Goal: Transaction & Acquisition: Purchase product/service

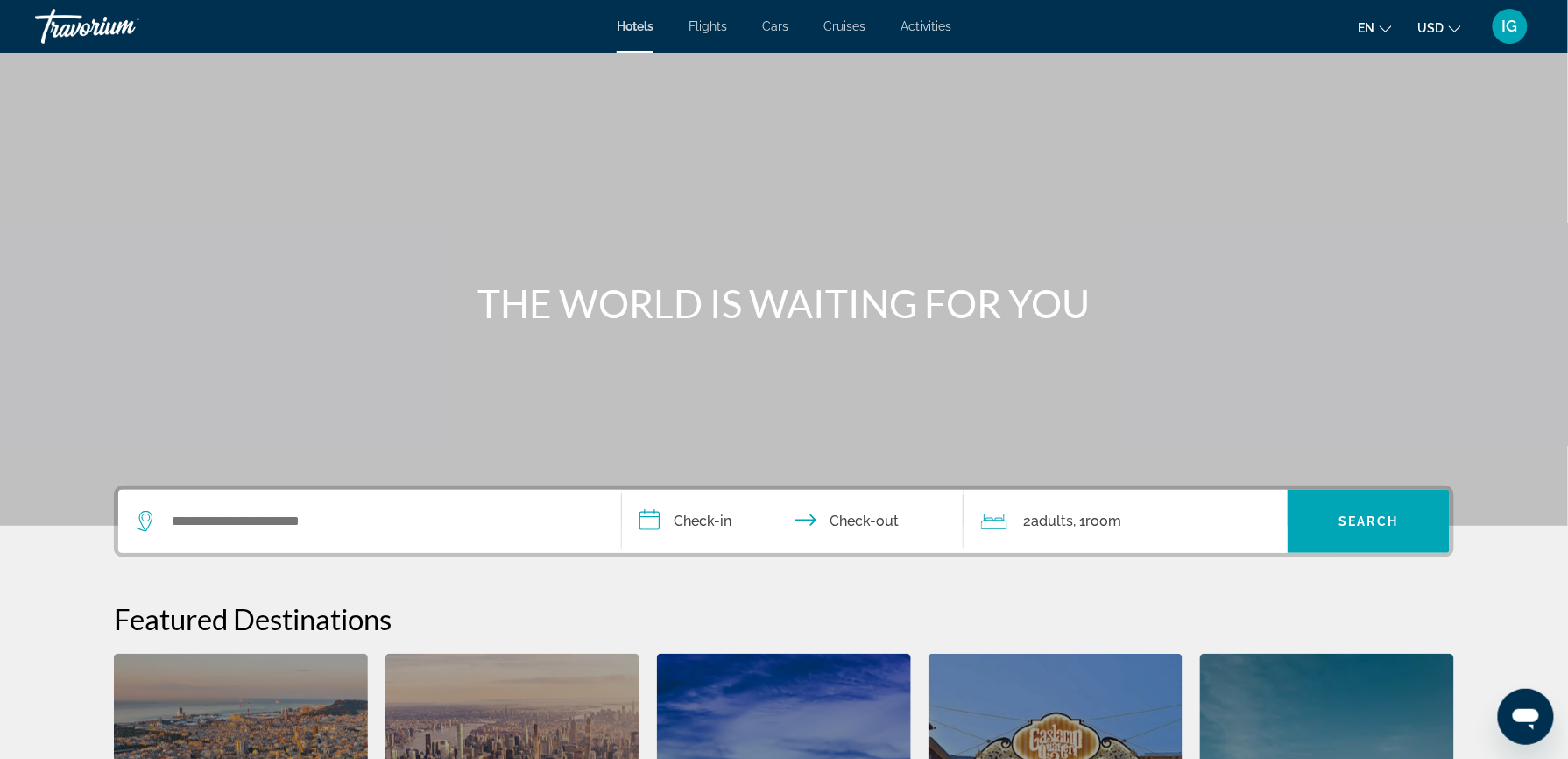
click at [522, 361] on div "Main content" at bounding box center [784, 262] width 1568 height 525
click at [488, 508] on div "Search widget" at bounding box center [366, 520] width 459 height 27
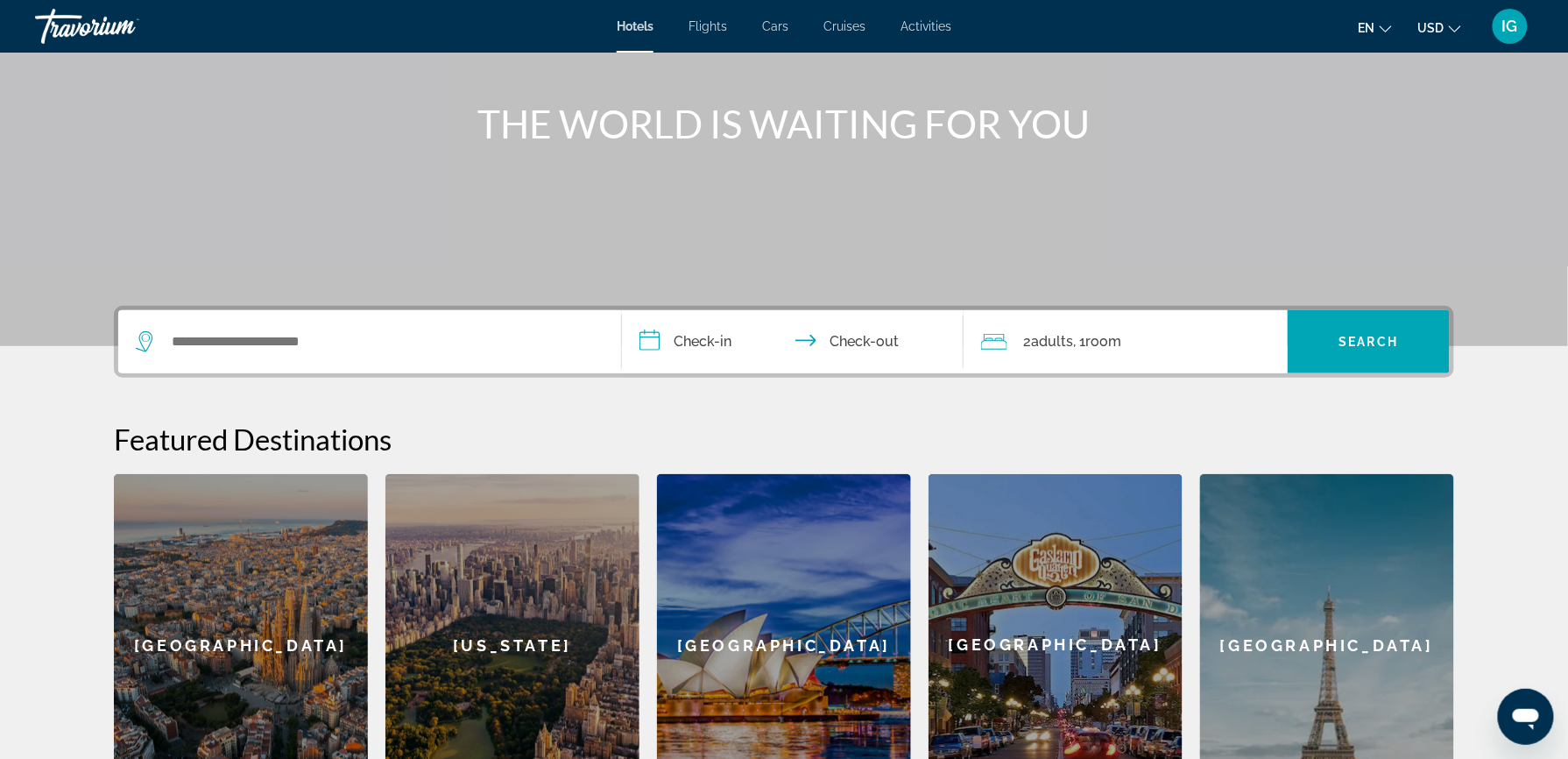
click at [488, 474] on div "New York" at bounding box center [512, 645] width 254 height 342
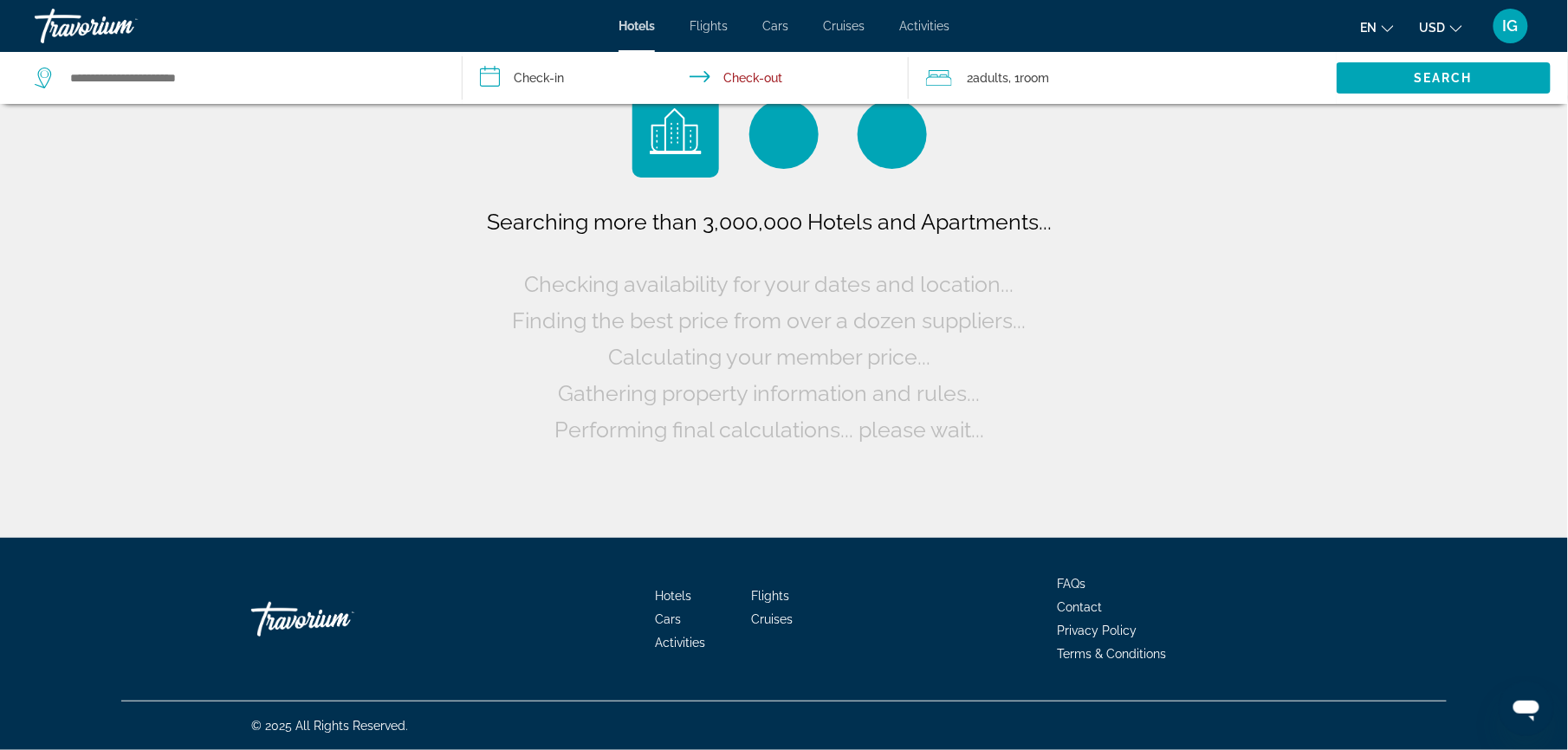
click at [223, 52] on div "Search widget" at bounding box center [240, 77] width 409 height 52
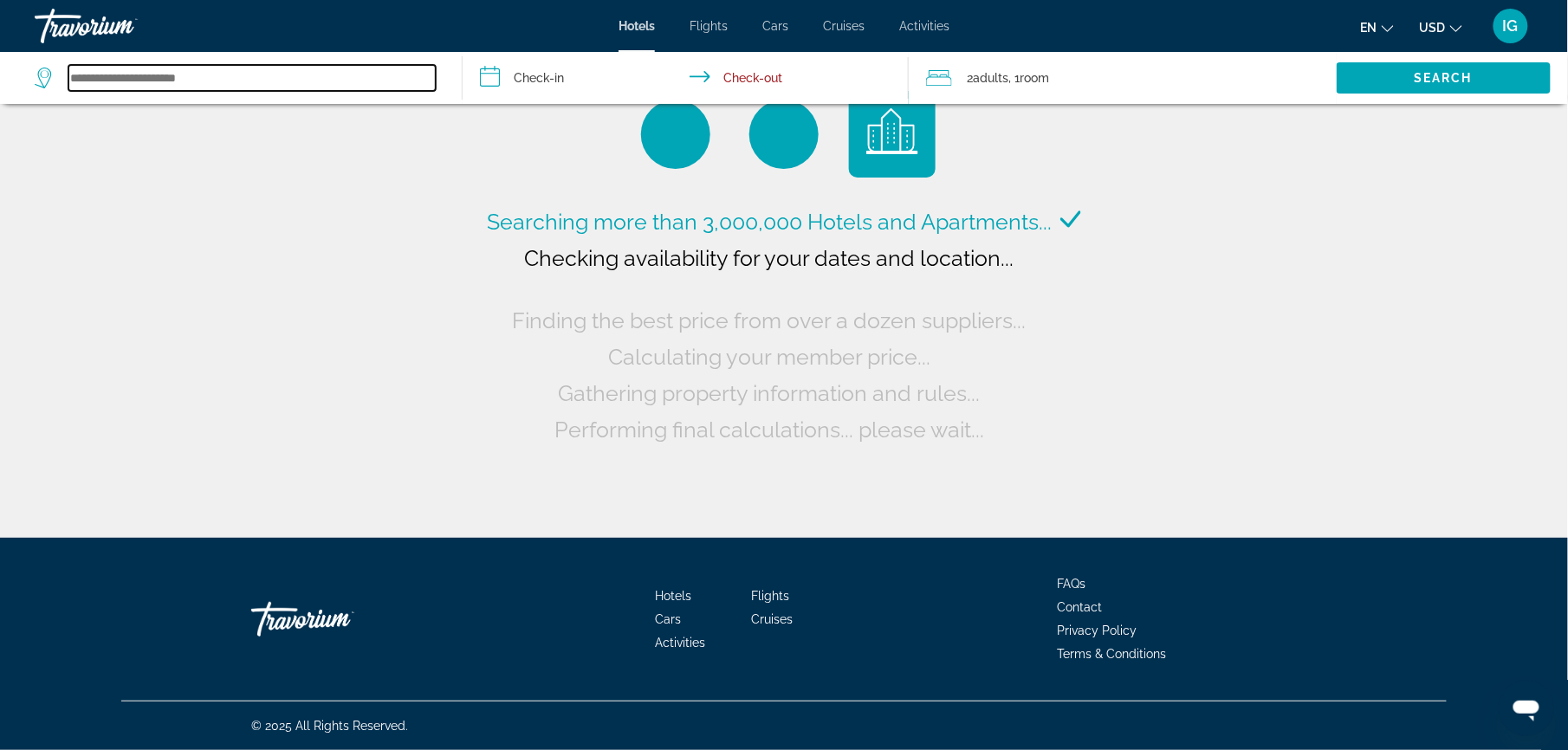
click at [214, 65] on input "Search widget" at bounding box center [251, 78] width 367 height 26
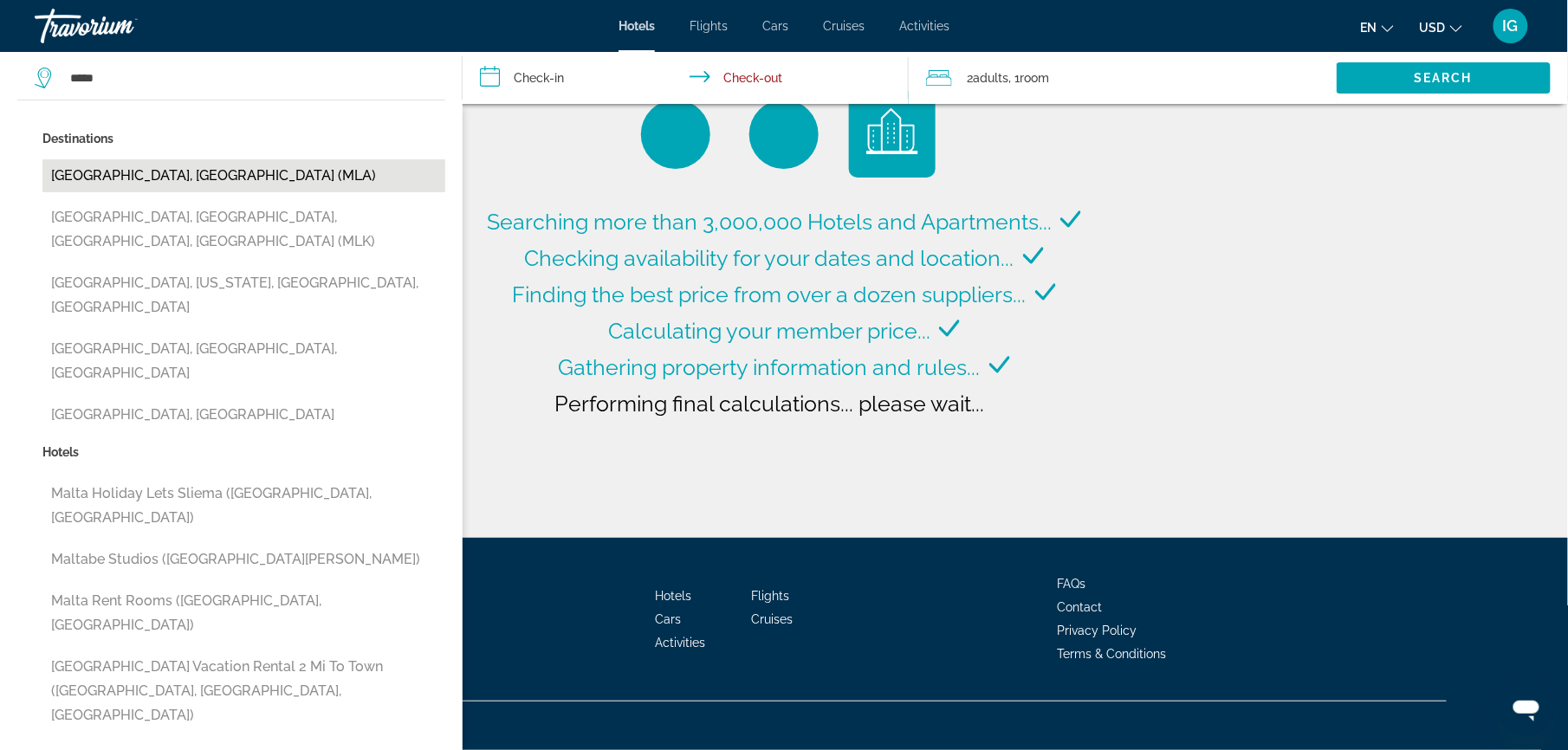
click at [113, 160] on button "Malta, Malta (MLA)" at bounding box center [244, 176] width 402 height 33
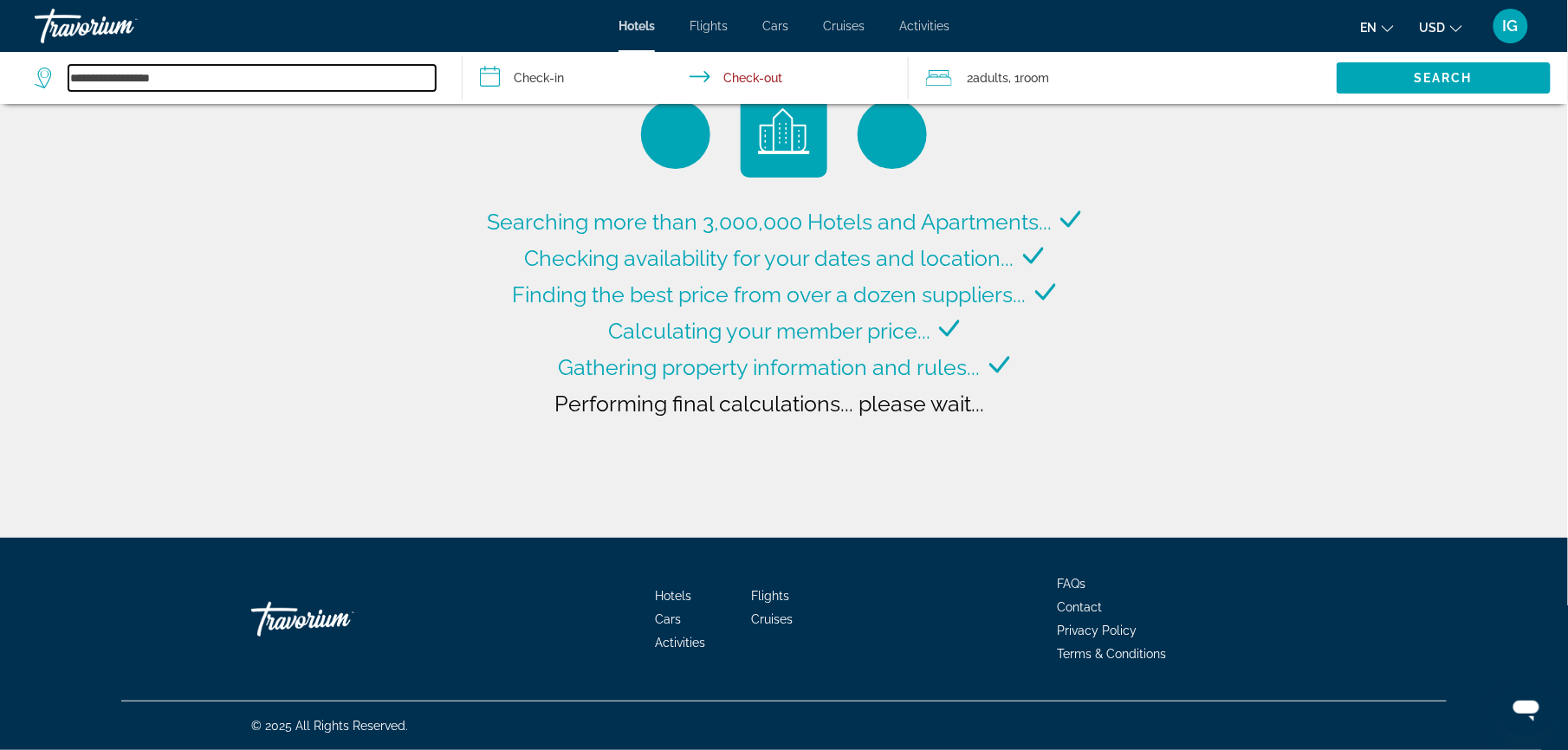
type input "**********"
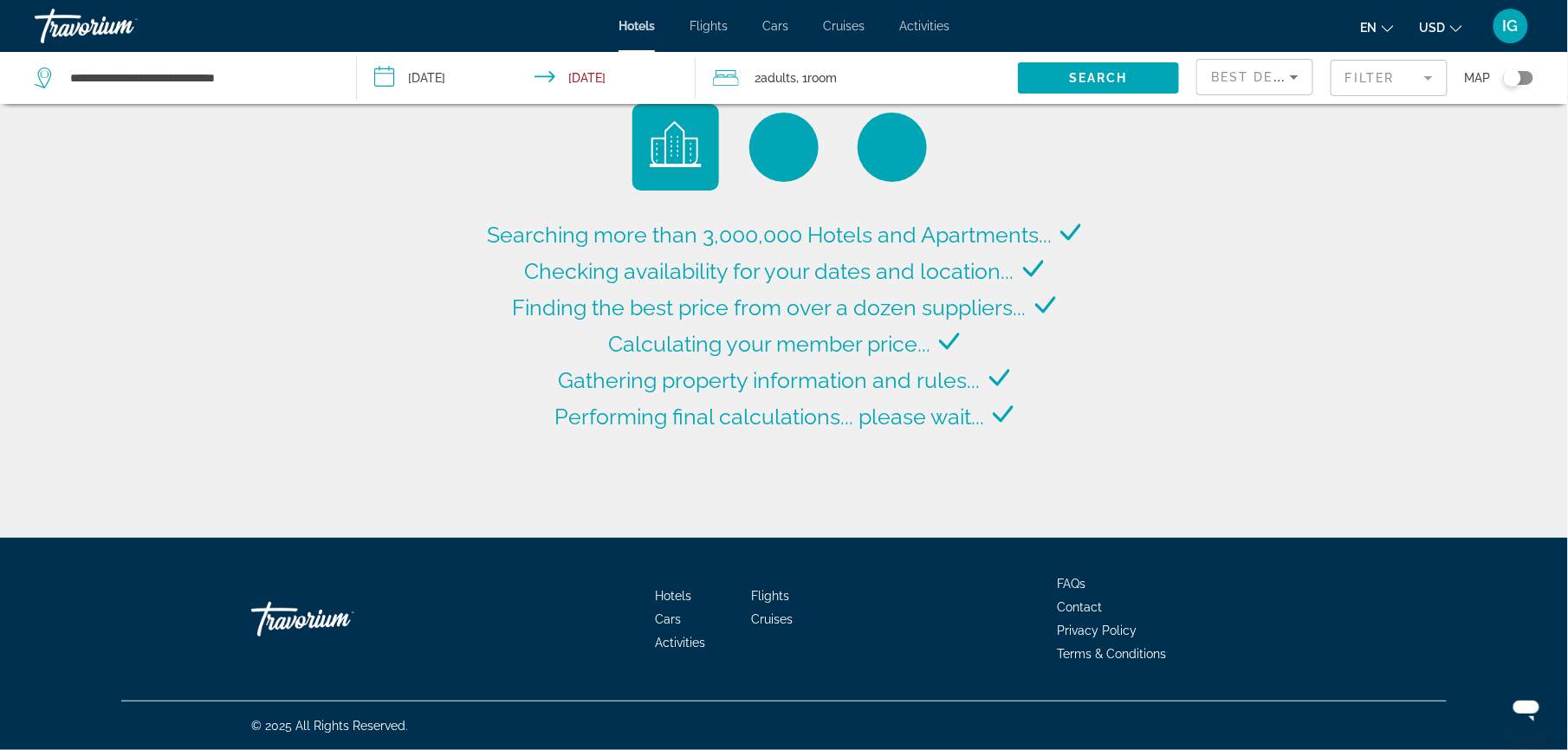
click at [421, 54] on input "**********" at bounding box center [529, 80] width 346 height 57
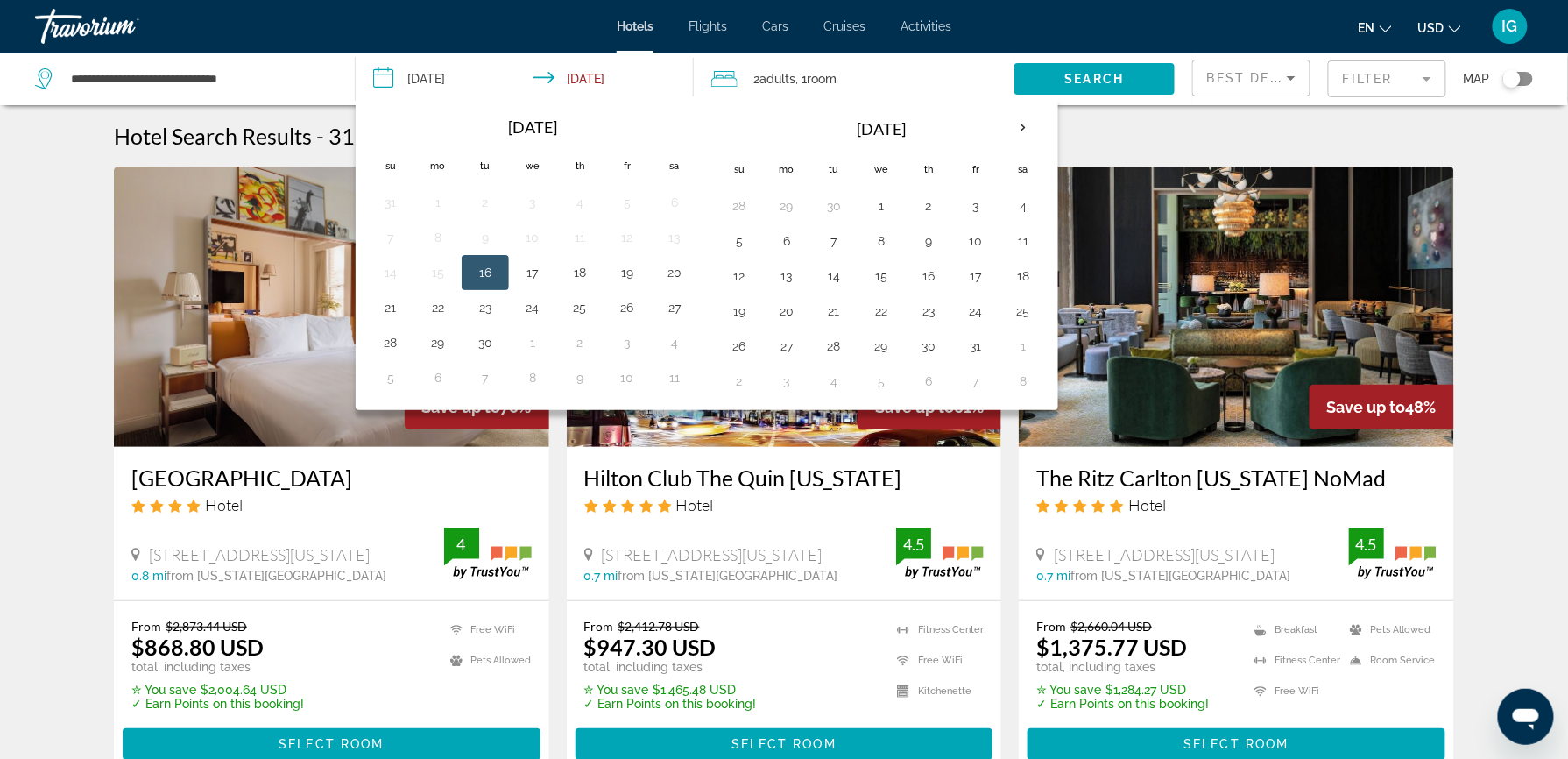
click at [650, 185] on td "6" at bounding box center [674, 203] width 47 height 35
click at [725, 229] on button "5" at bounding box center [739, 241] width 28 height 25
click at [915, 229] on button "9" at bounding box center [928, 241] width 28 height 25
type input "**********"
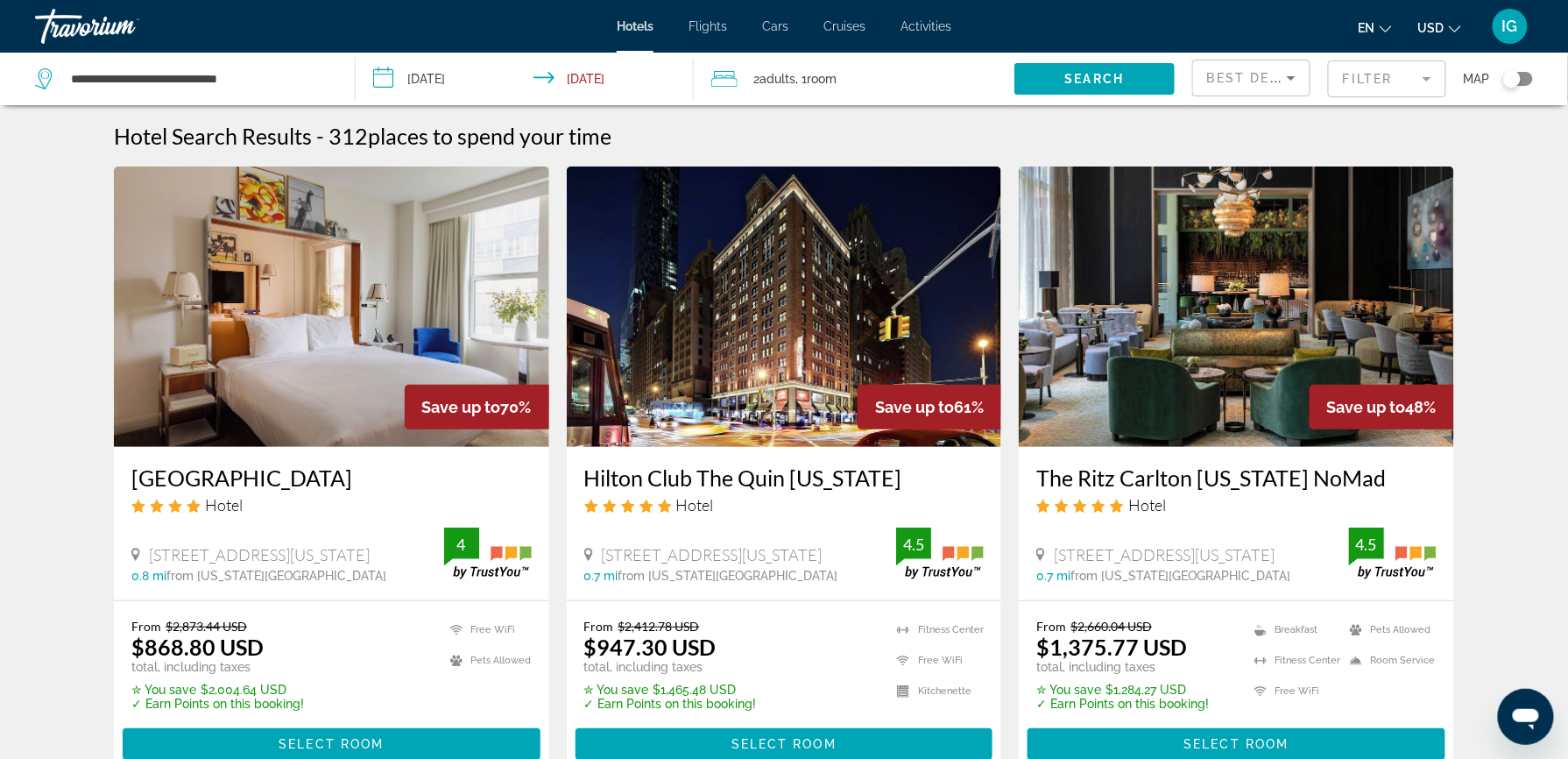
click at [932, 67] on div "2 Adult Adults , 1 Room rooms" at bounding box center [862, 79] width 303 height 25
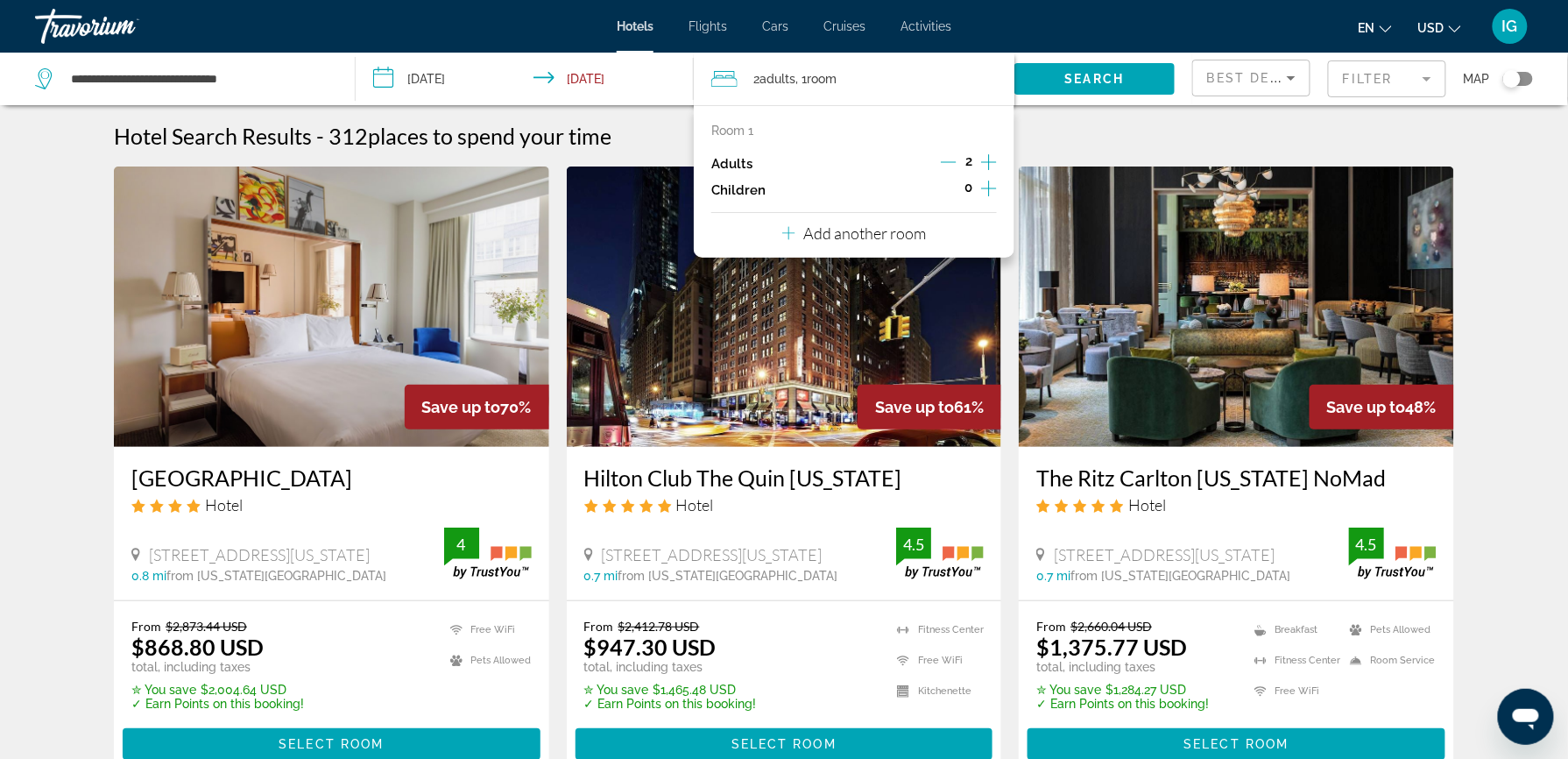
click at [996, 180] on icon "Increment children" at bounding box center [989, 188] width 16 height 16
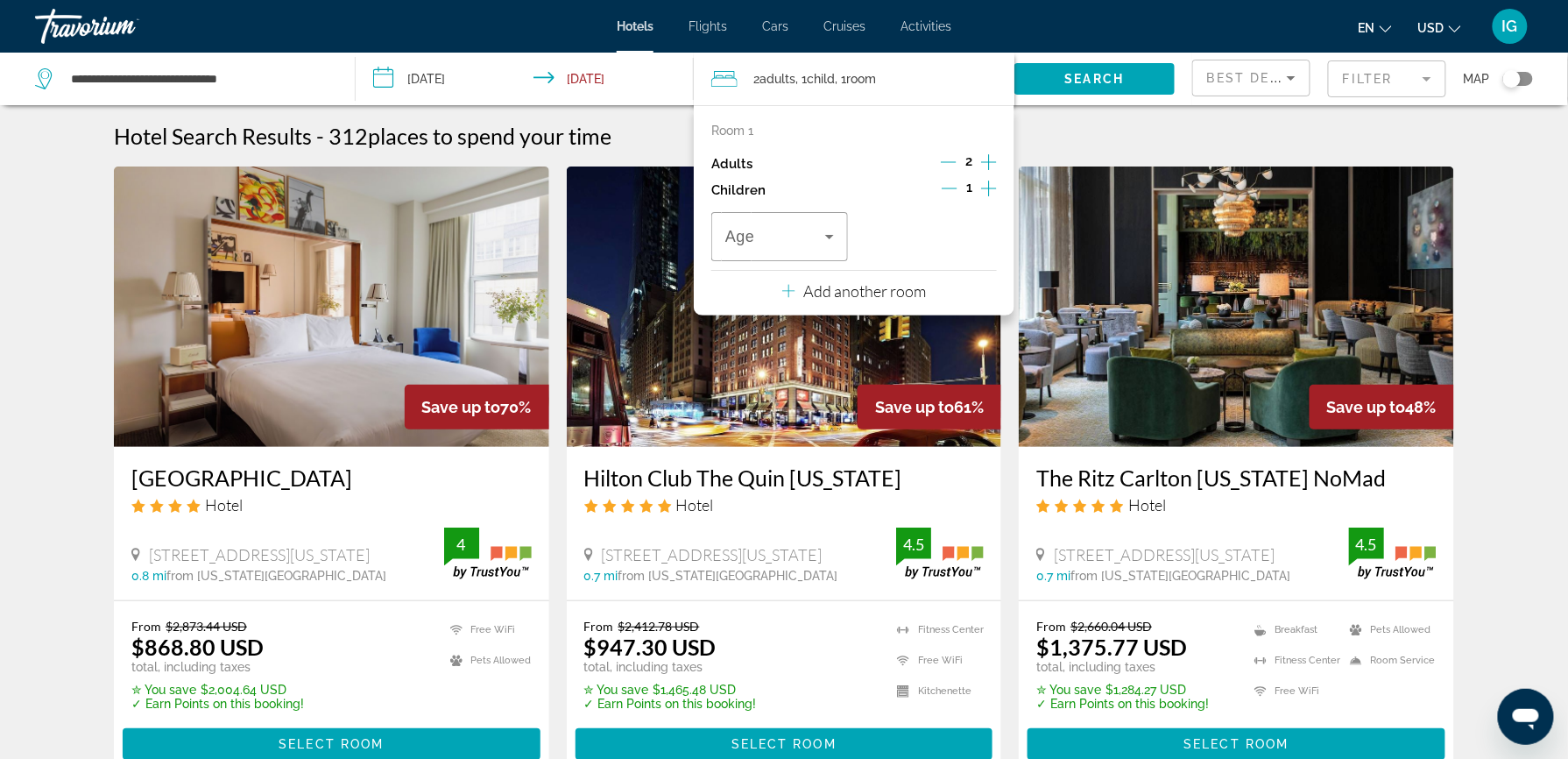
click at [996, 180] on icon "Increment children" at bounding box center [989, 188] width 16 height 16
click at [815, 226] on span "Travelers: 2 adults, 2 children" at bounding box center [775, 236] width 100 height 21
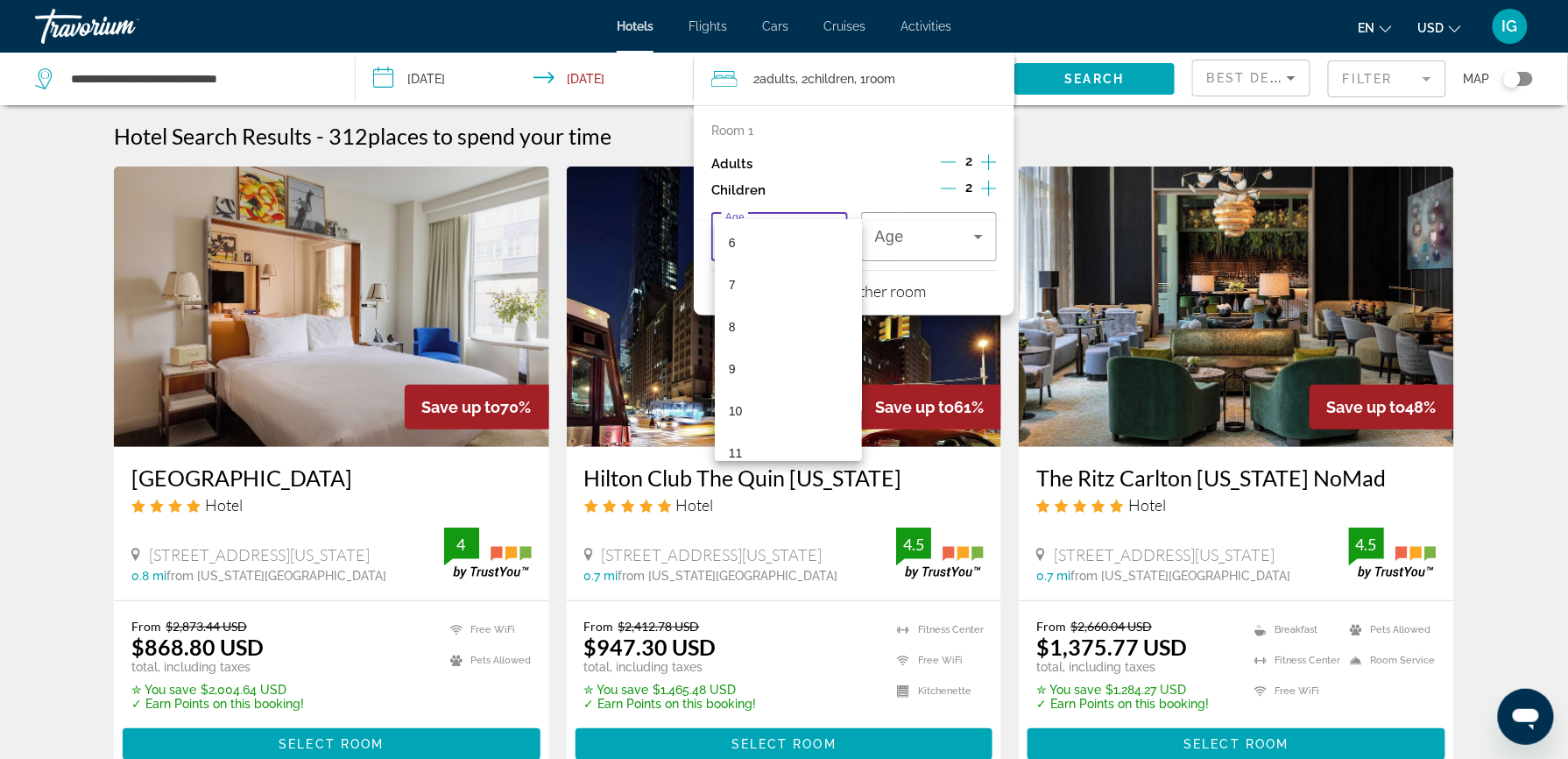
scroll to position [280, 0]
click at [755, 417] on mat-option "11" at bounding box center [787, 430] width 147 height 42
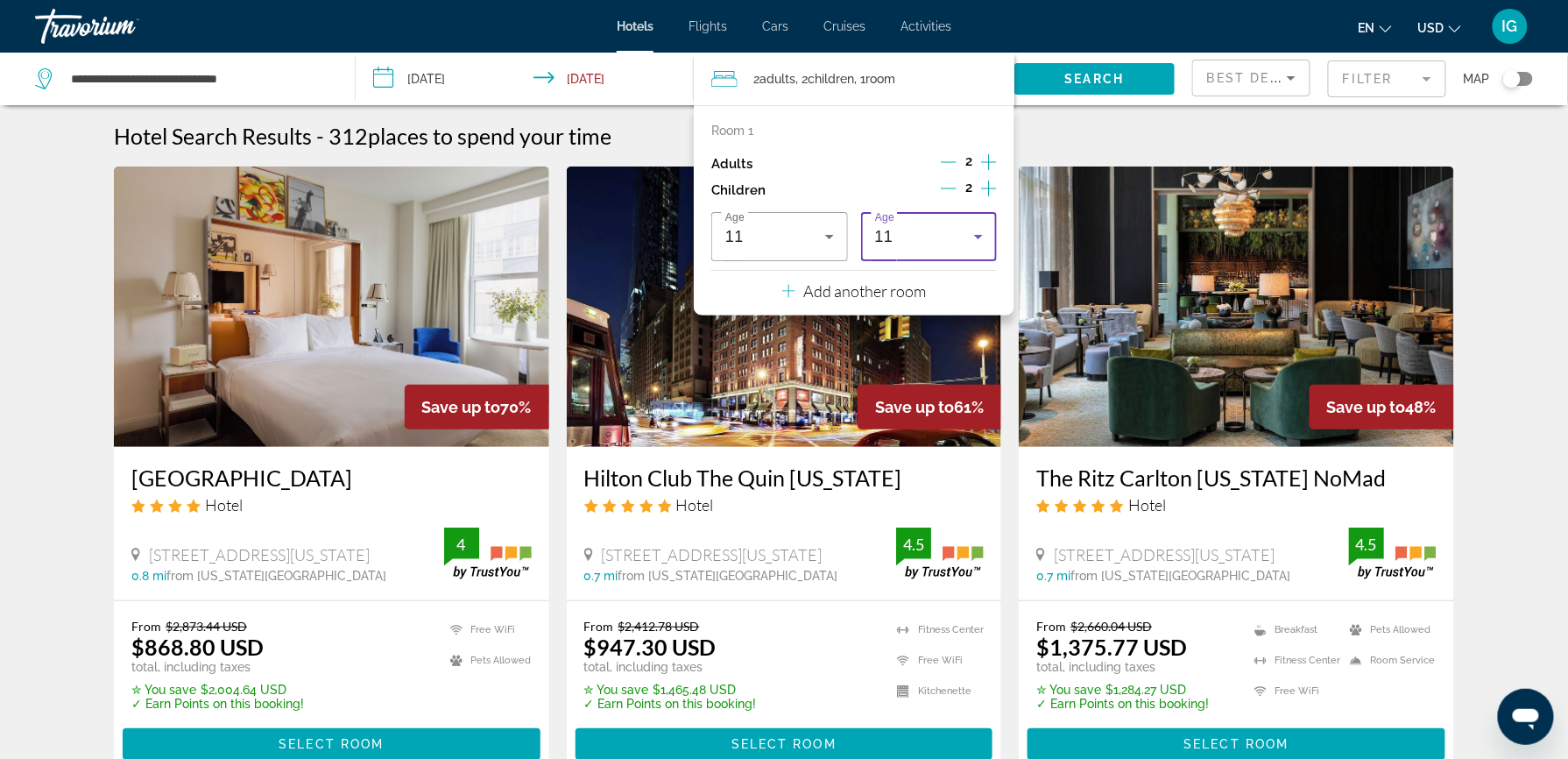
click at [989, 226] on icon "Travelers: 2 adults, 2 children" at bounding box center [978, 236] width 21 height 21
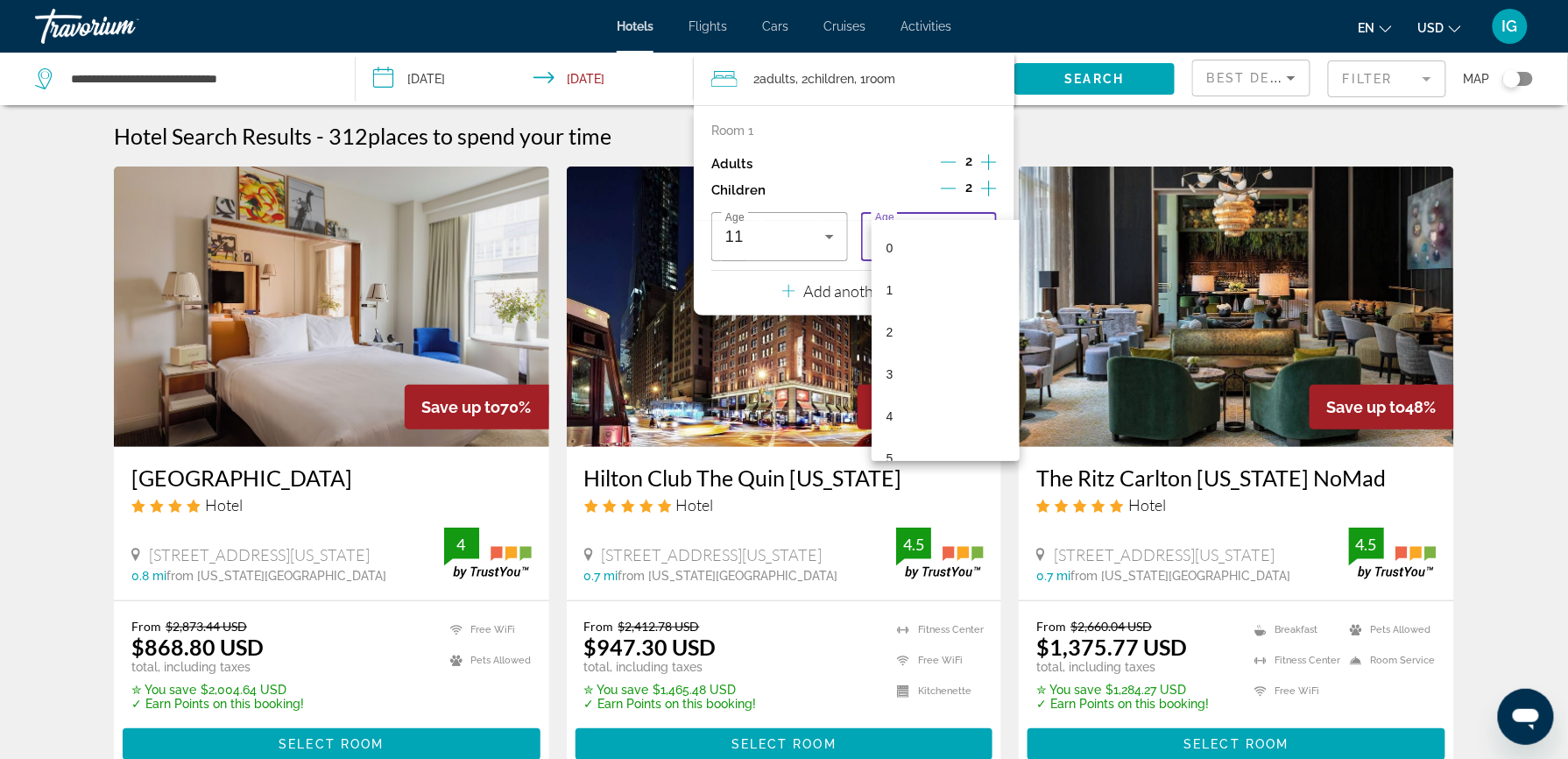
scroll to position [271, 0]
click at [953, 443] on mat-option "11" at bounding box center [944, 440] width 147 height 42
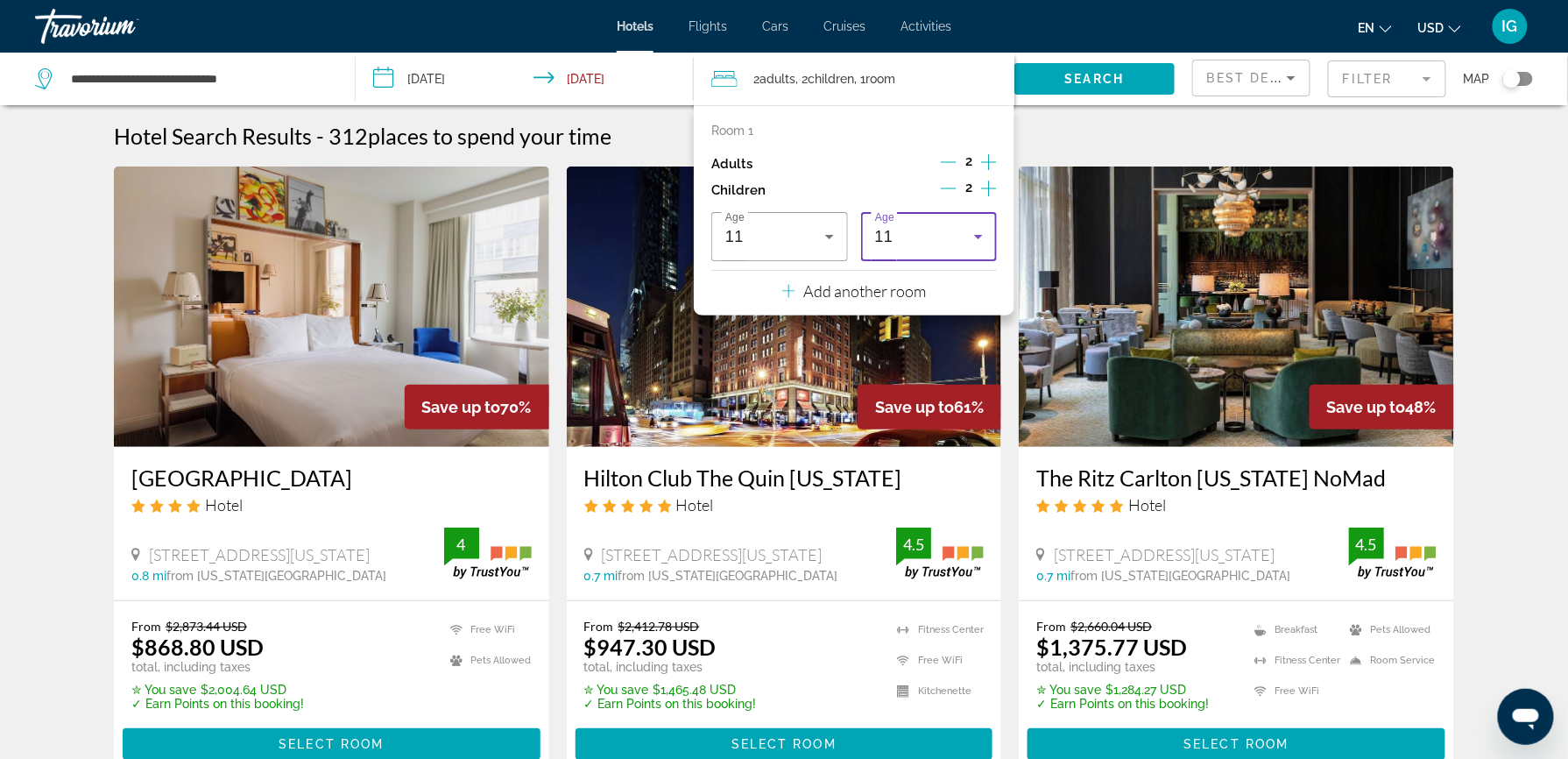
click at [989, 226] on icon "Travelers: 2 adults, 2 children" at bounding box center [978, 236] width 21 height 21
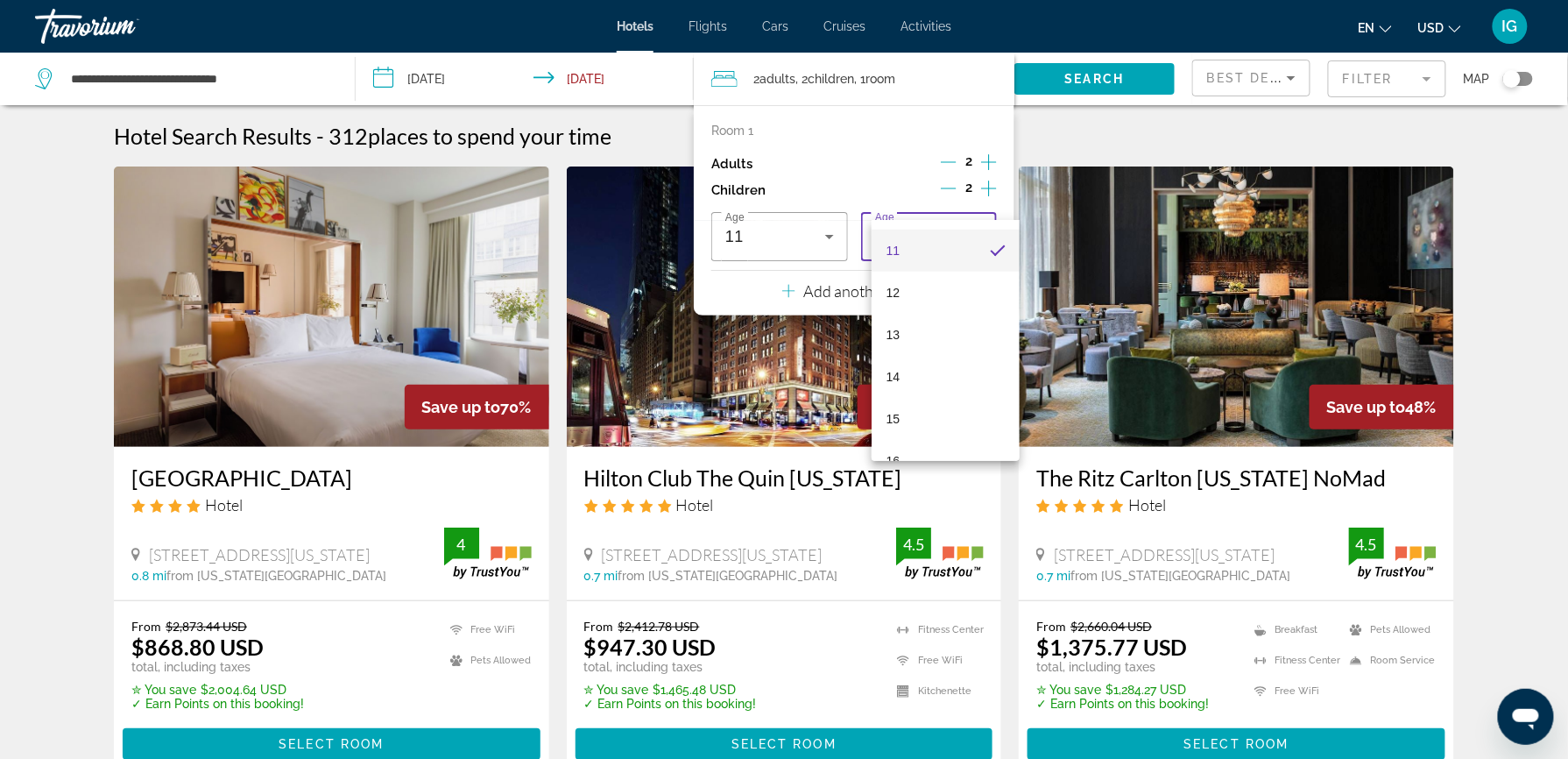
scroll to position [505, 0]
click at [901, 375] on mat-option "15" at bounding box center [944, 374] width 147 height 42
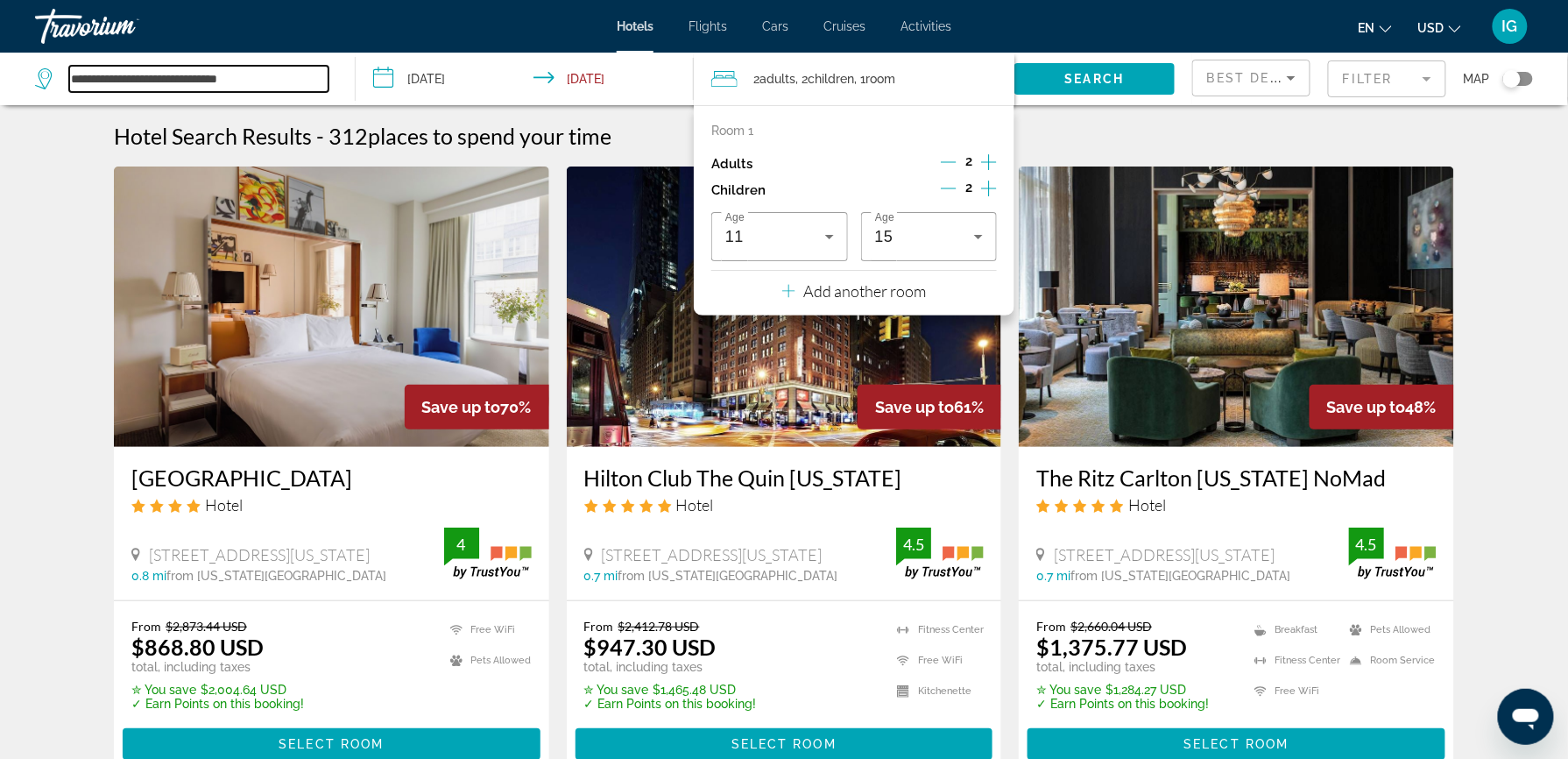
click at [100, 66] on input "**********" at bounding box center [198, 79] width 259 height 27
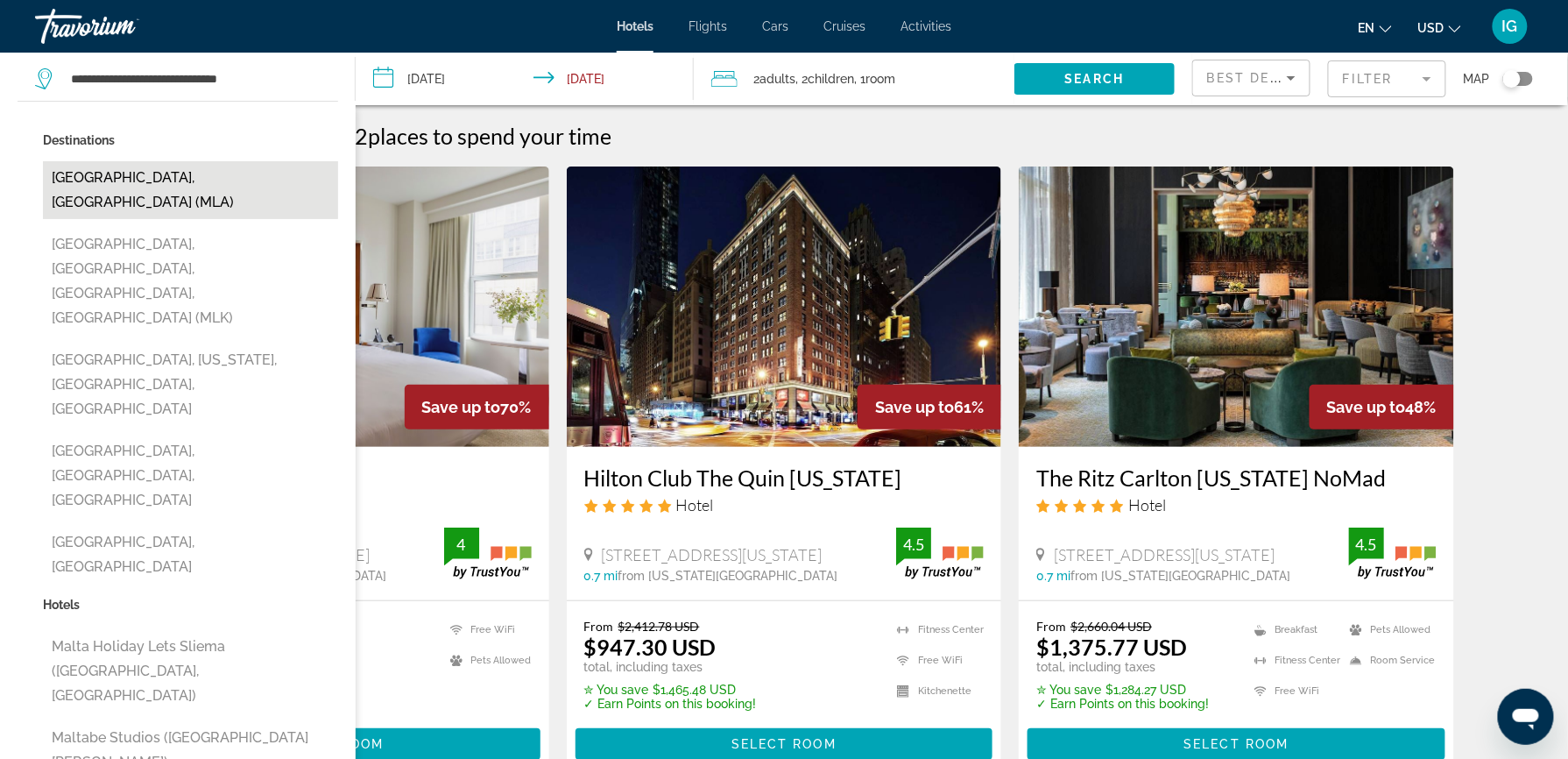
click at [90, 162] on button "Malta, Malta (MLA)" at bounding box center [191, 190] width 296 height 58
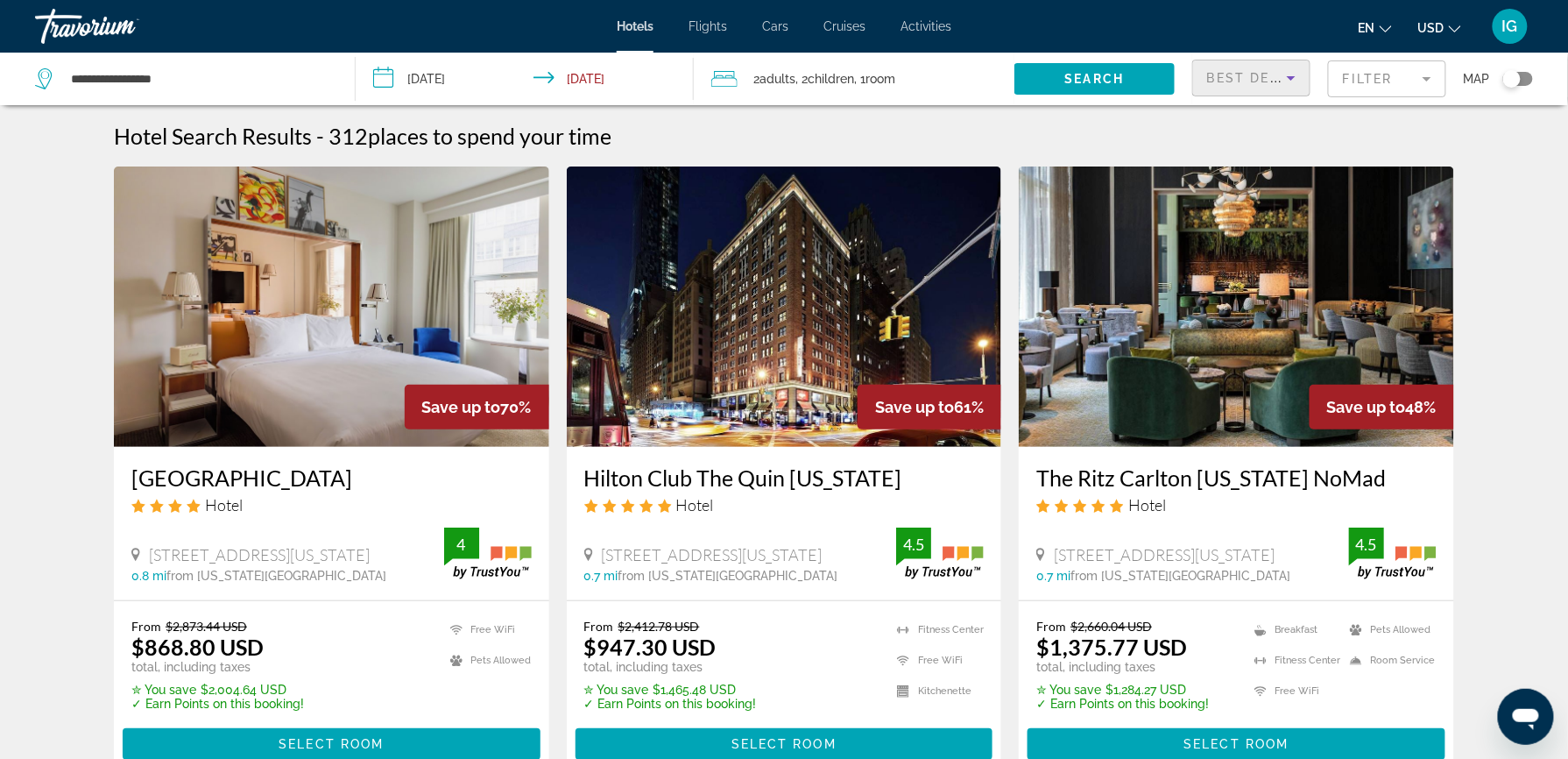
click at [1262, 71] on span "Best Deals" at bounding box center [1253, 78] width 91 height 14
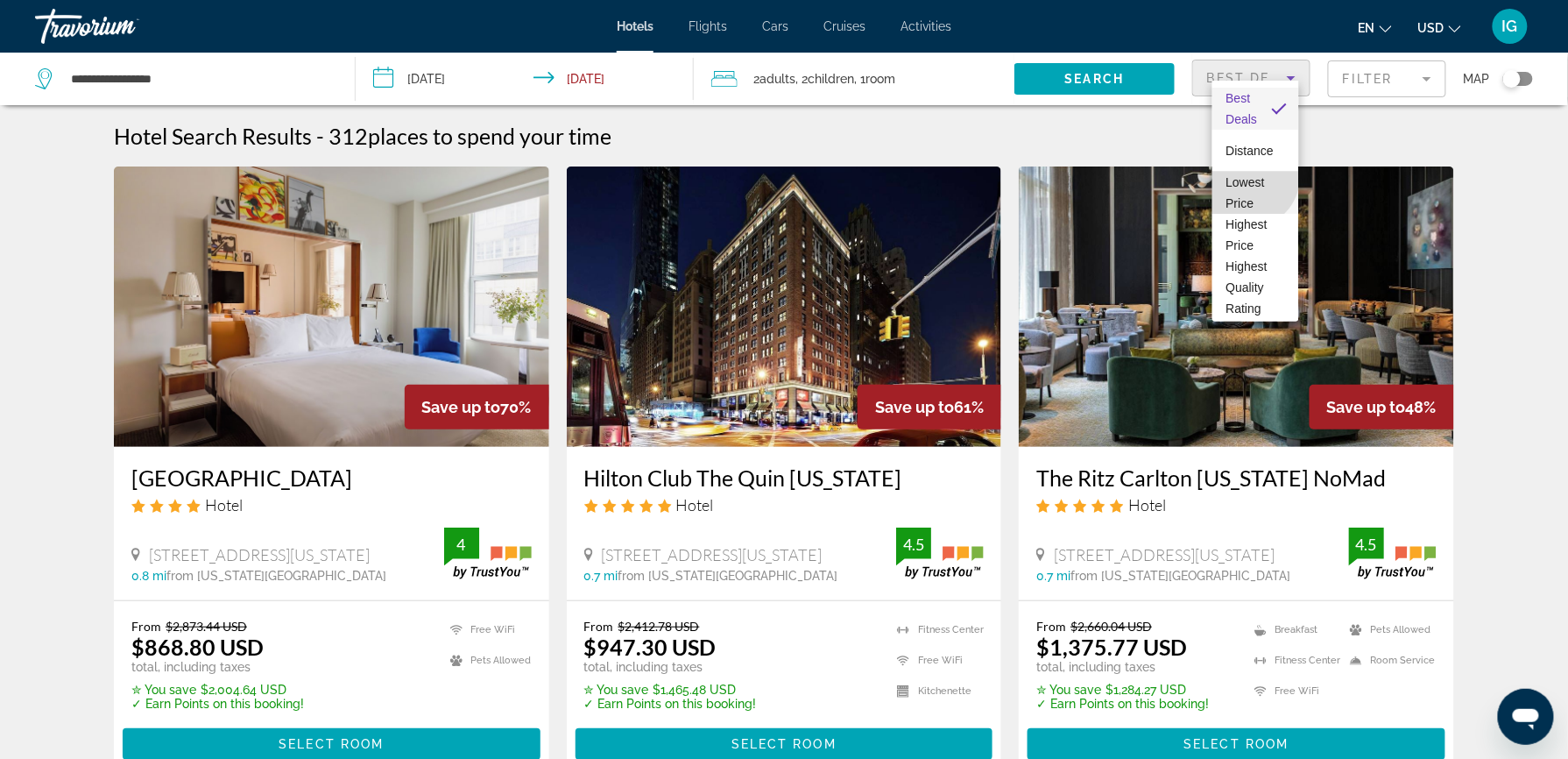
click at [1248, 176] on span "Lowest Price" at bounding box center [1245, 193] width 38 height 35
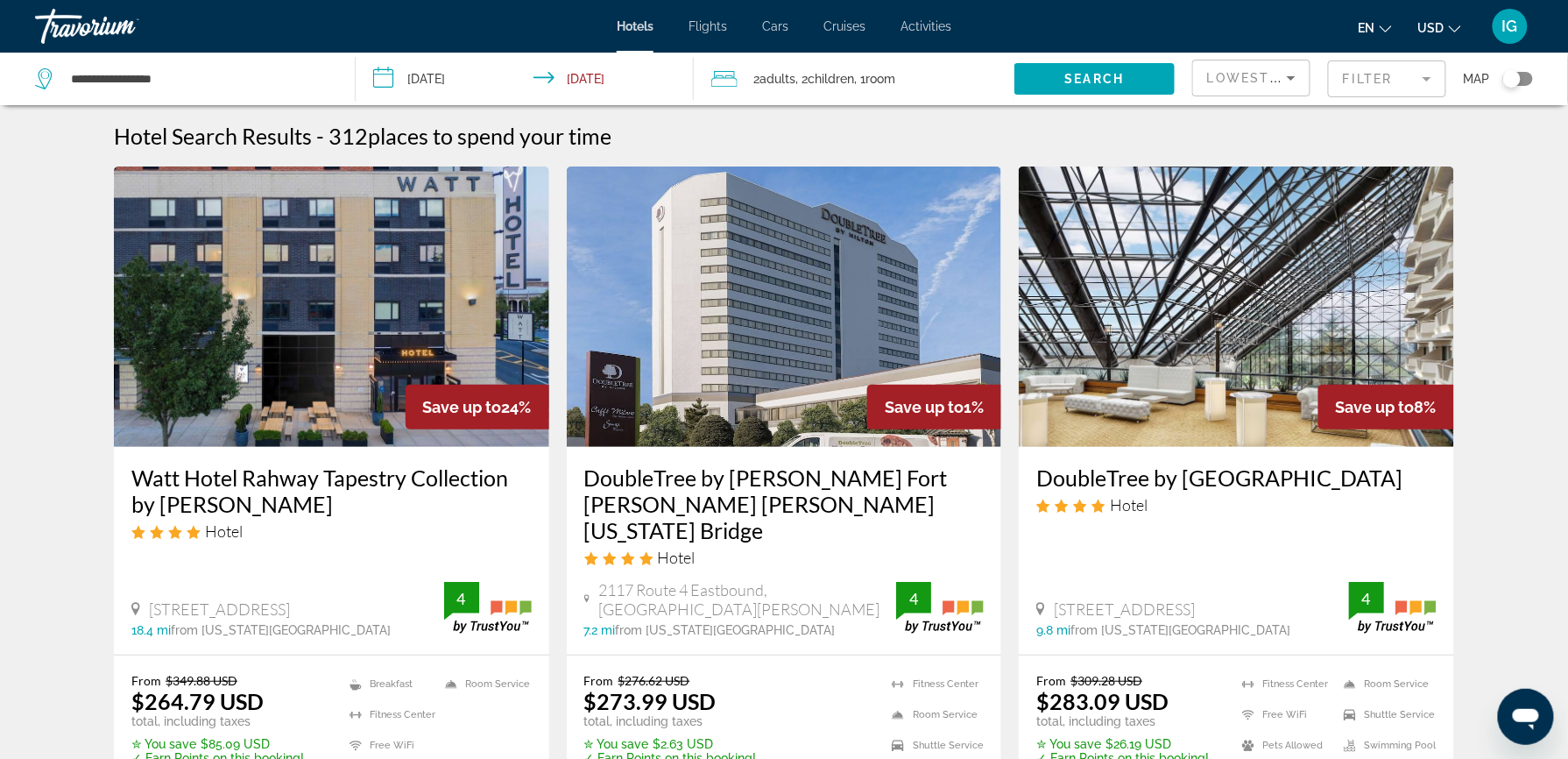
click at [115, 52] on div "**********" at bounding box center [186, 78] width 303 height 52
click at [124, 66] on input "**********" at bounding box center [198, 79] width 259 height 27
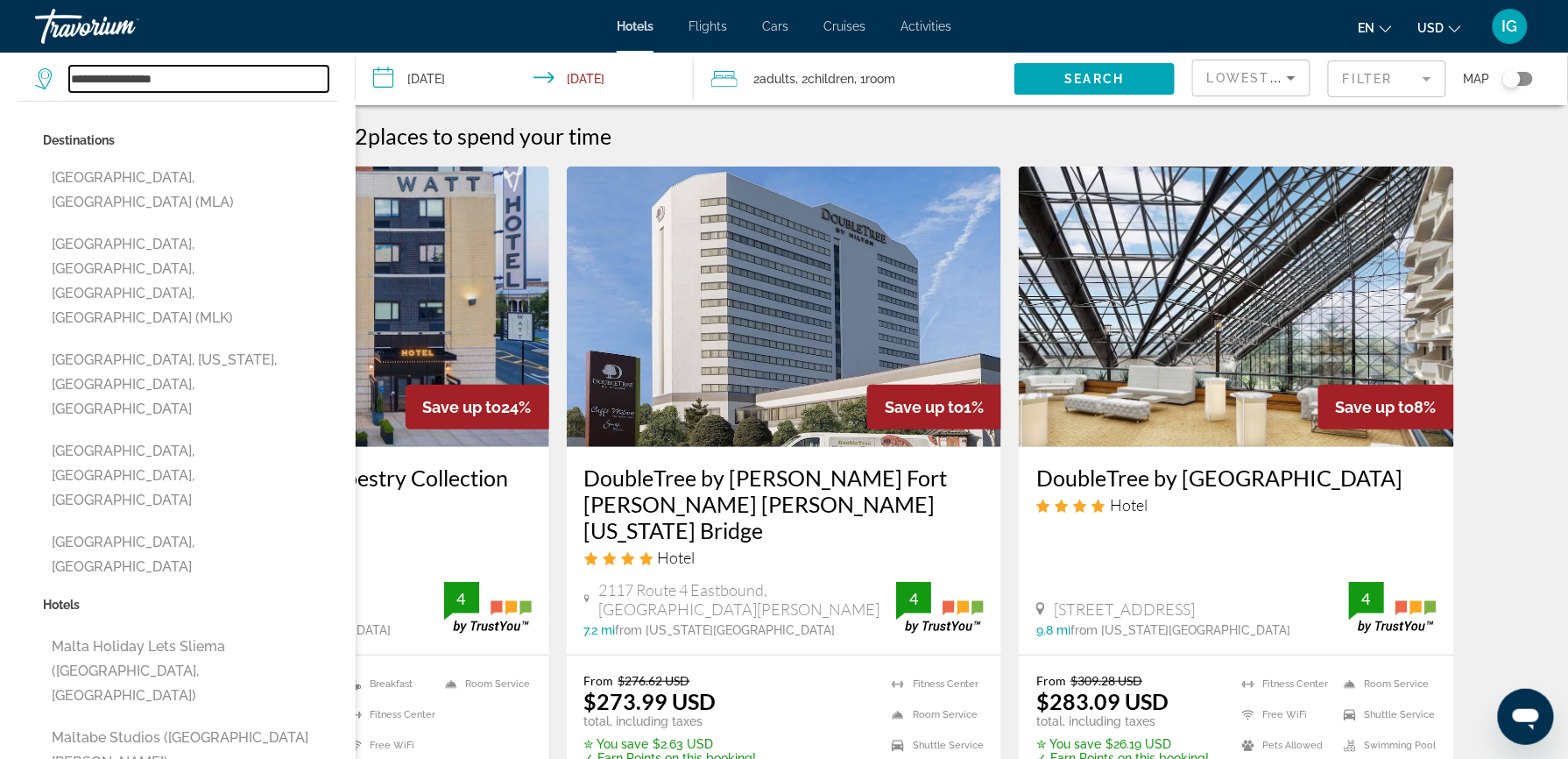
click at [167, 66] on input "**********" at bounding box center [198, 79] width 259 height 27
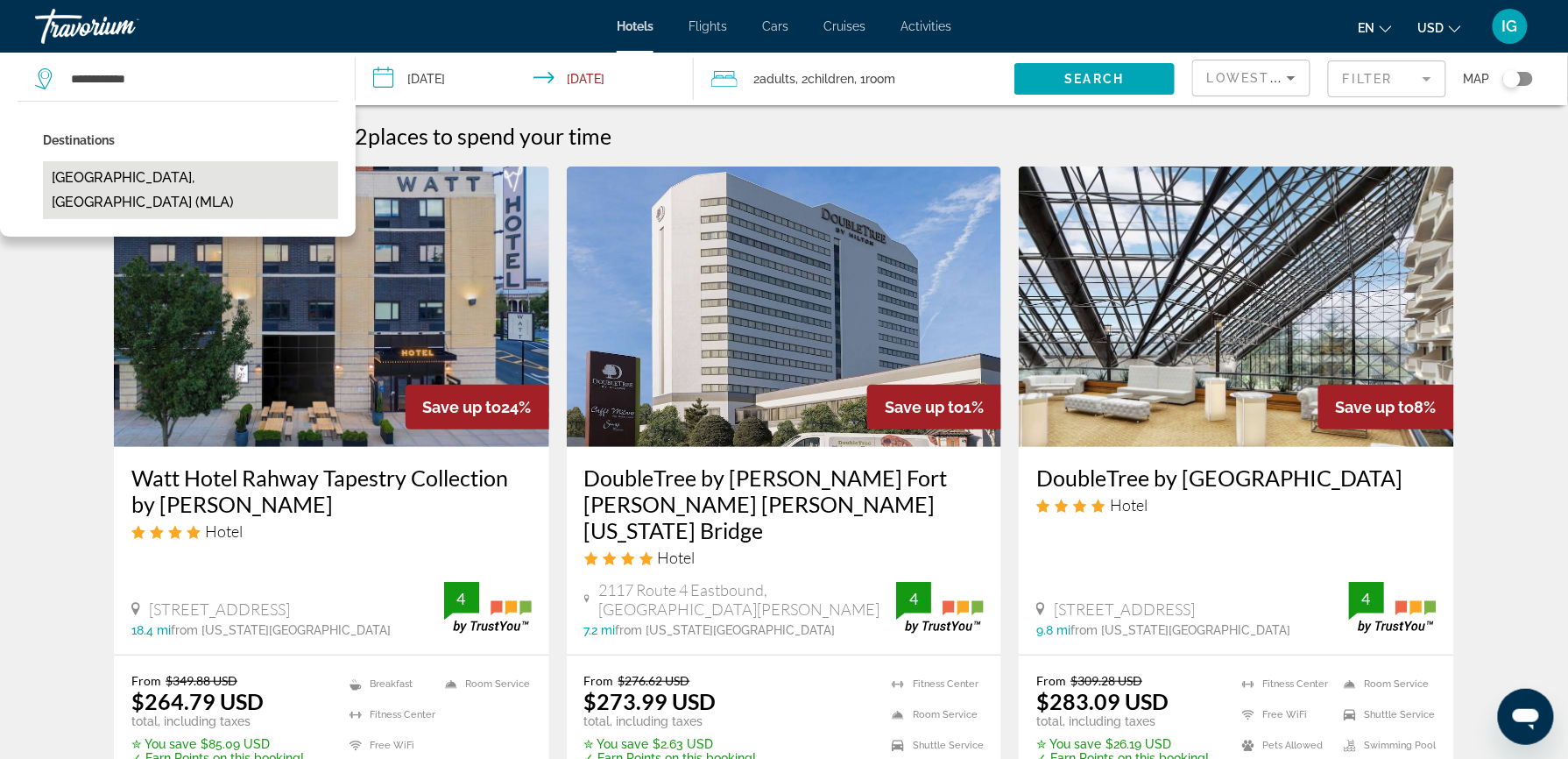
click at [83, 162] on button "[GEOGRAPHIC_DATA], [GEOGRAPHIC_DATA] (MLA)" at bounding box center [191, 190] width 296 height 58
type input "**********"
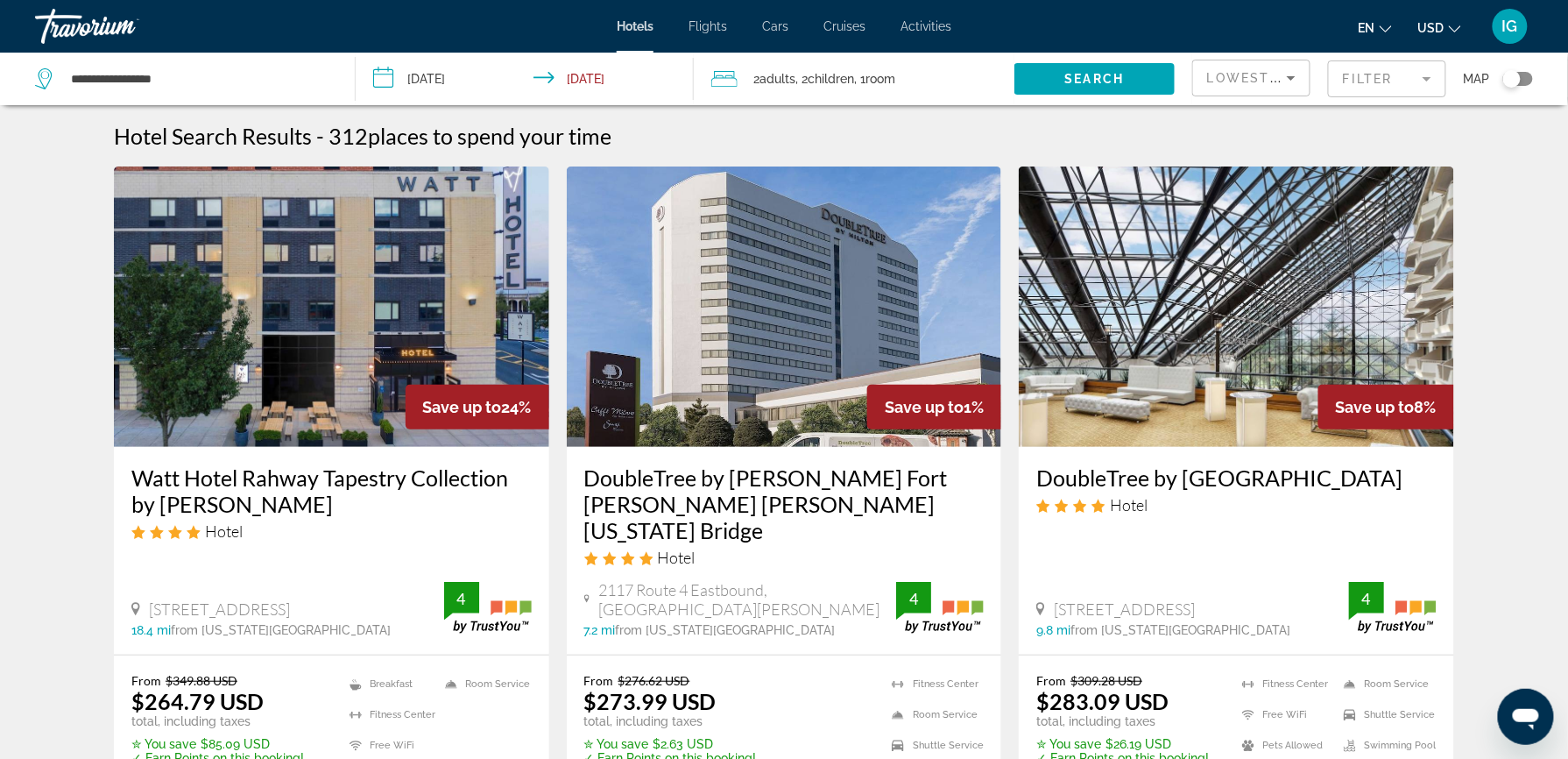
click at [35, 52] on div "**********" at bounding box center [186, 78] width 303 height 52
click at [43, 68] on icon "Search widget" at bounding box center [45, 78] width 21 height 21
click at [40, 71] on icon "Search widget" at bounding box center [44, 75] width 9 height 8
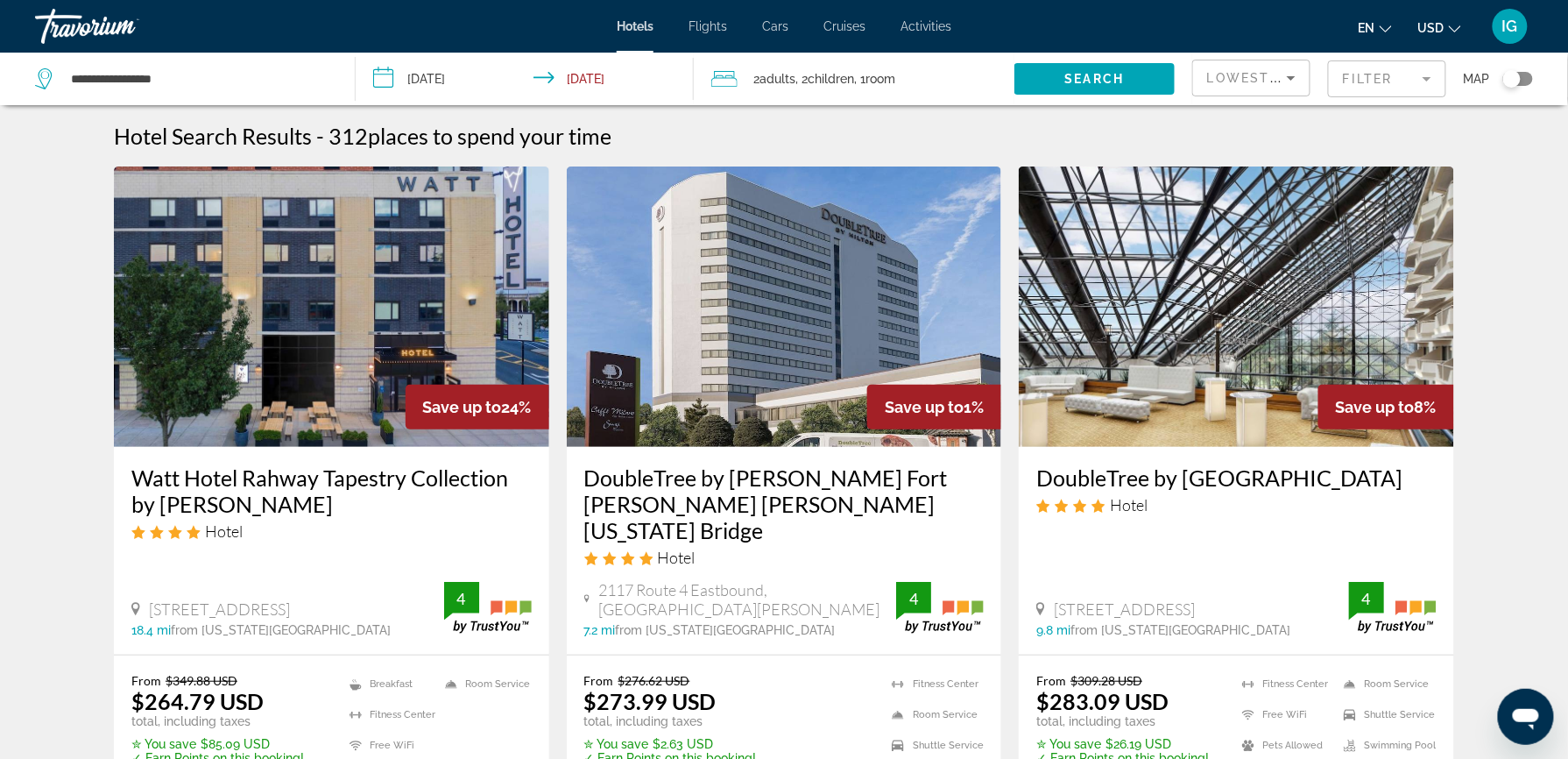
click at [1533, 72] on div "Toggle map" at bounding box center [1518, 79] width 30 height 14
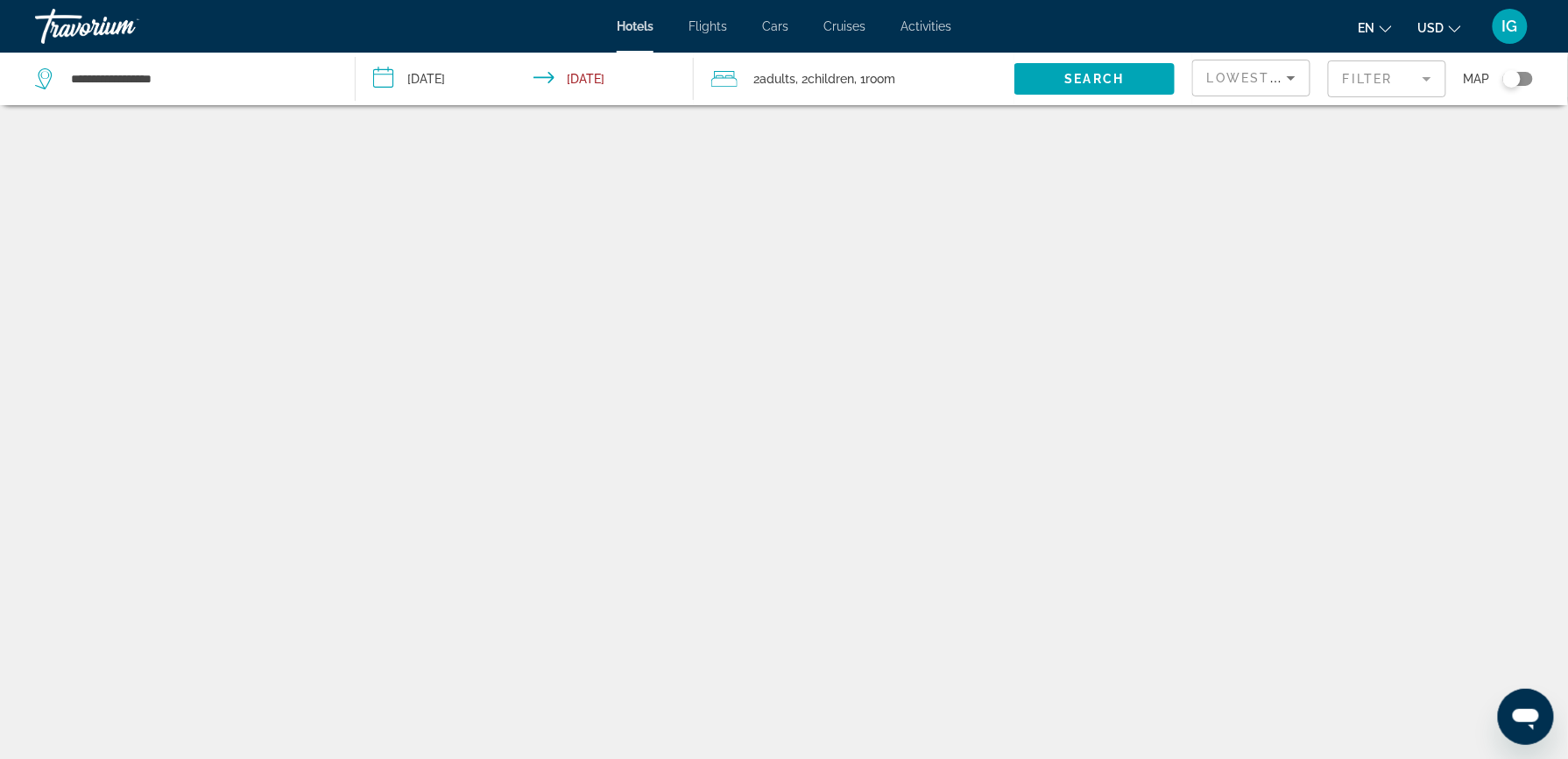
click at [1533, 72] on div "Toggle map" at bounding box center [1518, 79] width 30 height 14
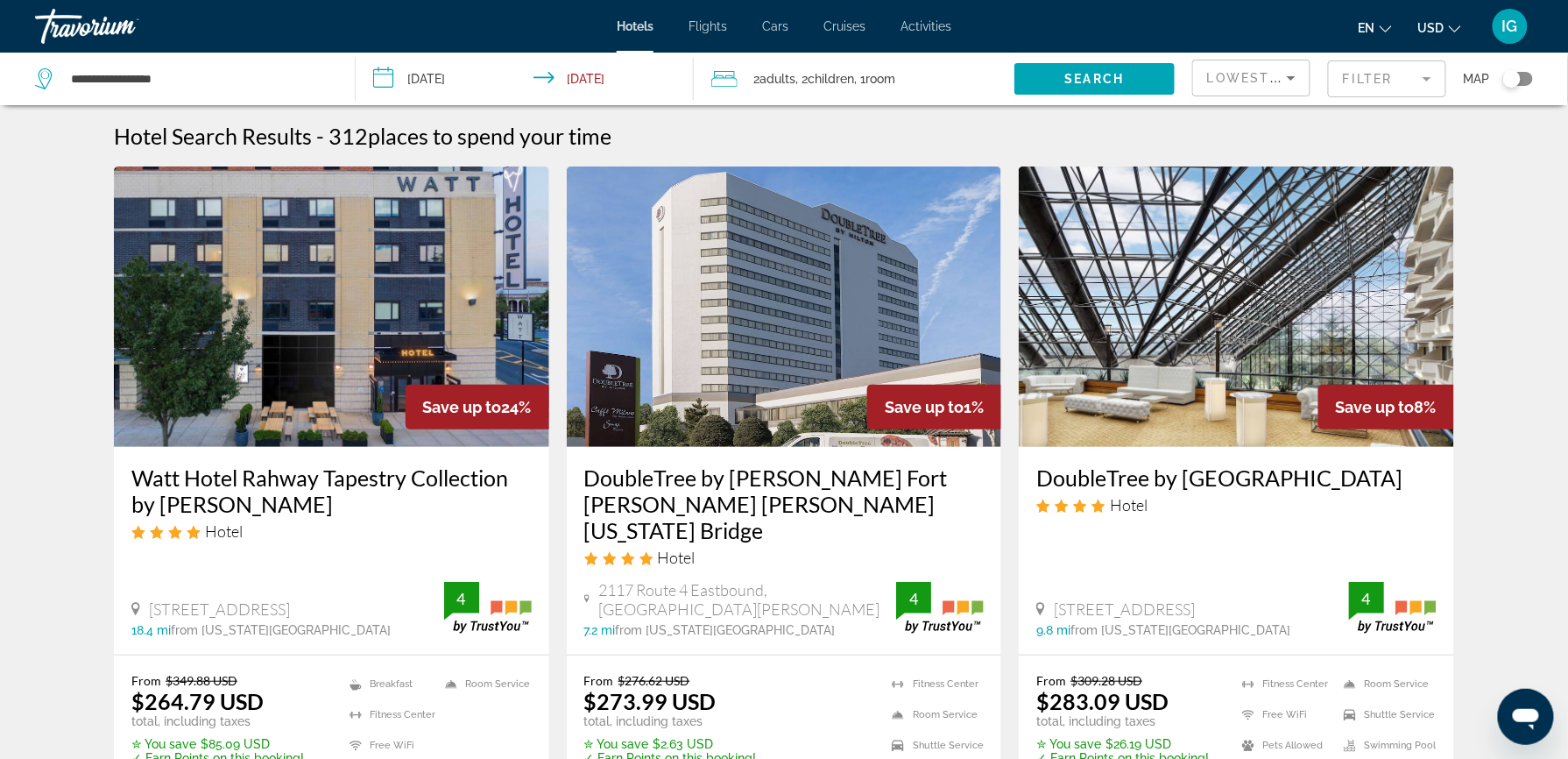
click at [1533, 72] on div "Toggle map" at bounding box center [1518, 79] width 30 height 14
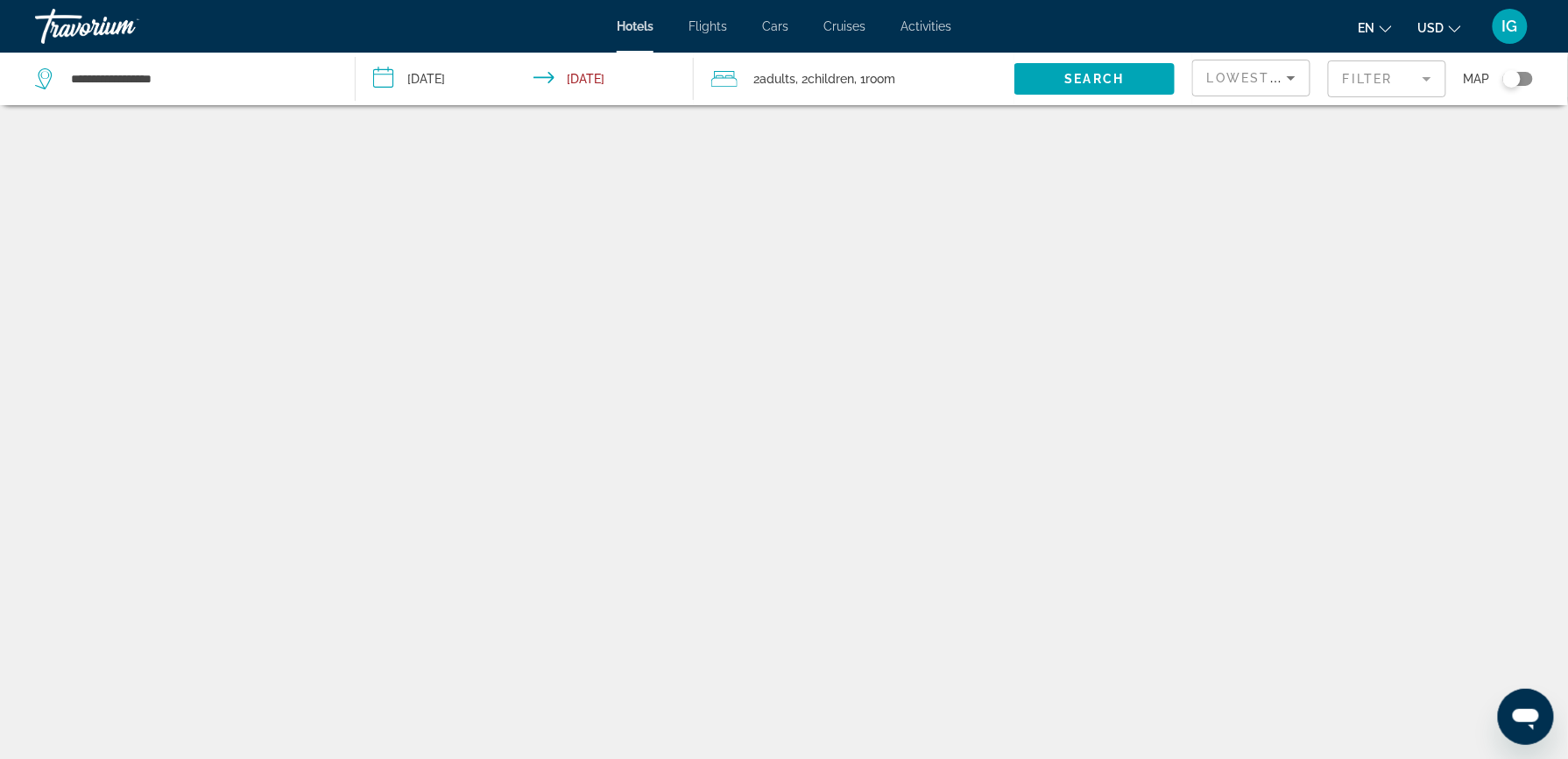
click at [1461, 15] on button "USD USD ($) MXN (Mex$) CAD (Can$) GBP (£) EUR (€) AUD (A$) NZD (NZ$) CNY (CN¥)" at bounding box center [1440, 28] width 43 height 26
click at [1445, 21] on span "USD" at bounding box center [1431, 28] width 27 height 14
click at [1533, 72] on div "Toggle map" at bounding box center [1518, 79] width 30 height 14
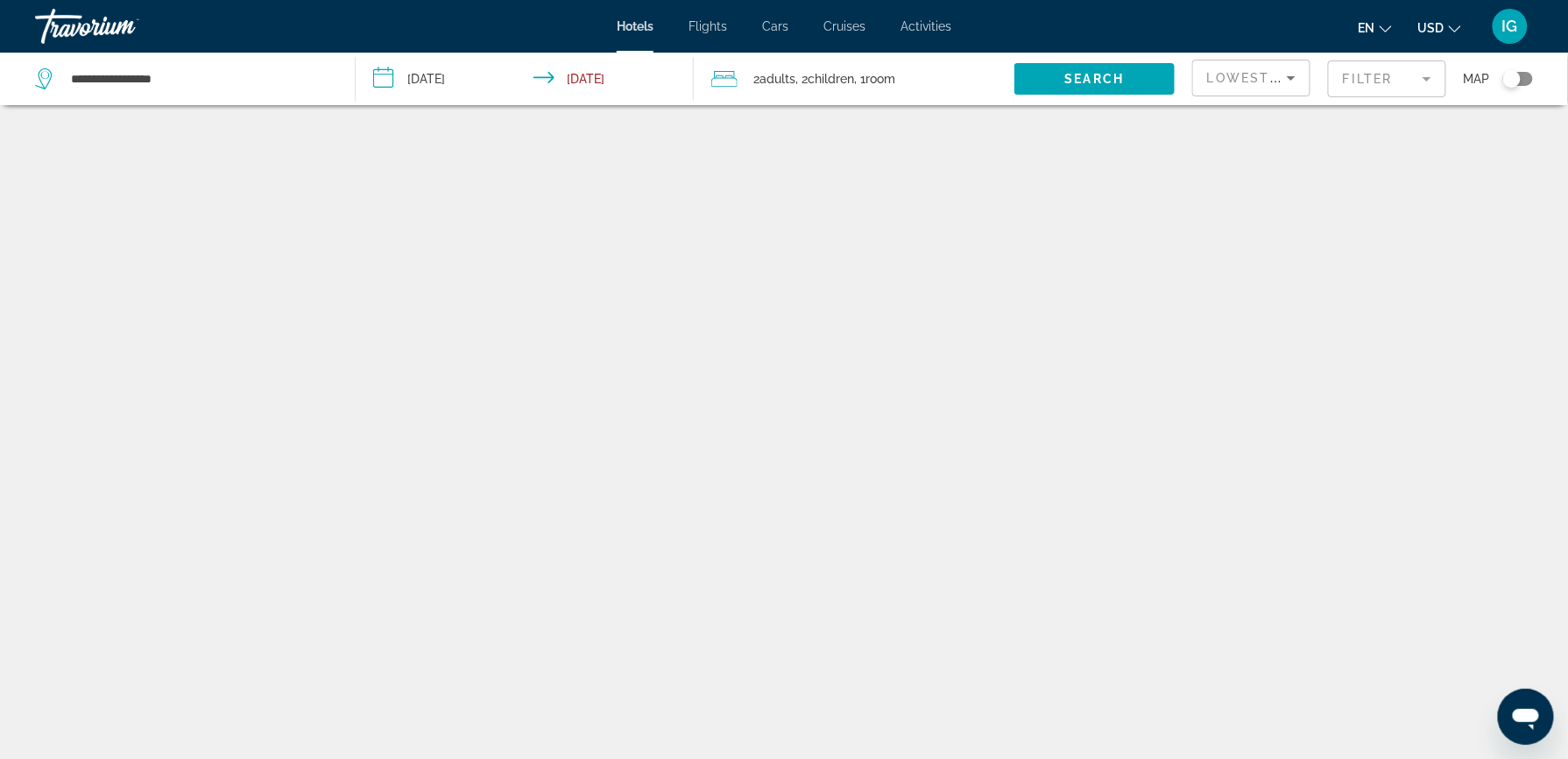
click at [1533, 72] on div "Toggle map" at bounding box center [1518, 79] width 30 height 14
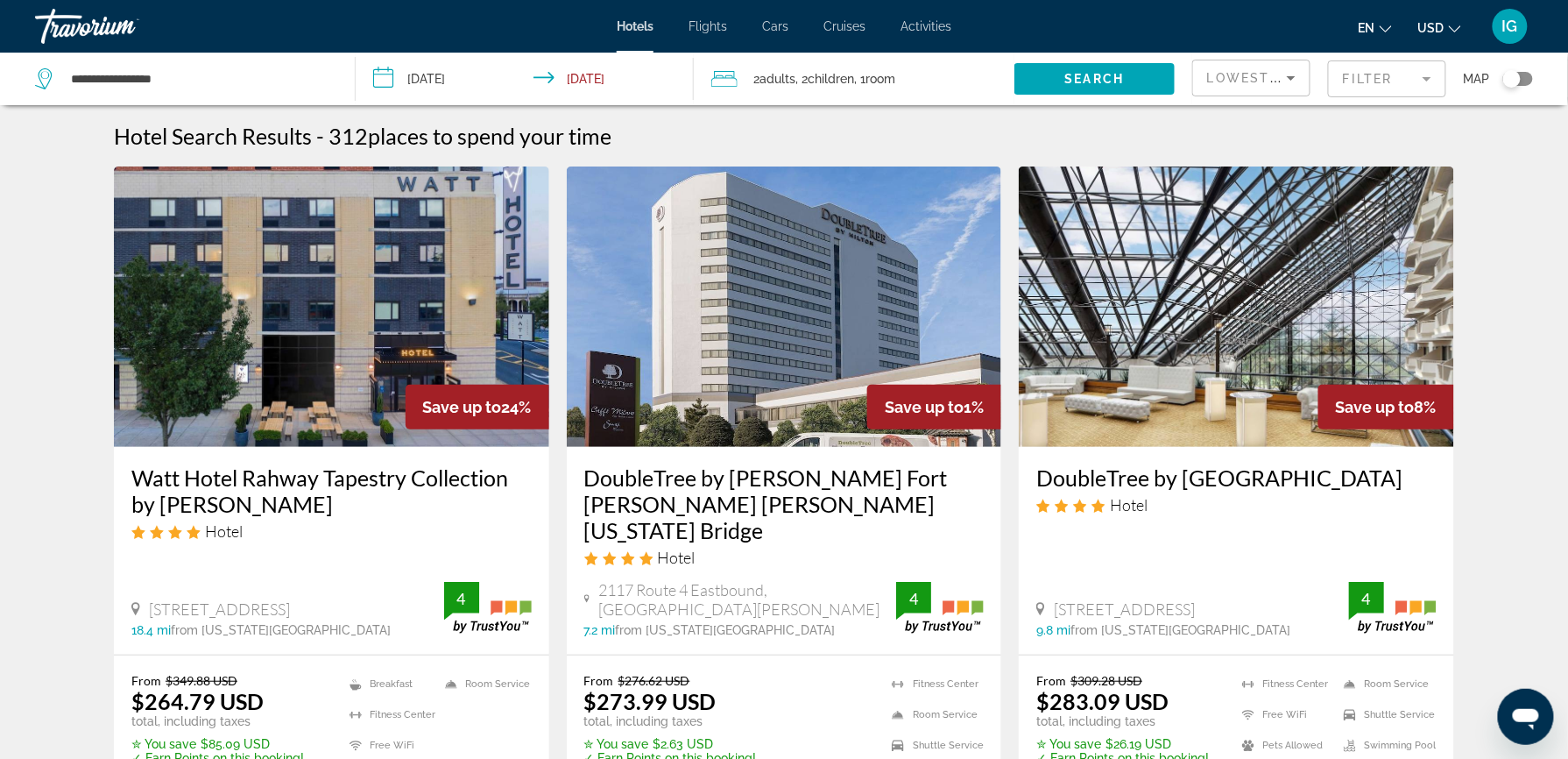
click at [1445, 21] on span "USD" at bounding box center [1431, 28] width 27 height 14
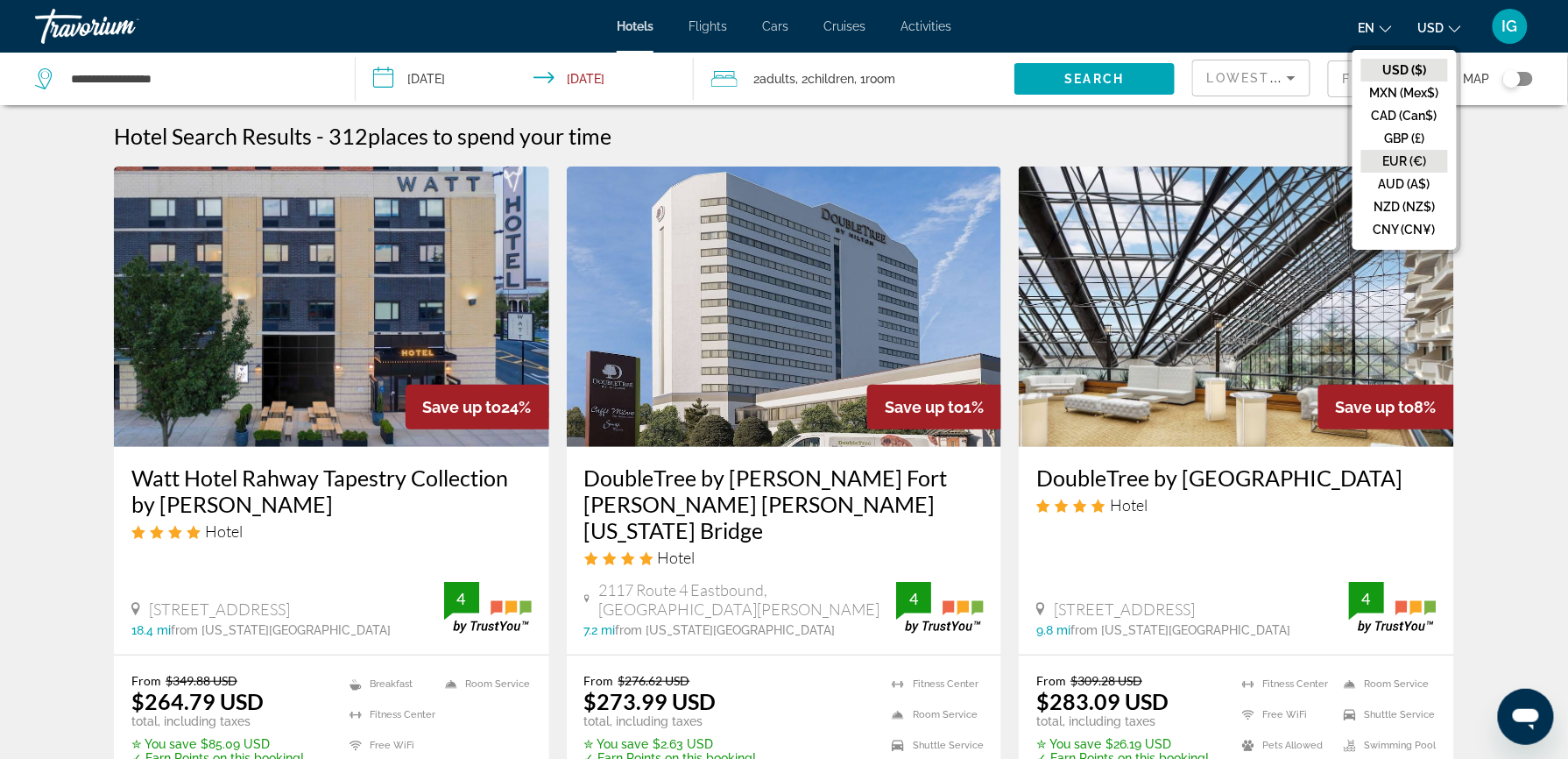
click at [1448, 150] on button "EUR (€)" at bounding box center [1404, 161] width 87 height 23
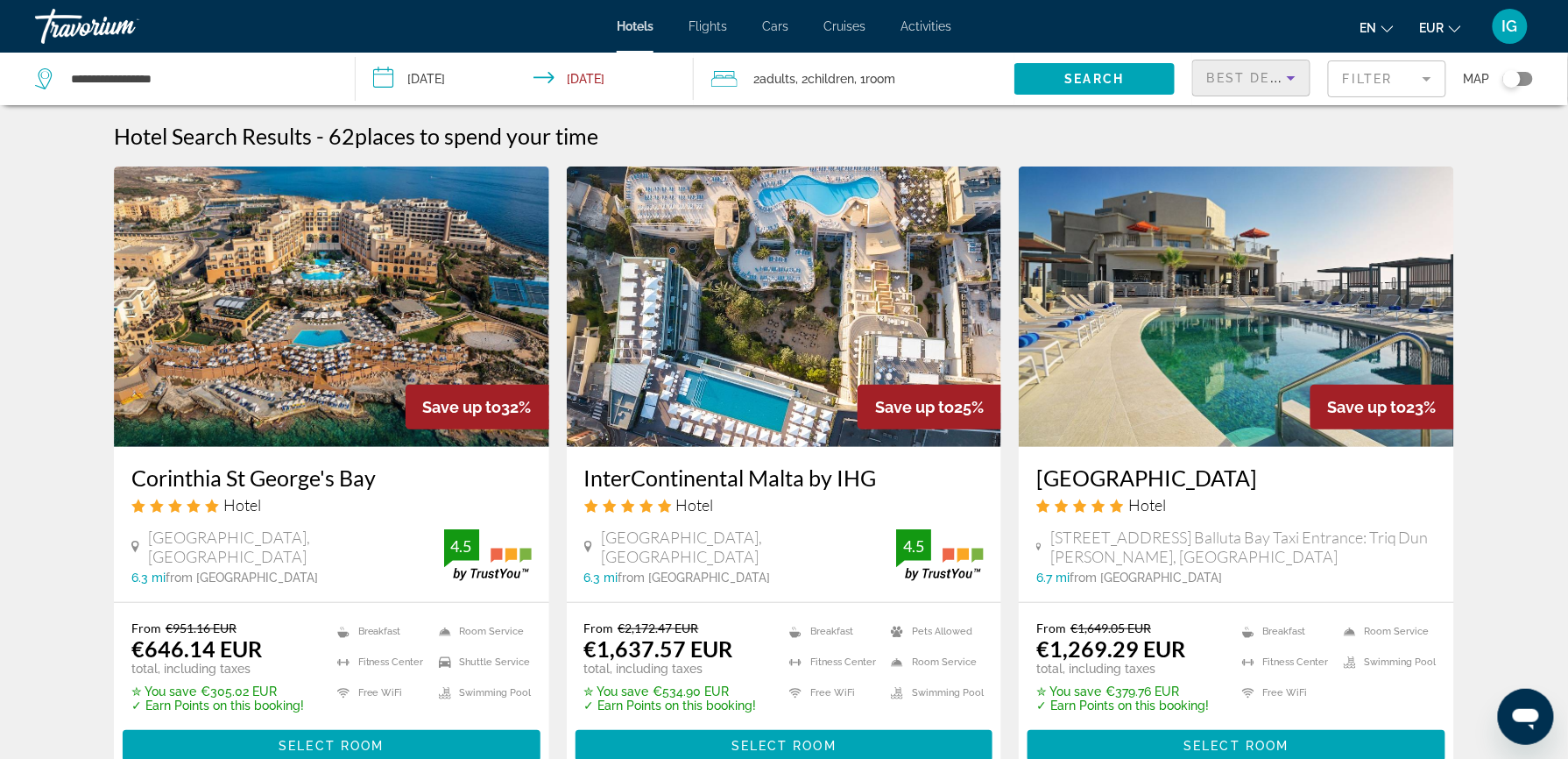
click at [1282, 67] on icon "Sort by" at bounding box center [1290, 77] width 21 height 21
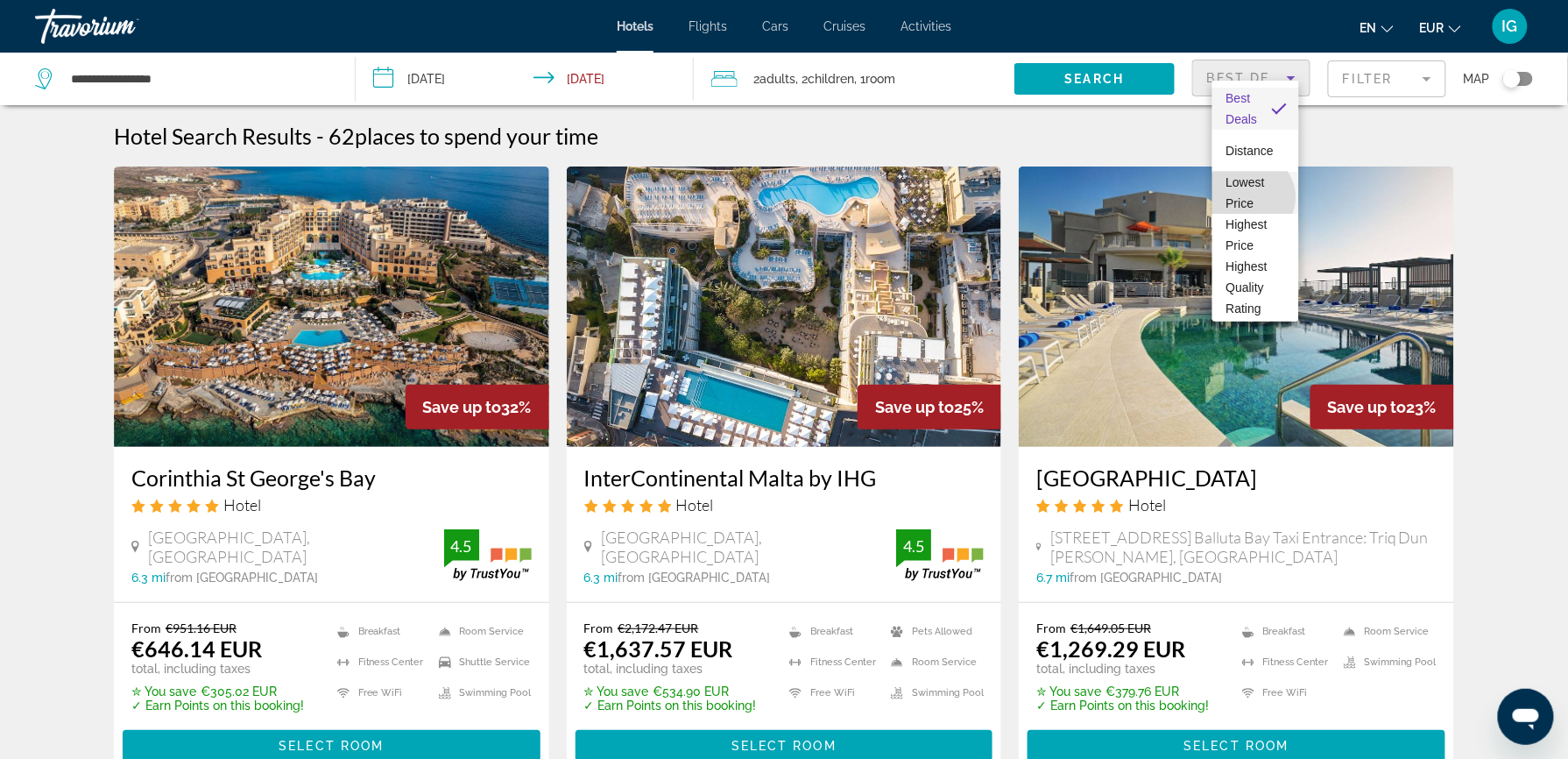
click at [1251, 197] on span "Lowest Price" at bounding box center [1256, 192] width 59 height 42
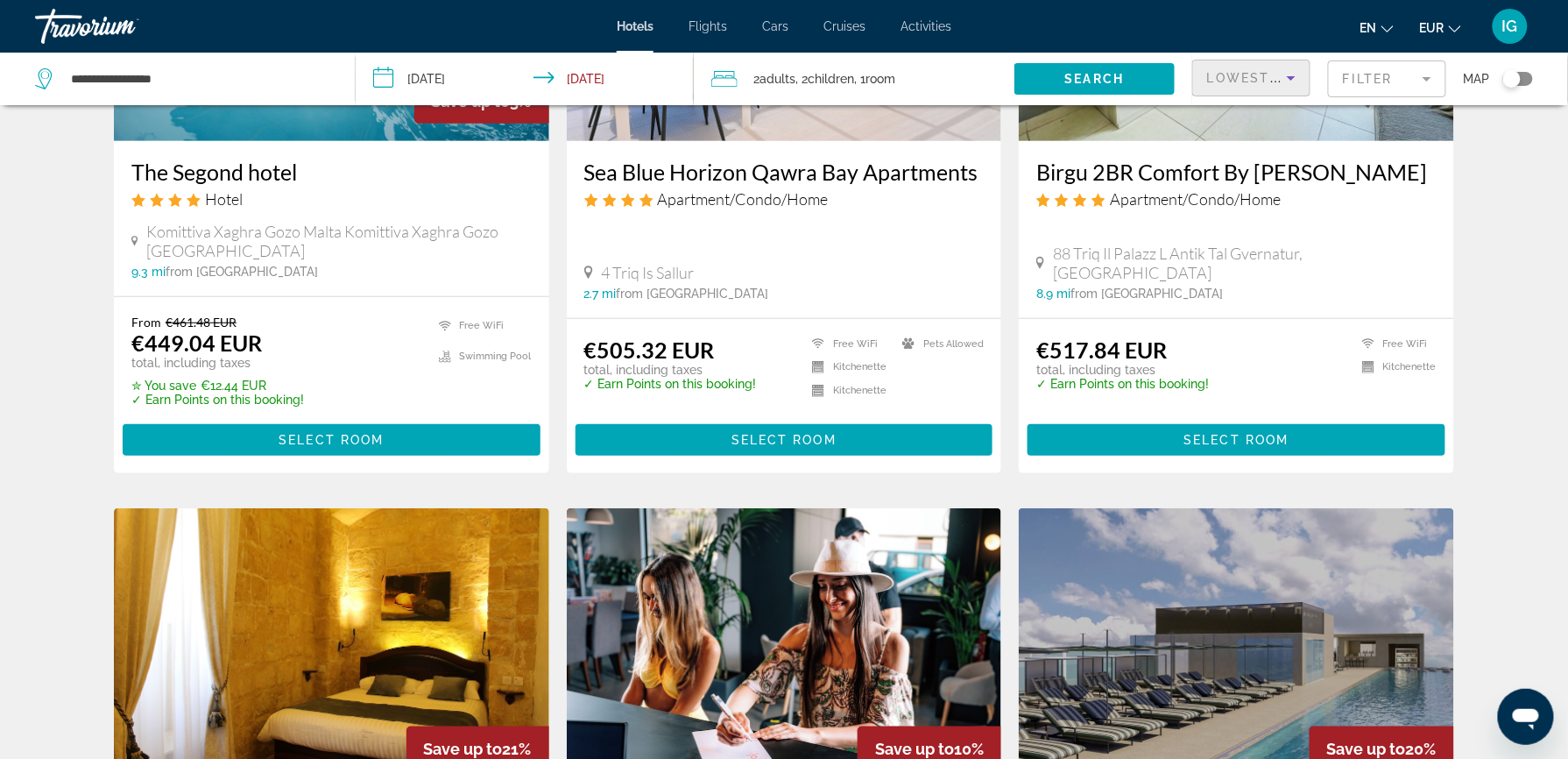
scroll to position [326, 0]
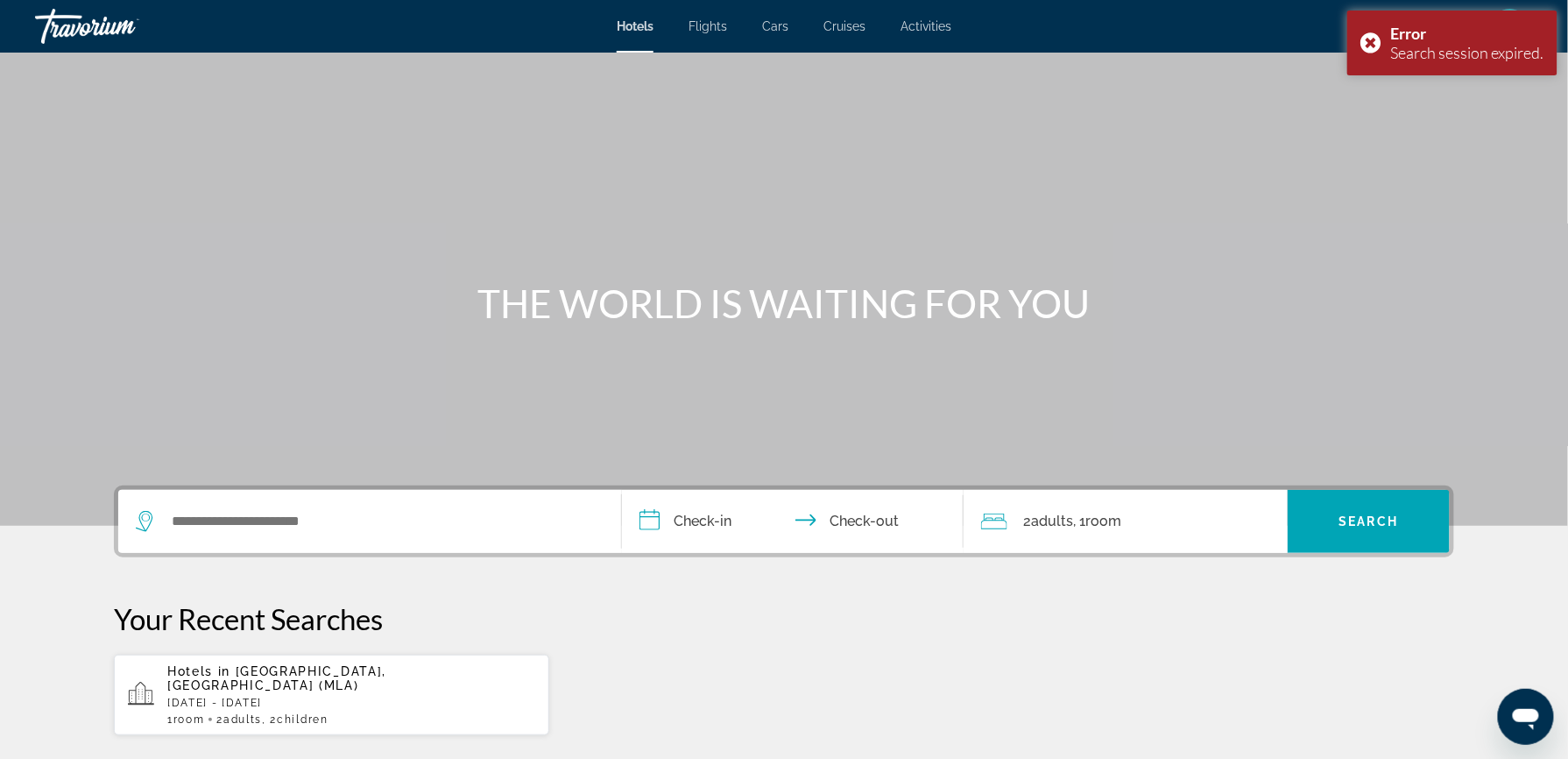
click at [370, 697] on p "[DATE] - [DATE]" at bounding box center [351, 703] width 368 height 12
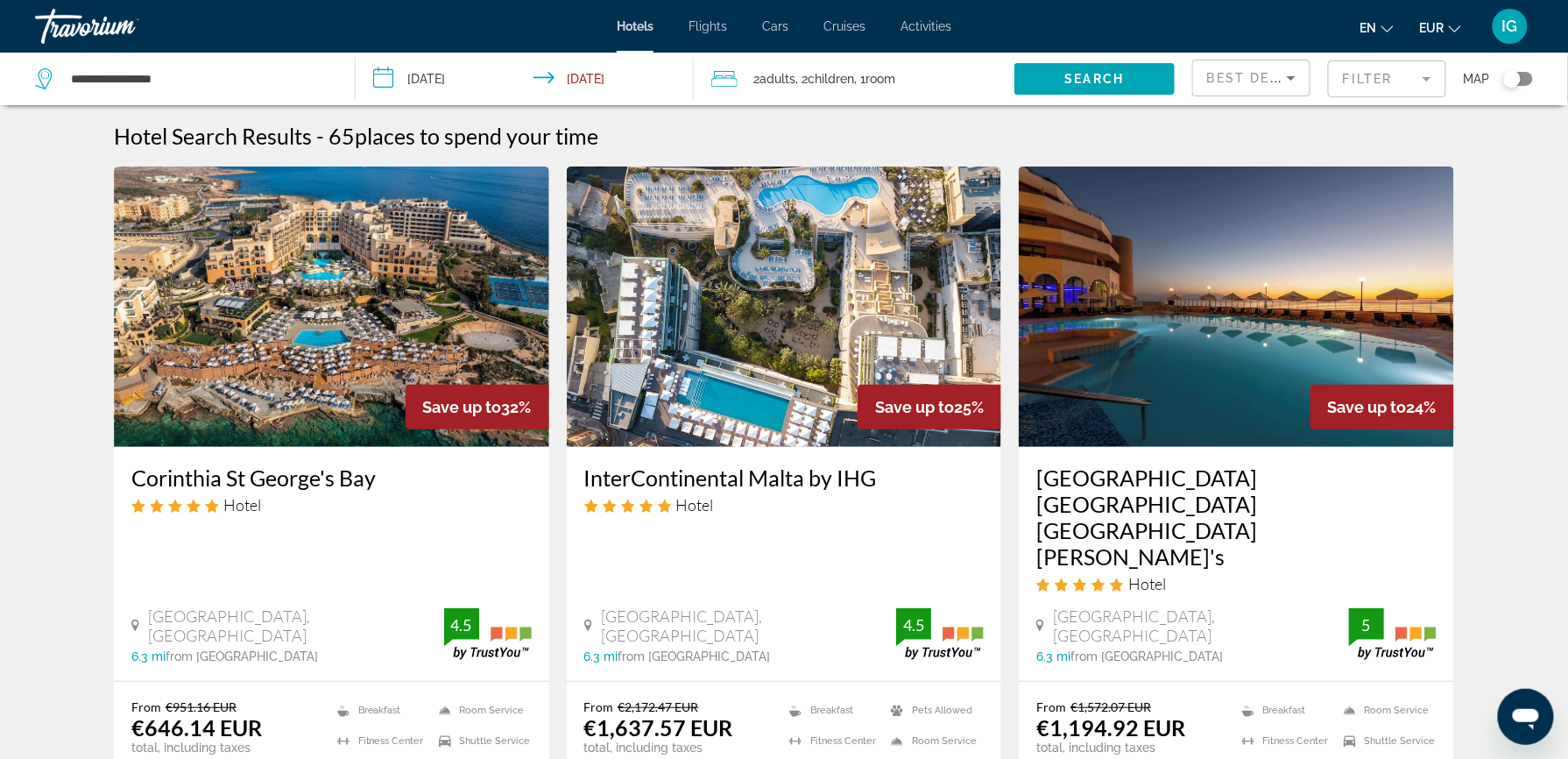
click at [331, 464] on h3 "Corinthia St George's Bay" at bounding box center [331, 477] width 400 height 27
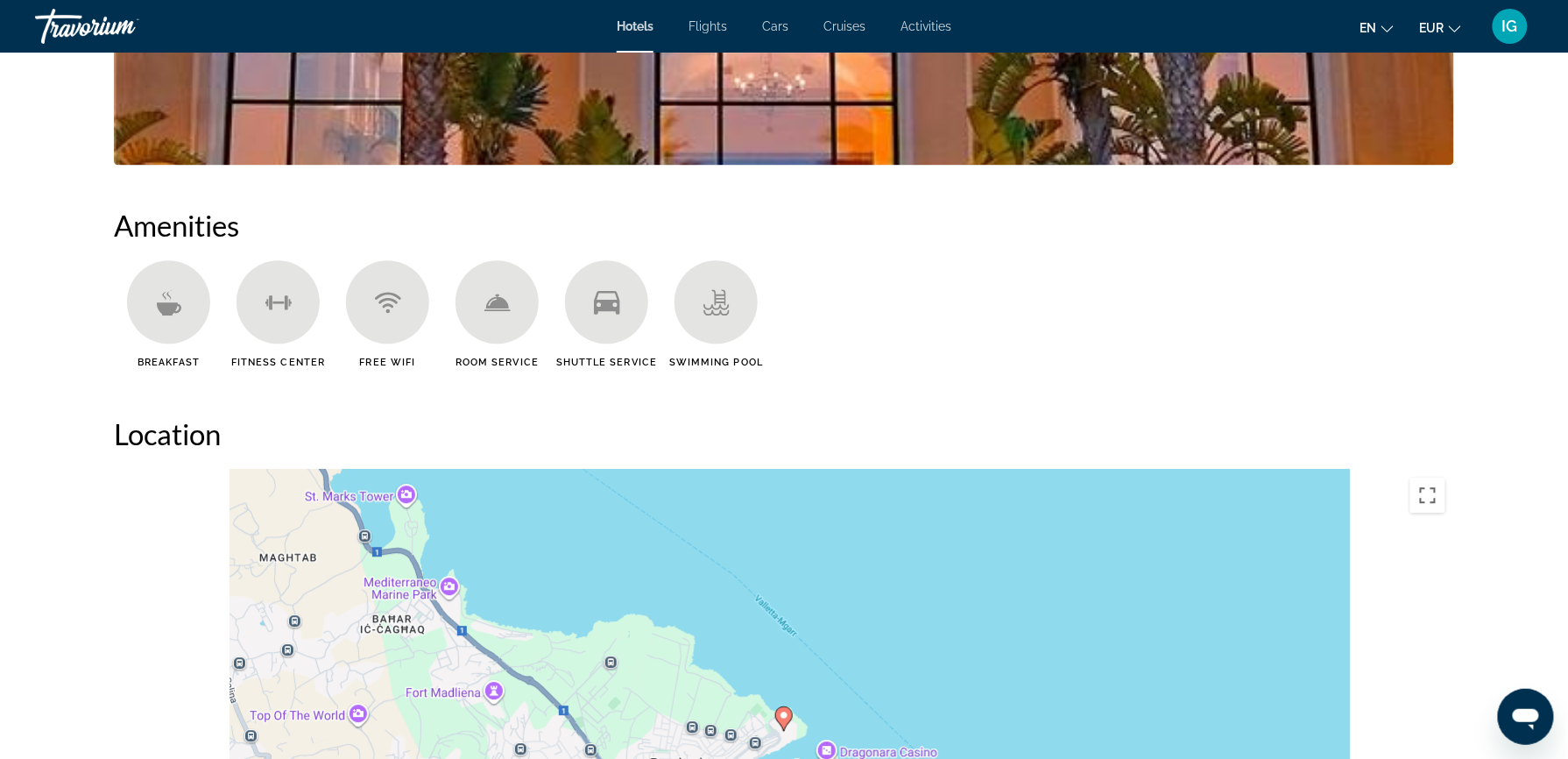
scroll to position [1200, 0]
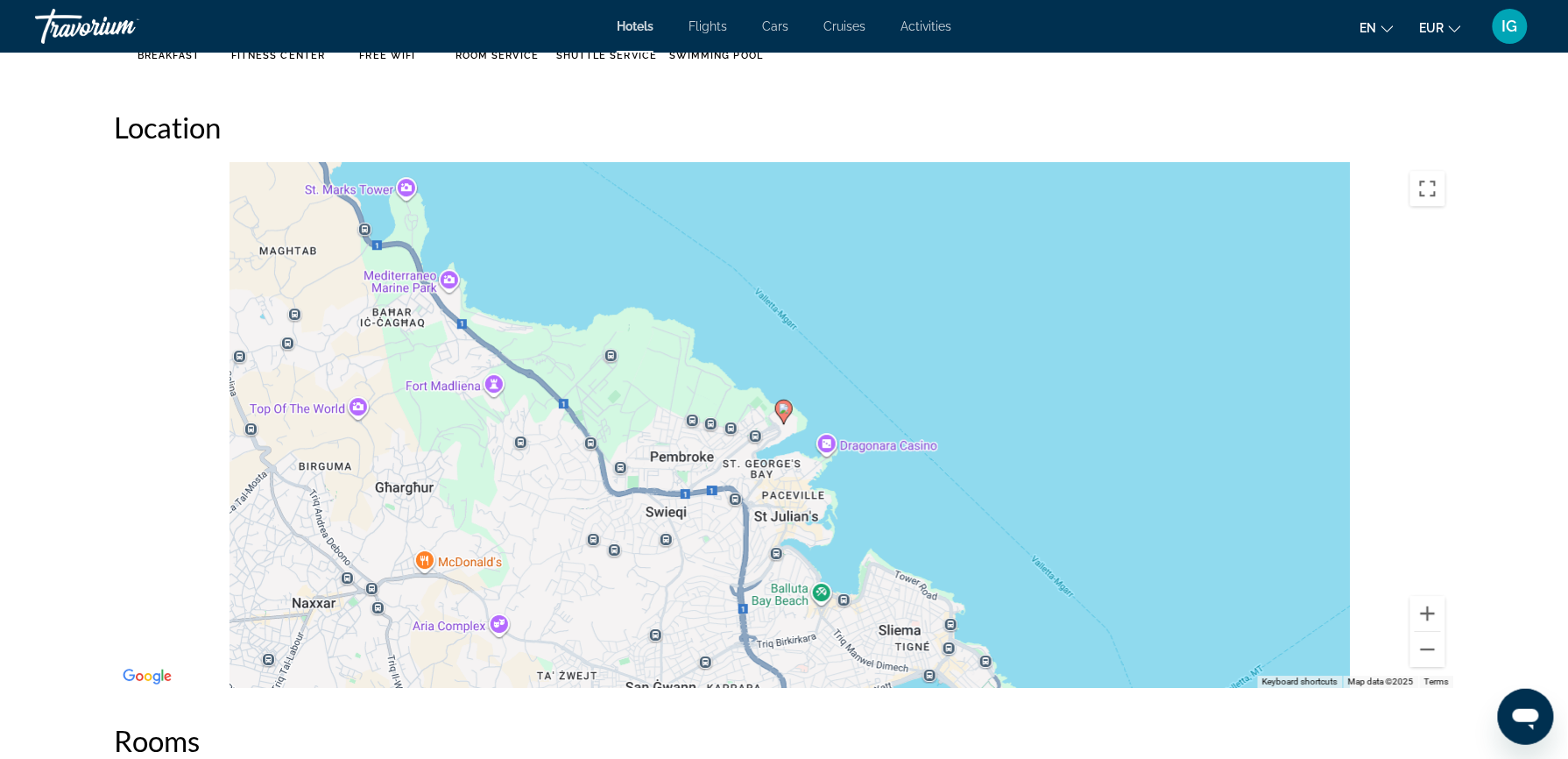
scroll to position [1460, 0]
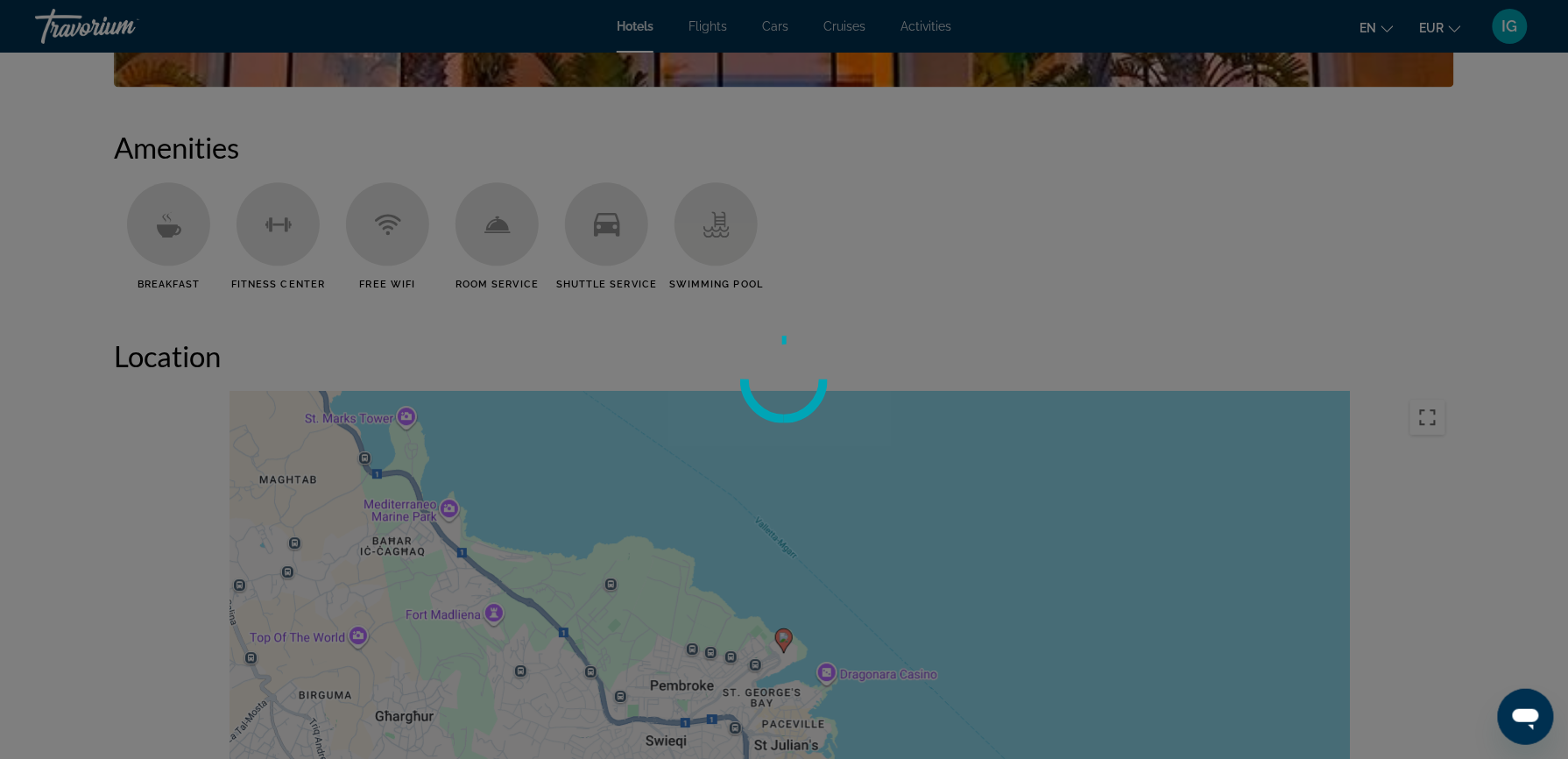
scroll to position [1663, 0]
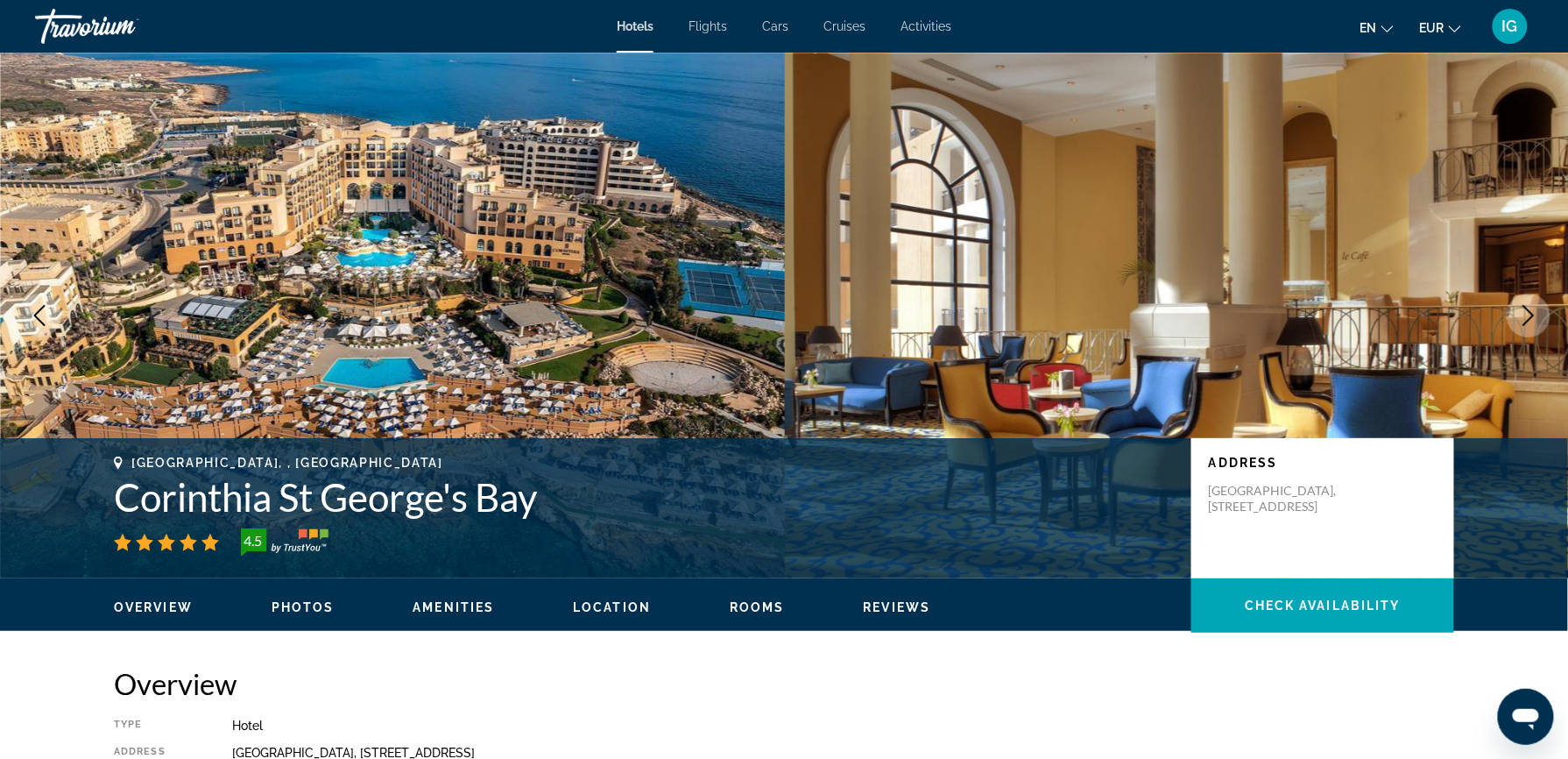
click at [379, 474] on h1 "Corinthia St George's Bay" at bounding box center [644, 497] width 1059 height 45
click at [494, 600] on span "Amenities" at bounding box center [453, 607] width 82 height 14
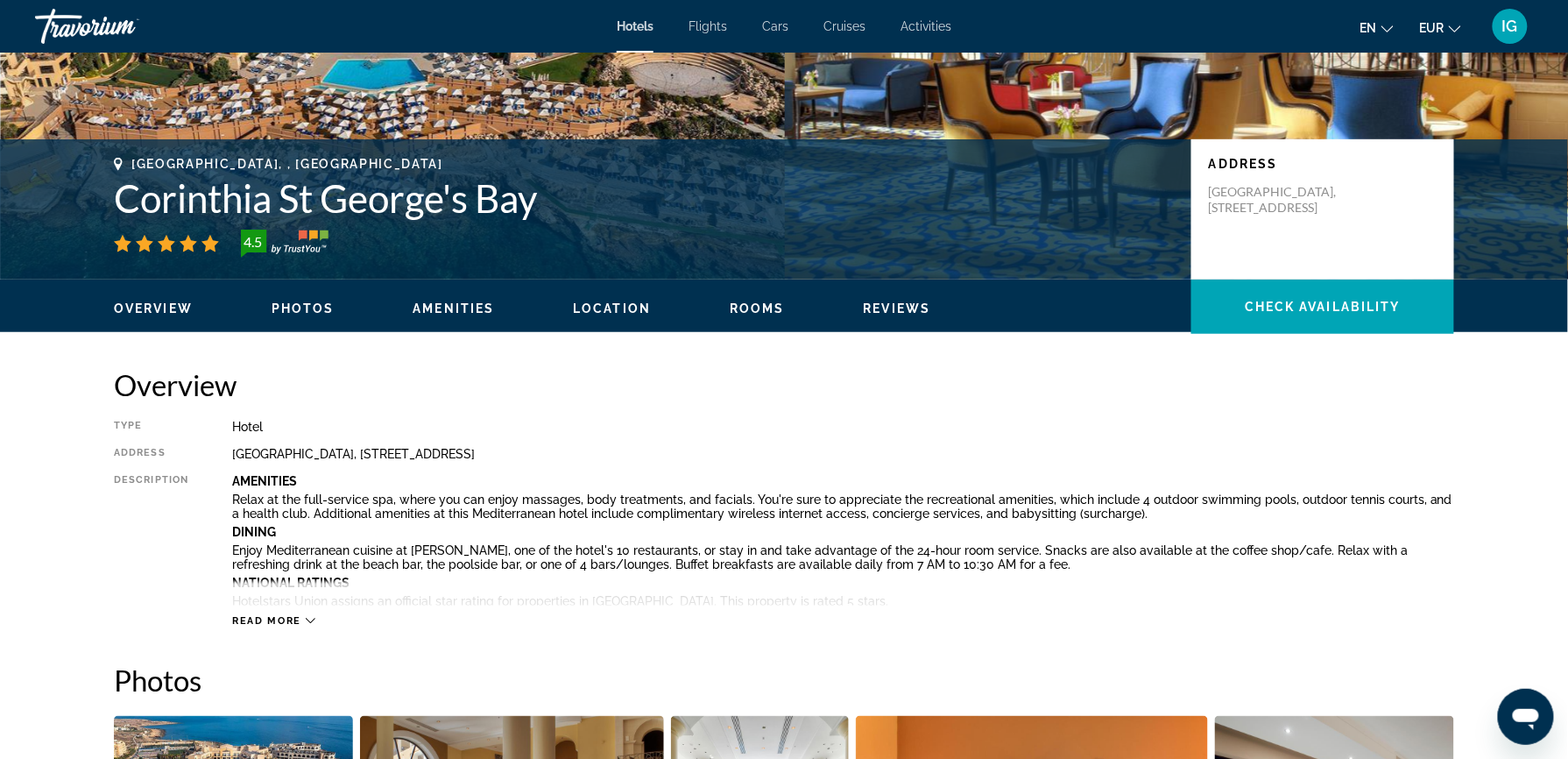
scroll to position [173, 0]
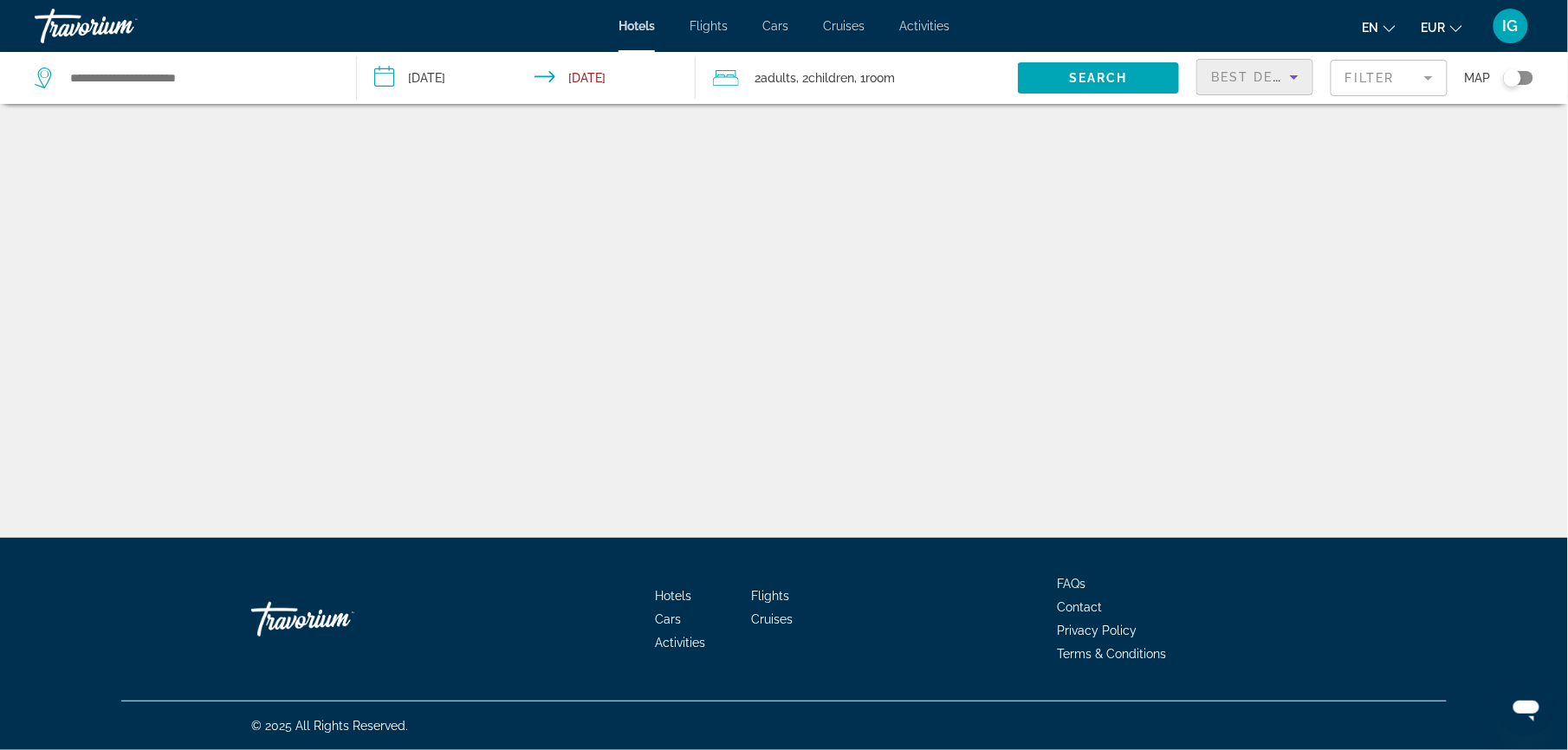
click at [1283, 66] on icon "Sort by" at bounding box center [1293, 76] width 20 height 20
click at [1251, 177] on span "Lowest Price" at bounding box center [1245, 191] width 40 height 35
click at [1151, 57] on span "Search widget" at bounding box center [1097, 78] width 161 height 42
click at [112, 65] on input "Search widget" at bounding box center [199, 78] width 261 height 26
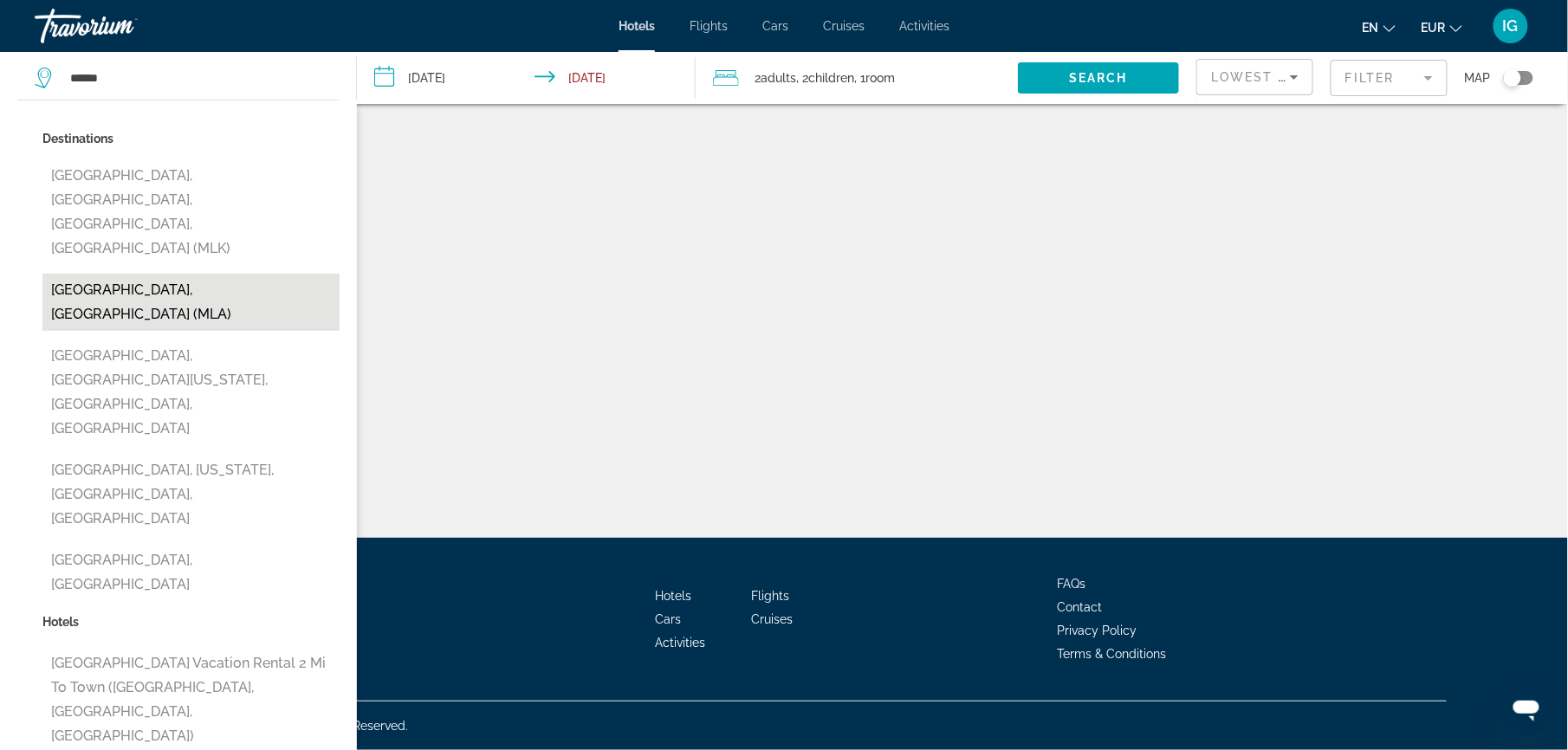
click at [89, 274] on button "[GEOGRAPHIC_DATA], [GEOGRAPHIC_DATA] (MLA)" at bounding box center [191, 302] width 297 height 57
type input "**********"
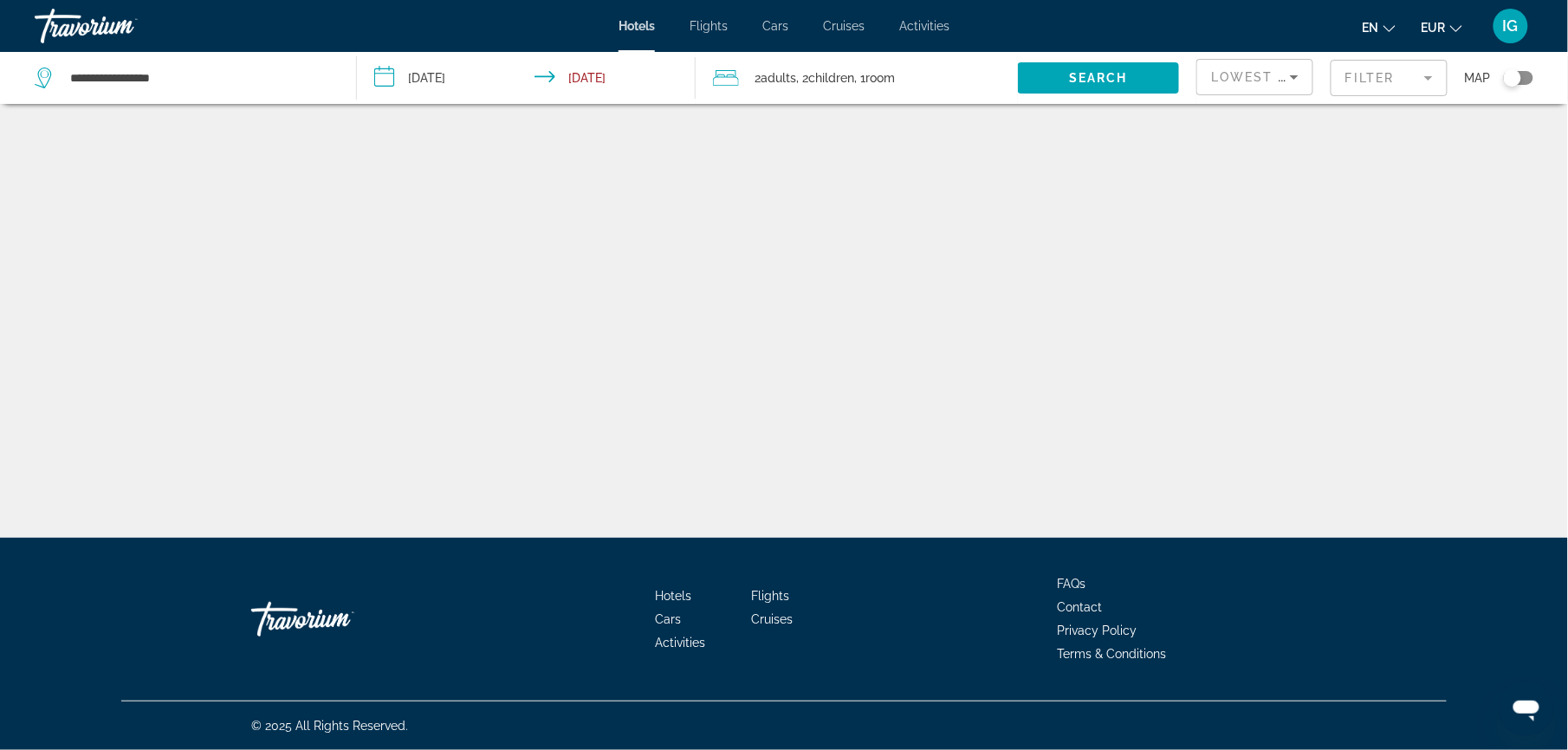
click at [1283, 66] on icon "Sort by" at bounding box center [1293, 76] width 20 height 20
click at [1262, 173] on mat-option "Lowest Price" at bounding box center [1255, 190] width 86 height 42
click at [1131, 57] on span "Search widget" at bounding box center [1097, 78] width 161 height 42
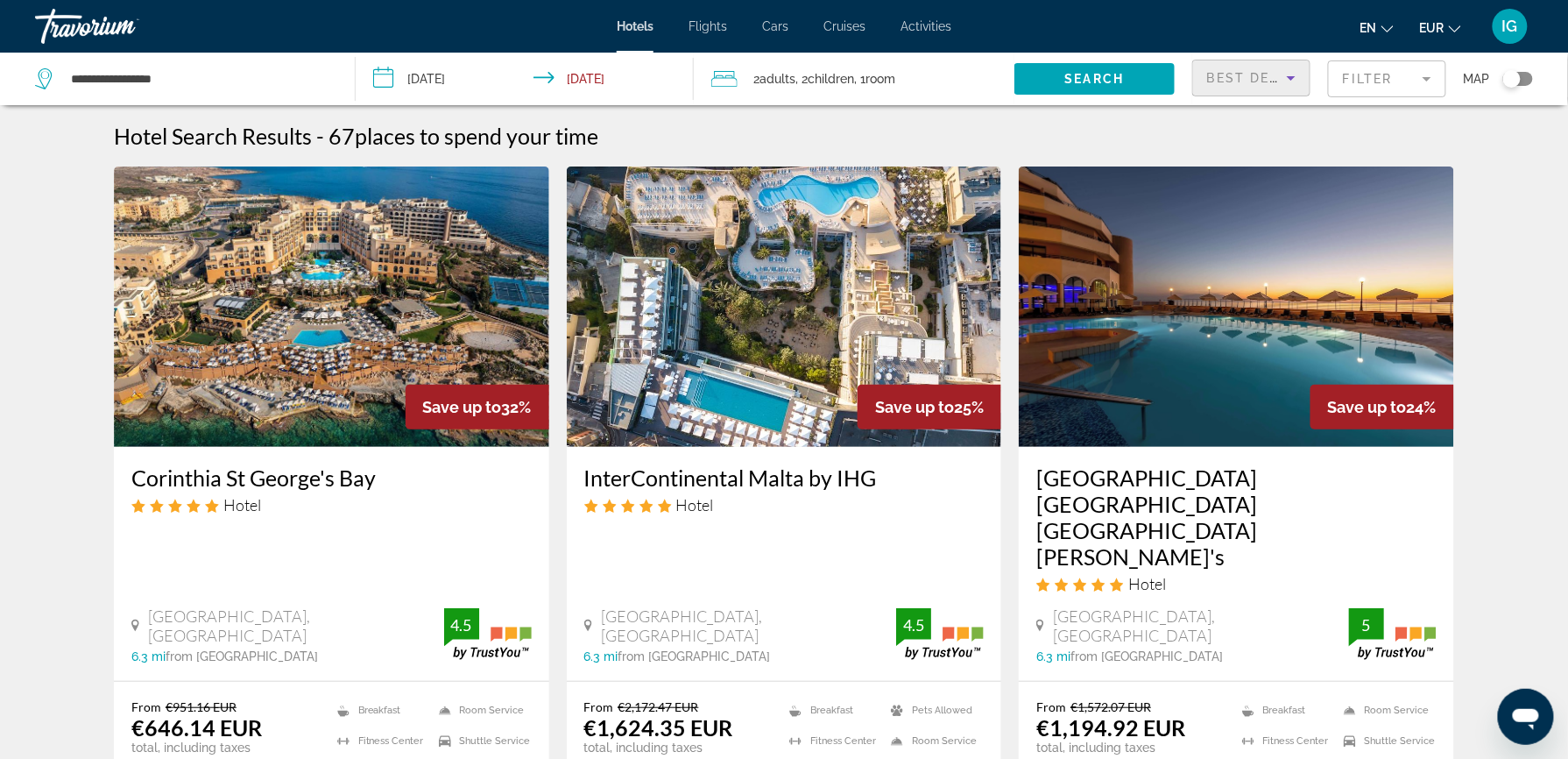
click at [1280, 67] on icon "Sort by" at bounding box center [1290, 77] width 21 height 21
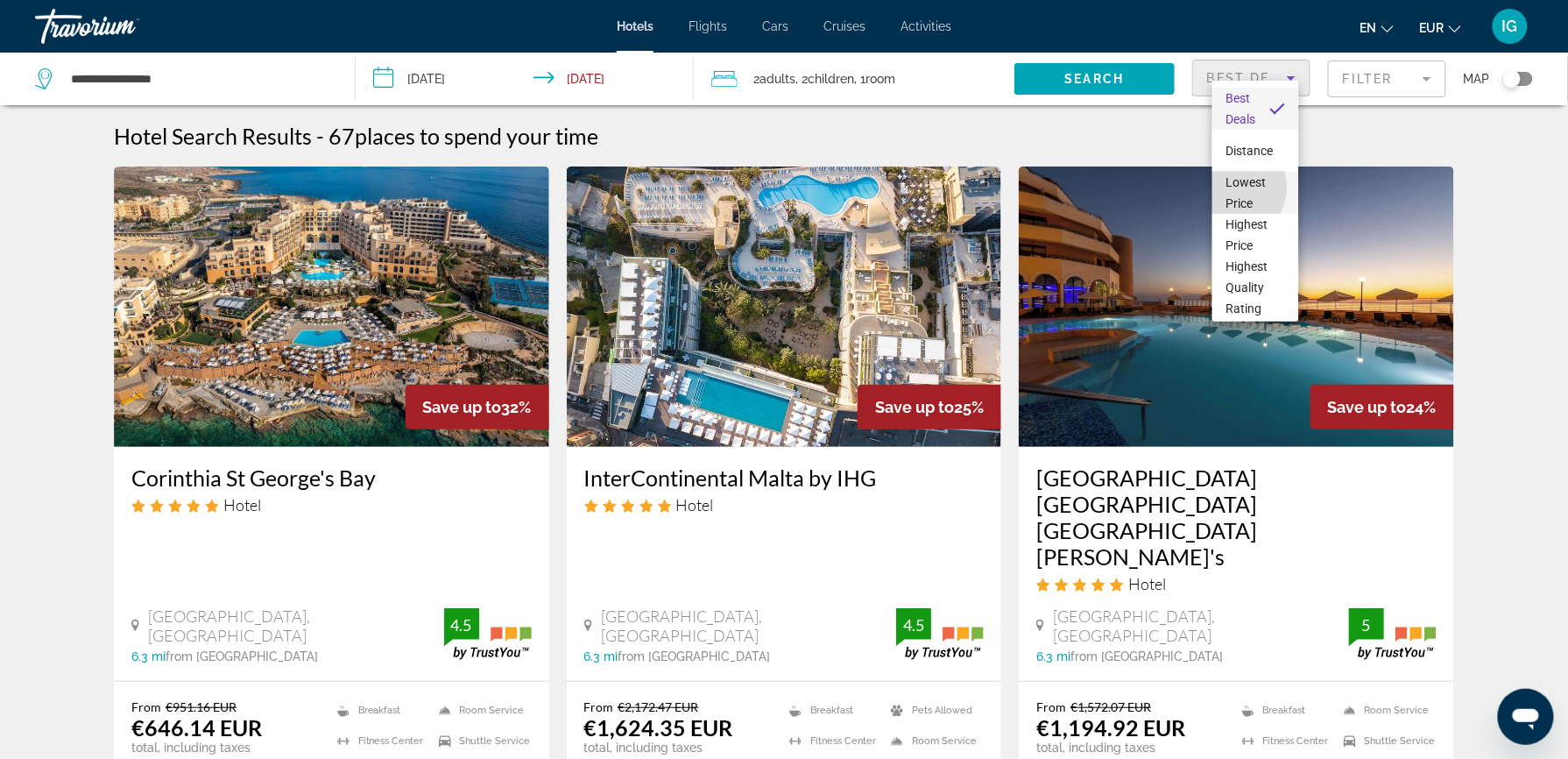
click at [1233, 187] on span "Lowest Price" at bounding box center [1256, 192] width 59 height 42
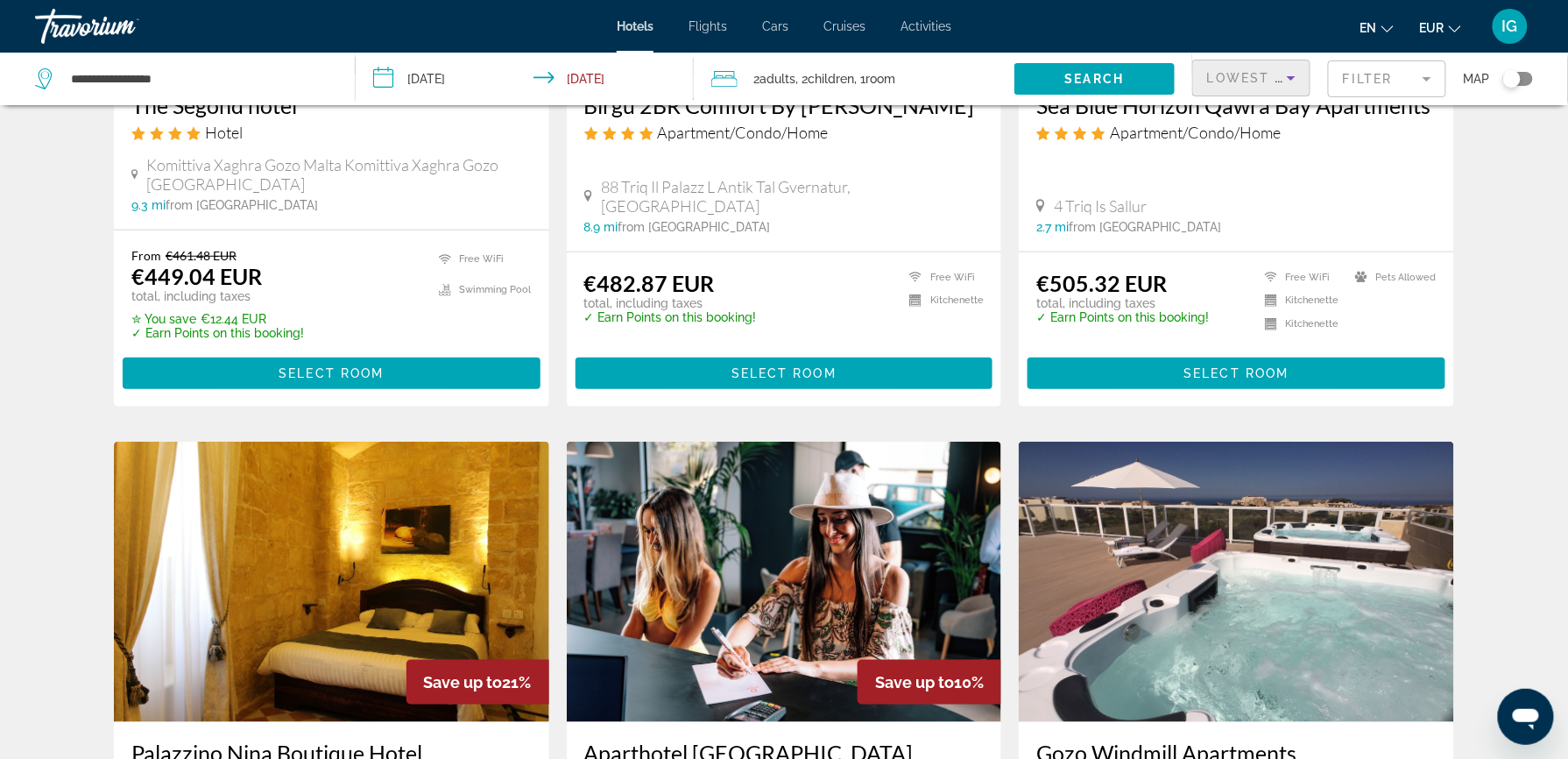
scroll to position [374, 0]
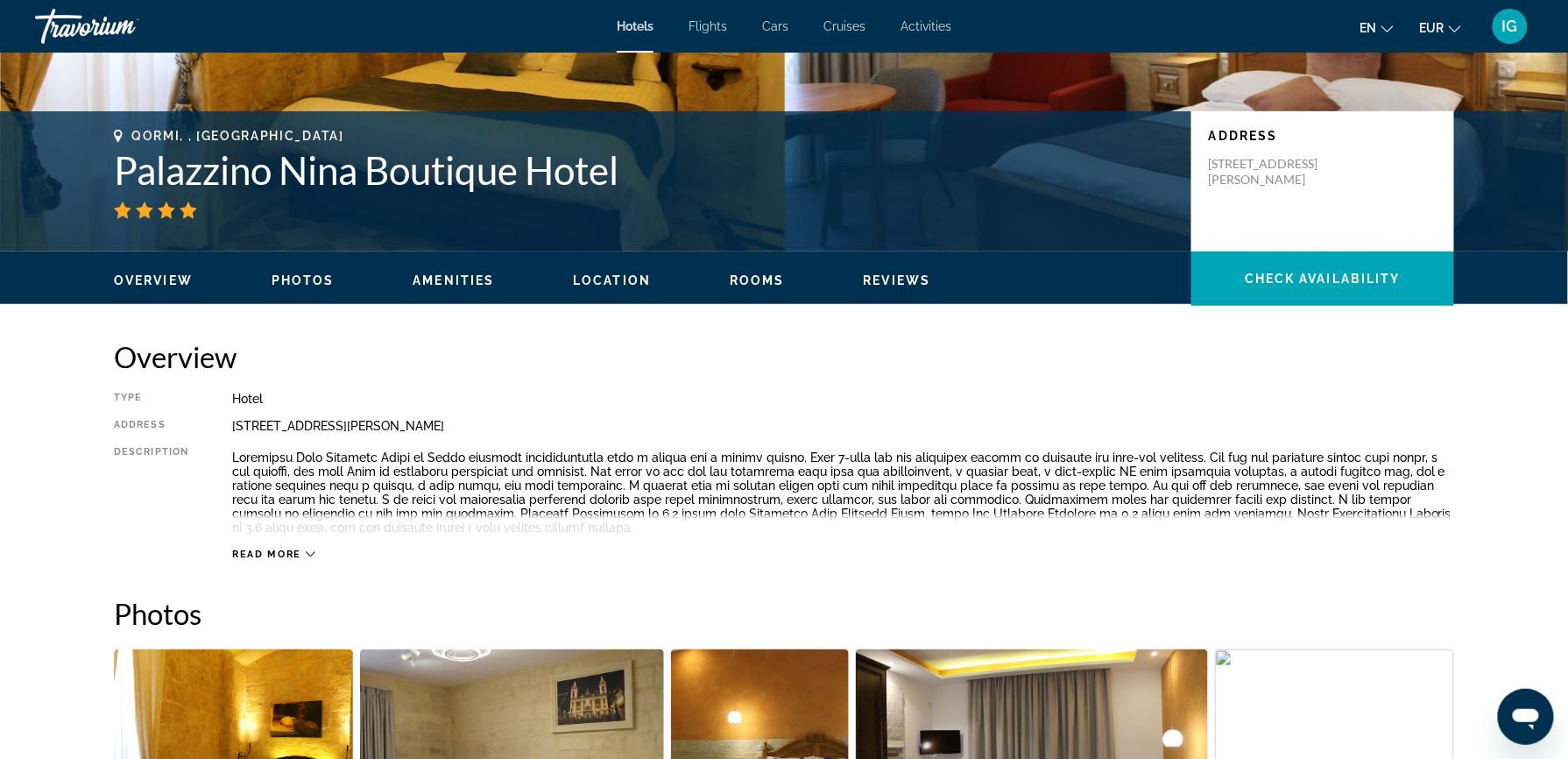
scroll to position [389, 0]
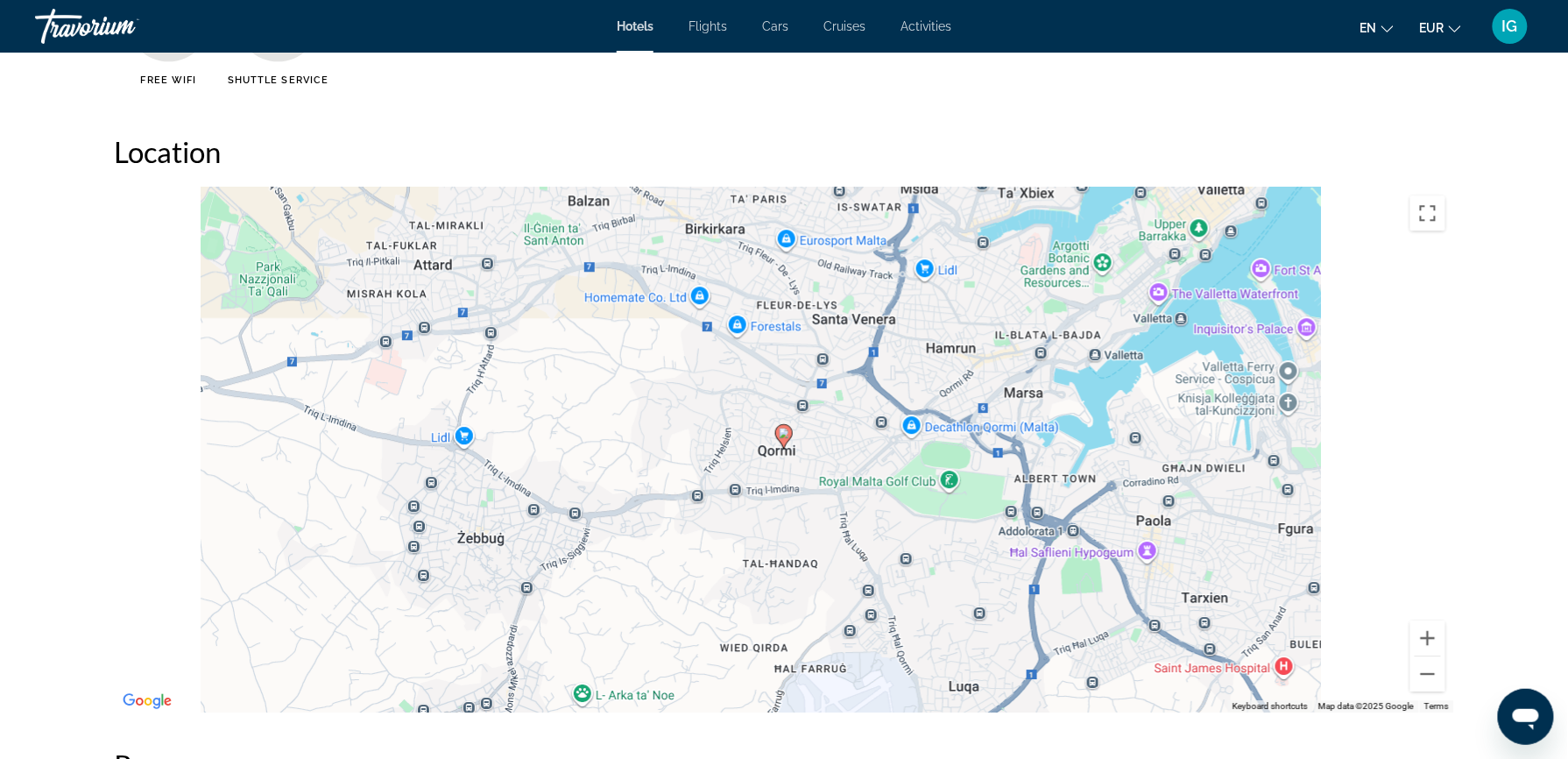
scroll to position [1556, 0]
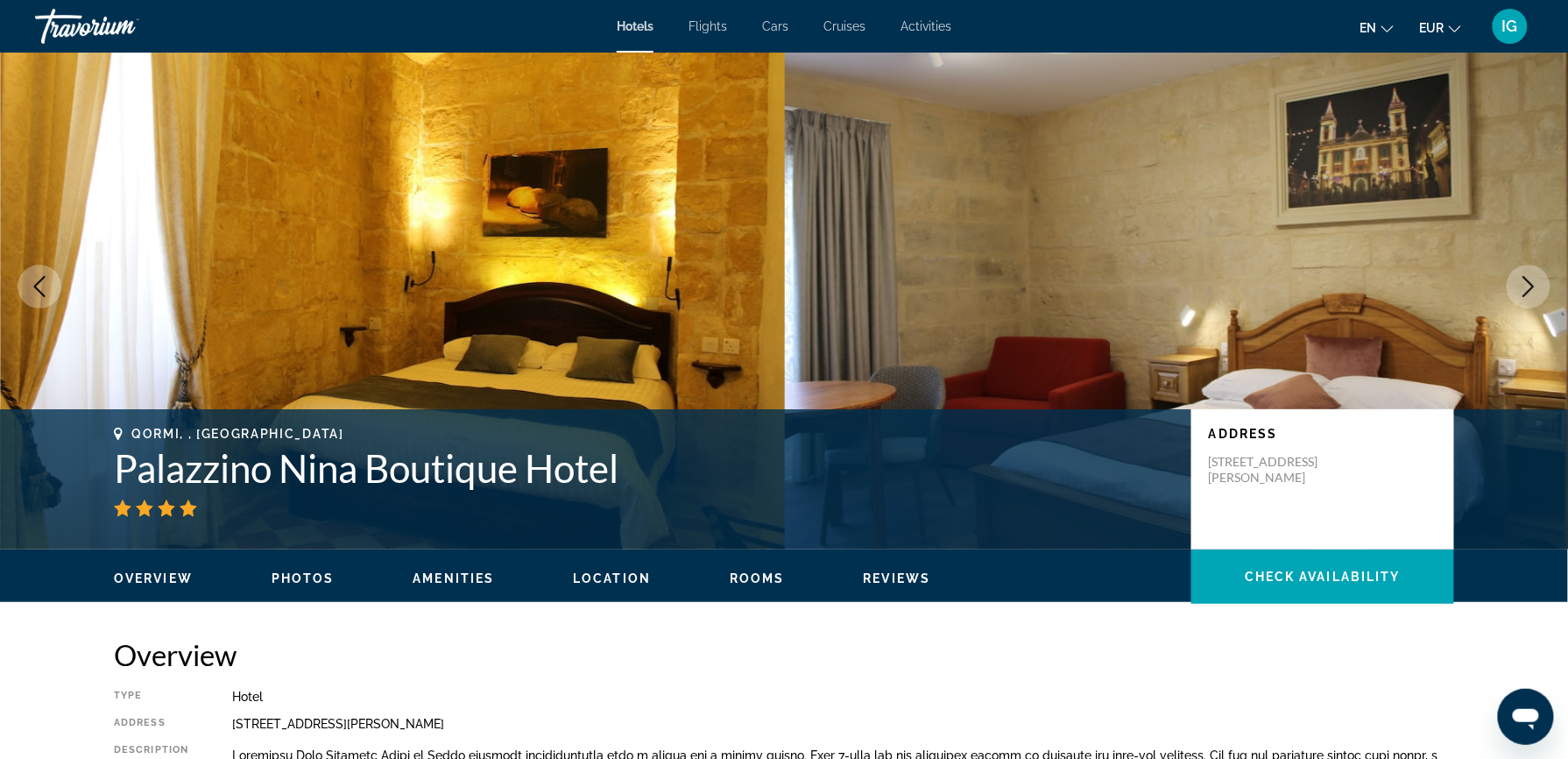
scroll to position [0, 0]
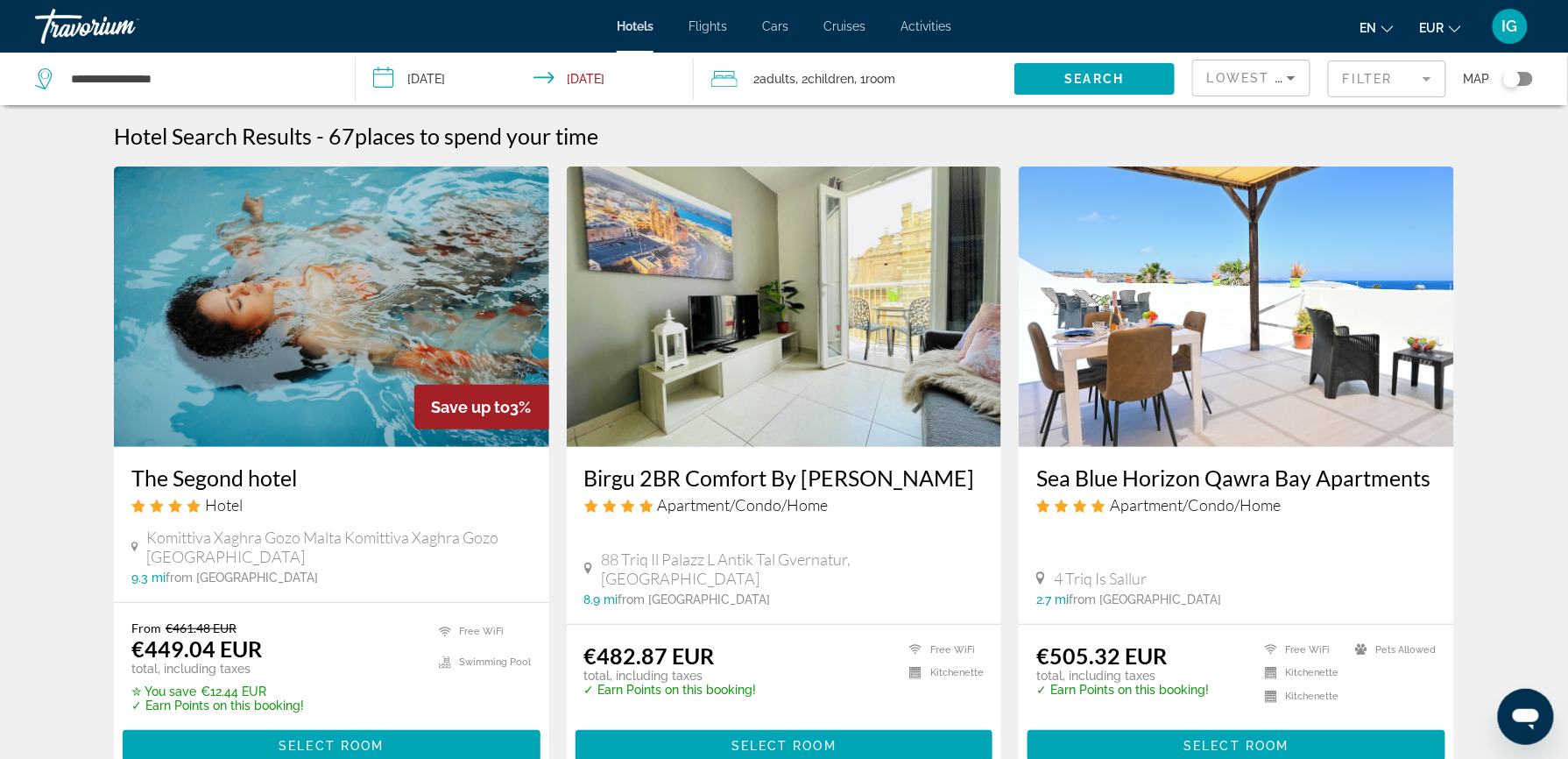
click at [476, 184] on img "Main content" at bounding box center [332, 307] width 436 height 280
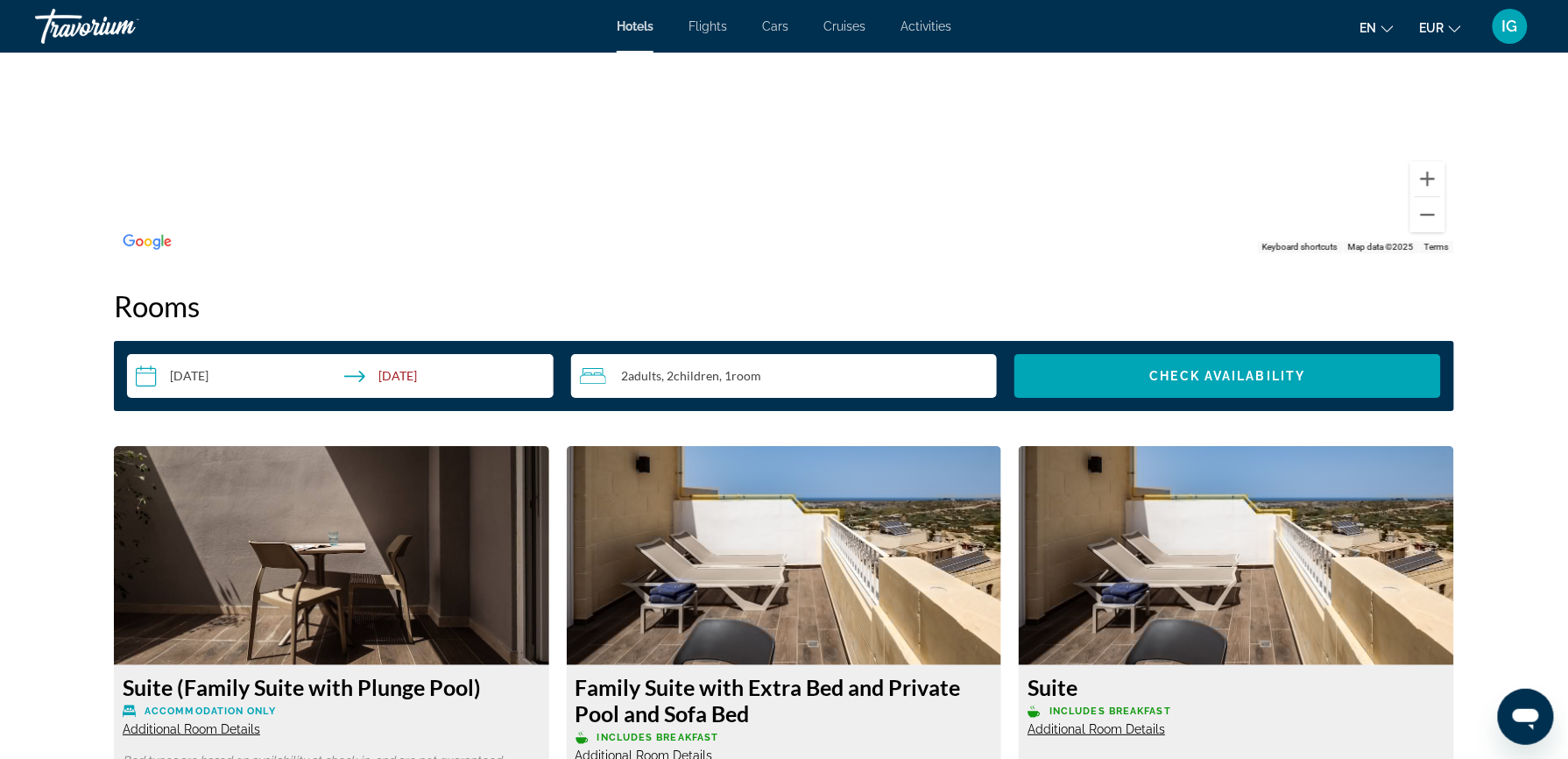
scroll to position [2055, 0]
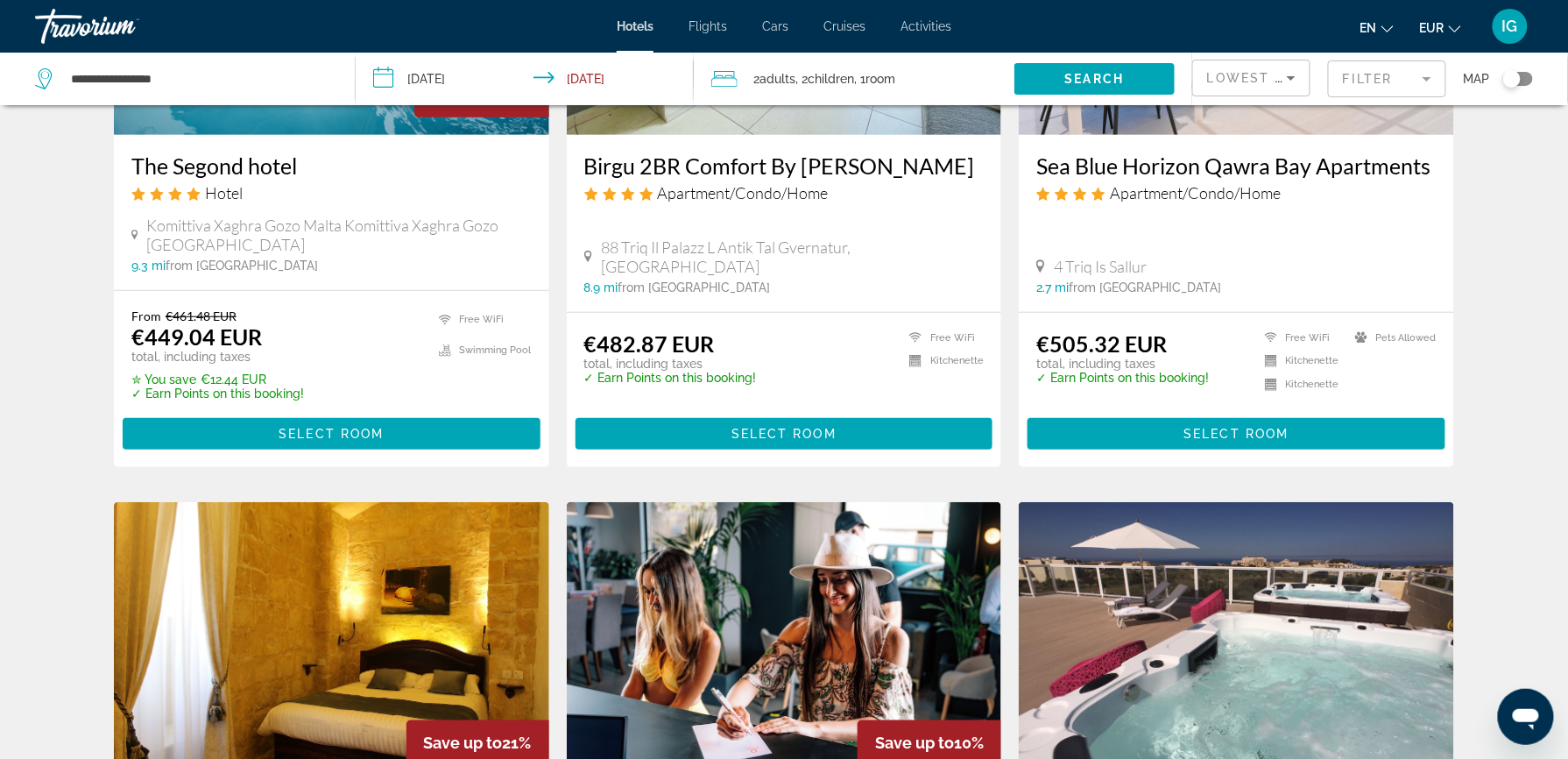
scroll to position [358, 0]
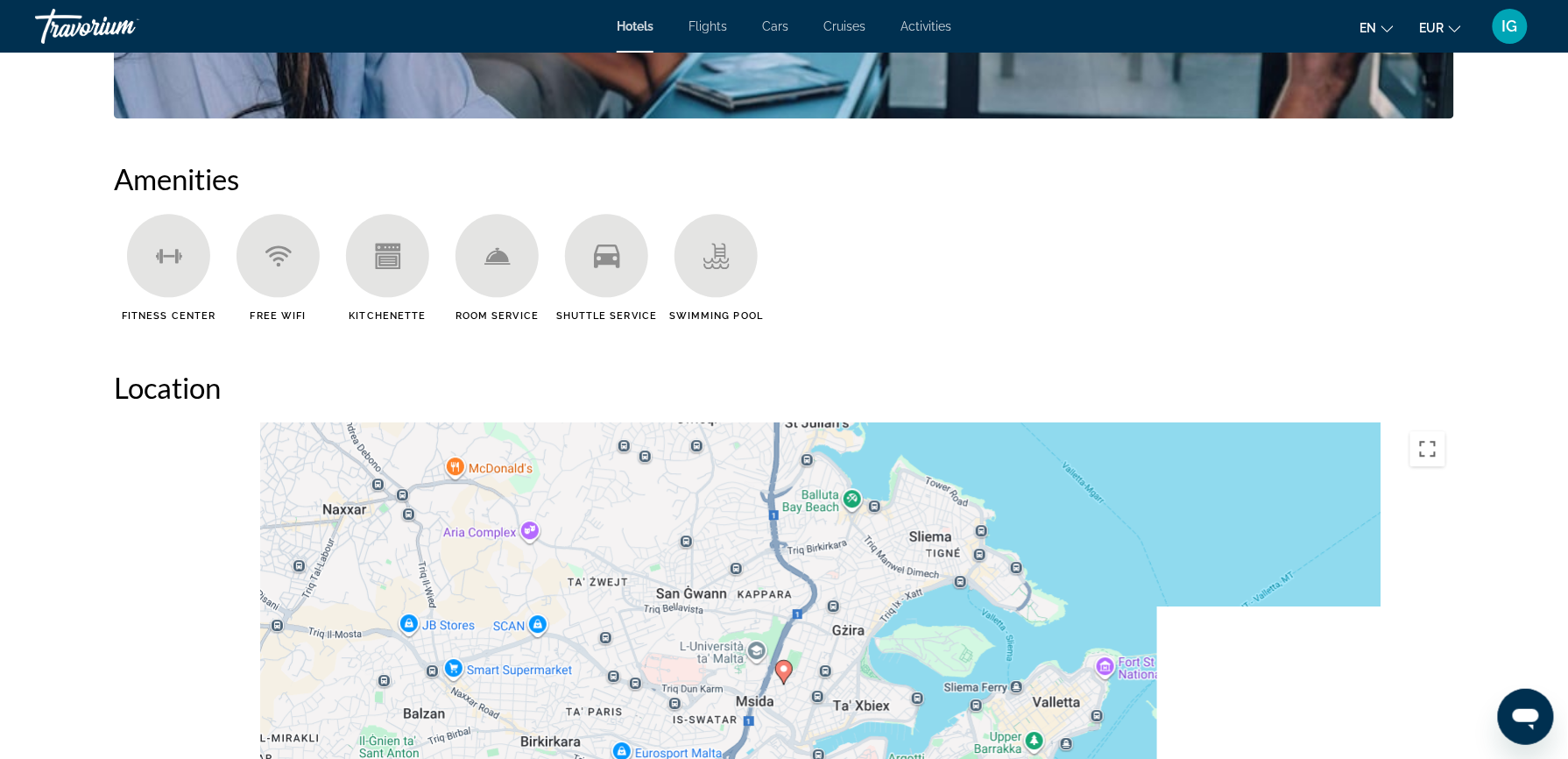
scroll to position [1230, 0]
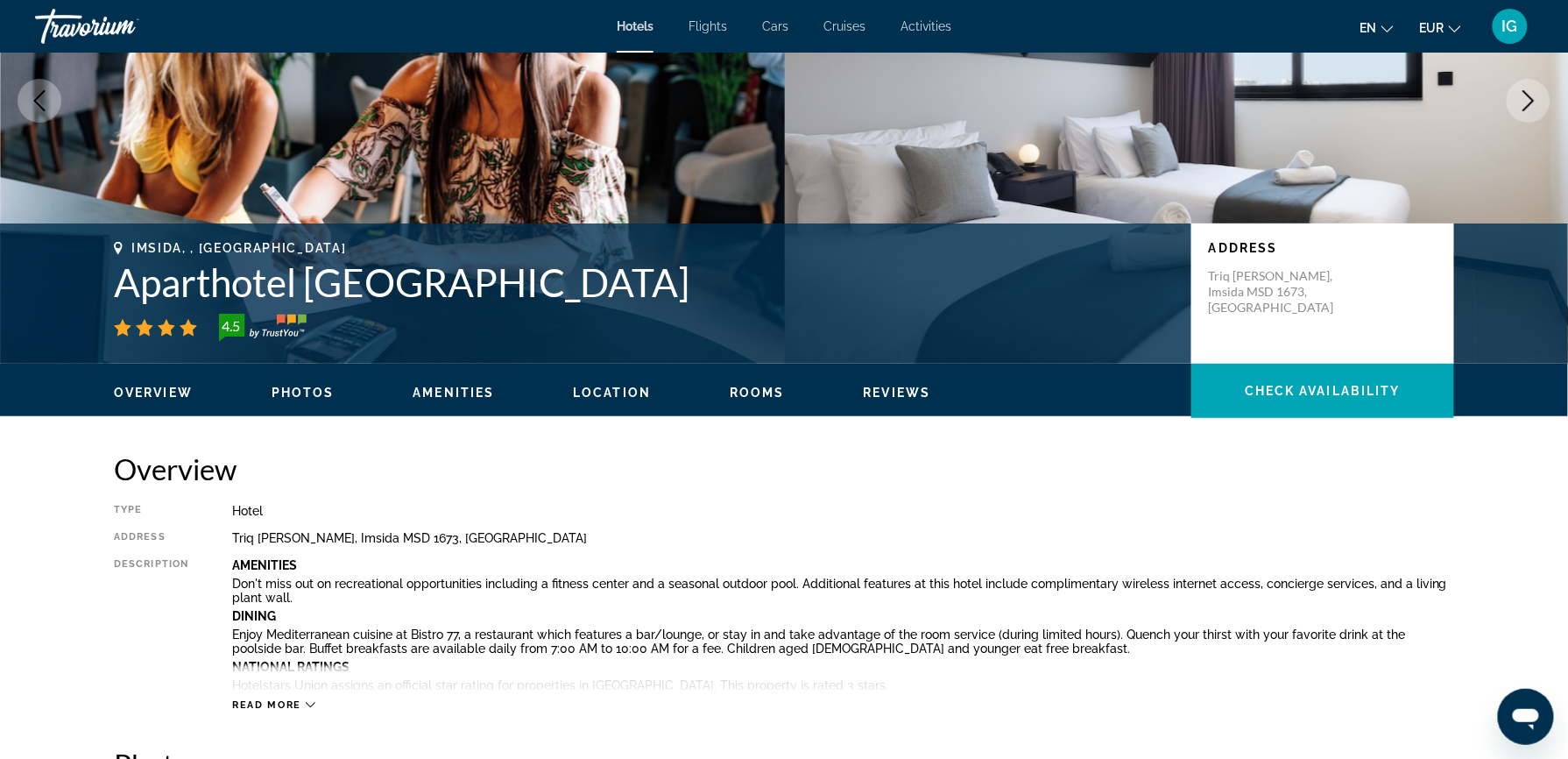
scroll to position [152, 0]
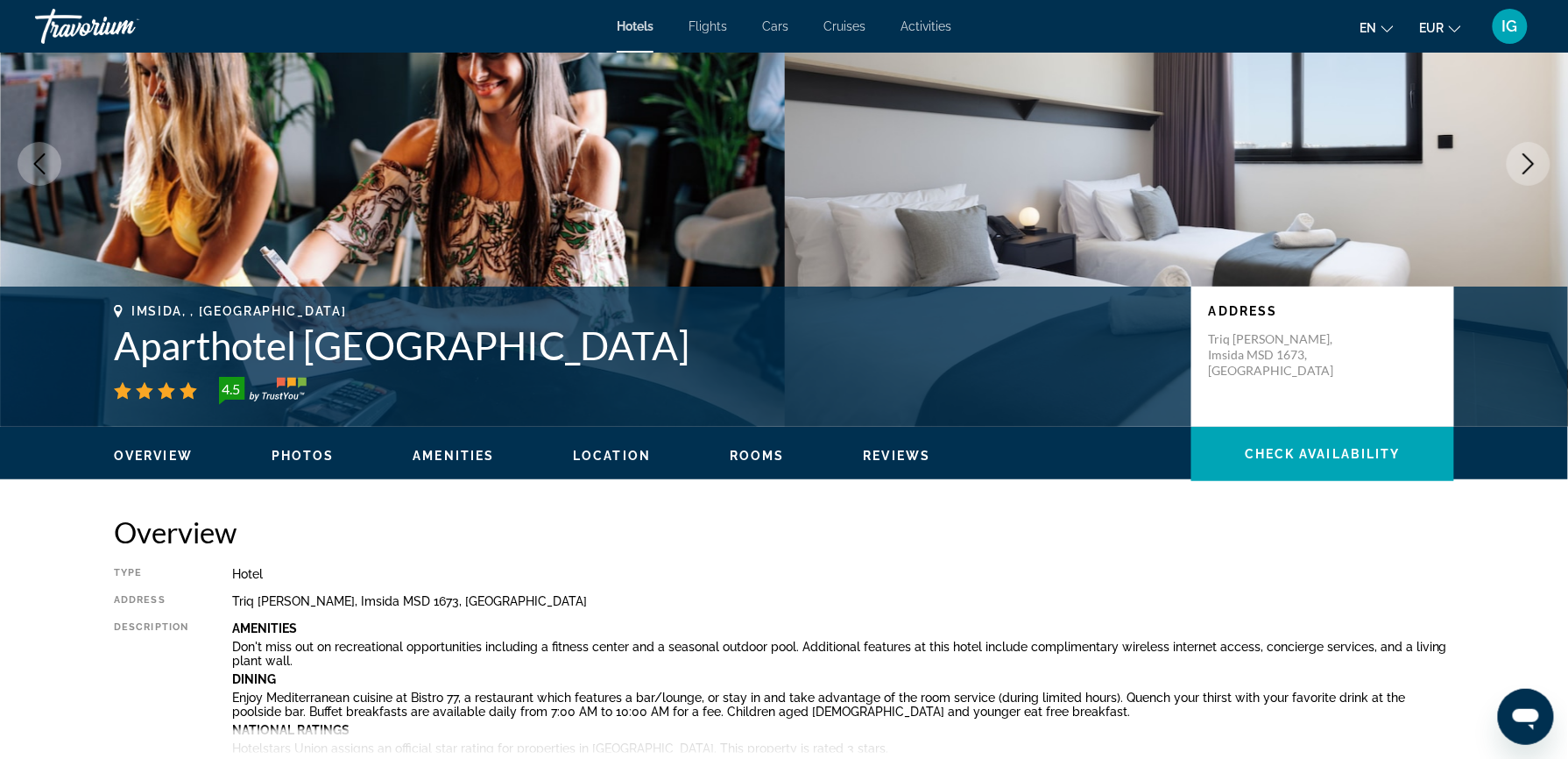
click at [302, 758] on span "Read more" at bounding box center [267, 768] width 69 height 12
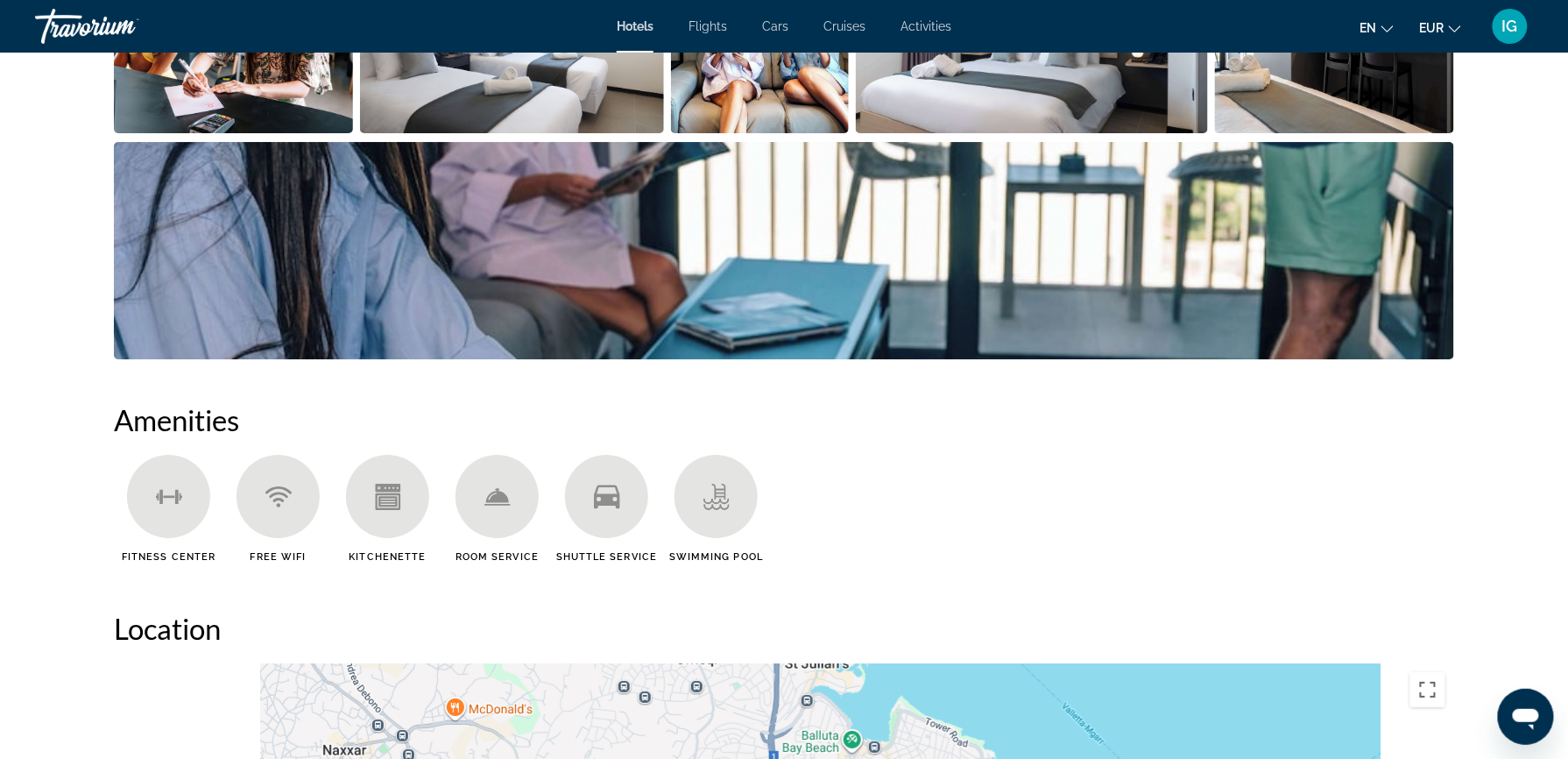
scroll to position [2099, 0]
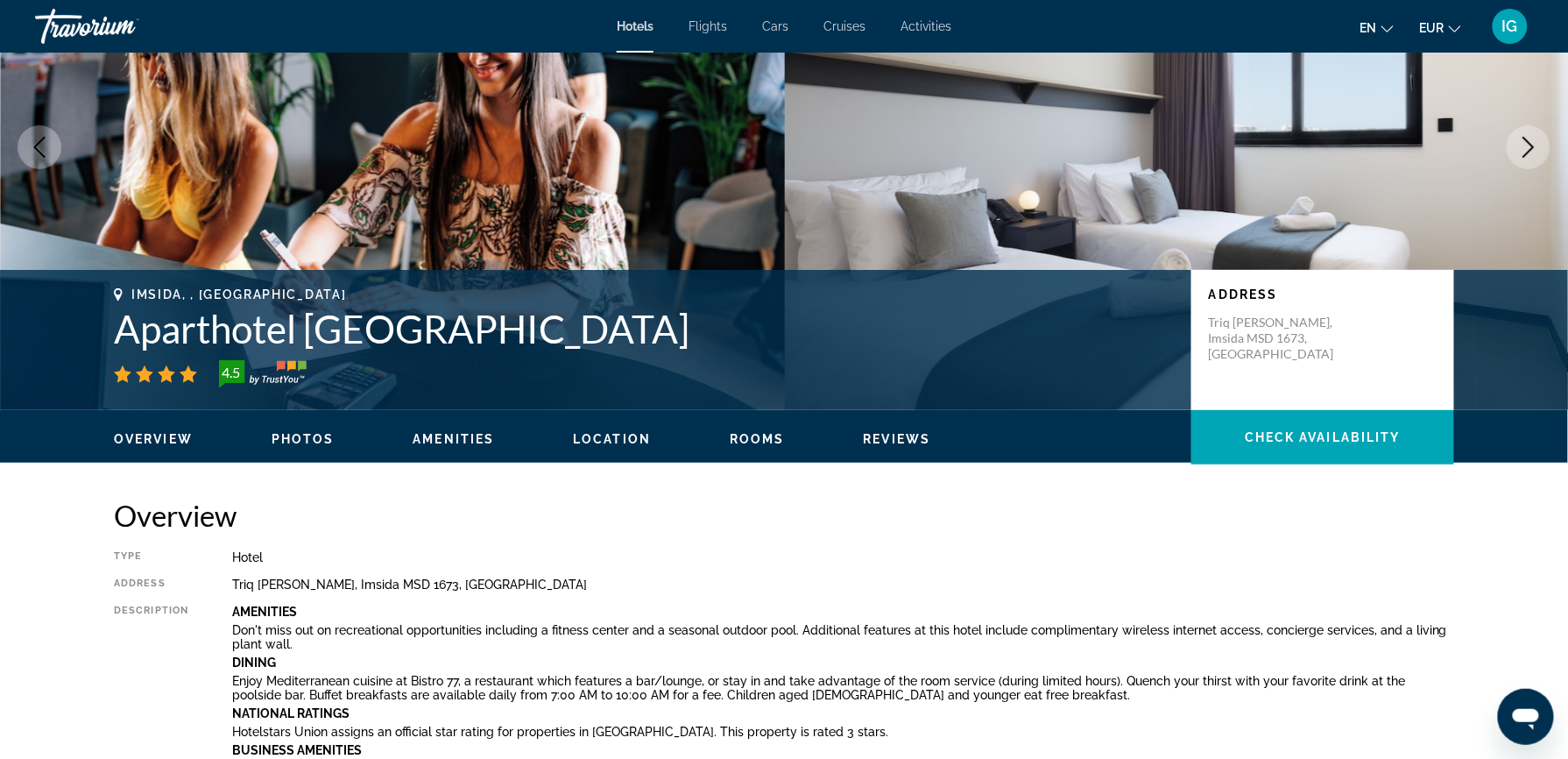
scroll to position [153, 0]
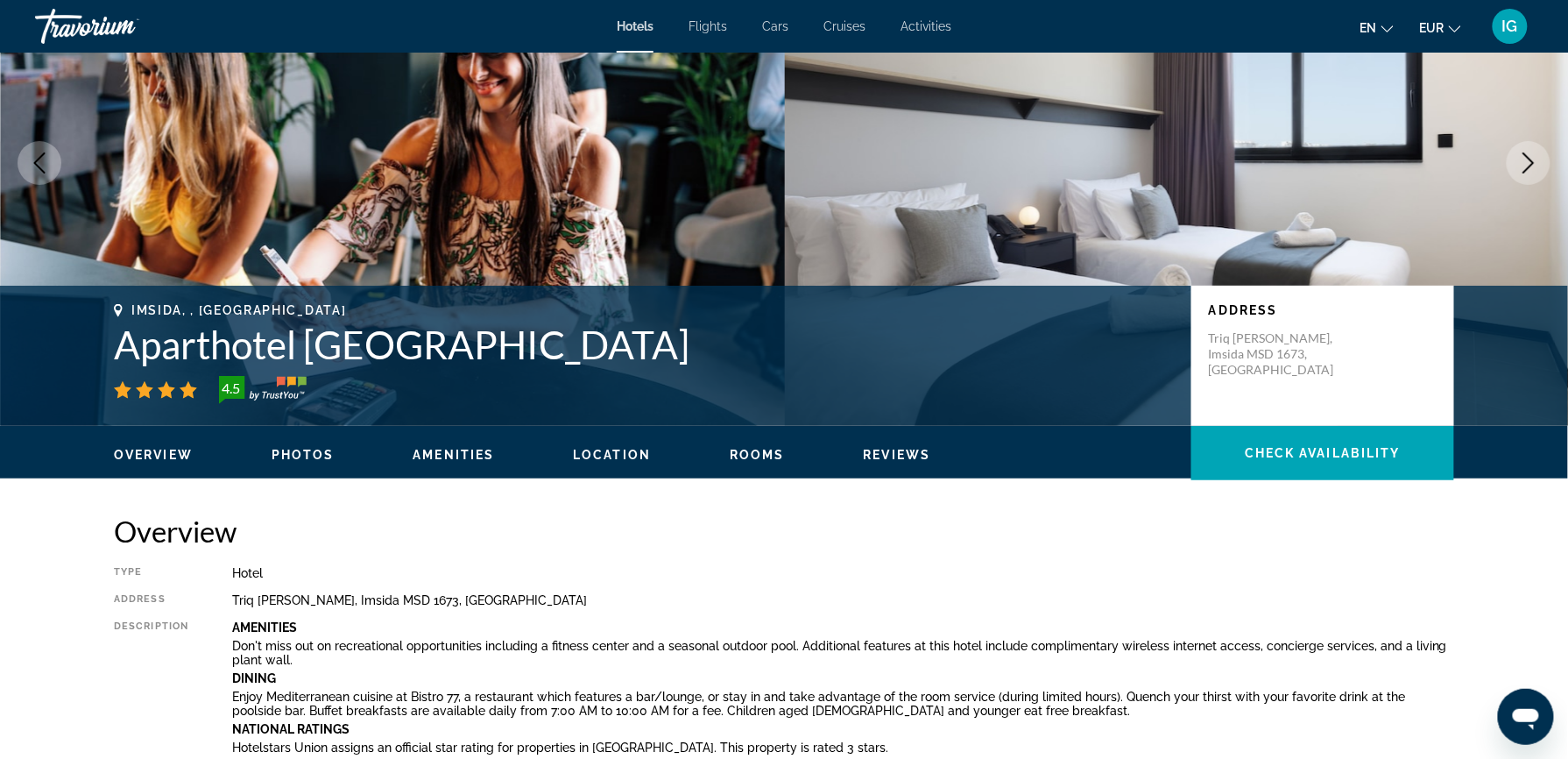
click at [100, 4] on div "Travorium" at bounding box center [123, 27] width 175 height 45
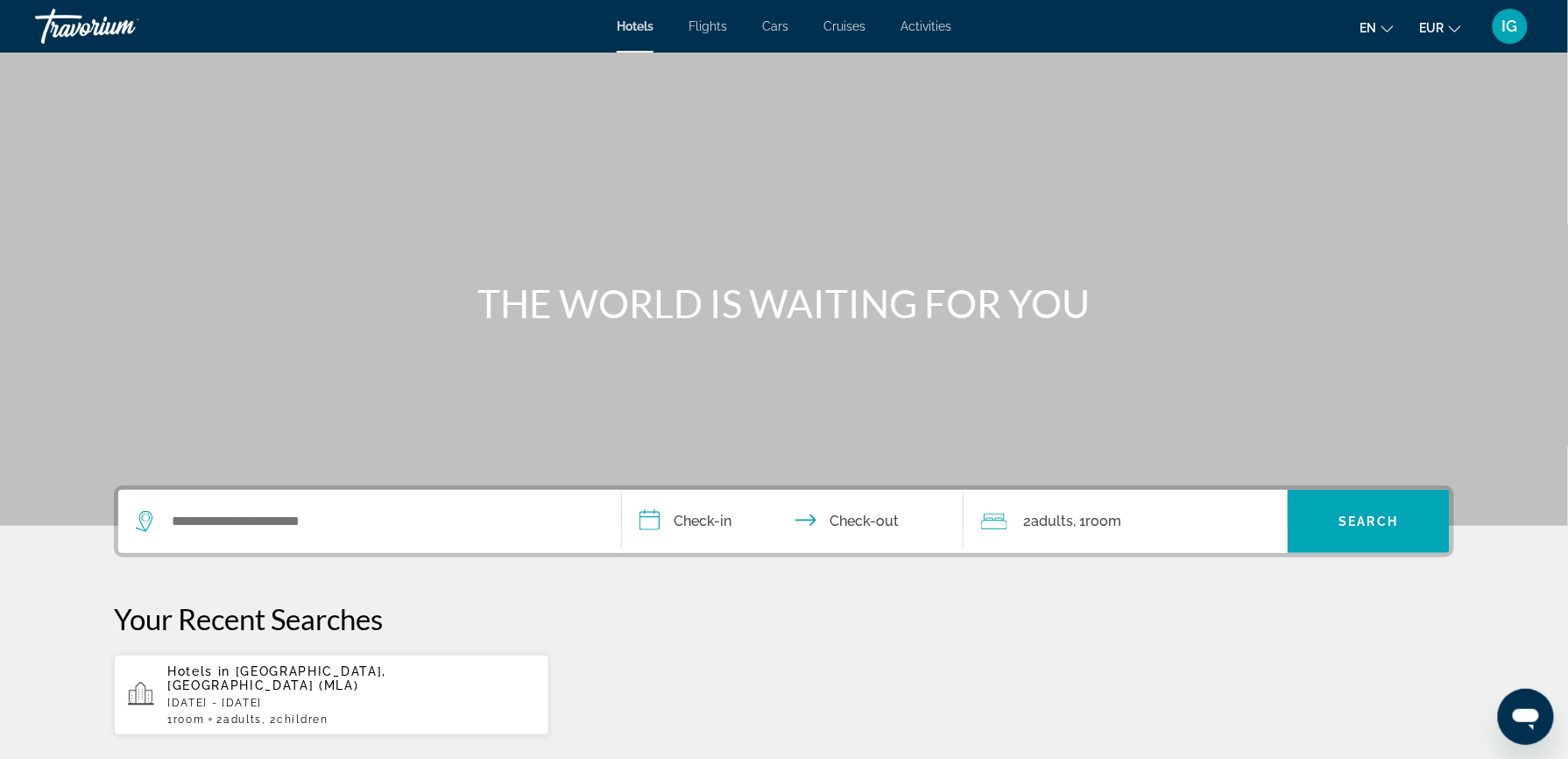
click at [359, 697] on p "[DATE] - [DATE]" at bounding box center [351, 703] width 368 height 12
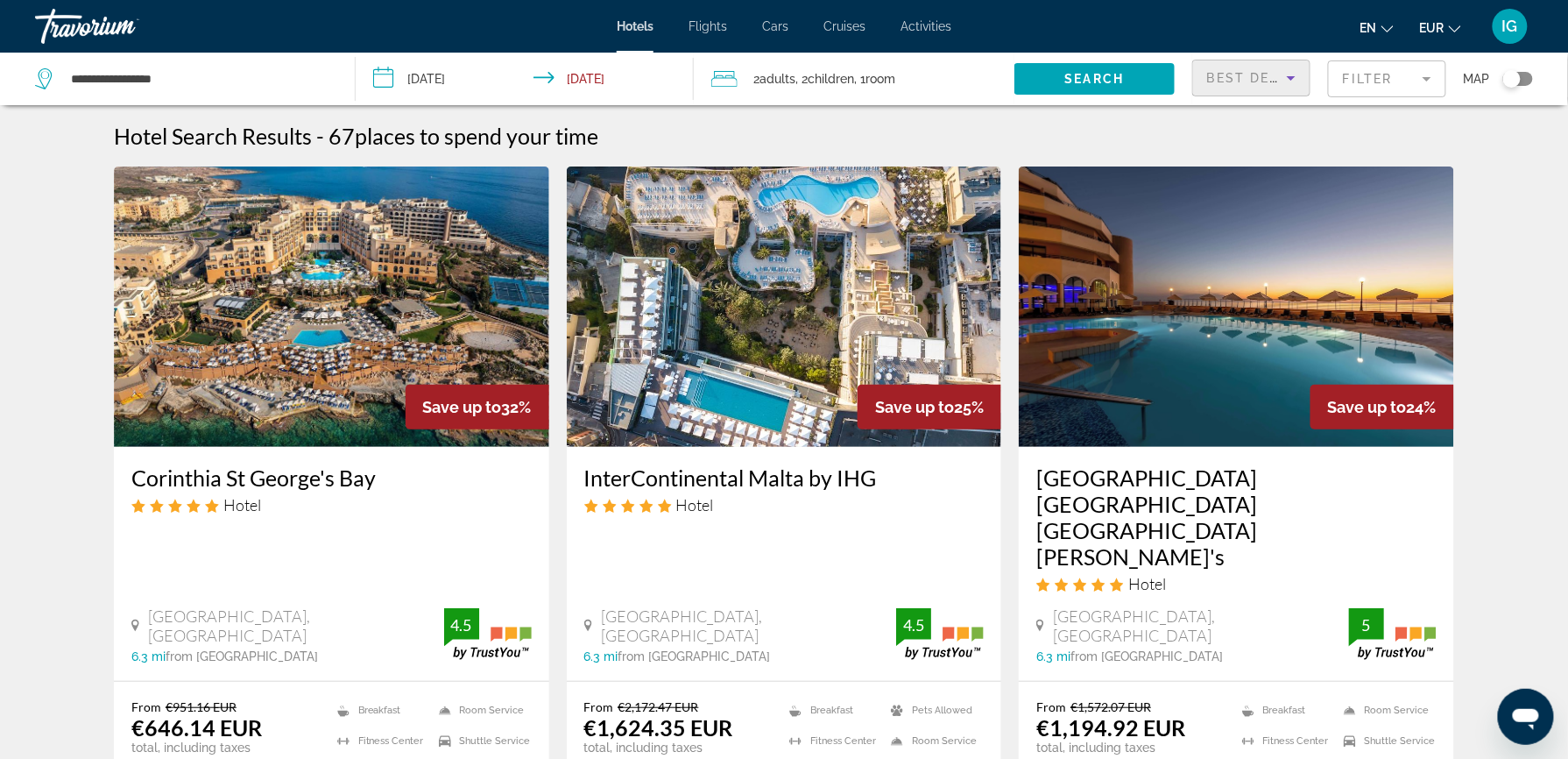
click at [1263, 71] on span "Best Deals" at bounding box center [1253, 78] width 91 height 14
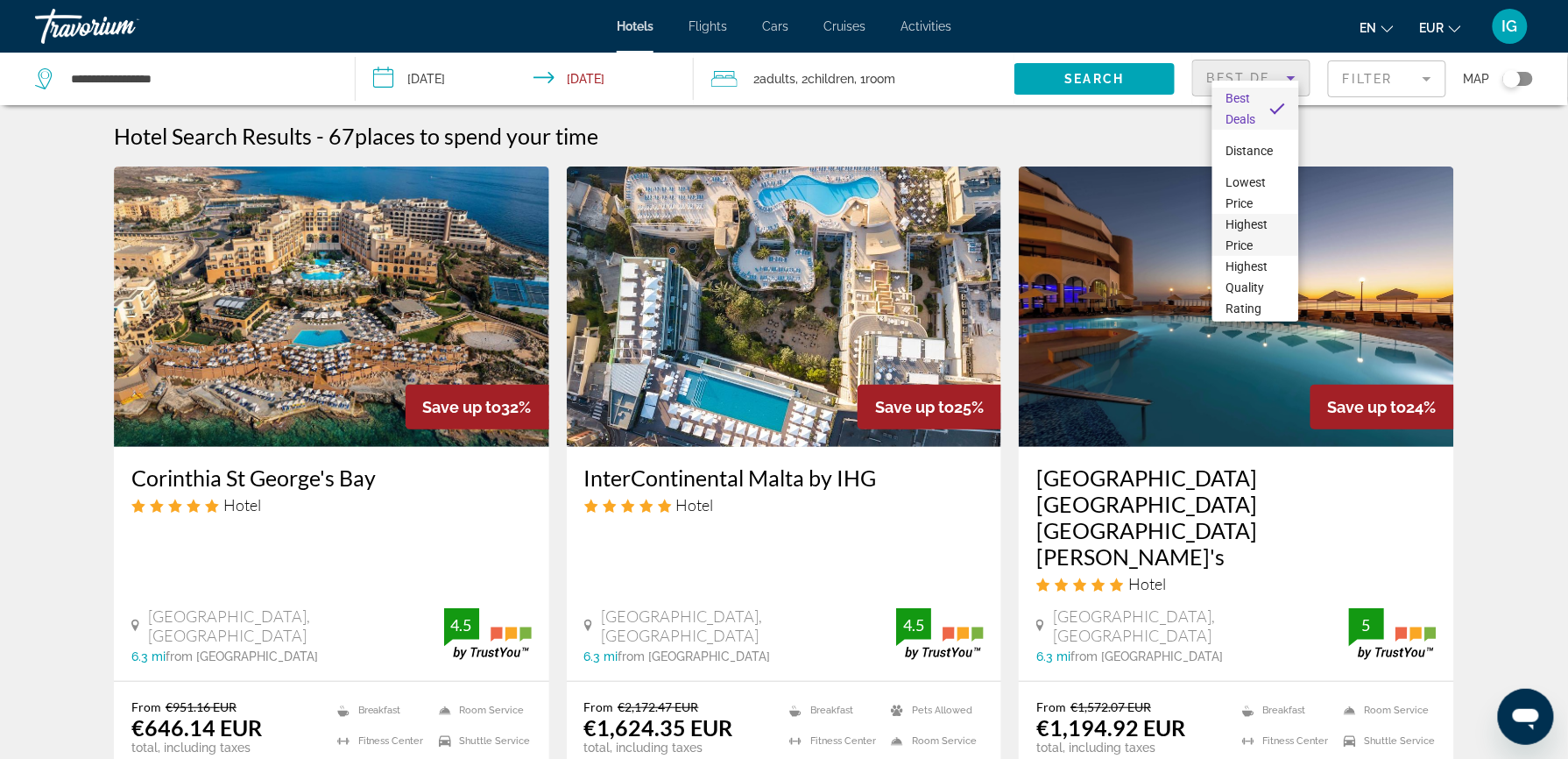
click at [1264, 214] on span "Highest Price" at bounding box center [1256, 235] width 59 height 42
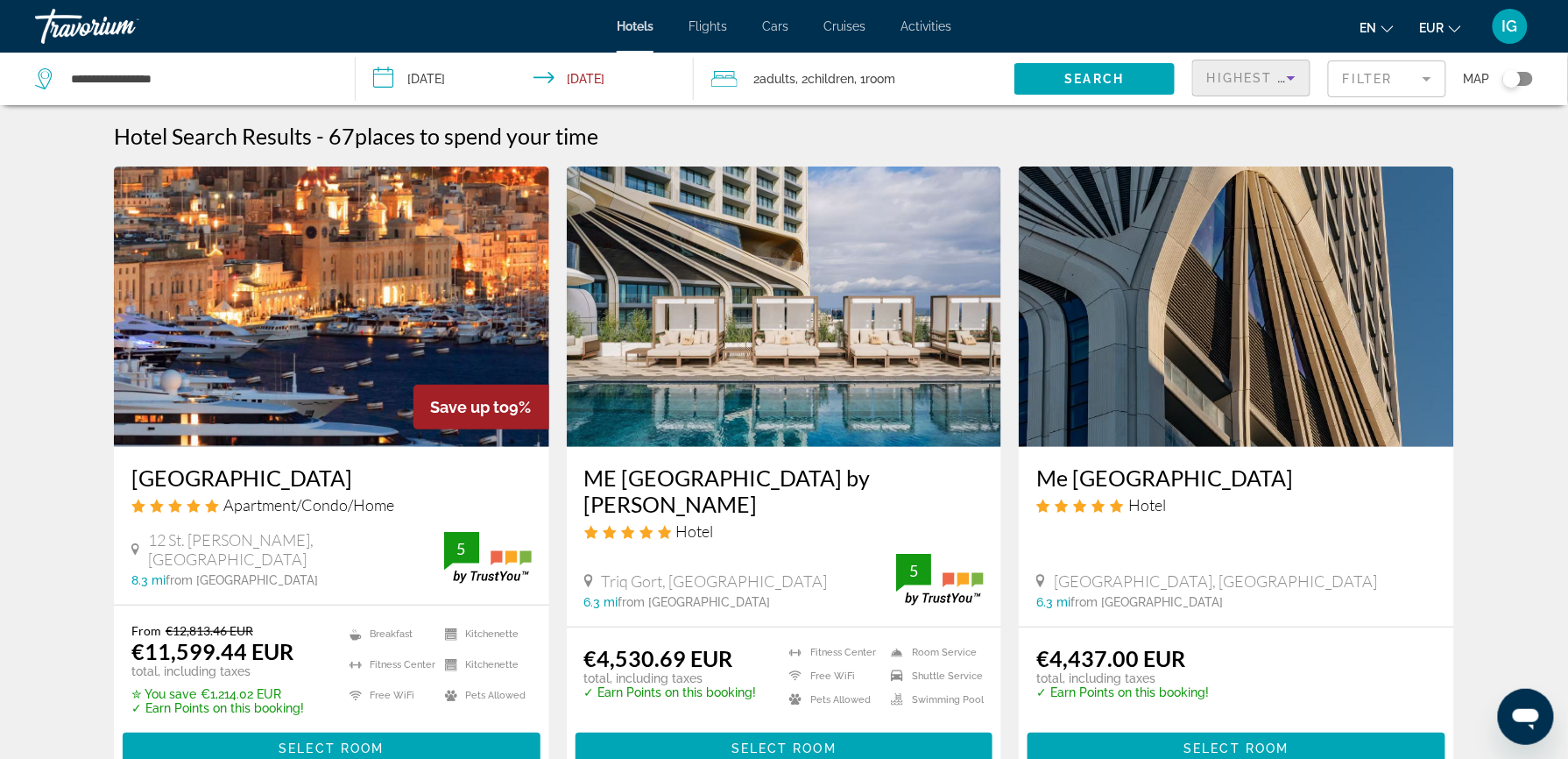
click at [1283, 67] on icon "Sort by" at bounding box center [1290, 77] width 21 height 21
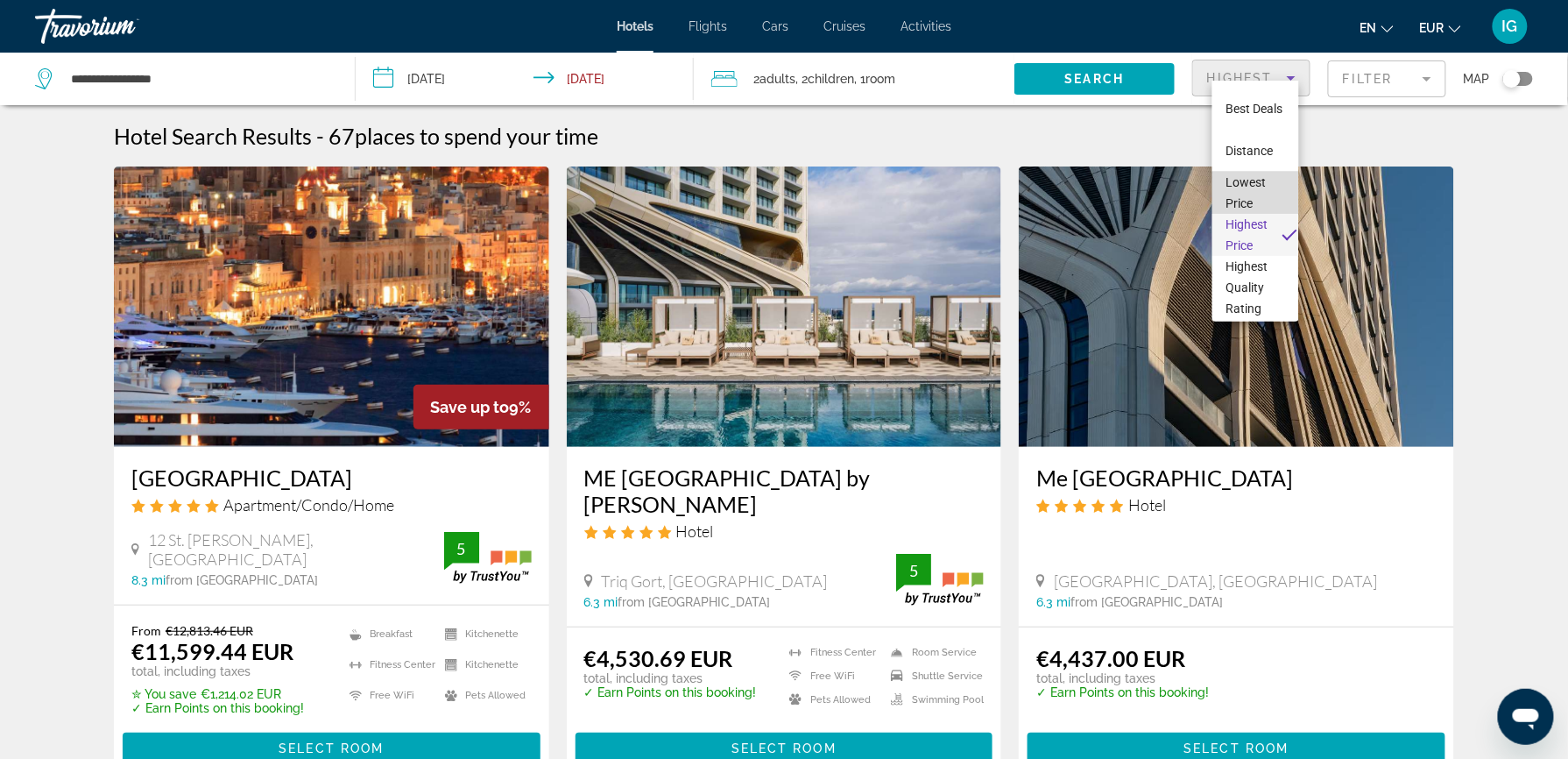
click at [1259, 179] on span "Lowest Price" at bounding box center [1256, 192] width 59 height 42
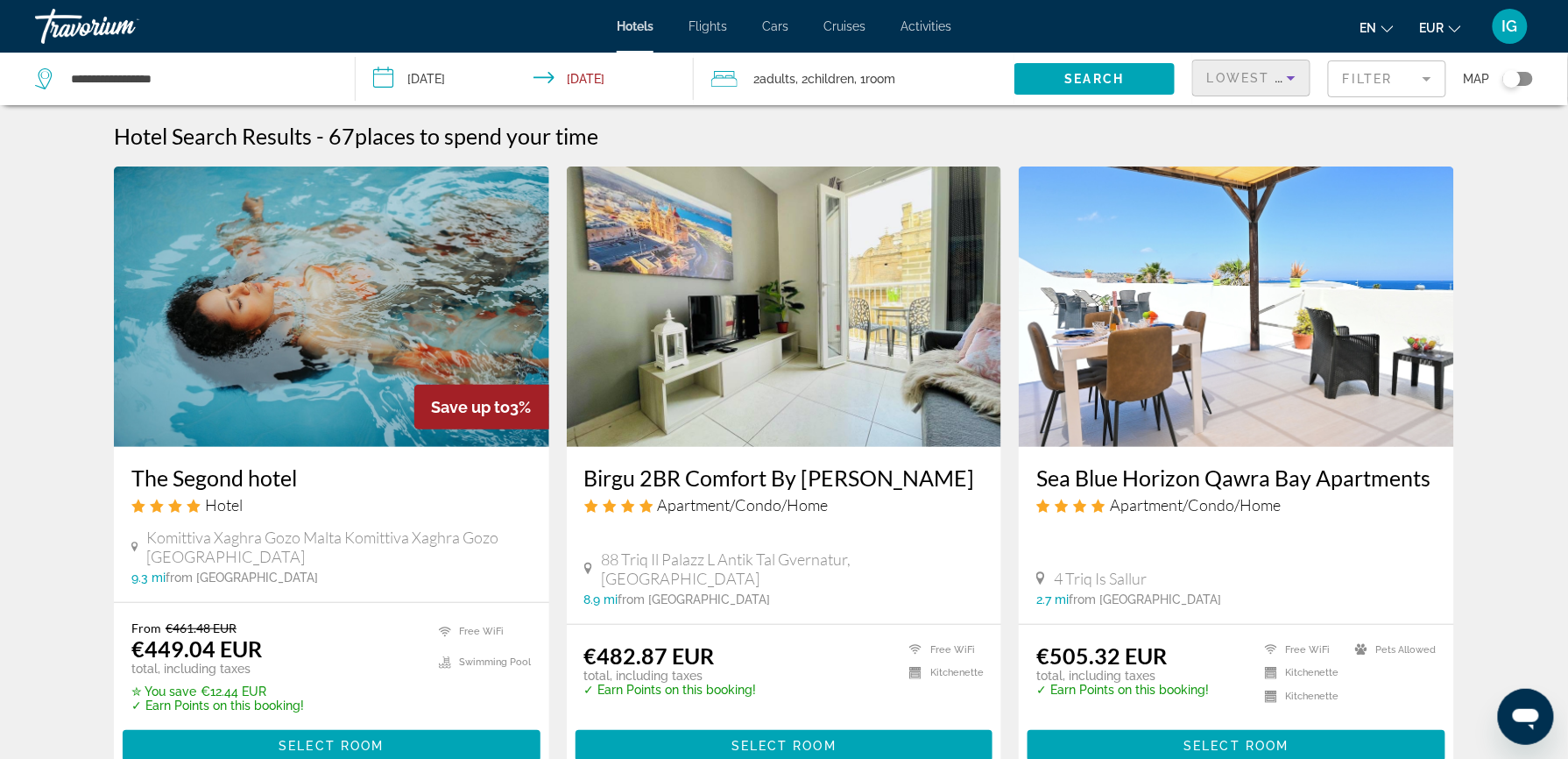
click at [760, 67] on span "2 Adult Adults" at bounding box center [774, 79] width 42 height 25
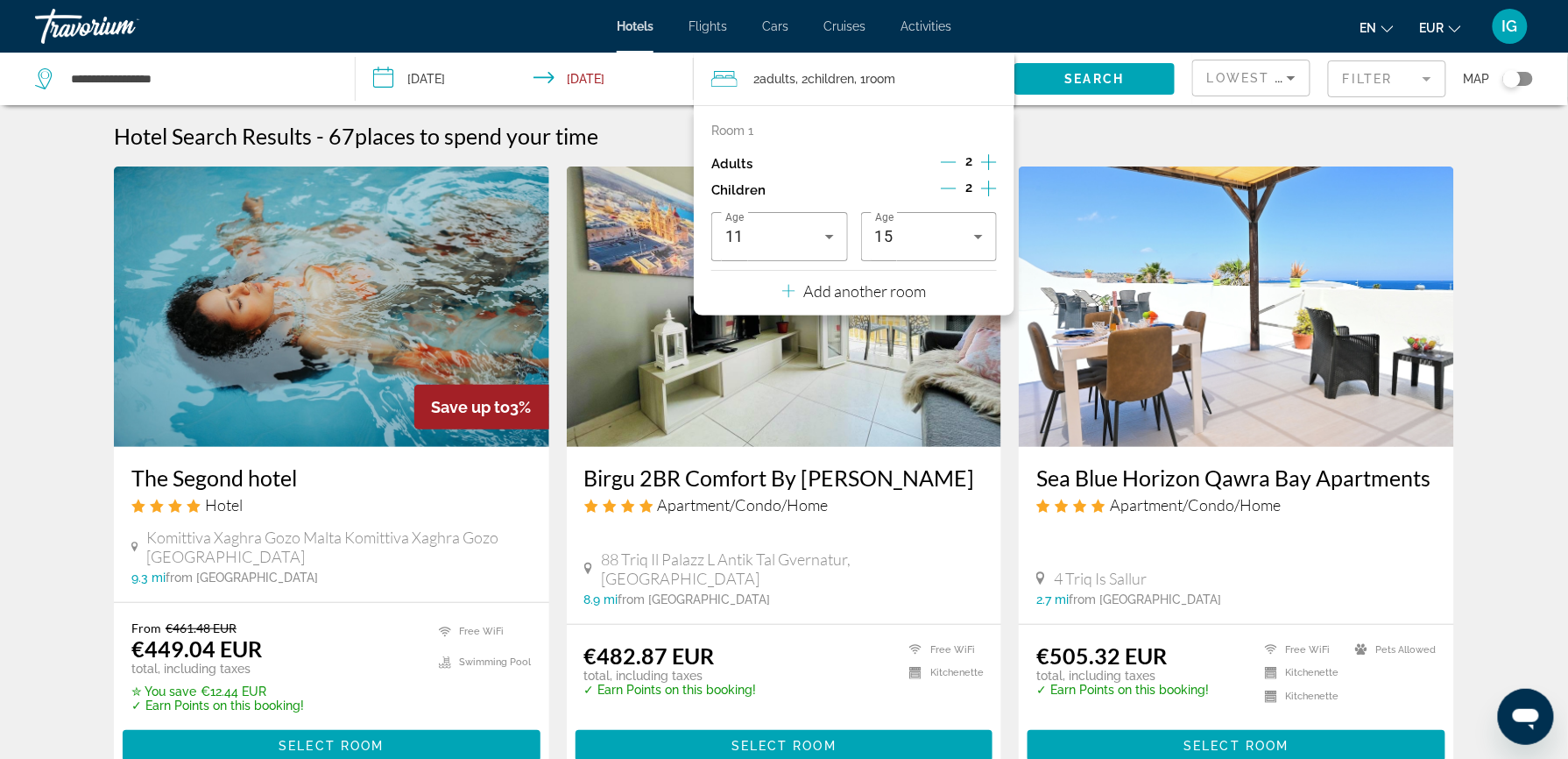
click at [996, 152] on icon "Increment adults" at bounding box center [989, 162] width 16 height 21
click at [816, 123] on div "Room 1" at bounding box center [854, 130] width 286 height 14
click at [722, 123] on p "Room 1" at bounding box center [732, 130] width 42 height 14
click at [921, 243] on div "Room 1 Adults 3 Children 2 Age 11 Age 15 Add another room" at bounding box center [853, 210] width 320 height 210
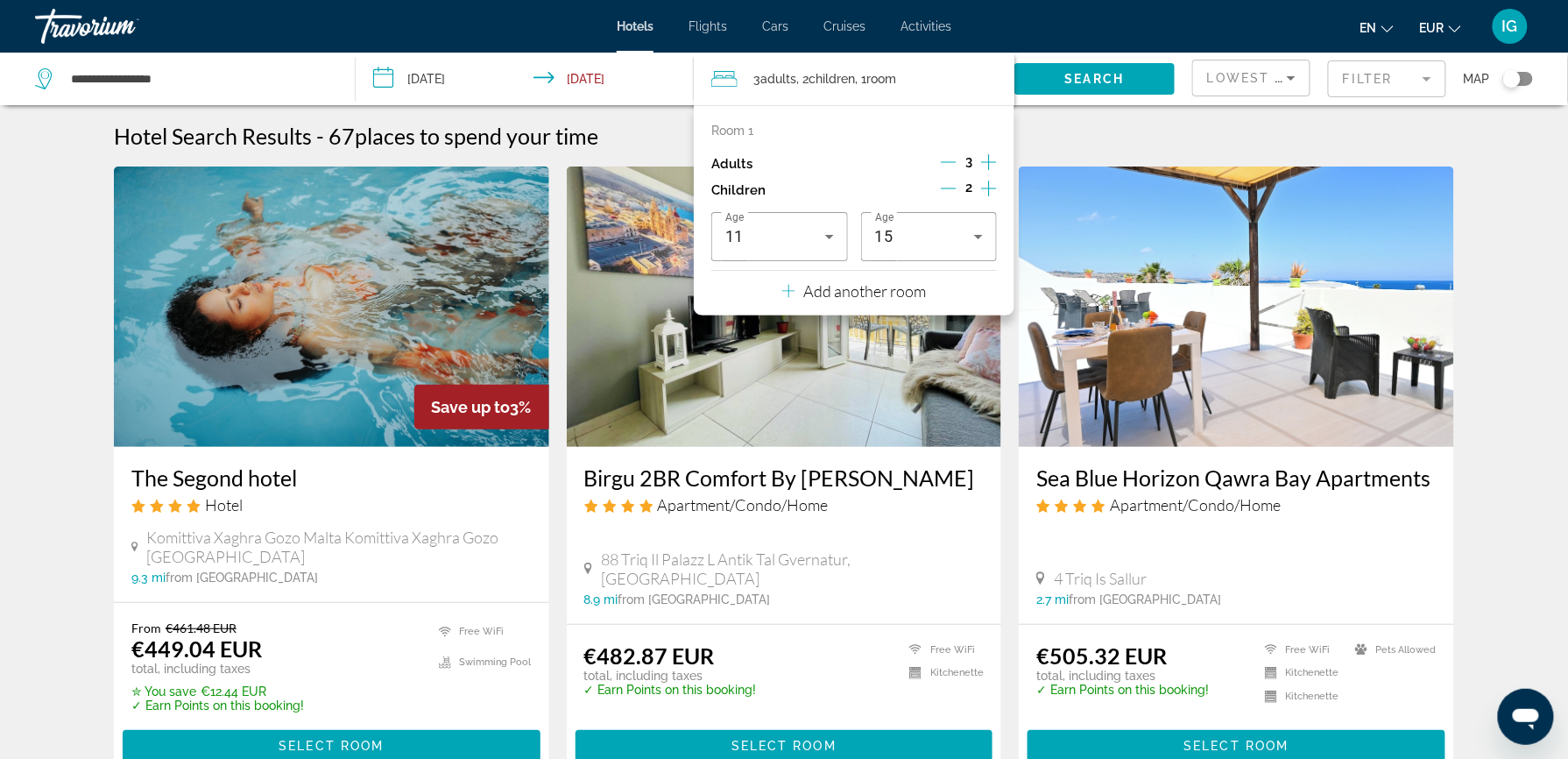
click at [888, 281] on p "Add another room" at bounding box center [865, 291] width 122 height 20
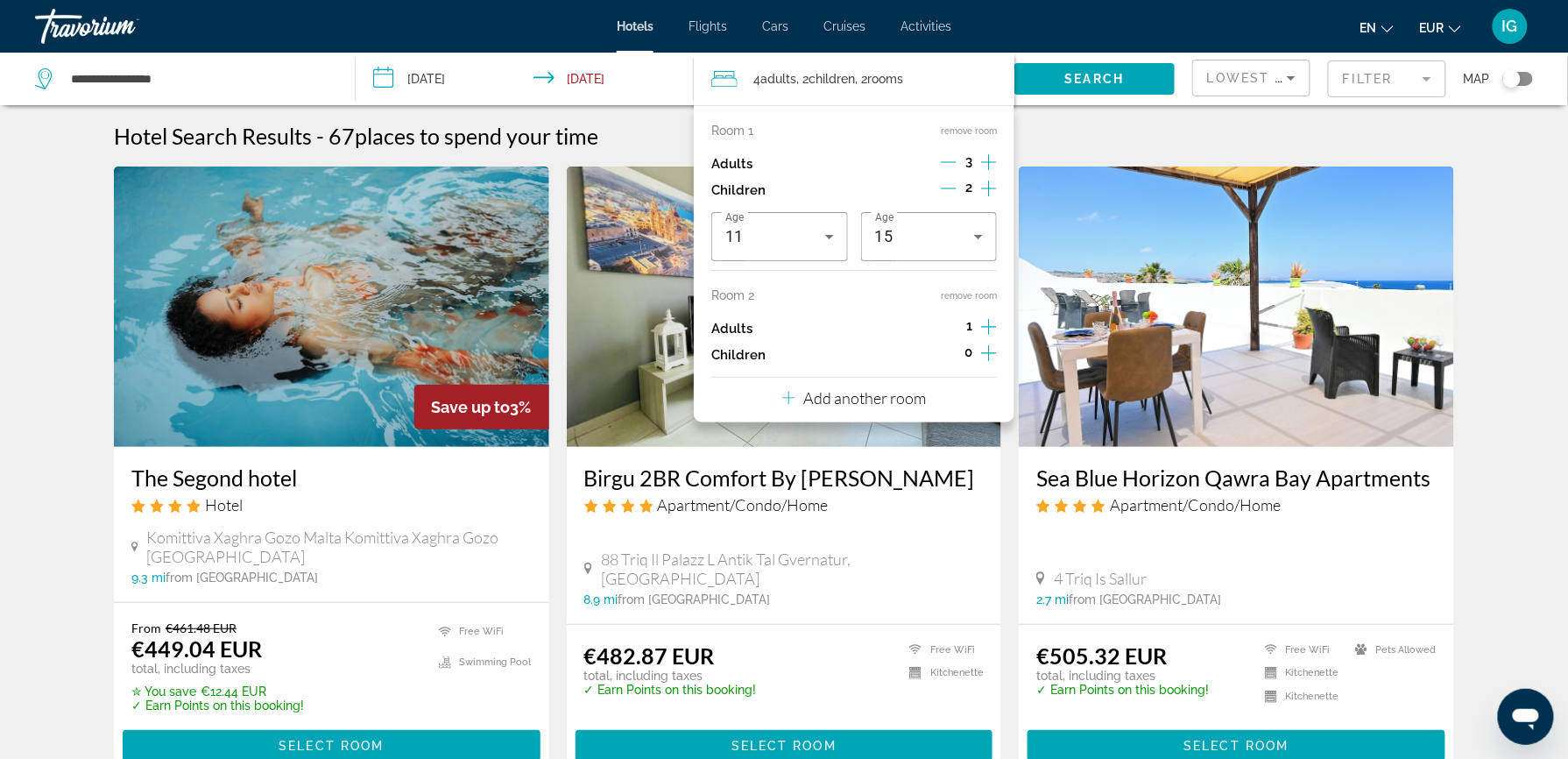
click at [863, 388] on p "Add another room" at bounding box center [865, 398] width 122 height 20
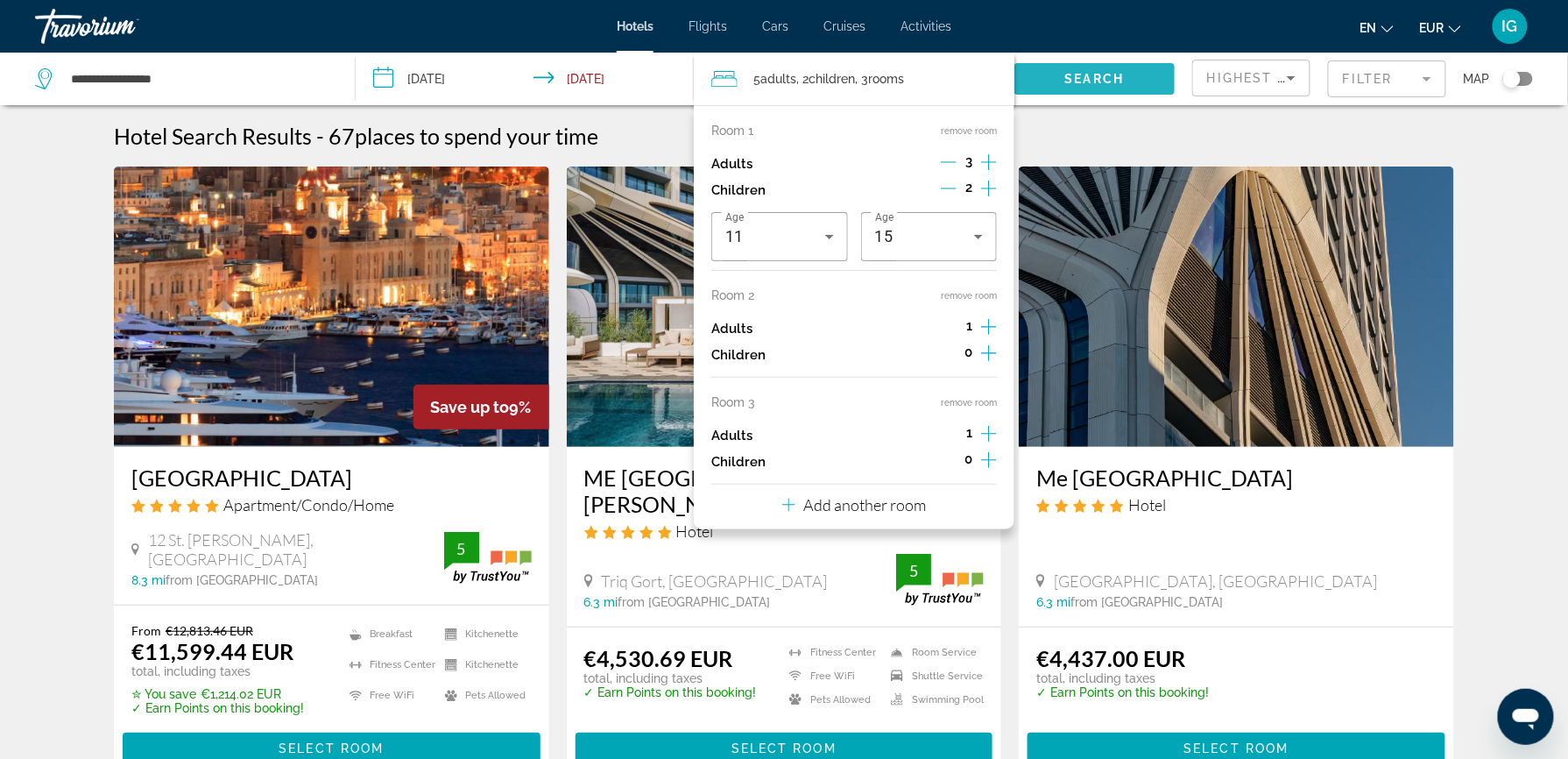
click at [1112, 58] on span "Search widget" at bounding box center [1094, 79] width 161 height 42
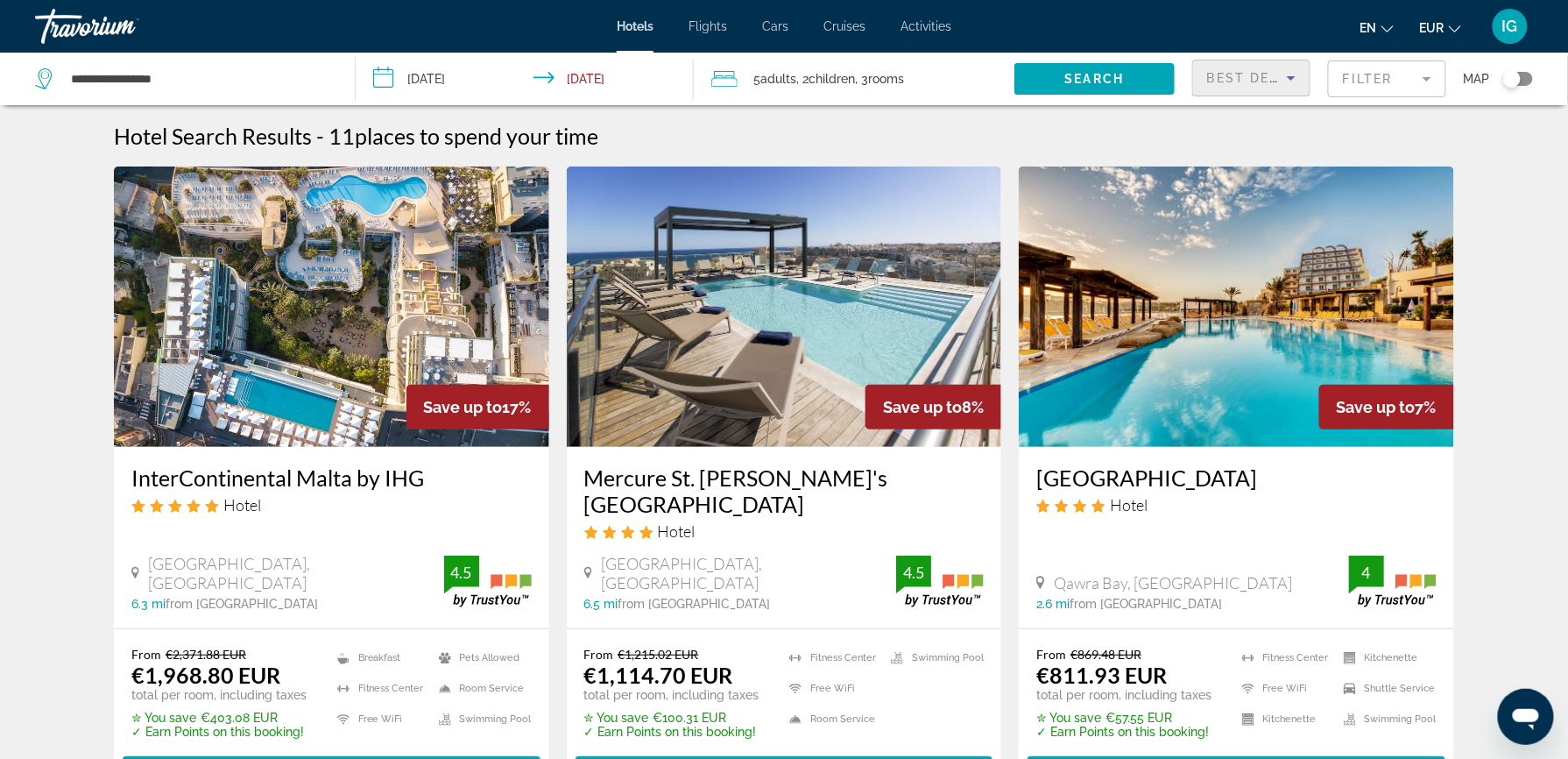
click at [1262, 71] on span "Best Deals" at bounding box center [1253, 78] width 91 height 14
click at [1260, 187] on span "Lowest Price" at bounding box center [1256, 192] width 59 height 42
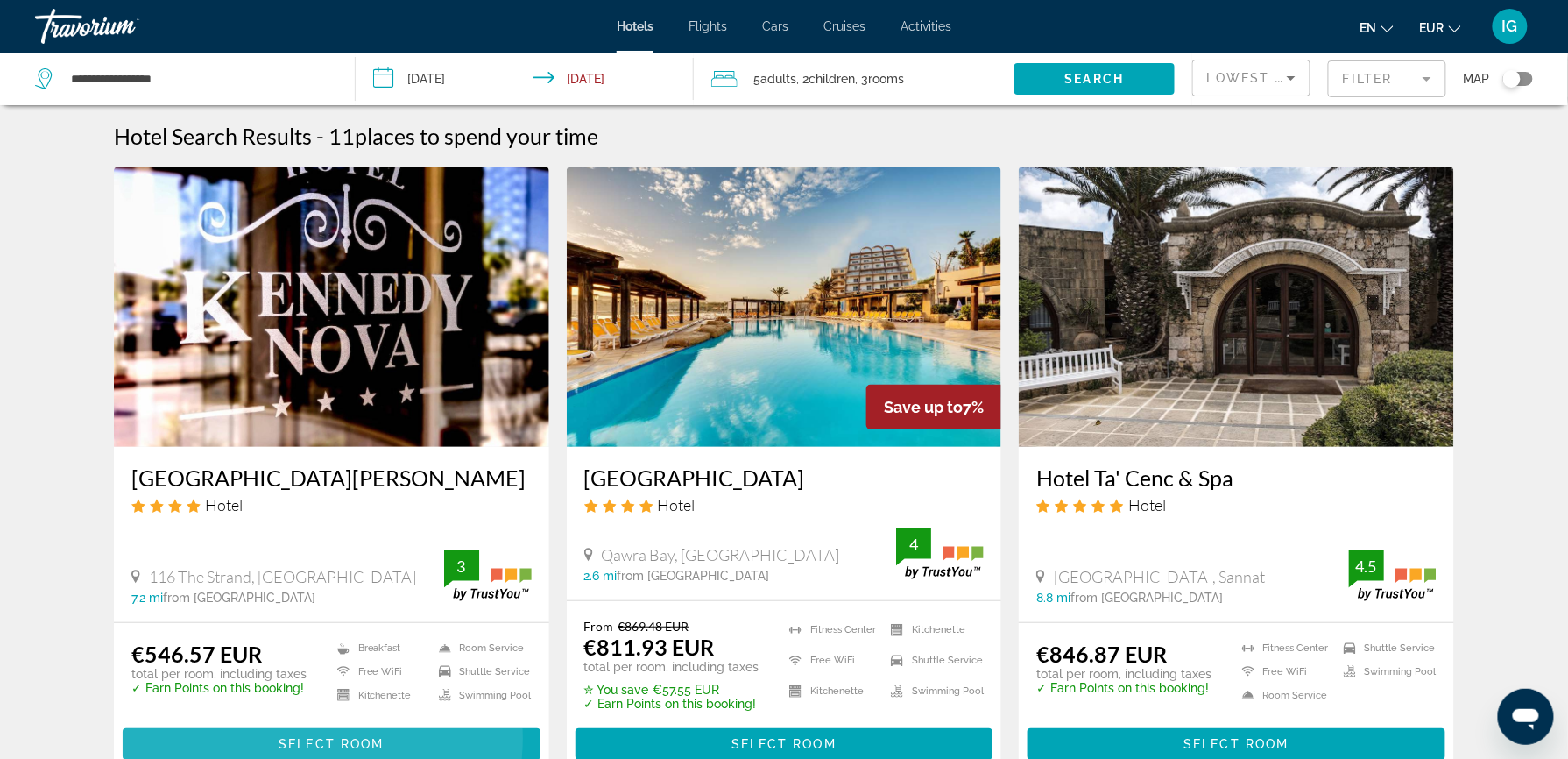
click at [488, 723] on span "Main content" at bounding box center [331, 743] width 418 height 42
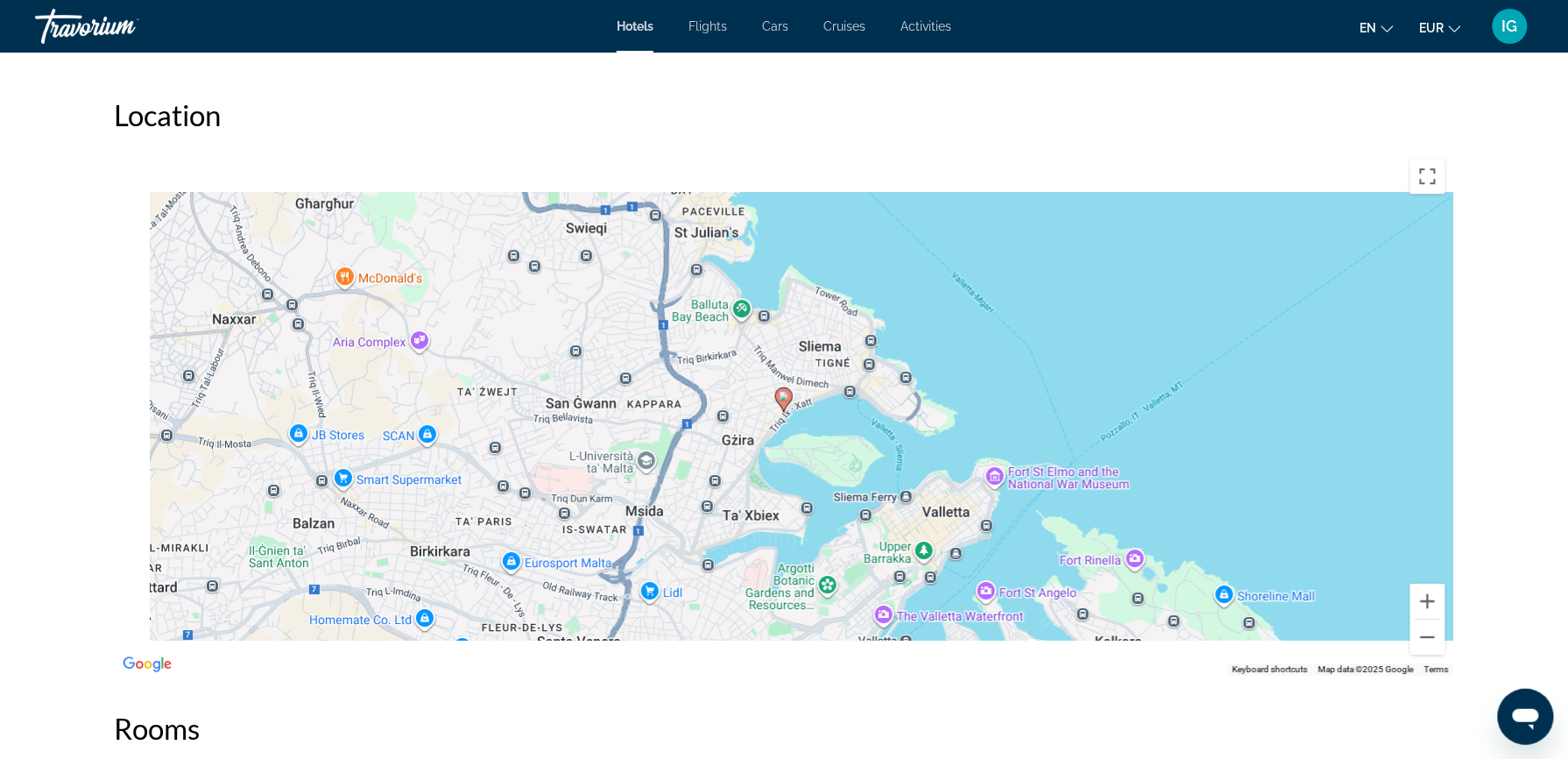
scroll to position [1620, 0]
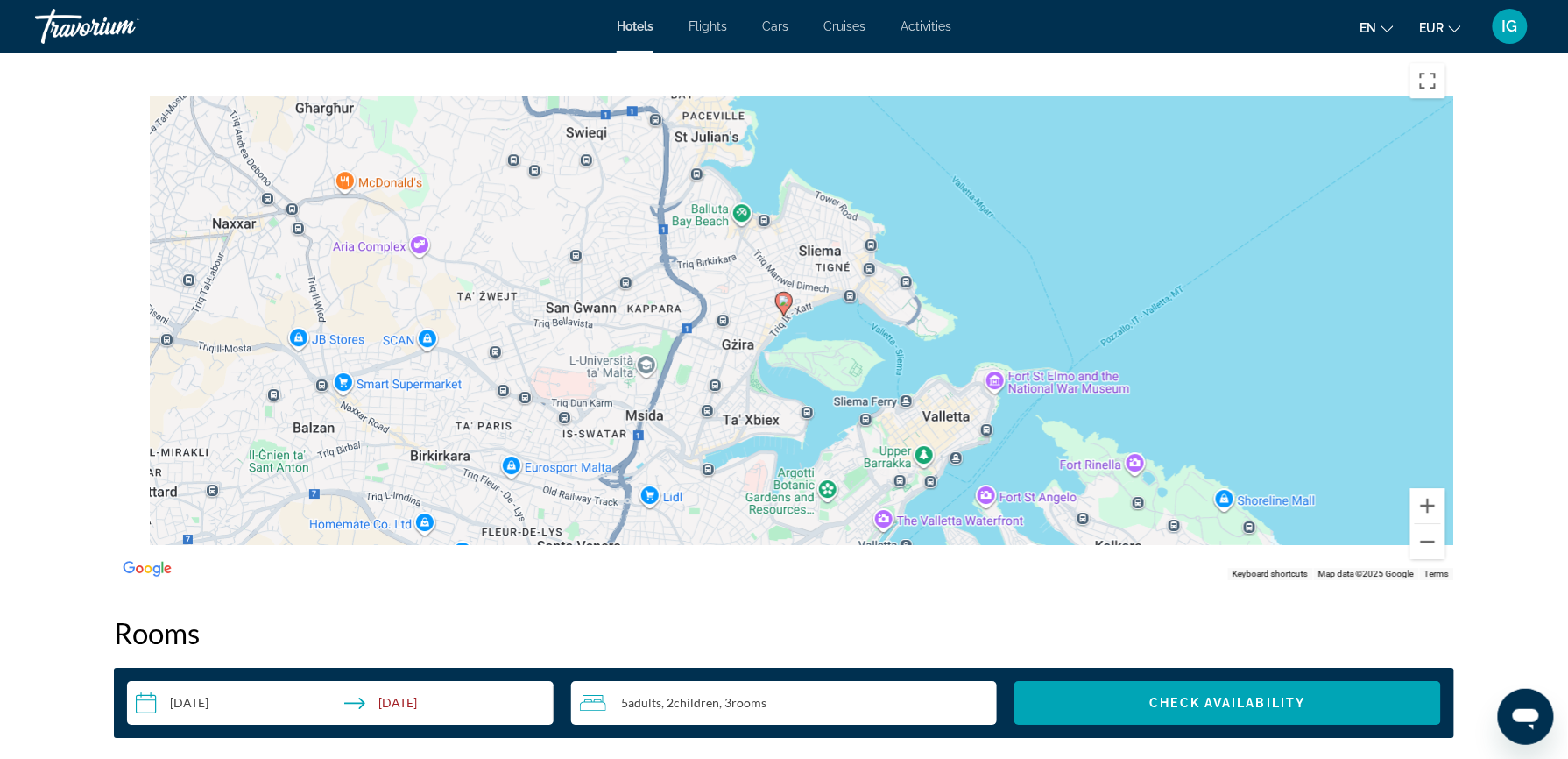
scroll to position [1728, 0]
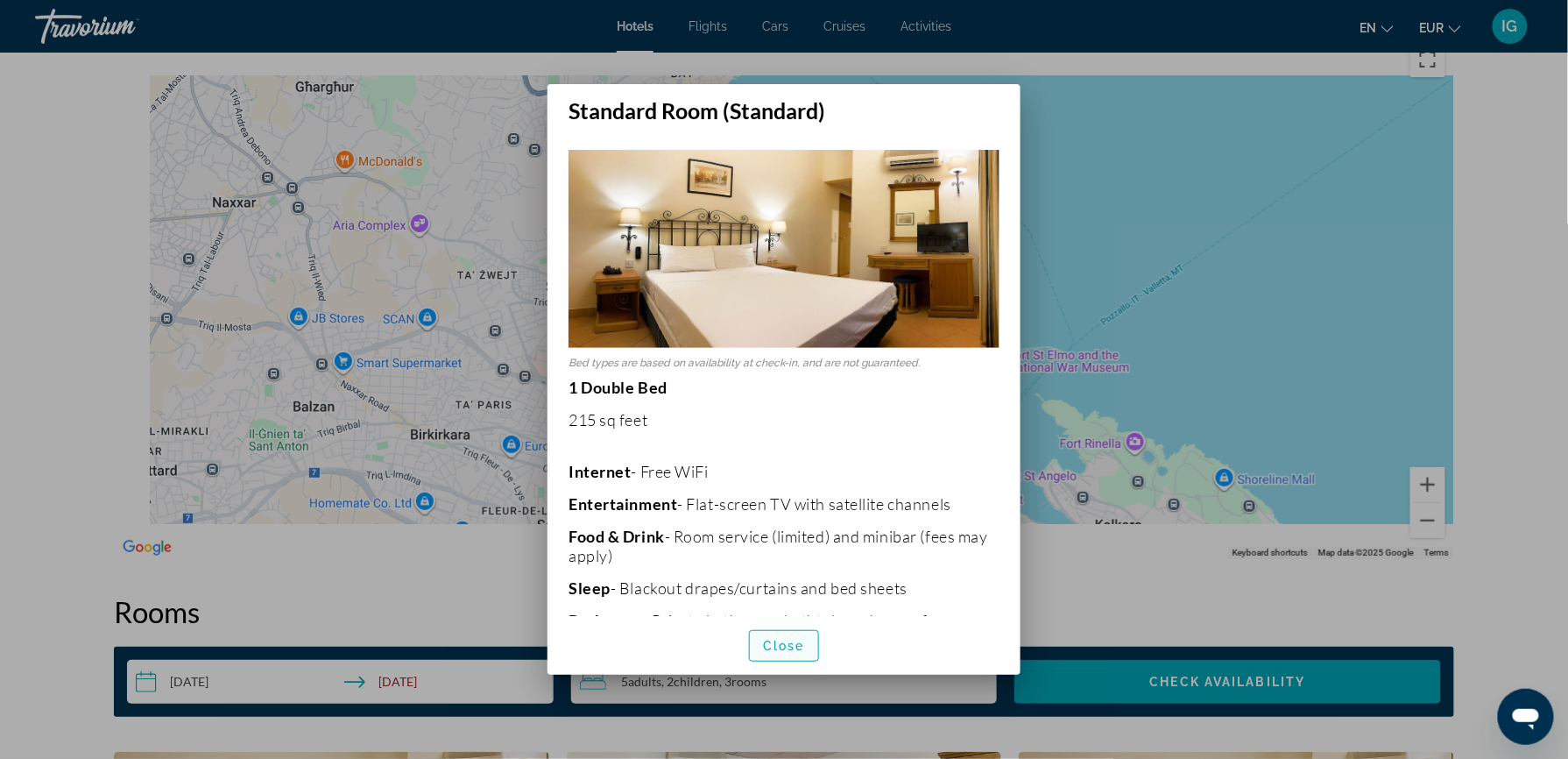
click at [789, 639] on span "Close" at bounding box center [784, 646] width 42 height 14
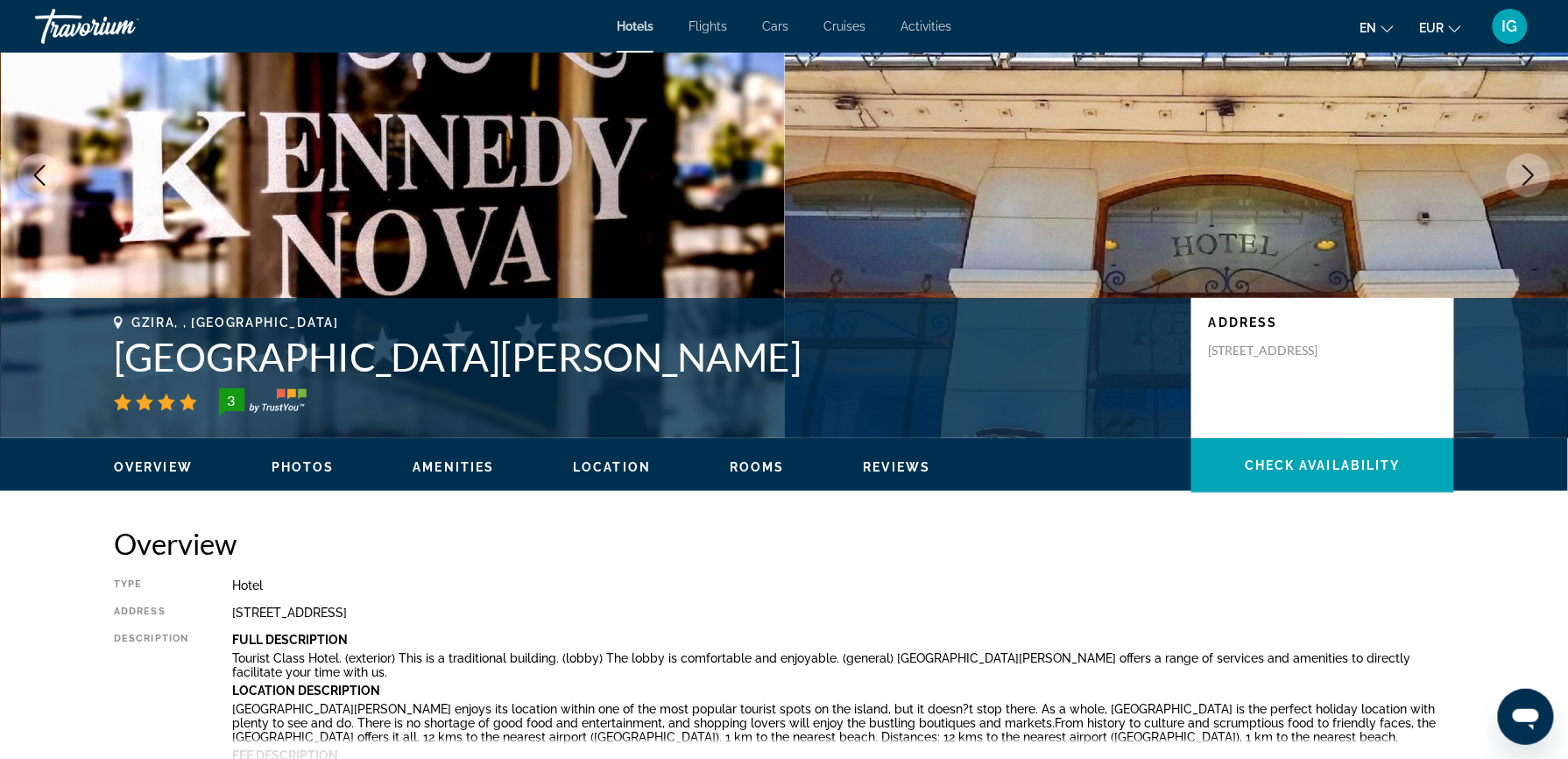
scroll to position [93, 0]
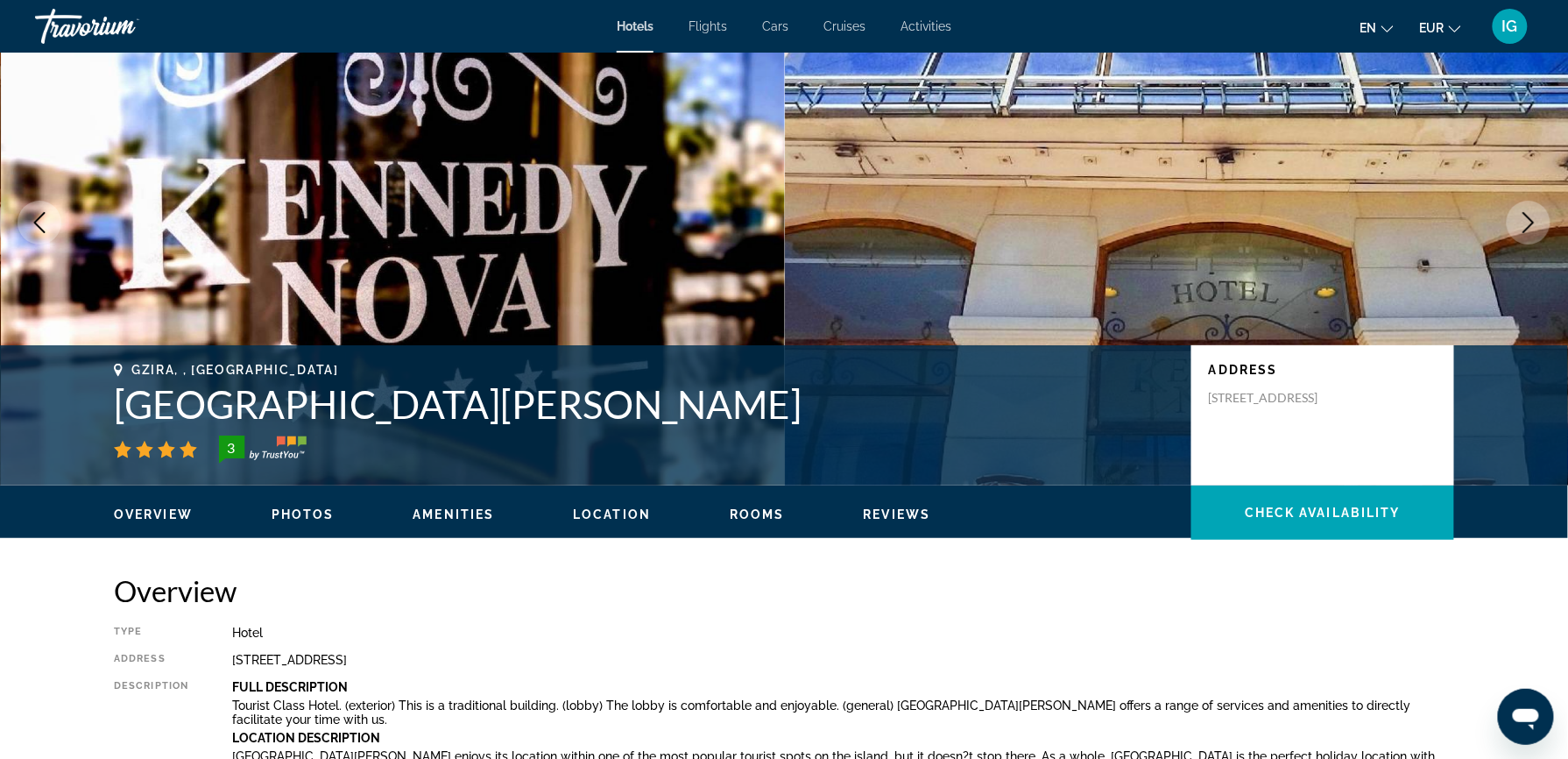
click at [650, 507] on button "Location" at bounding box center [611, 515] width 78 height 16
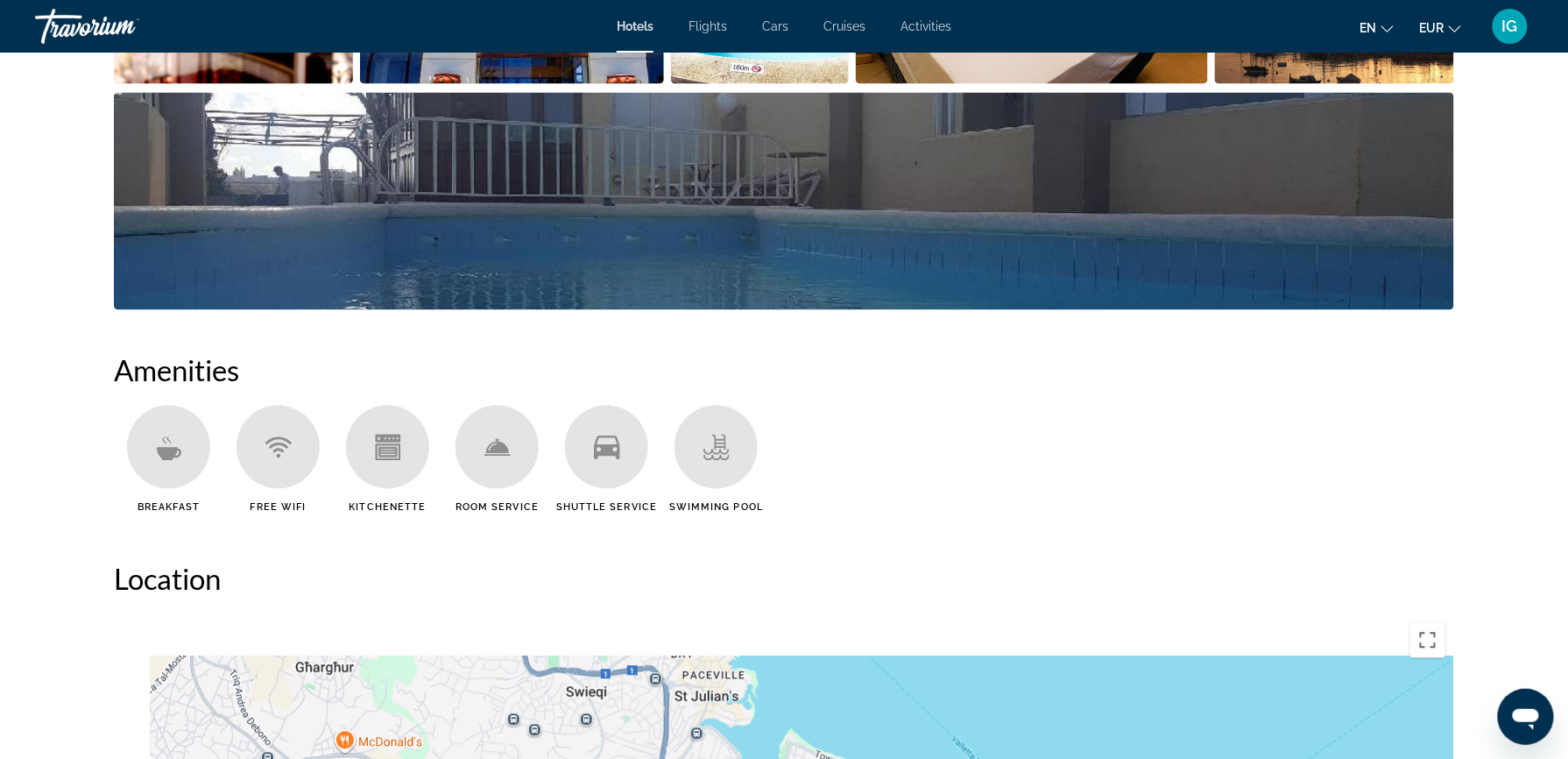
scroll to position [1203, 0]
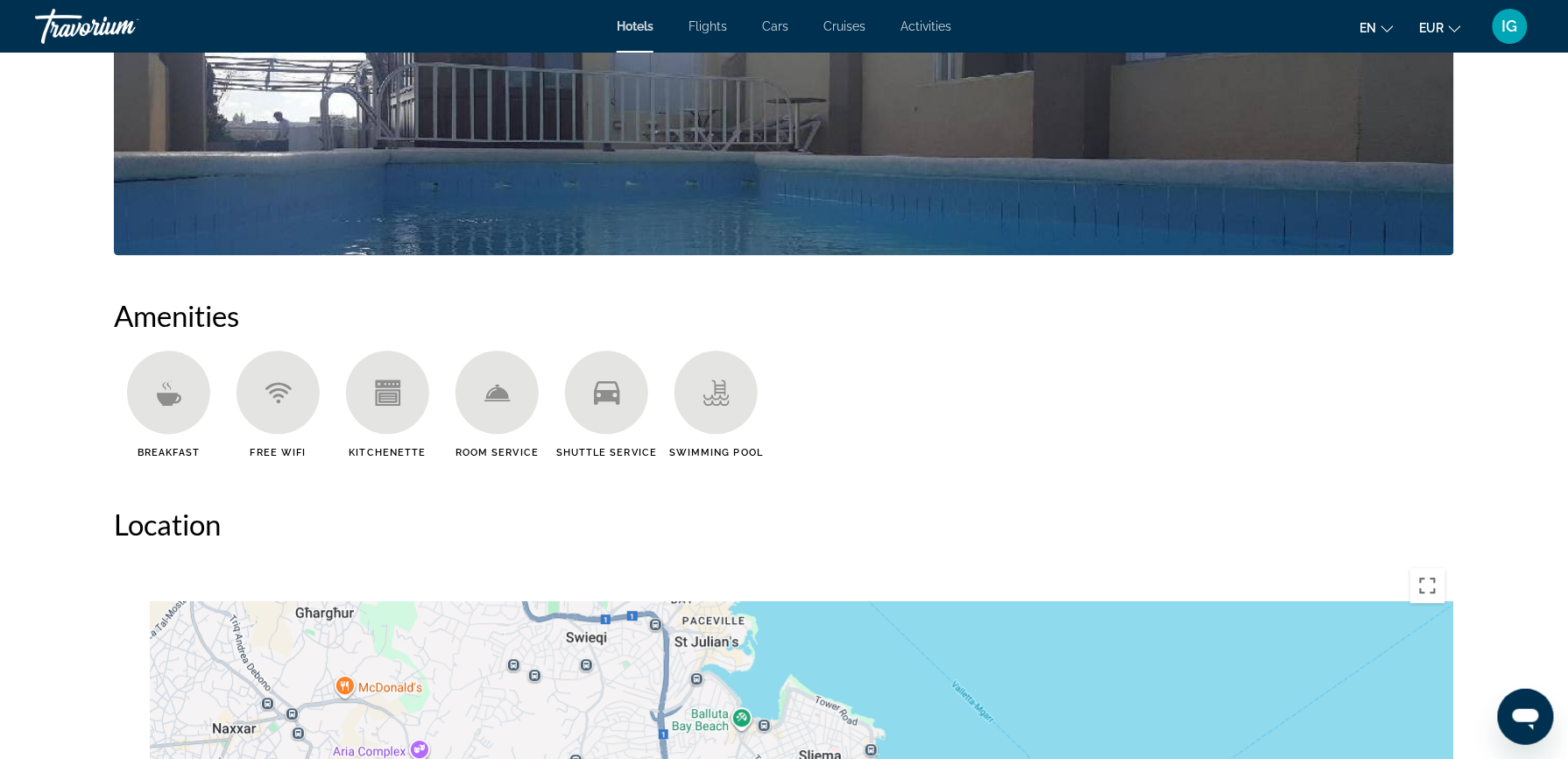
click at [50, 22] on div "Travorium" at bounding box center [123, 27] width 175 height 45
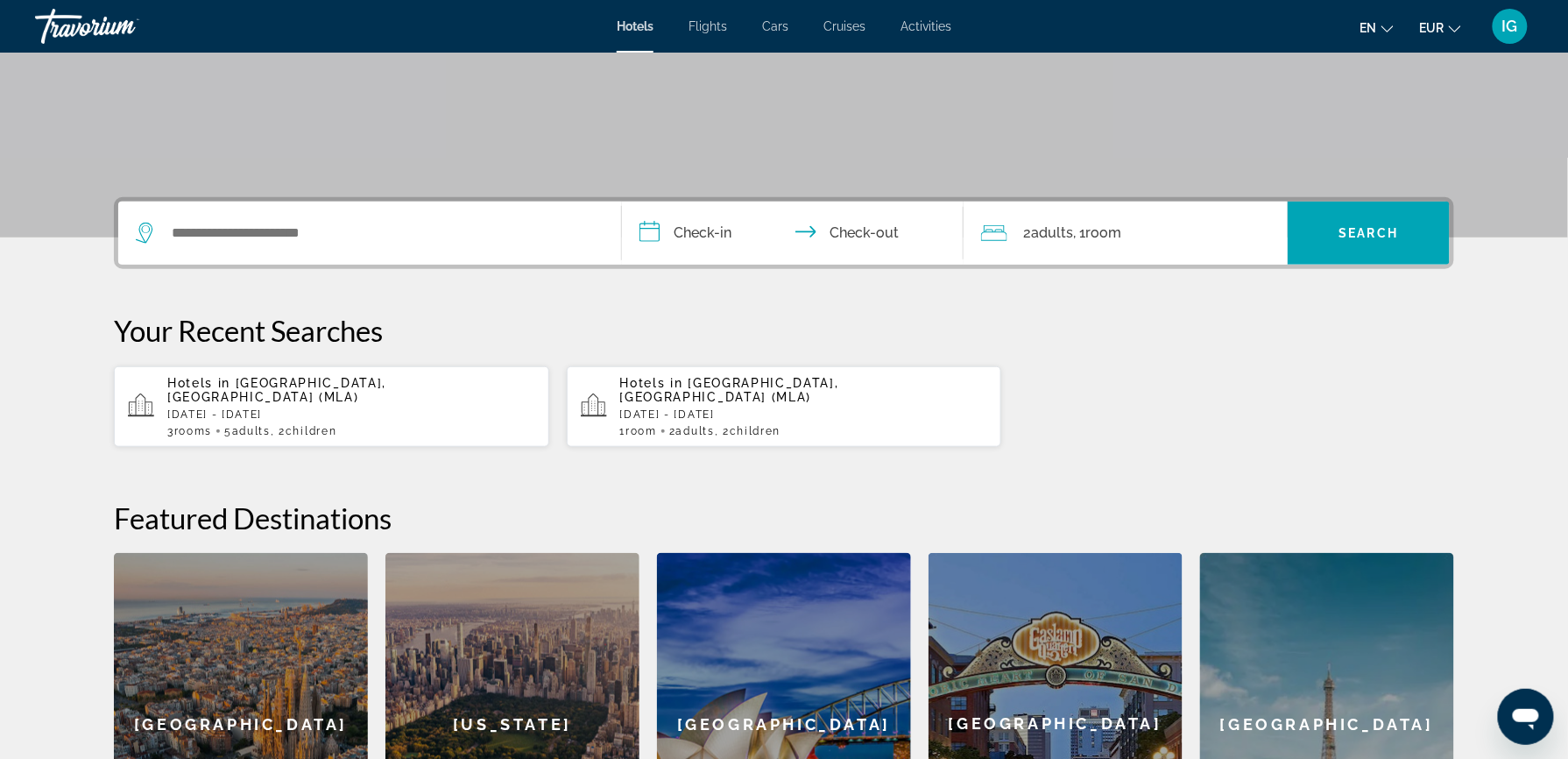
scroll to position [310, 0]
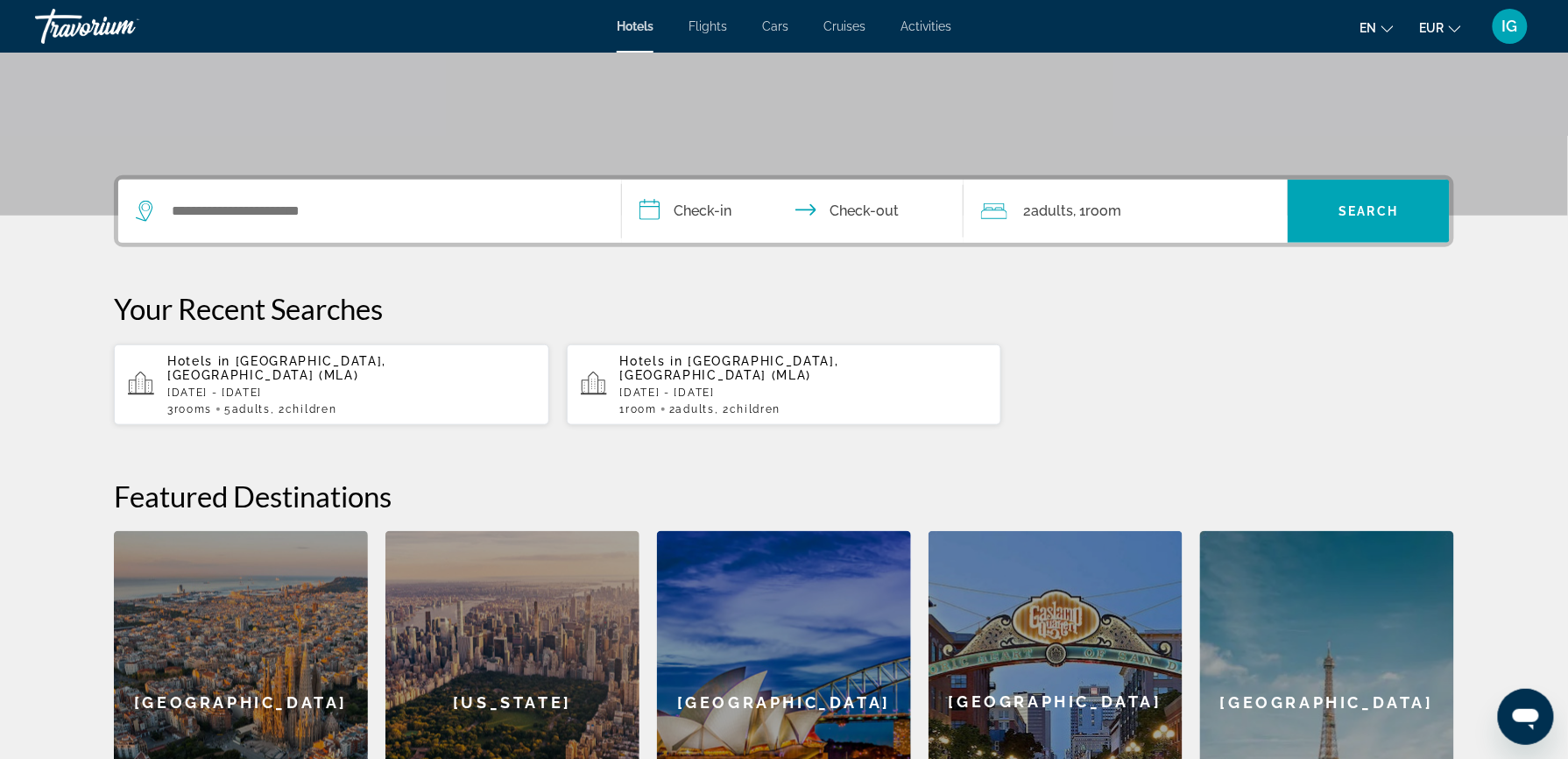
click at [305, 531] on div "[GEOGRAPHIC_DATA]" at bounding box center [241, 702] width 254 height 342
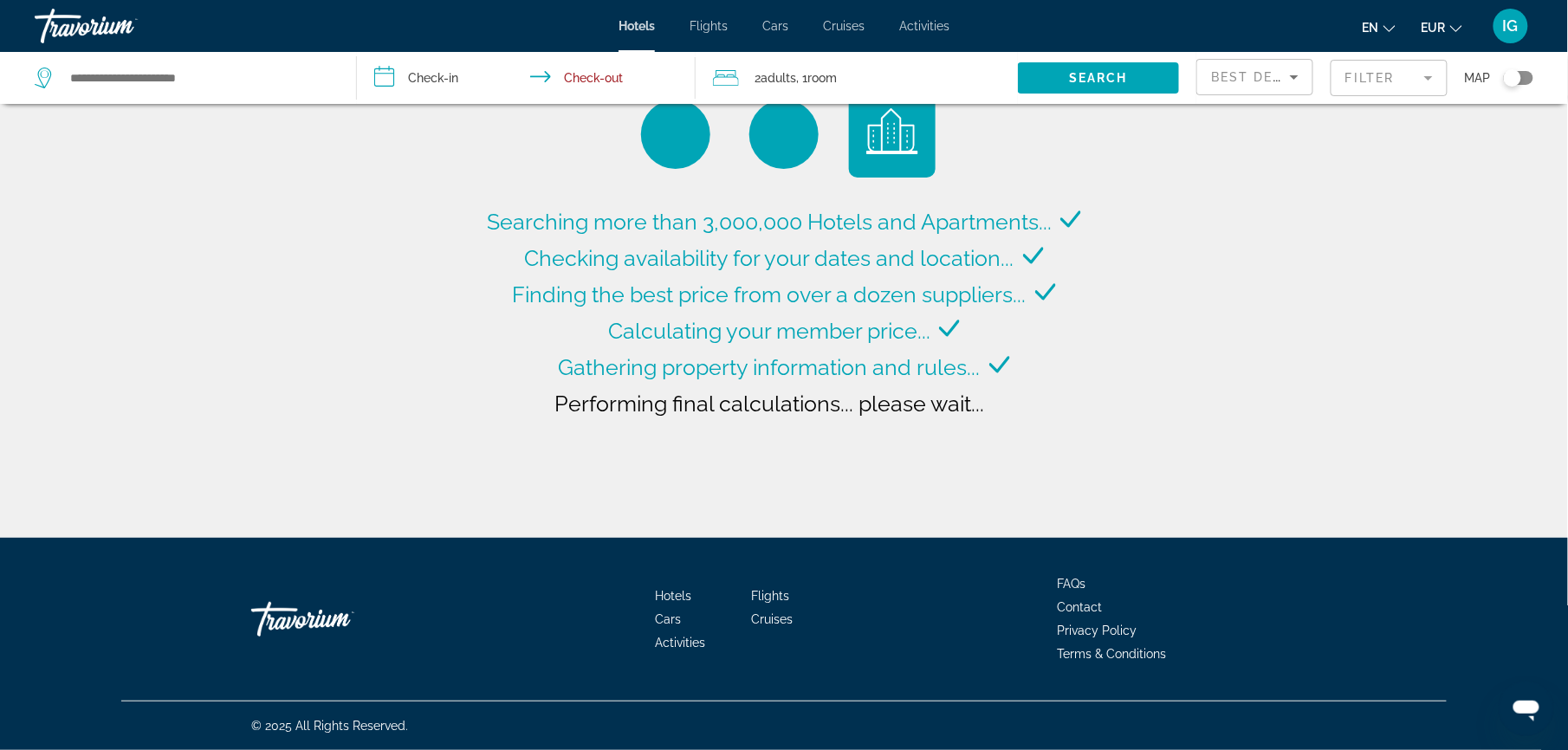
type input "**********"
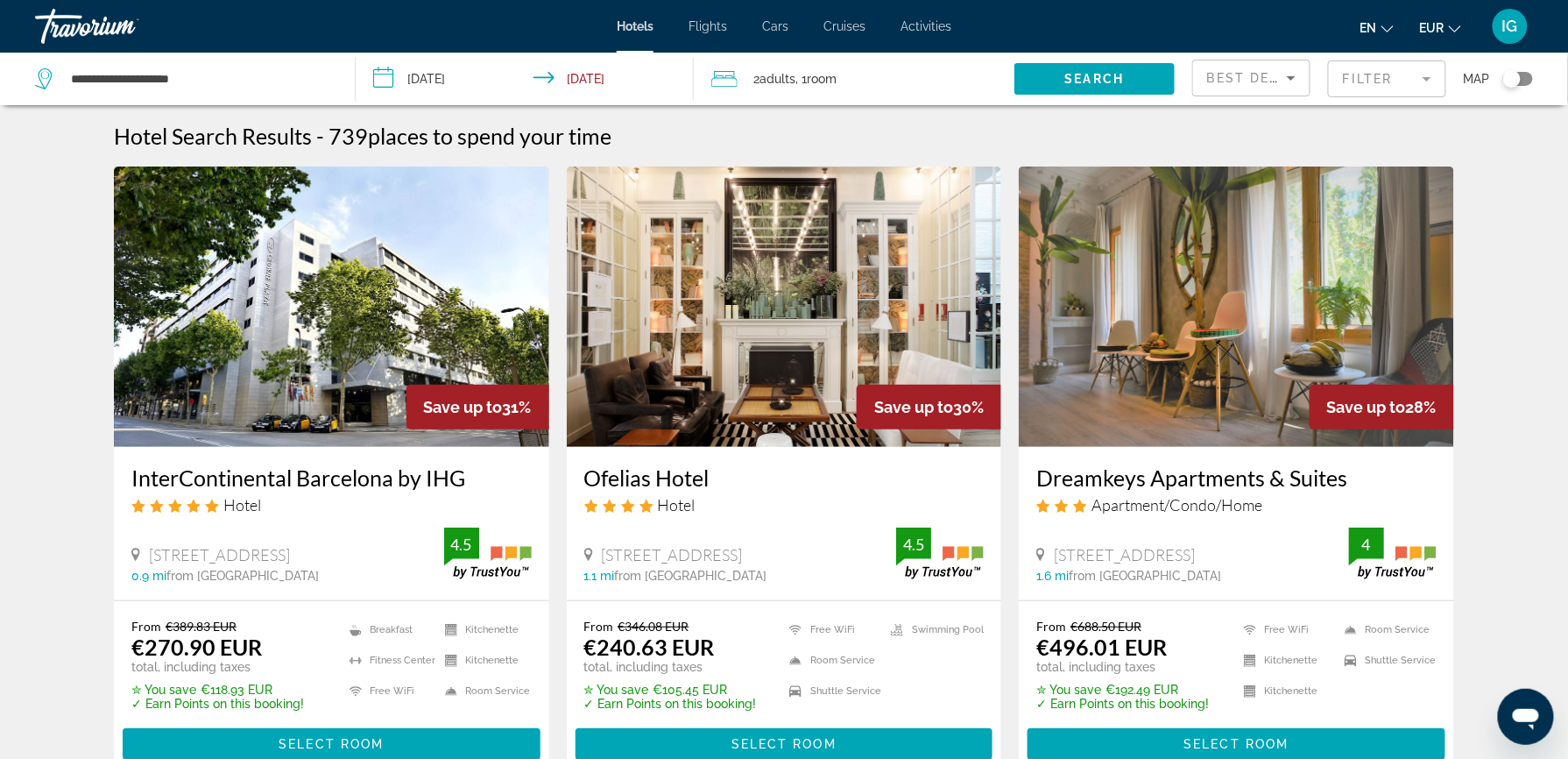
click at [1294, 60] on div "Best Deals" at bounding box center [1251, 78] width 116 height 35
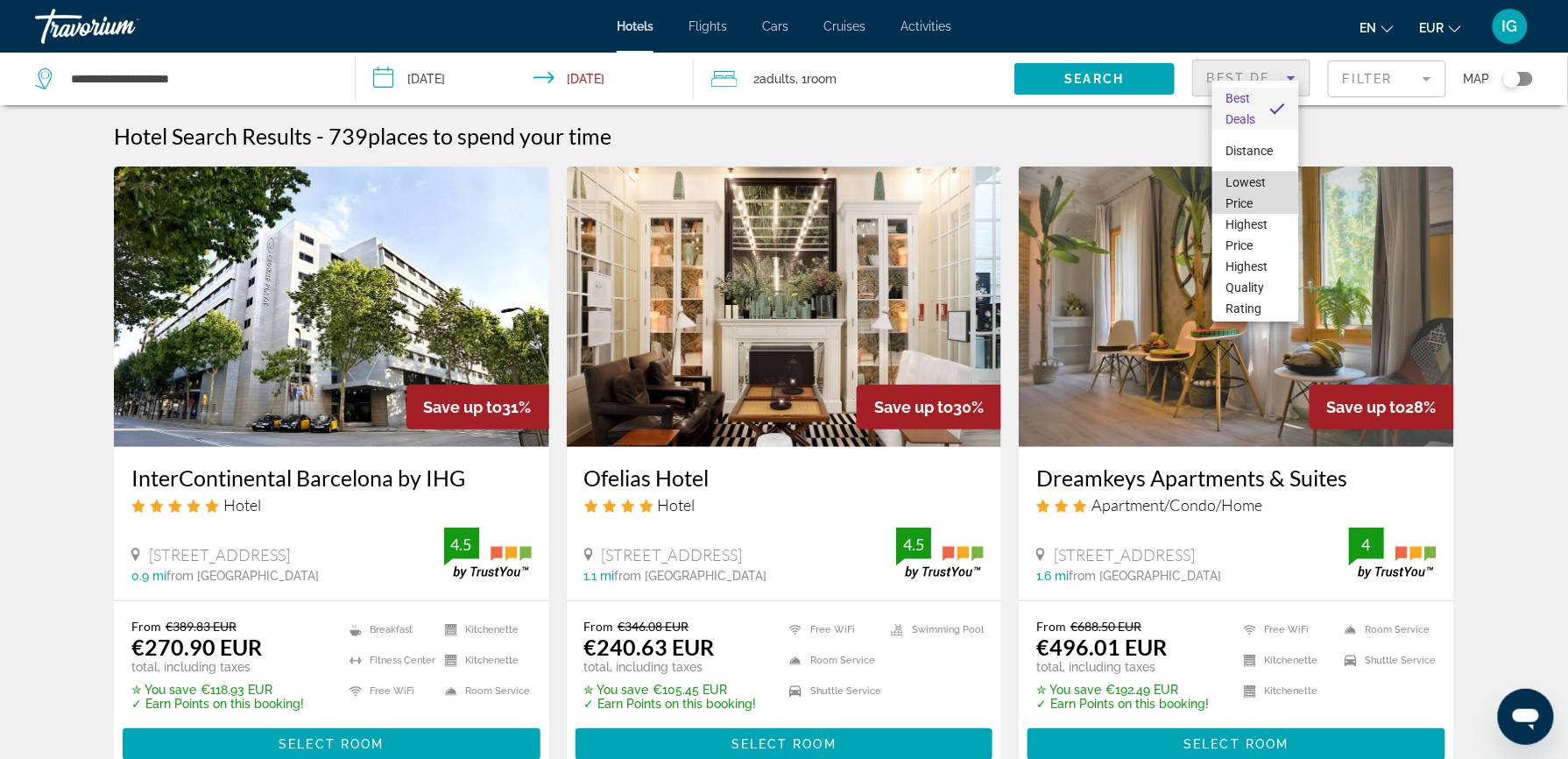
click at [1256, 193] on span "Lowest Price" at bounding box center [1256, 192] width 59 height 42
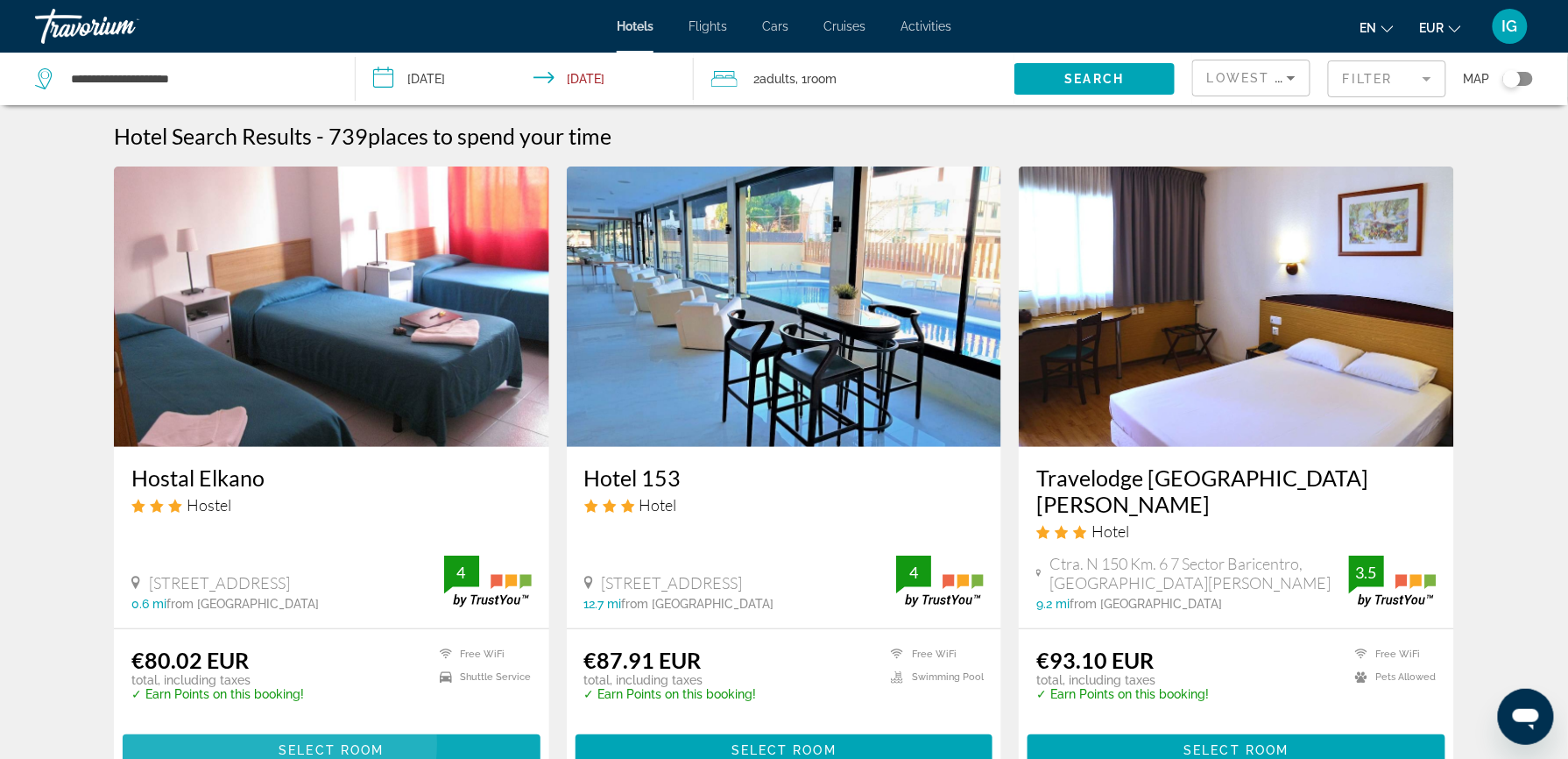
click at [383, 743] on span "Select Room" at bounding box center [331, 750] width 105 height 14
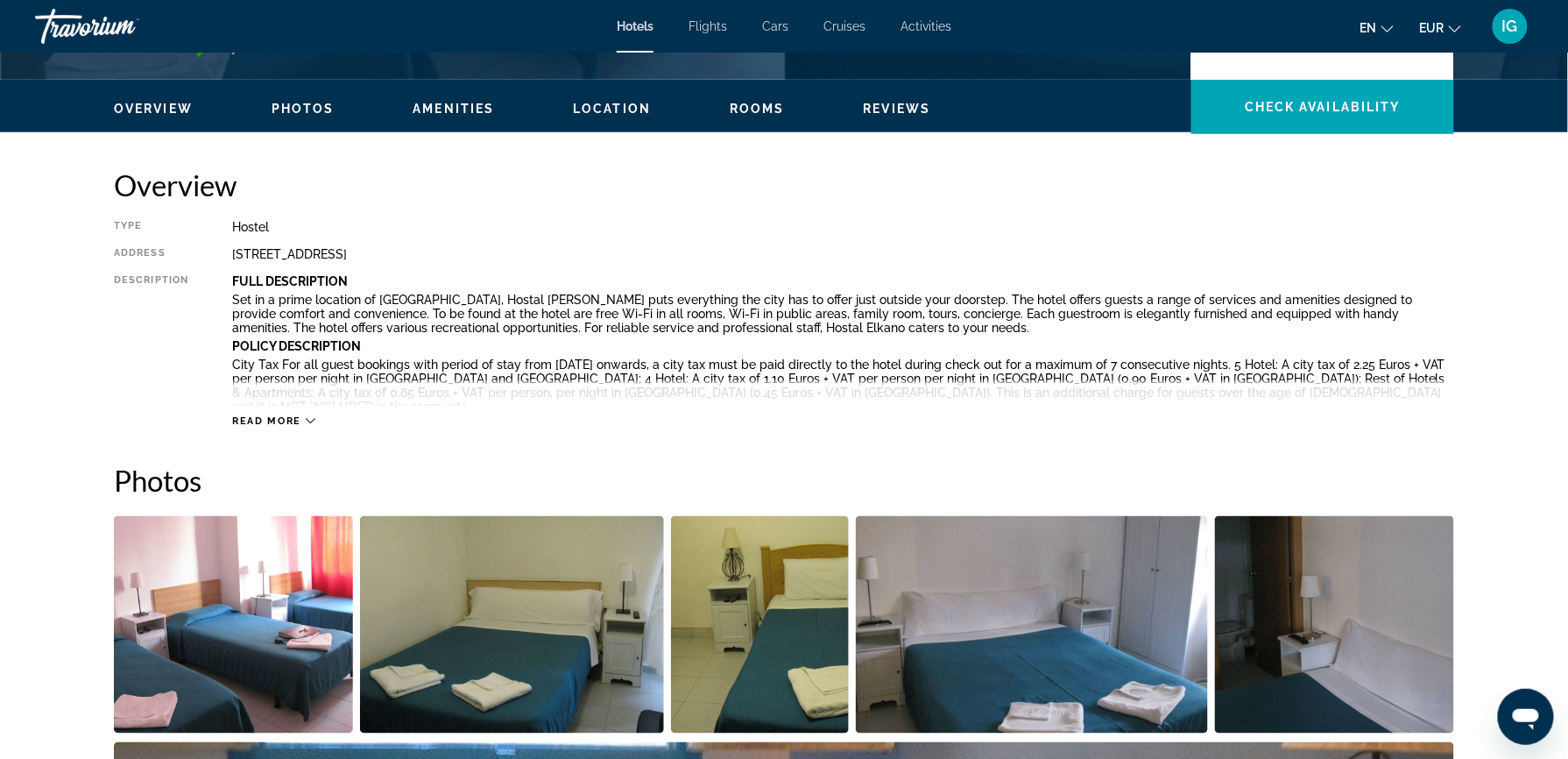
scroll to position [452, 0]
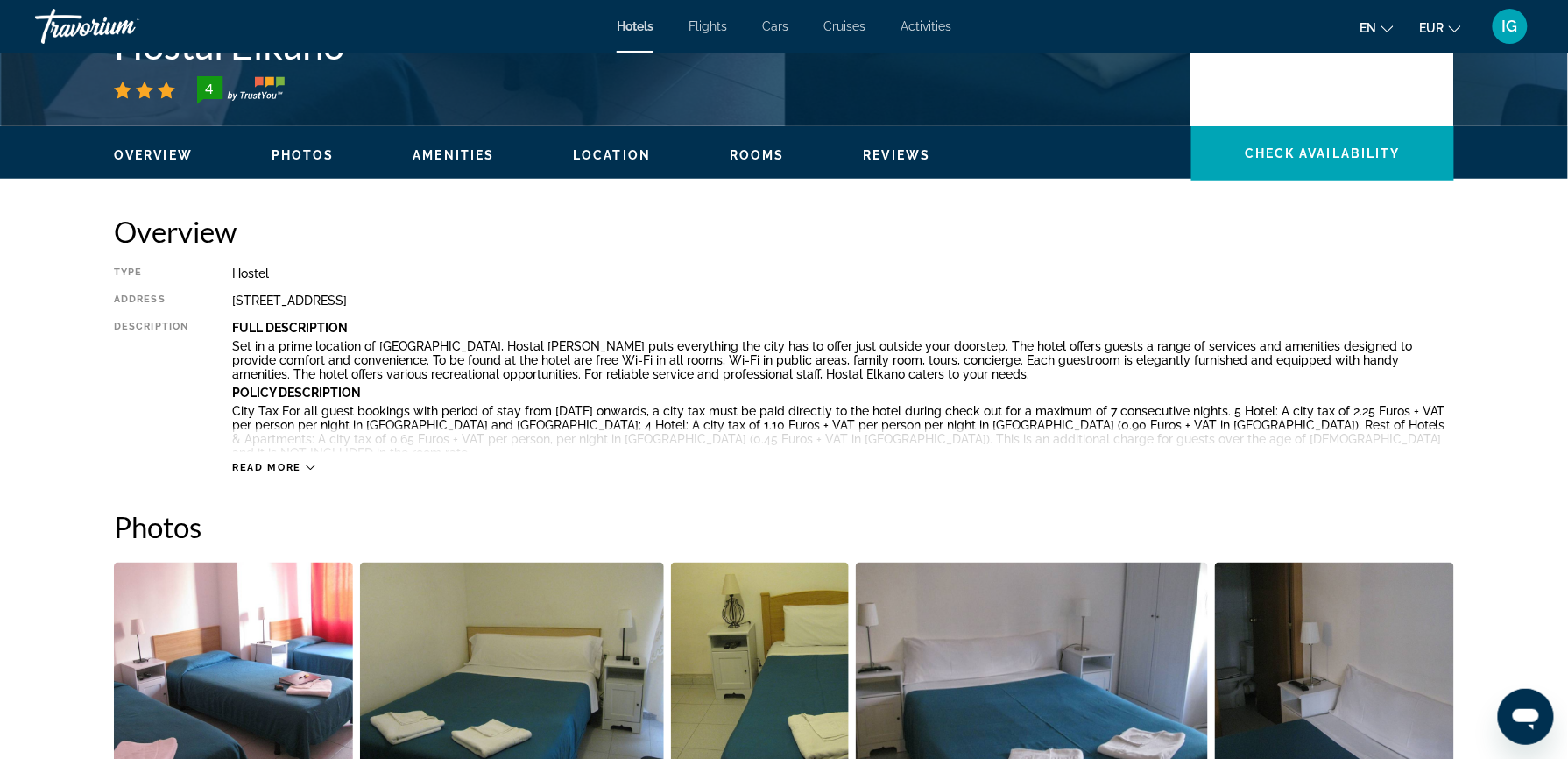
click at [53, 8] on div "Travorium" at bounding box center [123, 27] width 175 height 45
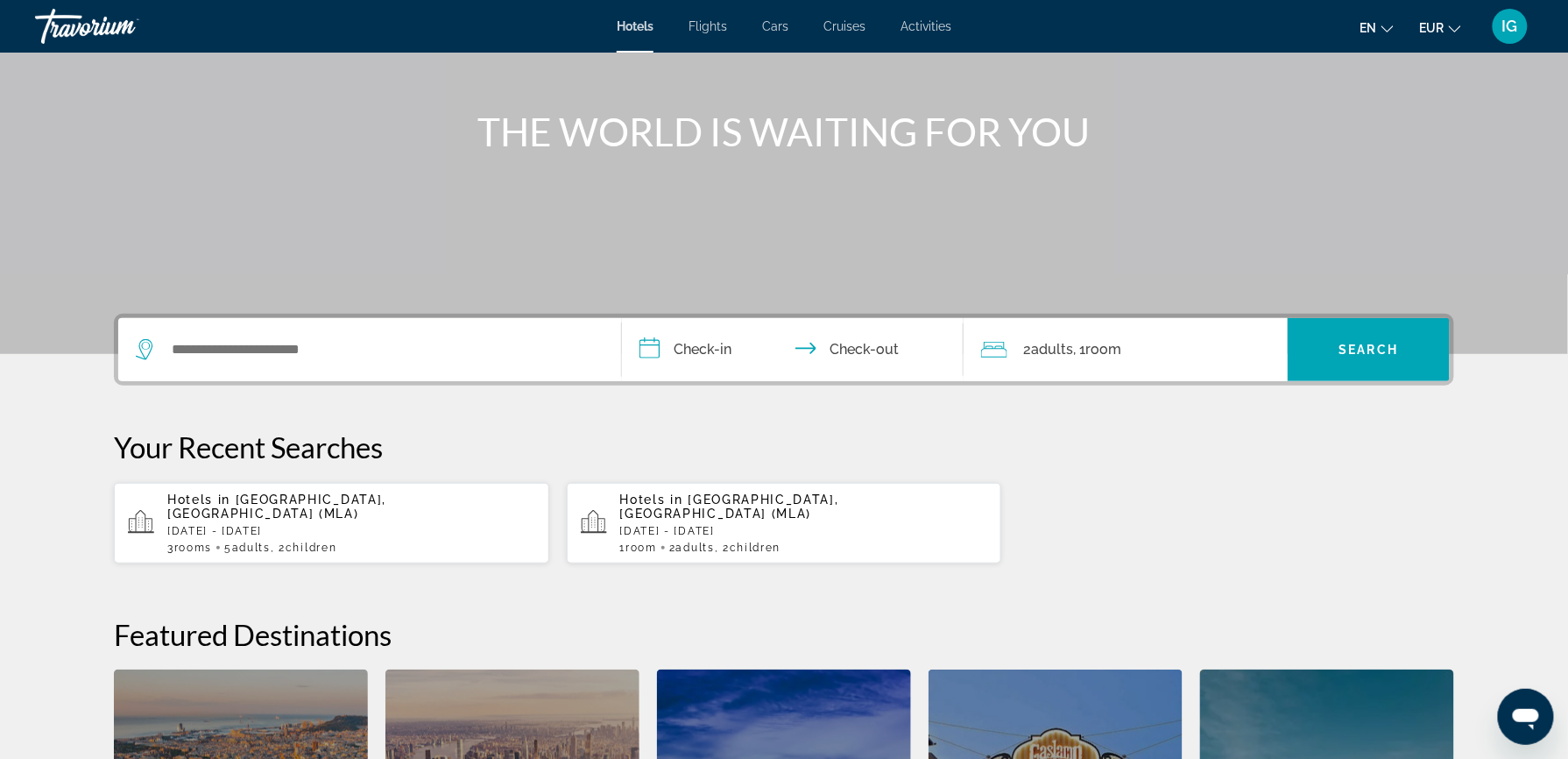
scroll to position [310, 0]
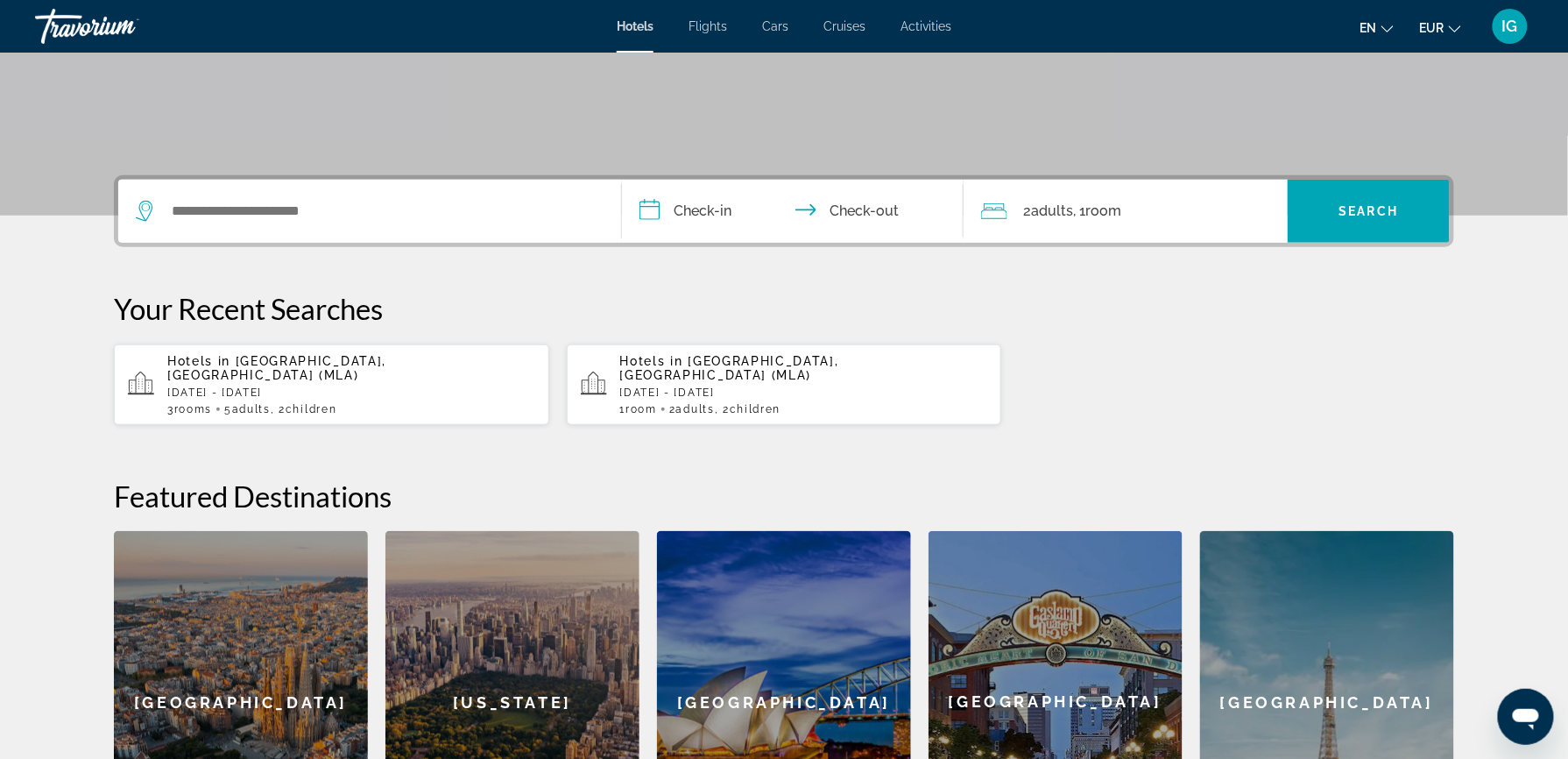
click at [1200, 531] on div "[GEOGRAPHIC_DATA]" at bounding box center [1328, 702] width 254 height 342
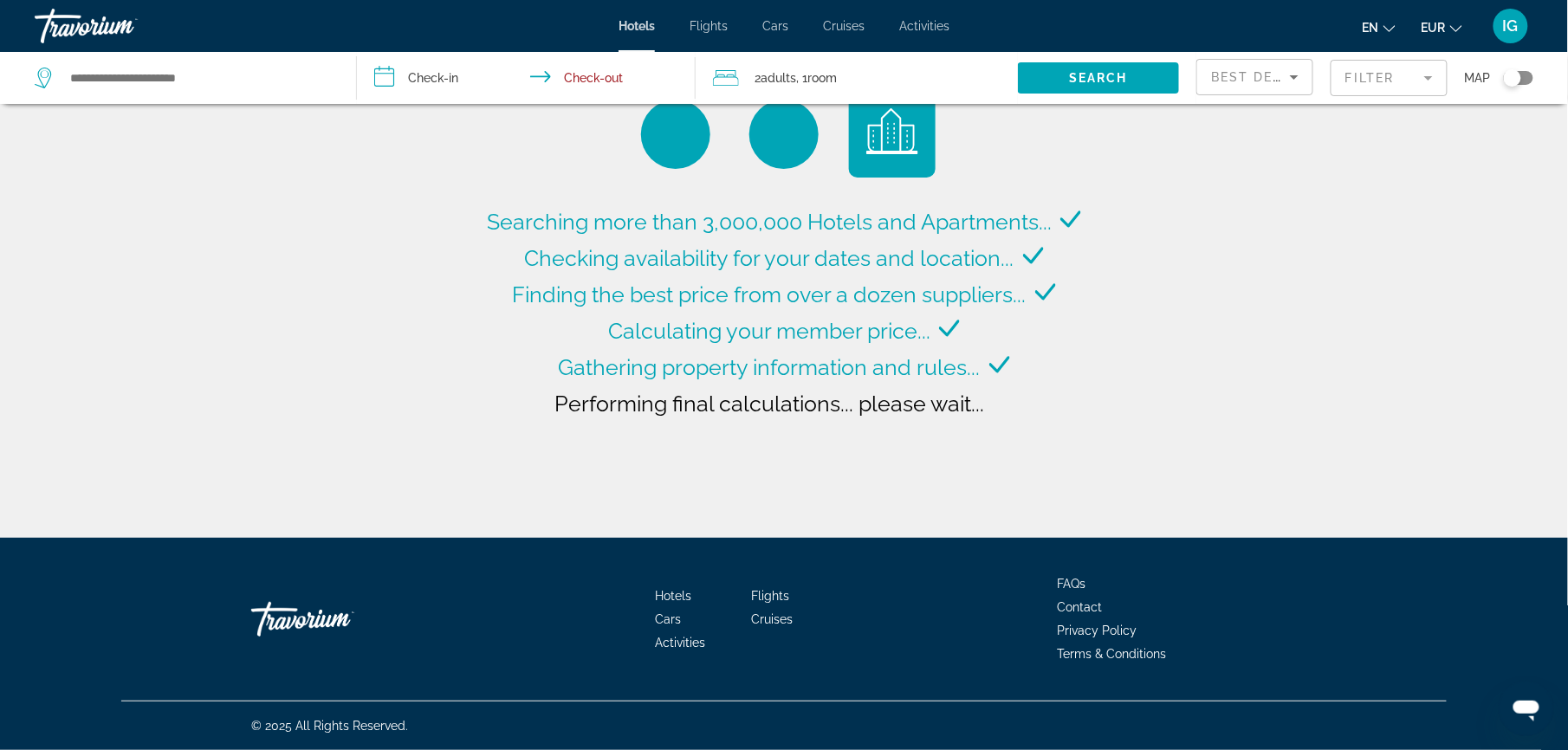
type input "**********"
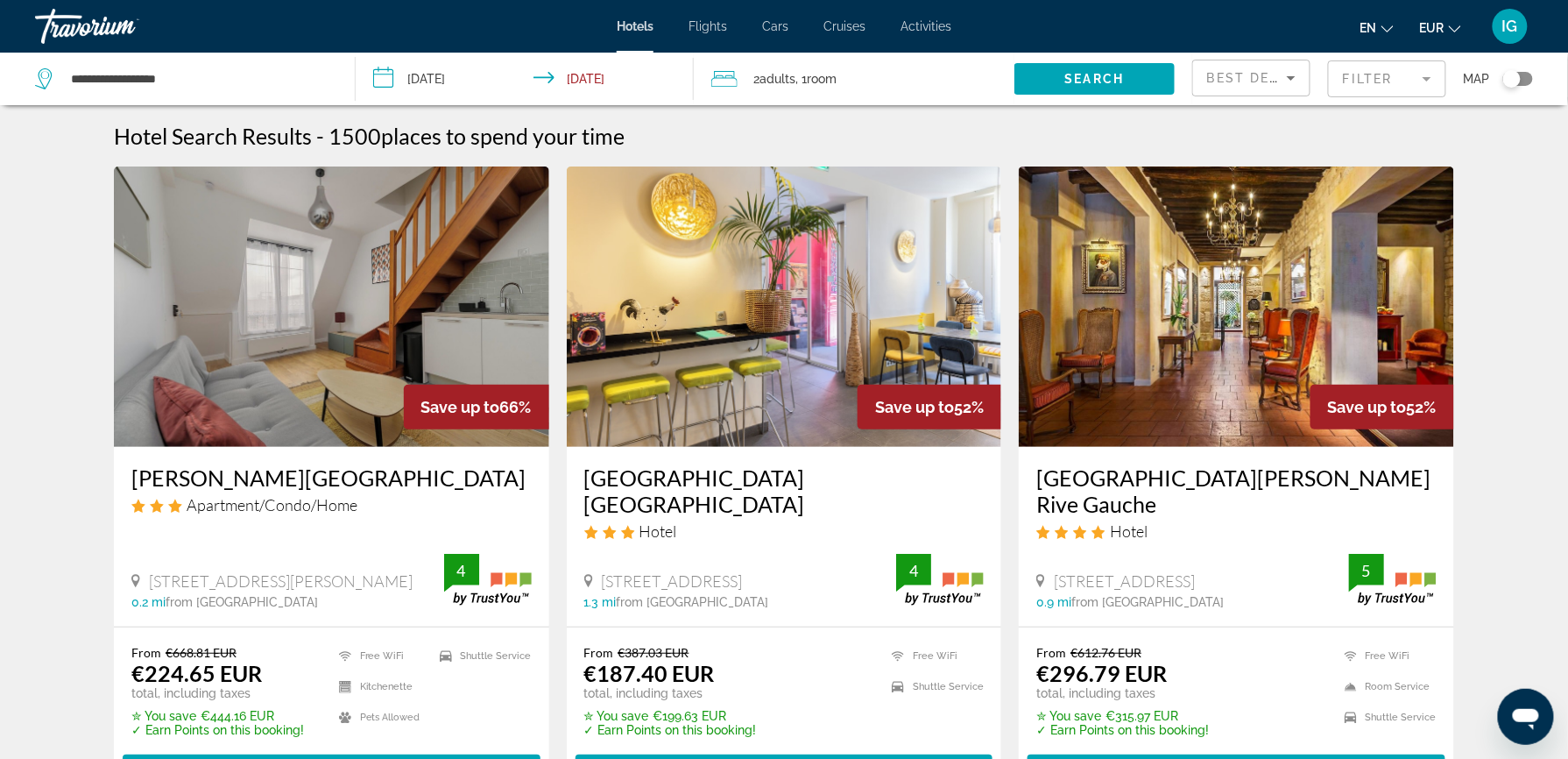
click at [83, 20] on div "Travorium" at bounding box center [123, 27] width 175 height 45
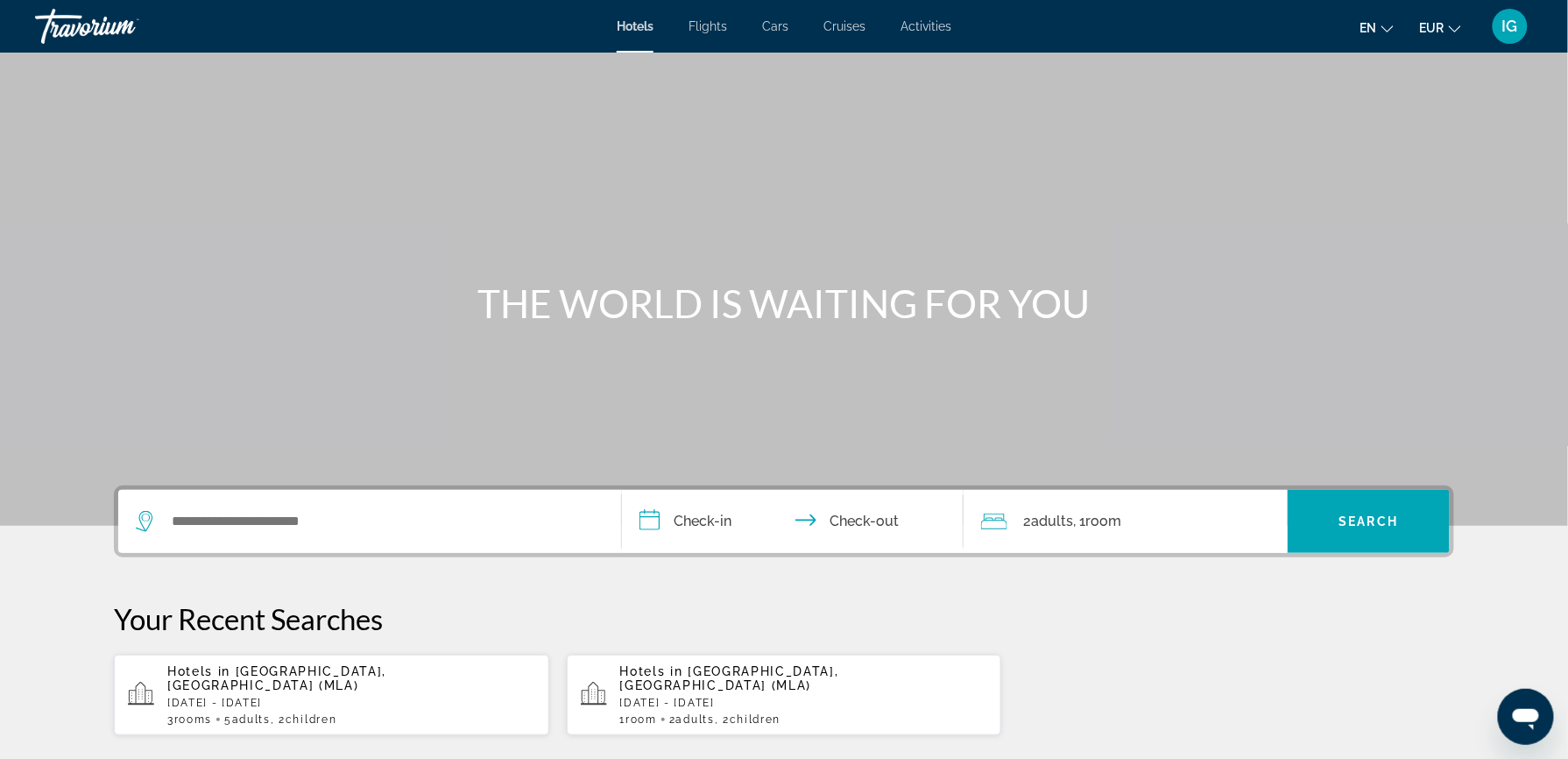
click at [727, 20] on span "Flights" at bounding box center [708, 27] width 38 height 14
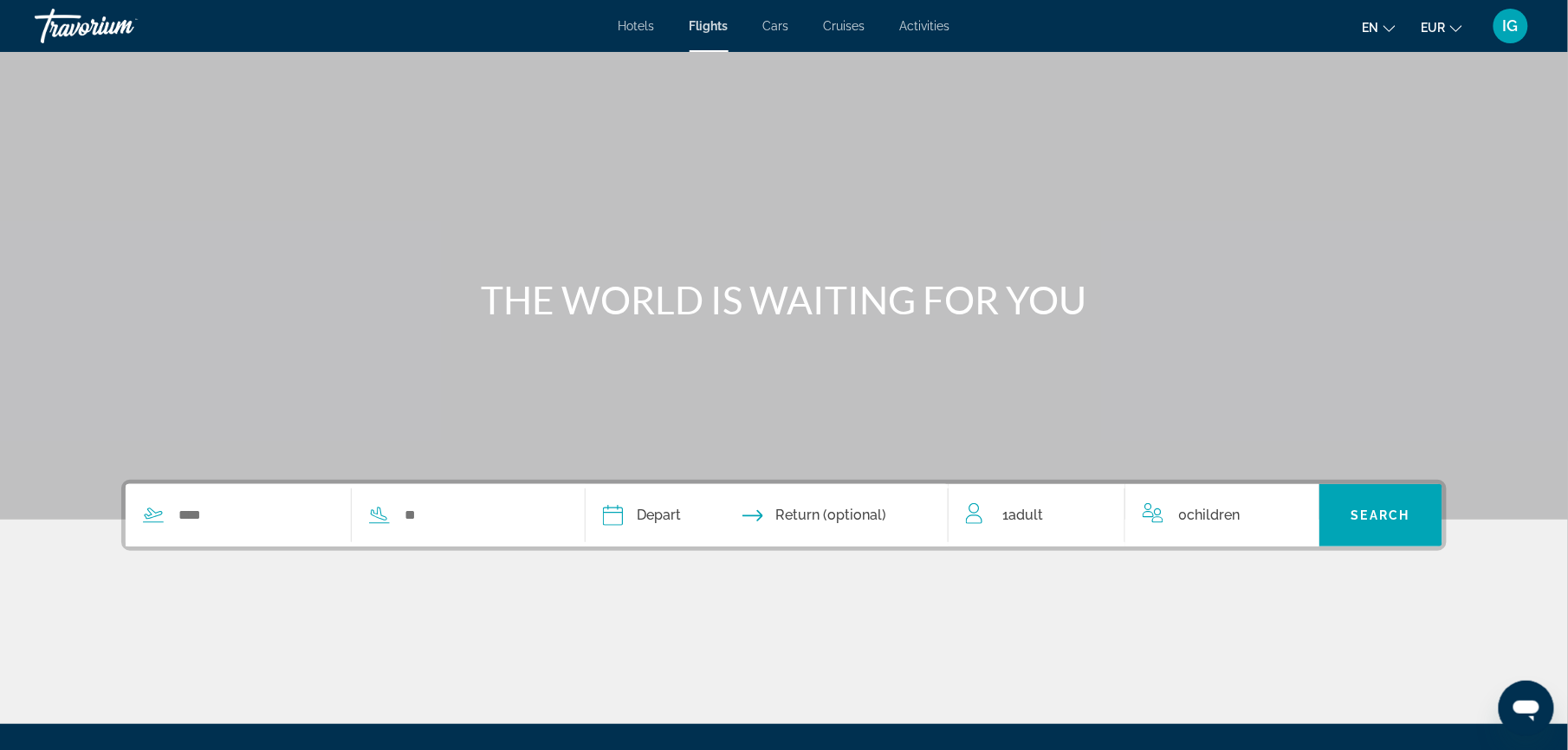
click at [351, 502] on div "Search widget" at bounding box center [238, 514] width 225 height 26
click at [333, 502] on input "Search widget" at bounding box center [254, 514] width 157 height 26
type input "*"
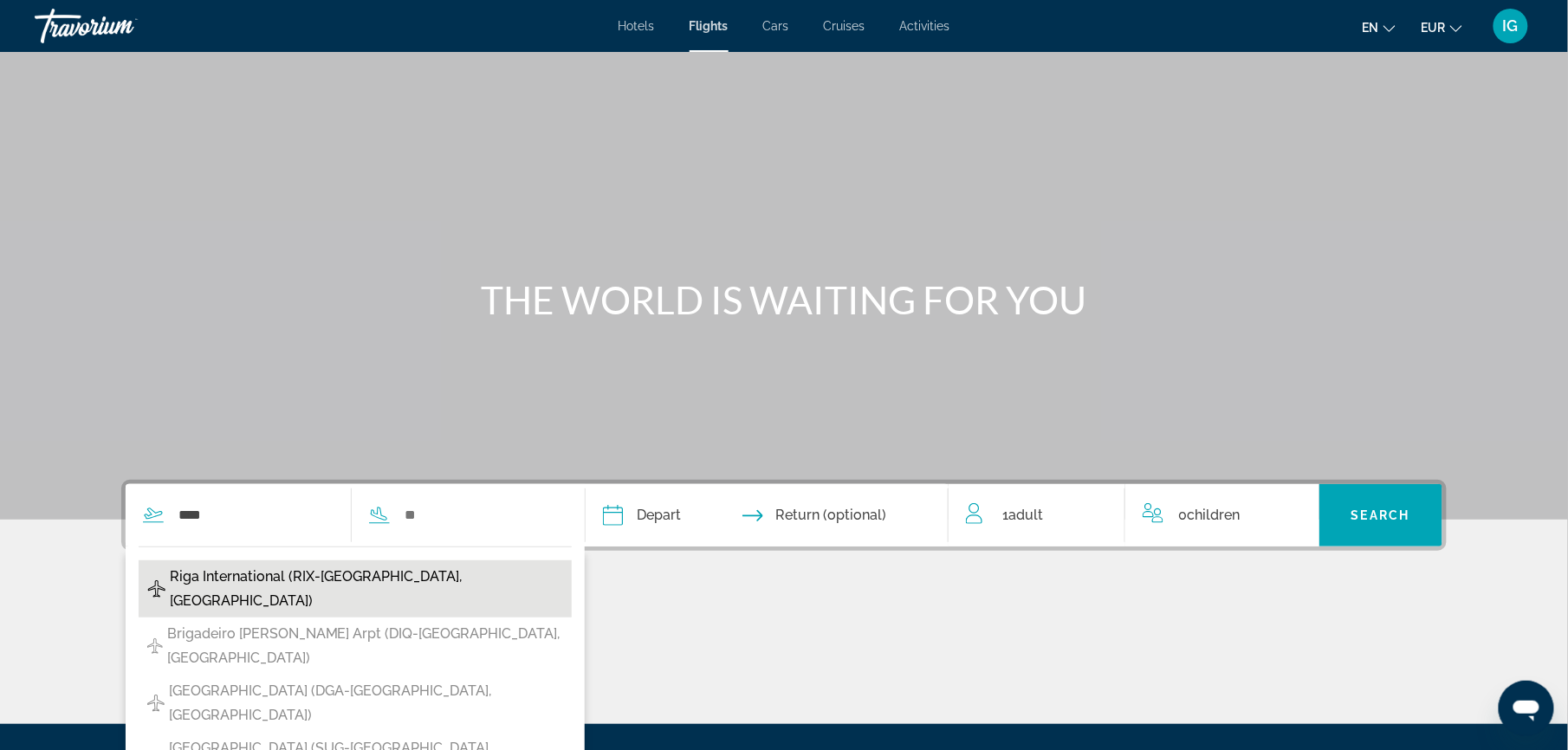
click at [500, 560] on button "Riga International (RIX-Riga, Latvia)" at bounding box center [355, 588] width 433 height 57
type input "**********"
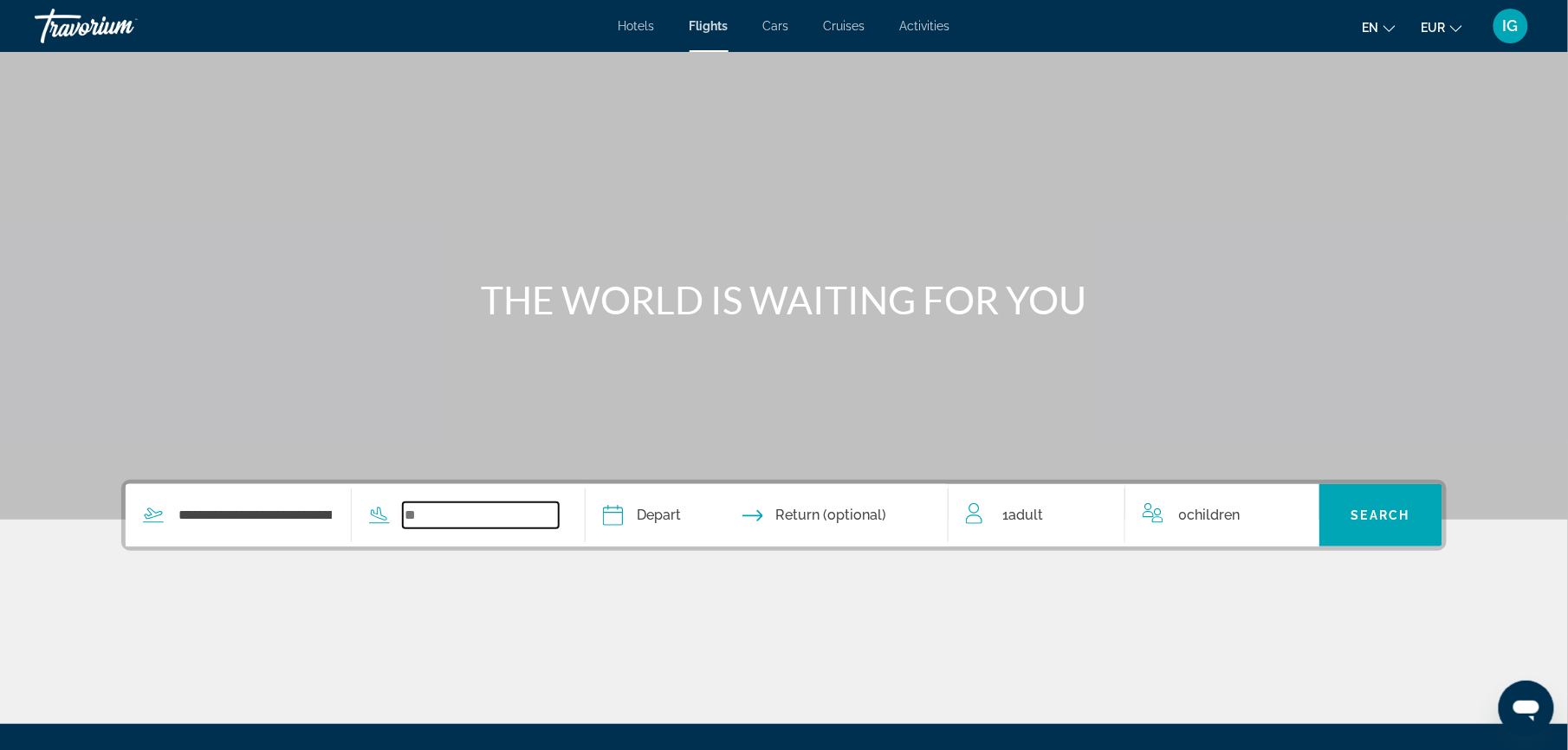
click at [534, 502] on input "Search widget" at bounding box center [480, 514] width 157 height 26
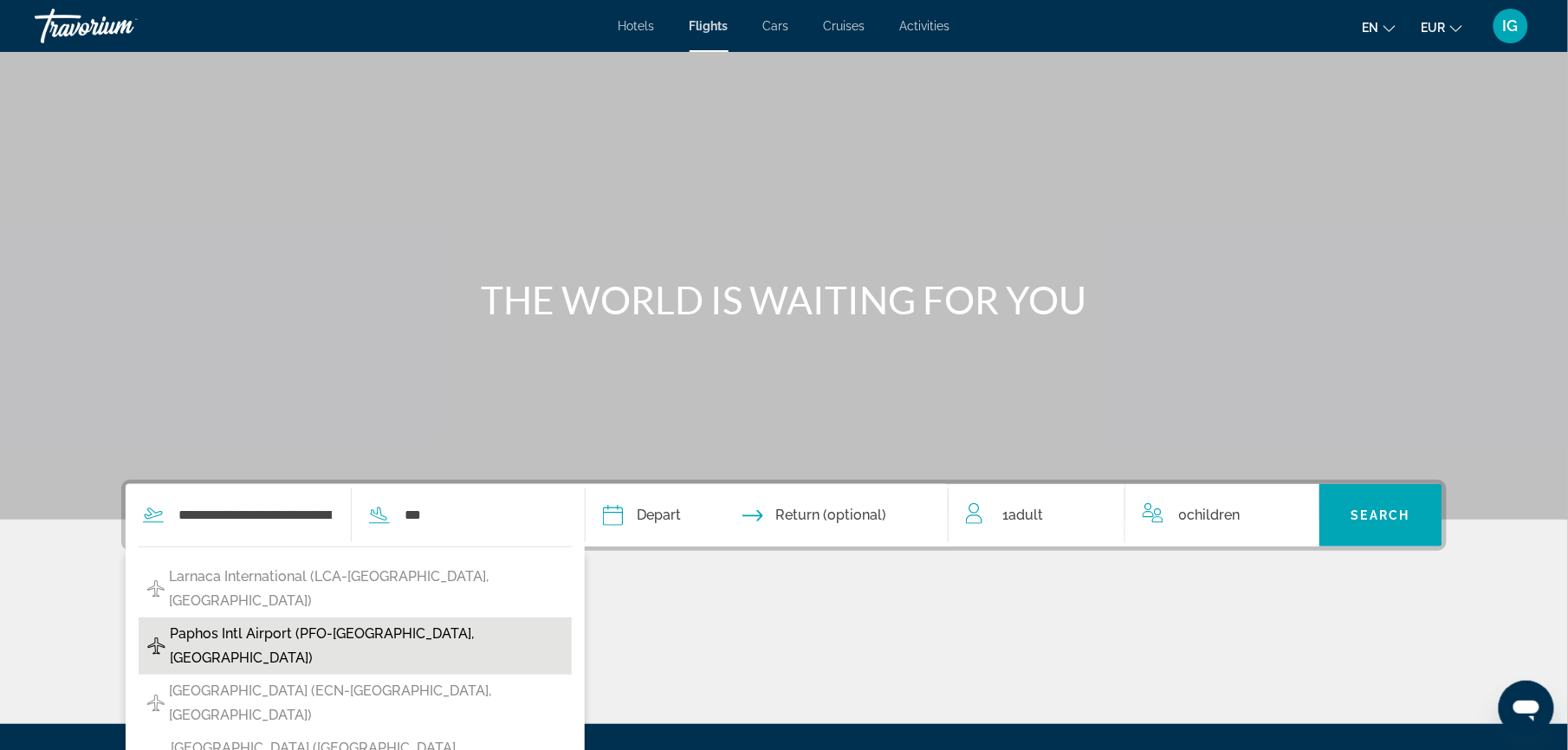
click at [457, 621] on span "Paphos Intl Airport (PFO-Paphos, Cyprus)" at bounding box center [365, 646] width 393 height 49
type input "**********"
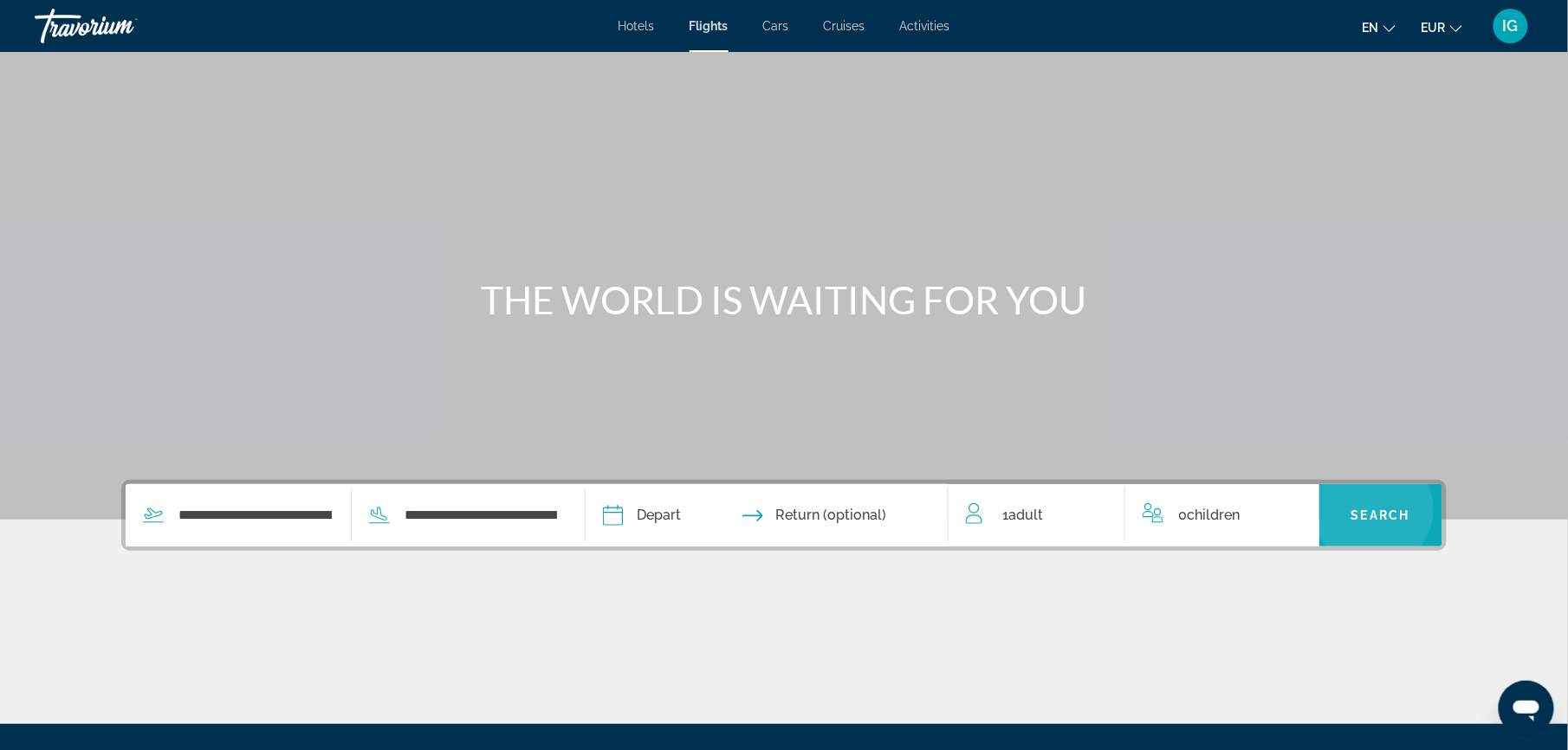
click at [1351, 508] on span "Search" at bounding box center [1380, 515] width 58 height 14
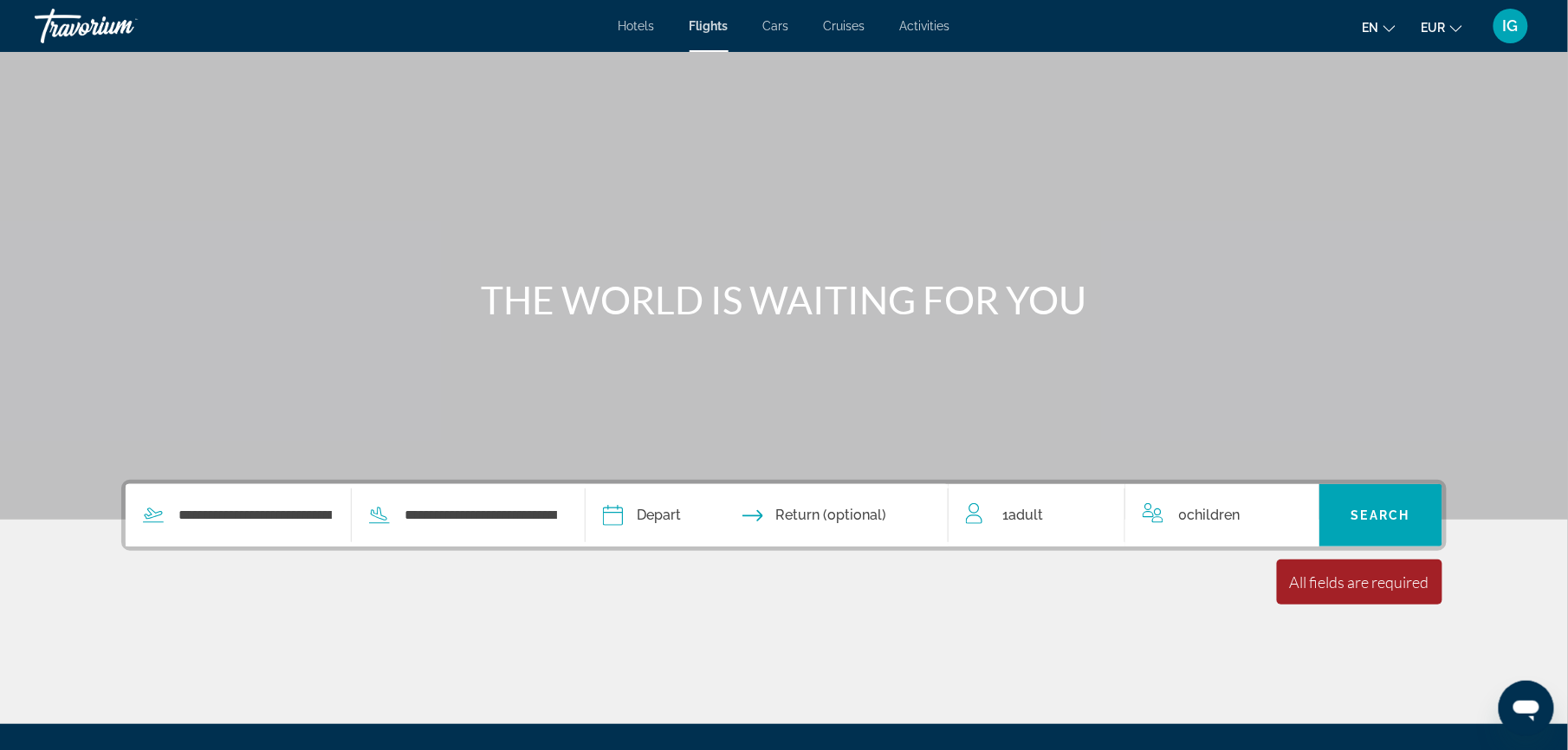
click at [742, 484] on input "Depart date" at bounding box center [688, 517] width 179 height 67
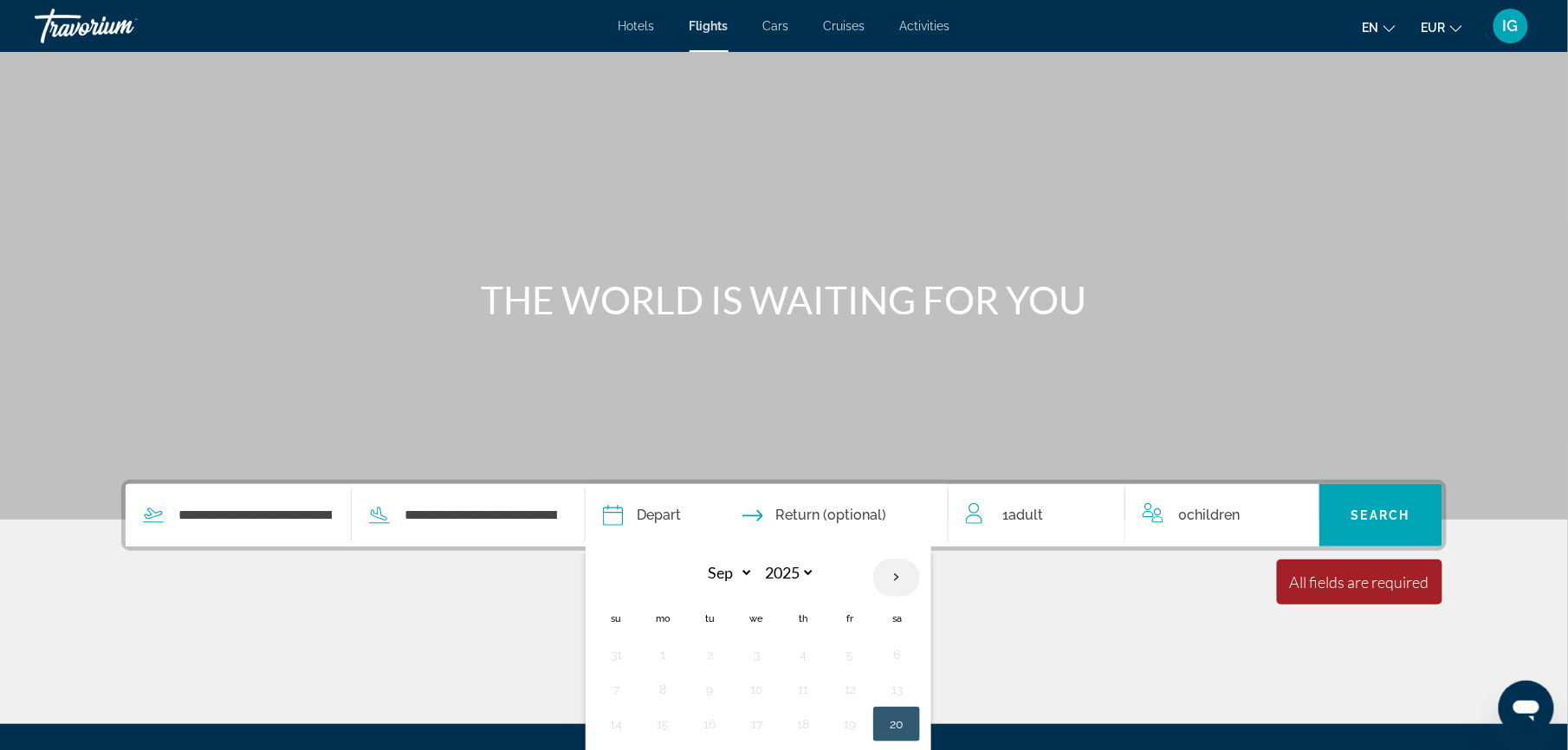
click at [920, 558] on th "Next month" at bounding box center [897, 577] width 47 height 38
select select "**"
click at [630, 746] on button "16" at bounding box center [616, 758] width 27 height 24
type input "**********"
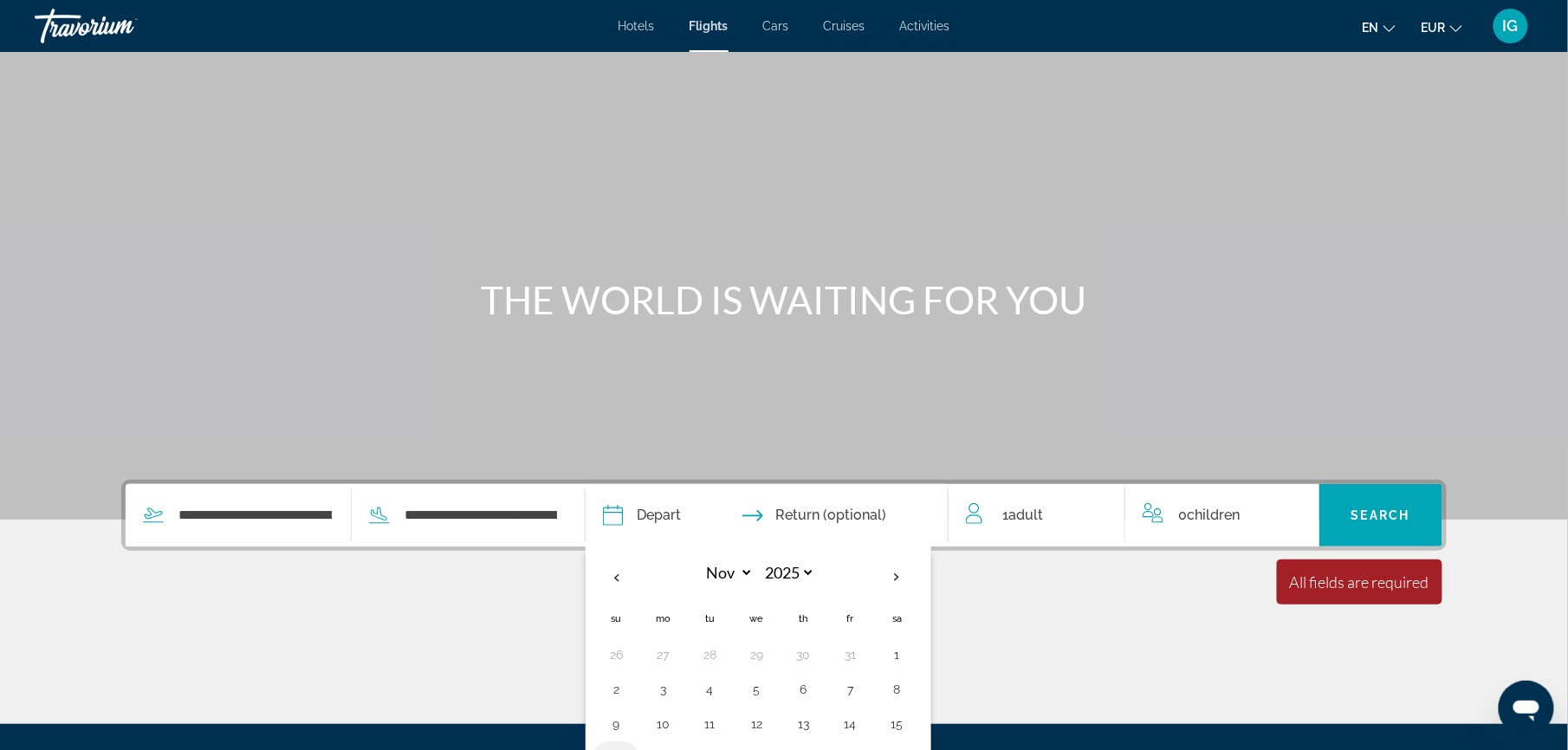
select select "**"
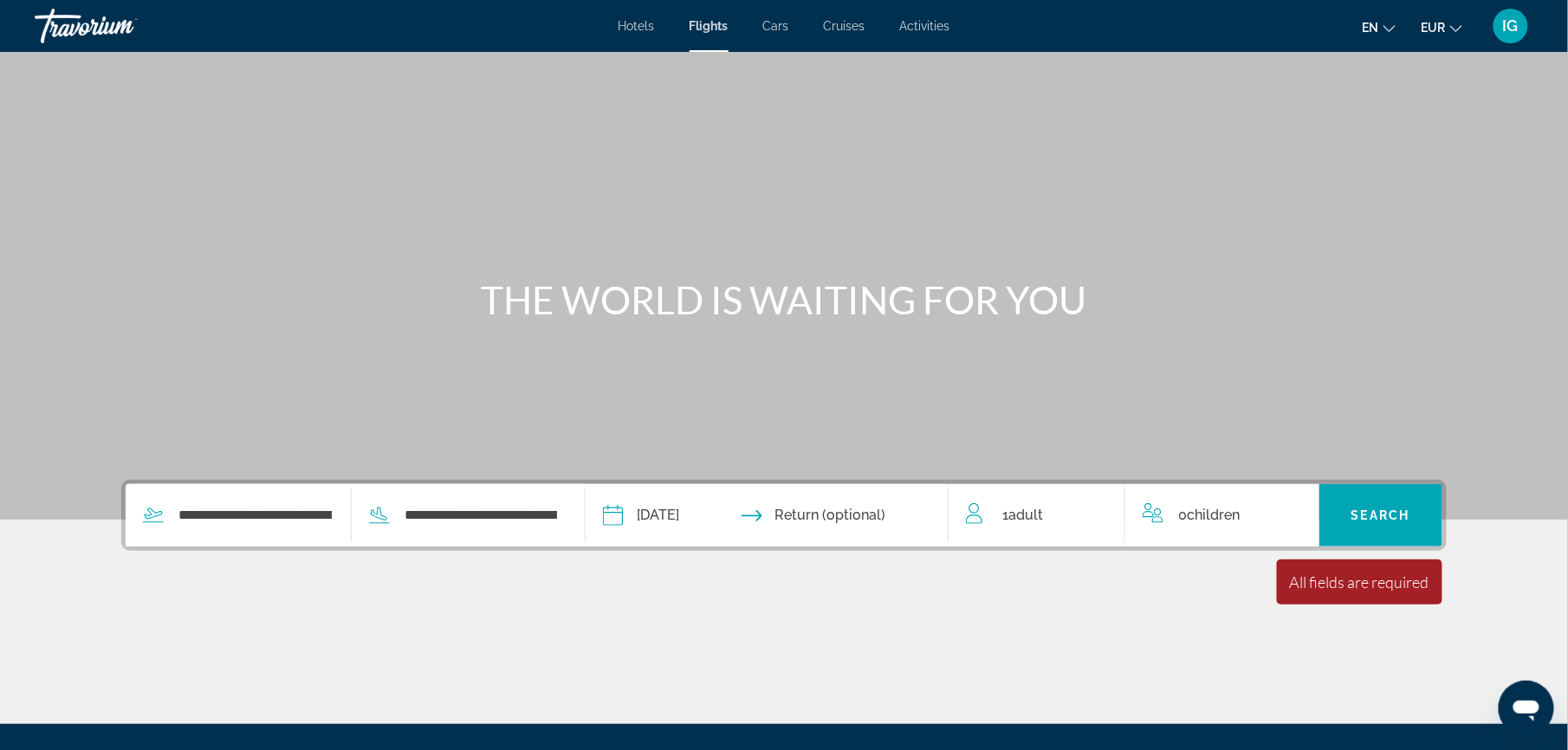
click at [877, 484] on input "Return date" at bounding box center [865, 517] width 179 height 67
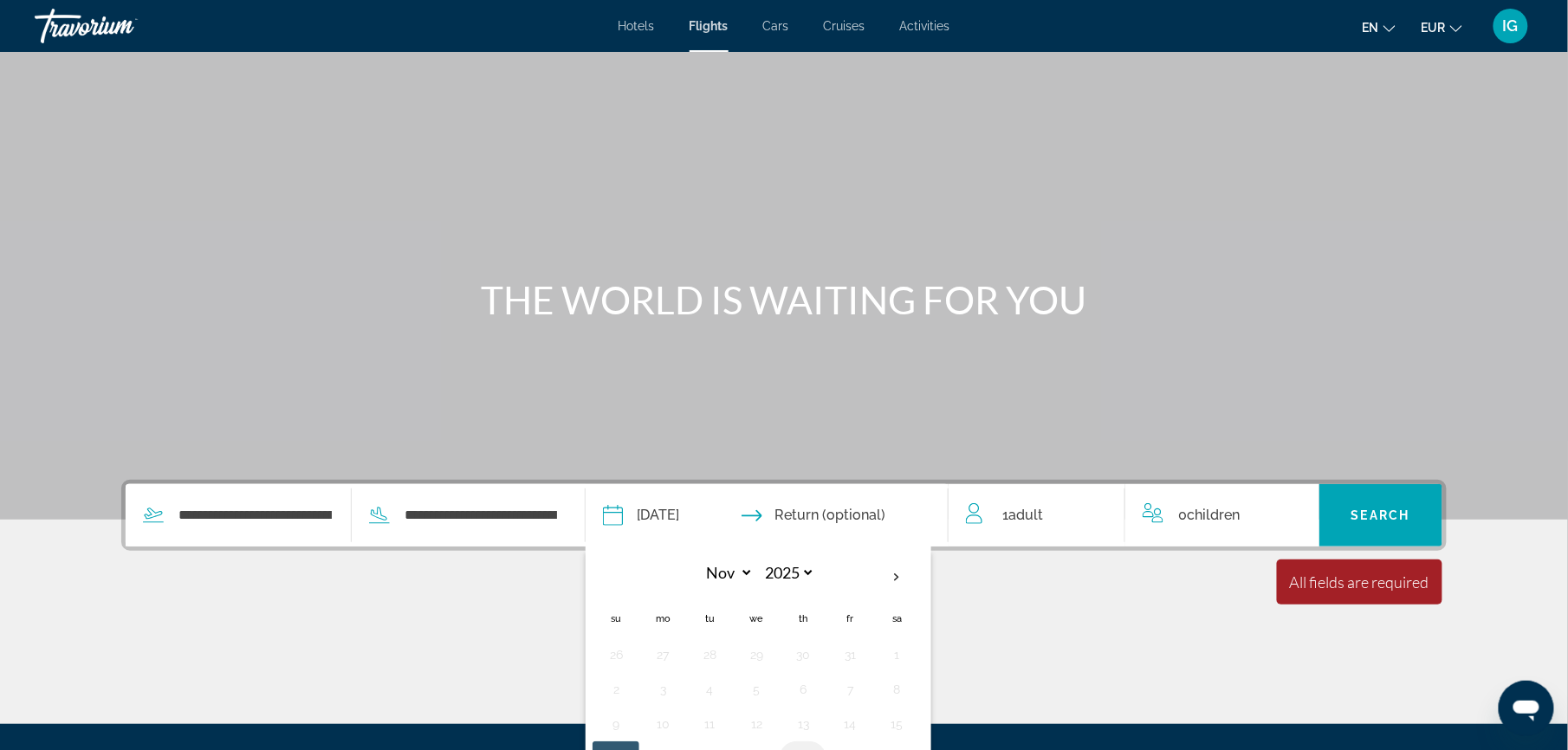
click at [817, 746] on button "20" at bounding box center [803, 758] width 27 height 24
type input "**********"
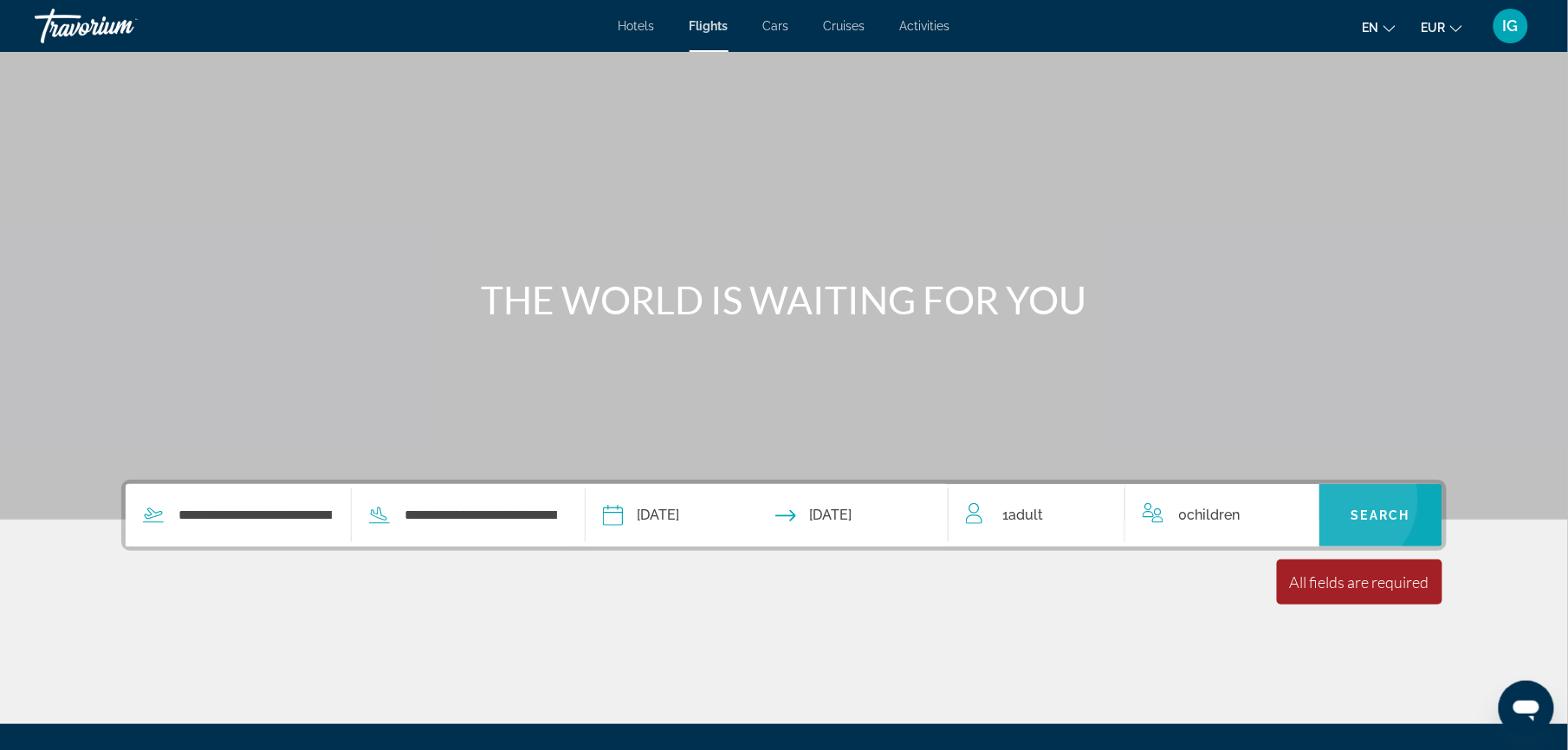
click at [1319, 494] on span "Search widget" at bounding box center [1381, 514] width 124 height 42
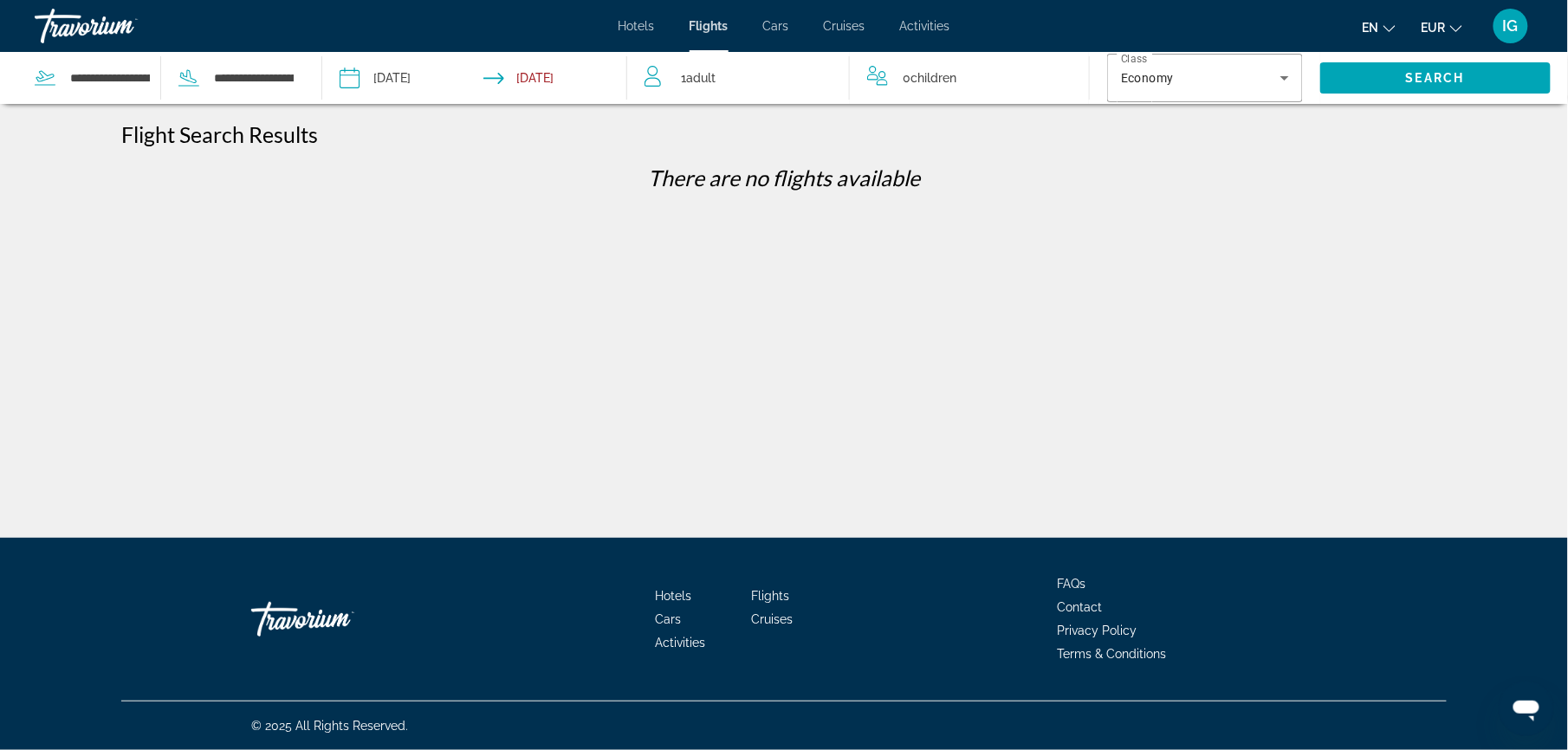
click at [545, 57] on input "Return date: Nov 20, 2025" at bounding box center [558, 80] width 151 height 57
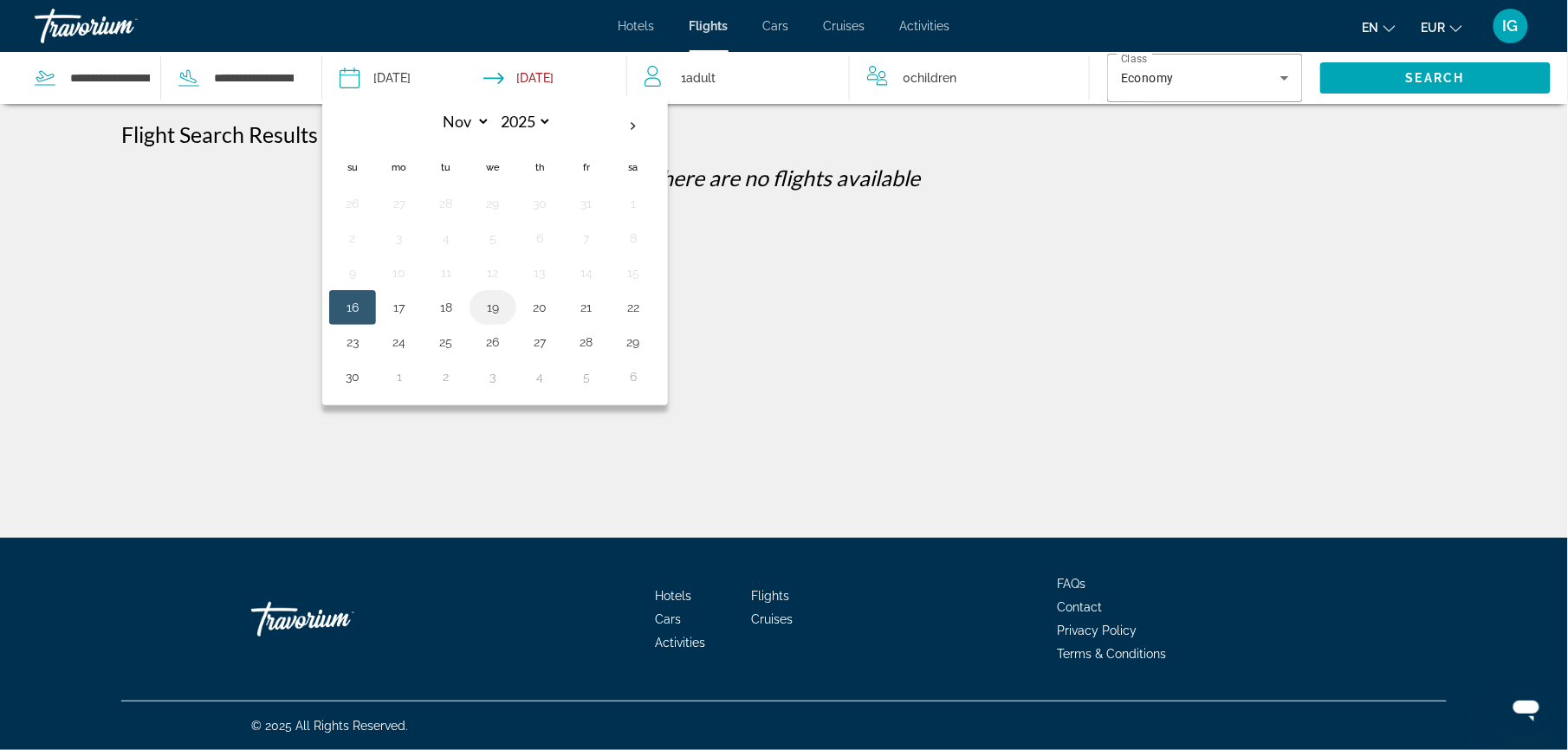
click at [479, 290] on td "19" at bounding box center [493, 308] width 47 height 35
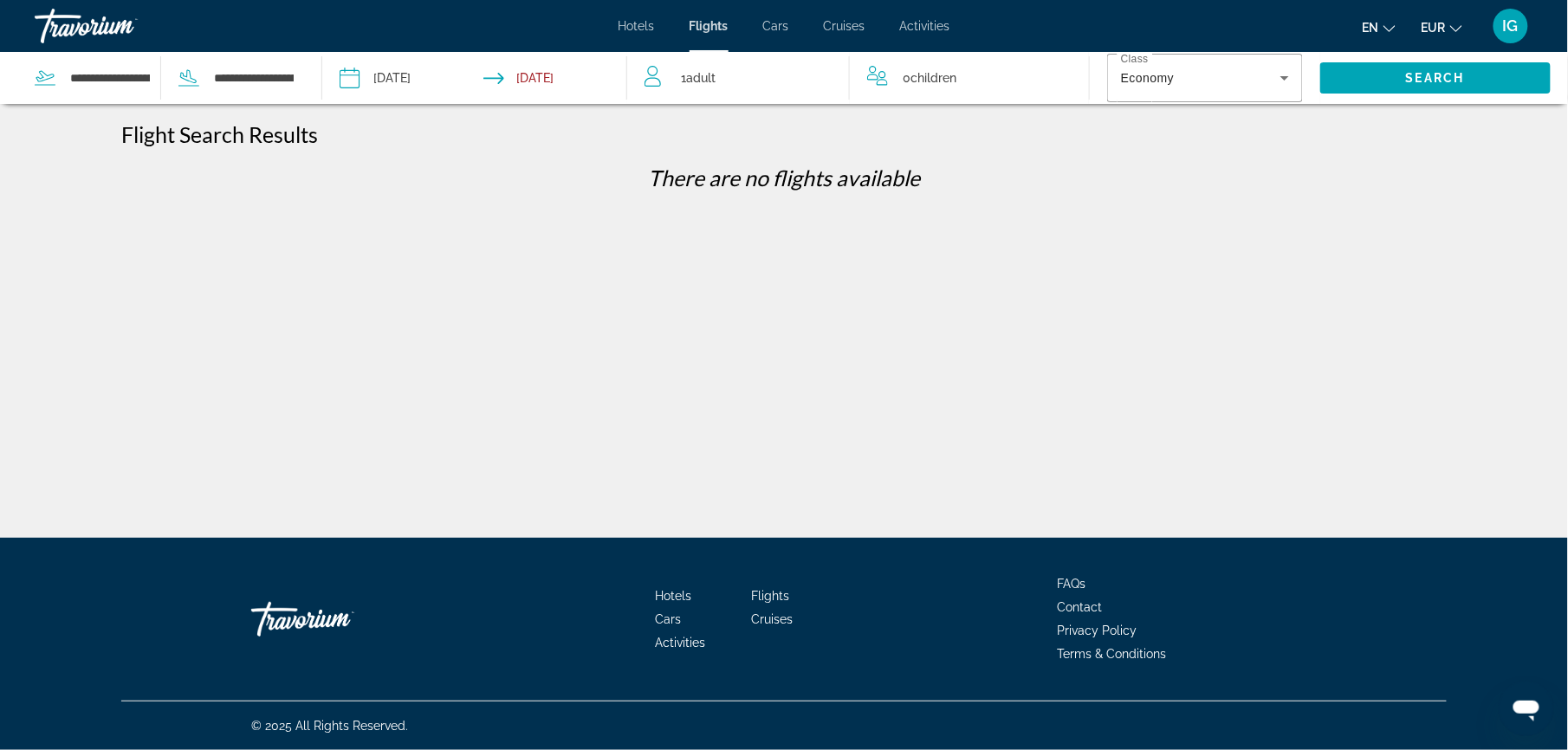
click at [655, 19] on span "Hotels" at bounding box center [636, 26] width 36 height 14
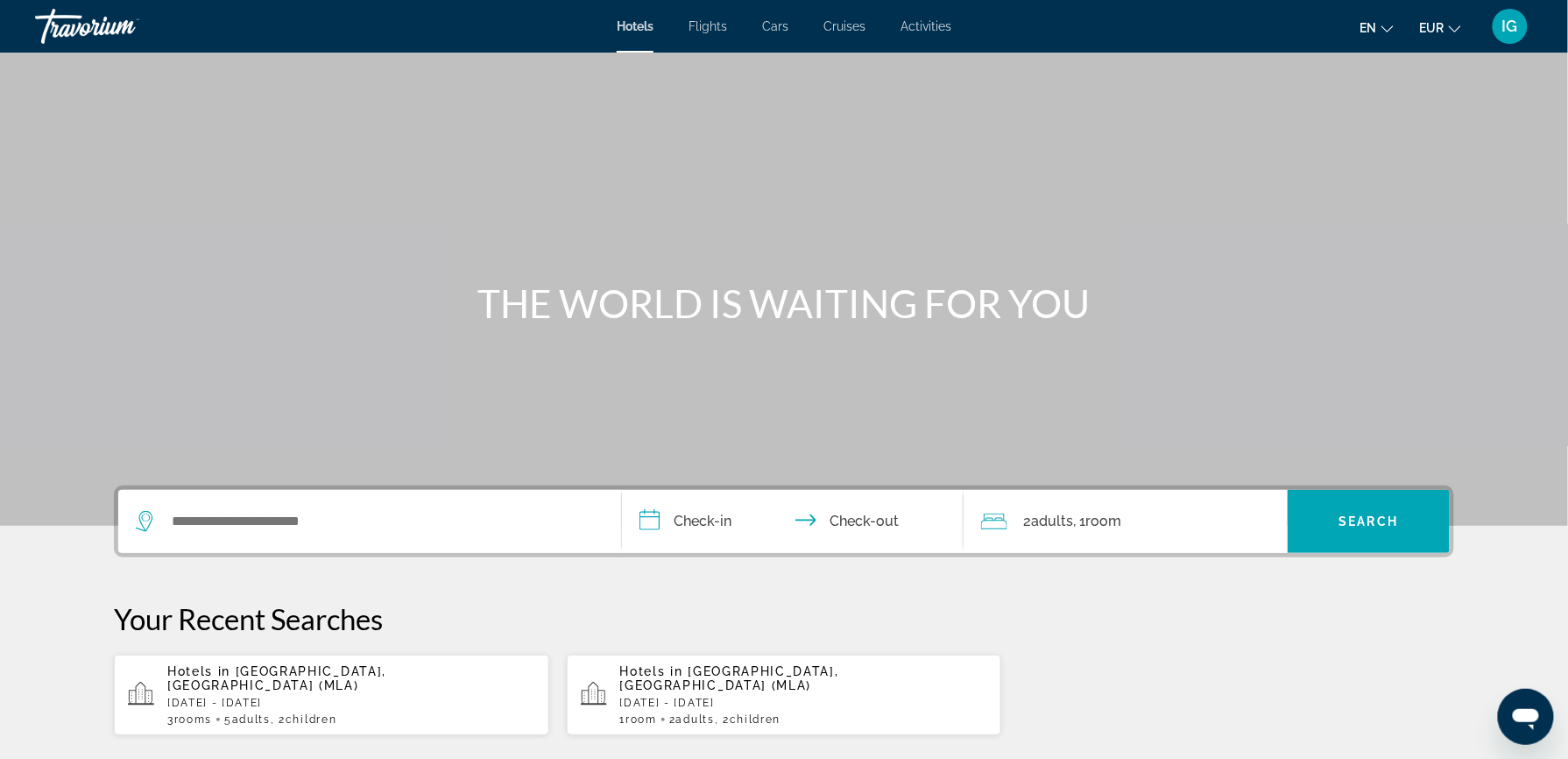
click at [51, 5] on div "Travorium" at bounding box center [123, 27] width 175 height 45
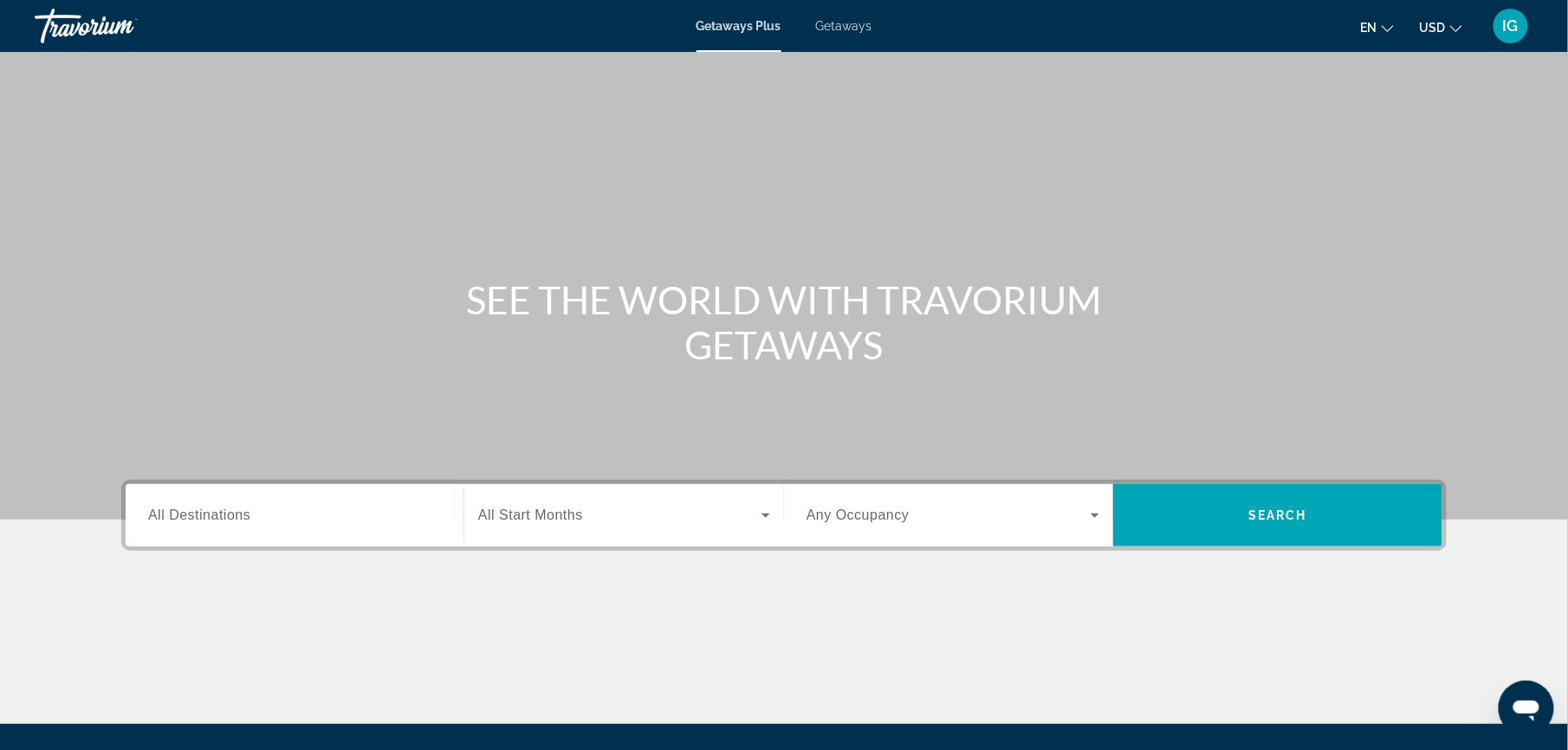
click at [377, 491] on div "Search widget" at bounding box center [294, 515] width 292 height 50
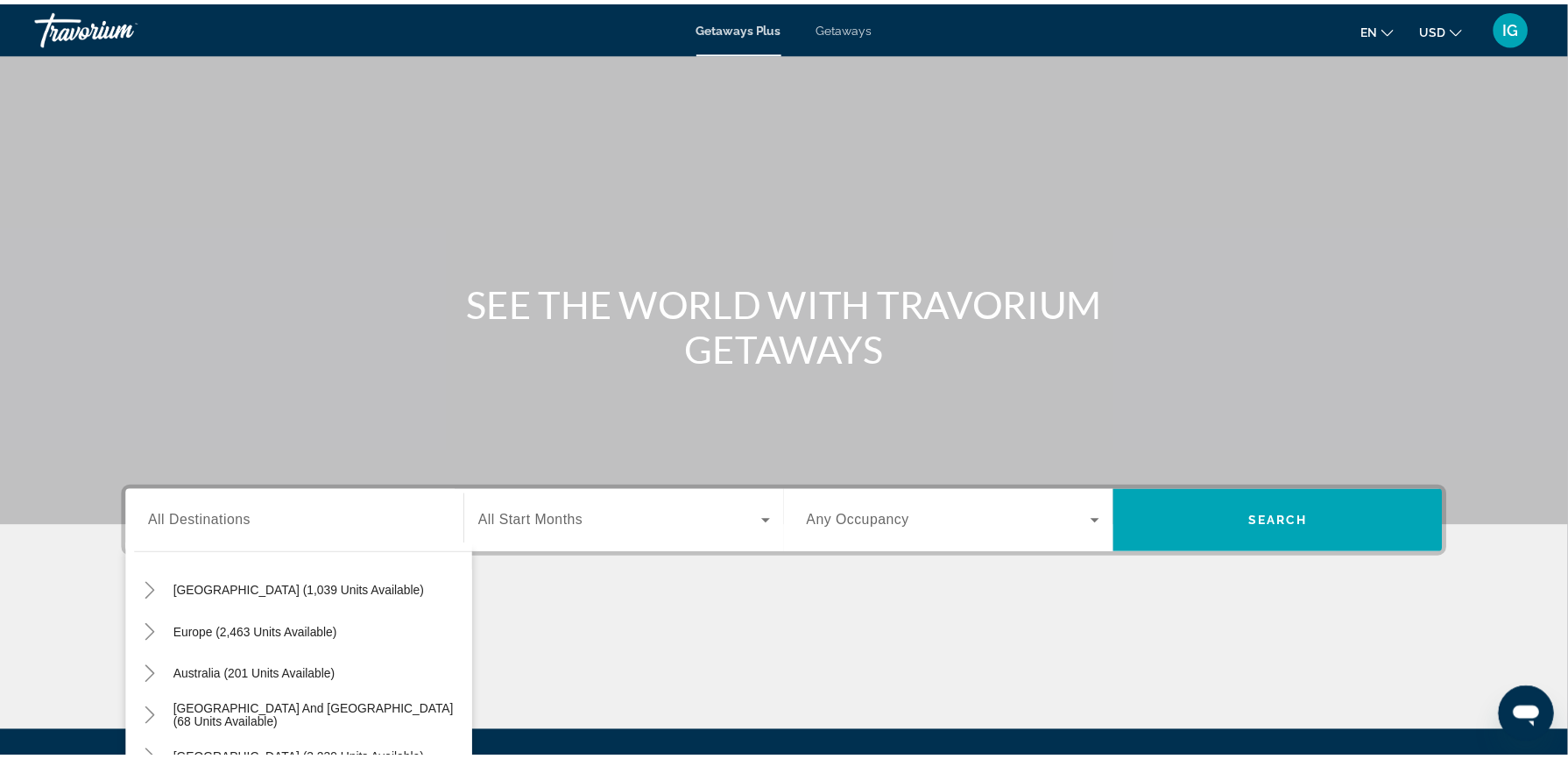
scroll to position [162, 0]
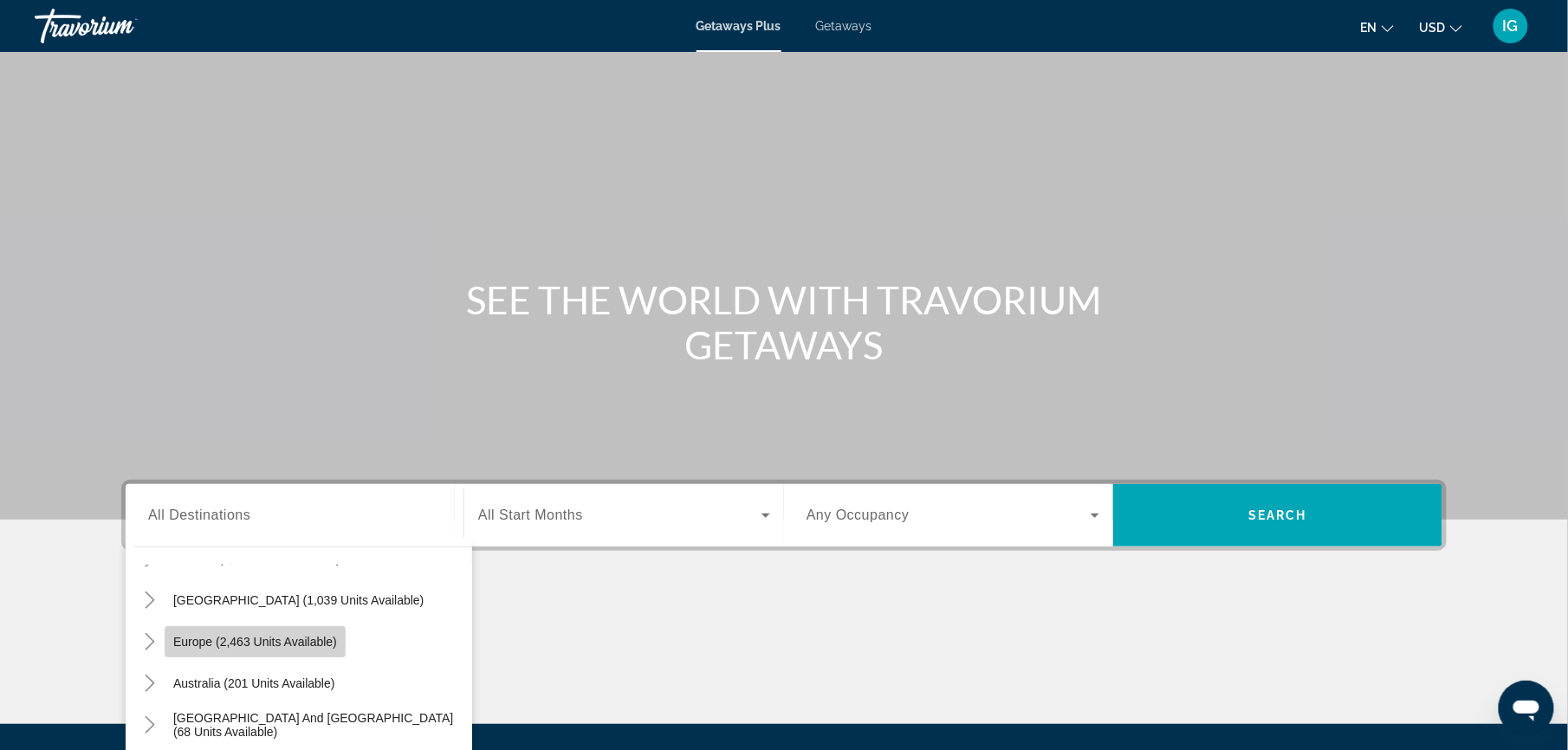
click at [337, 634] on span "Europe (2,463 units available)" at bounding box center [255, 641] width 164 height 14
type input "**********"
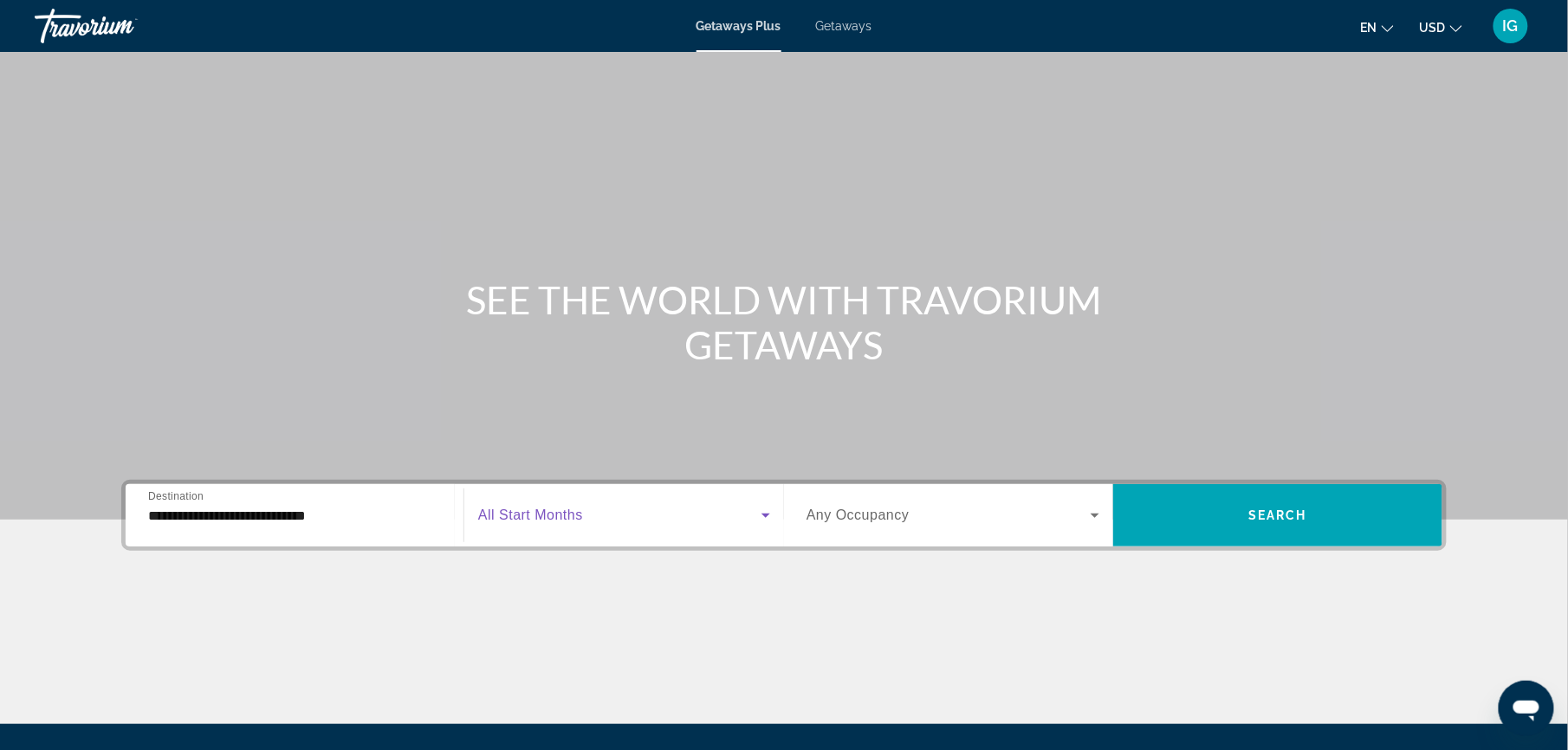
click at [722, 505] on span "Search widget" at bounding box center [620, 514] width 284 height 20
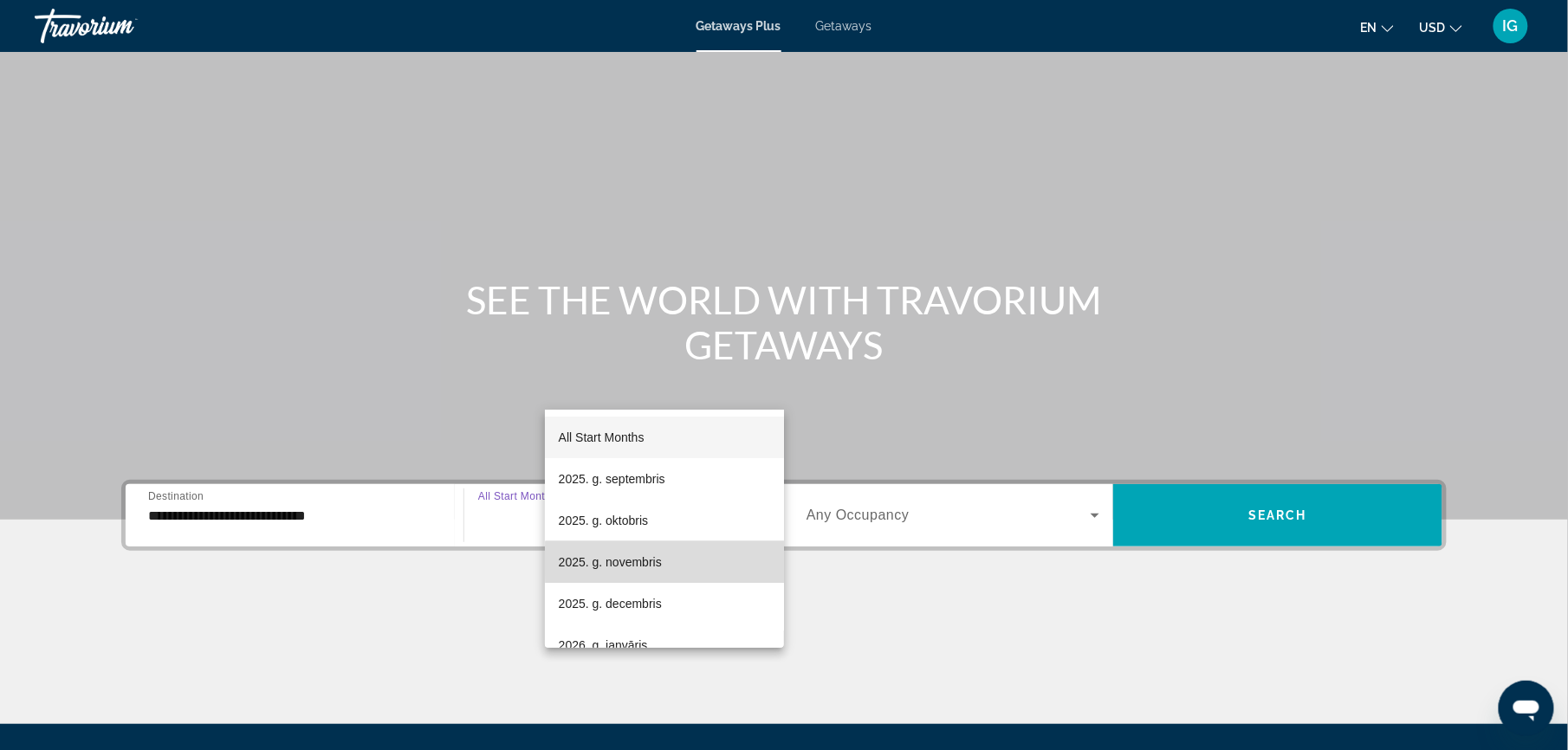
click at [669, 562] on mat-option "2025. g. novembris" at bounding box center [665, 561] width 240 height 42
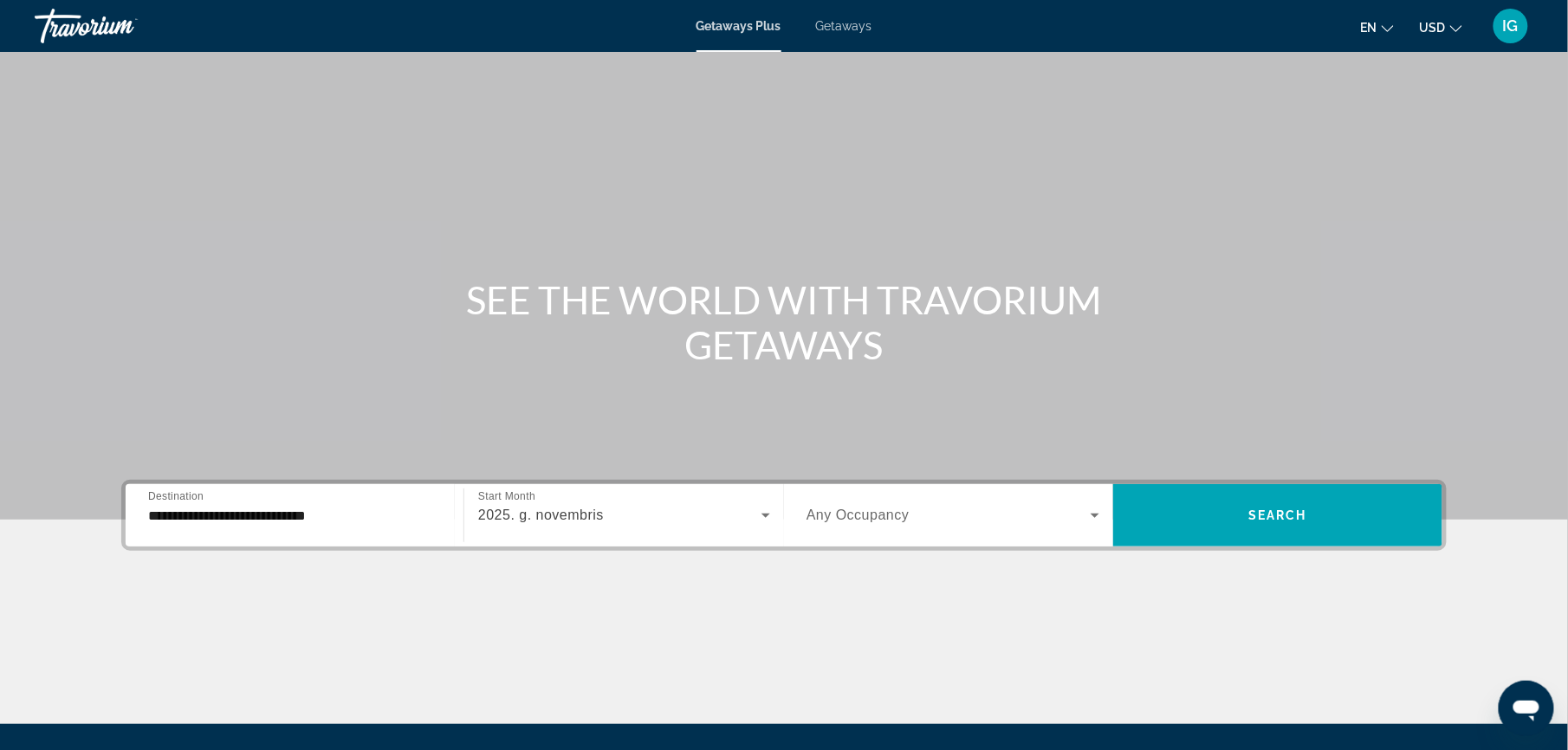
click at [900, 491] on div "Search widget" at bounding box center [952, 515] width 292 height 49
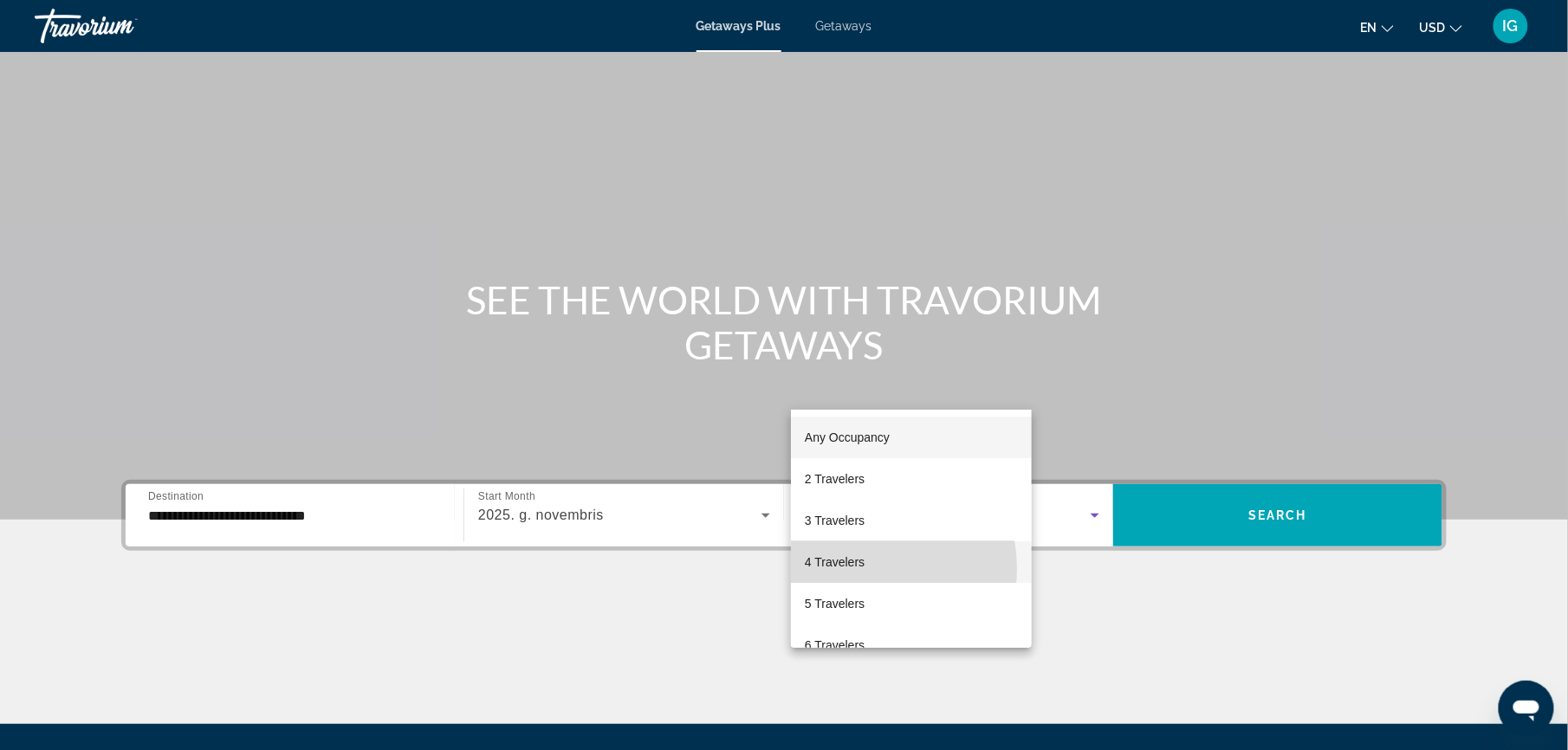
click at [854, 569] on mat-option "4 Travelers" at bounding box center [910, 561] width 241 height 42
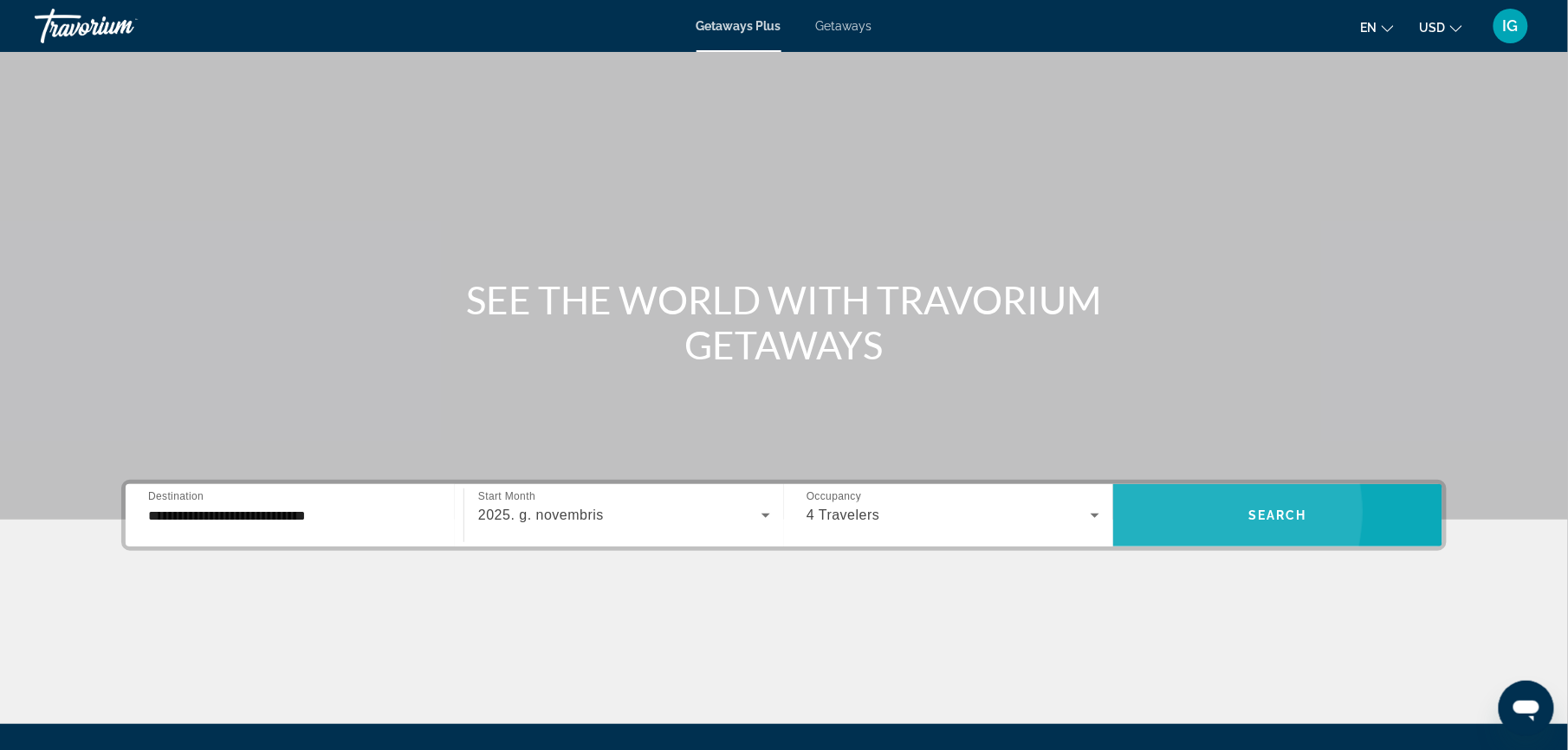
click at [1113, 494] on span "Search widget" at bounding box center [1278, 514] width 329 height 42
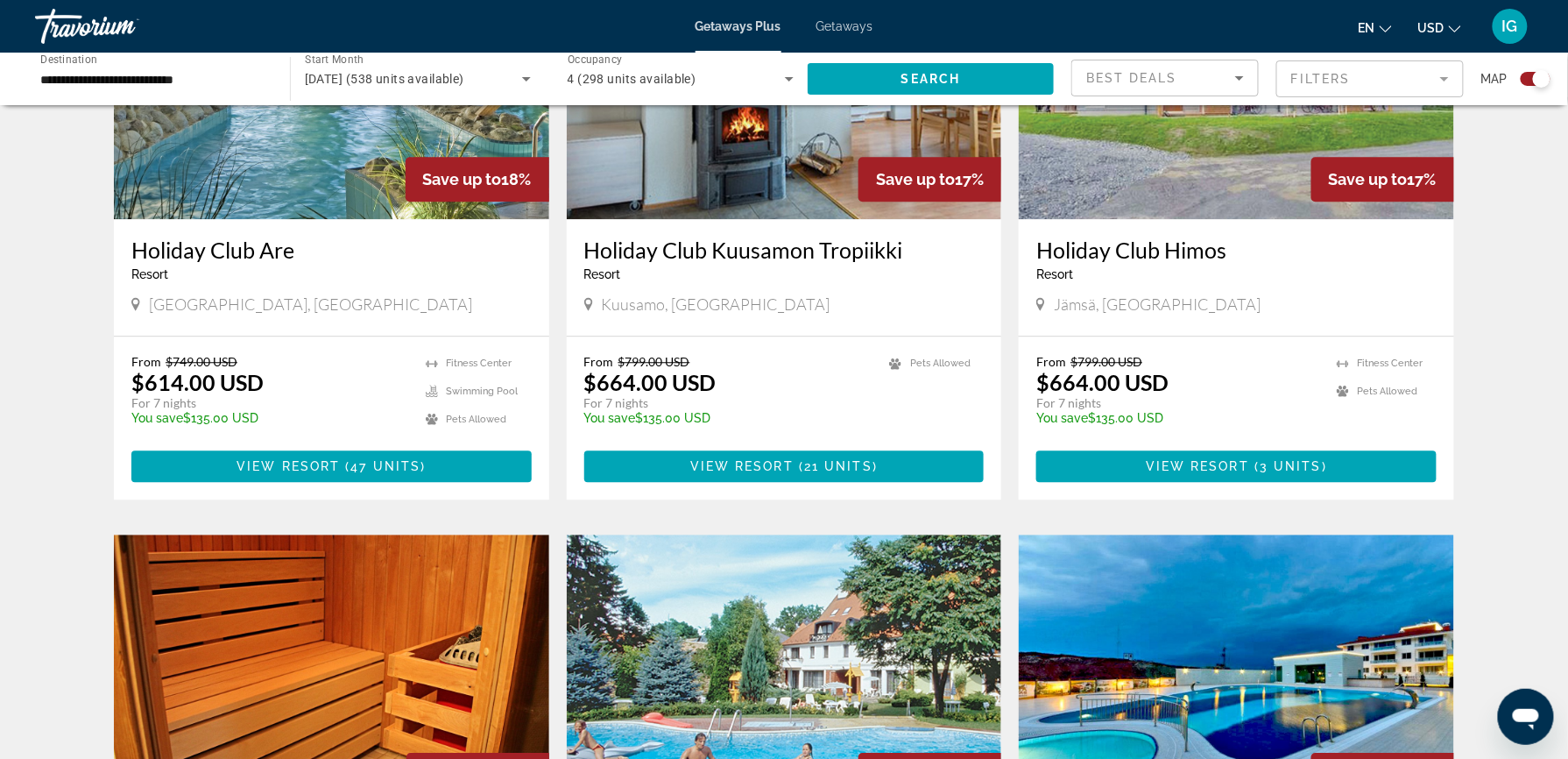
scroll to position [1433, 0]
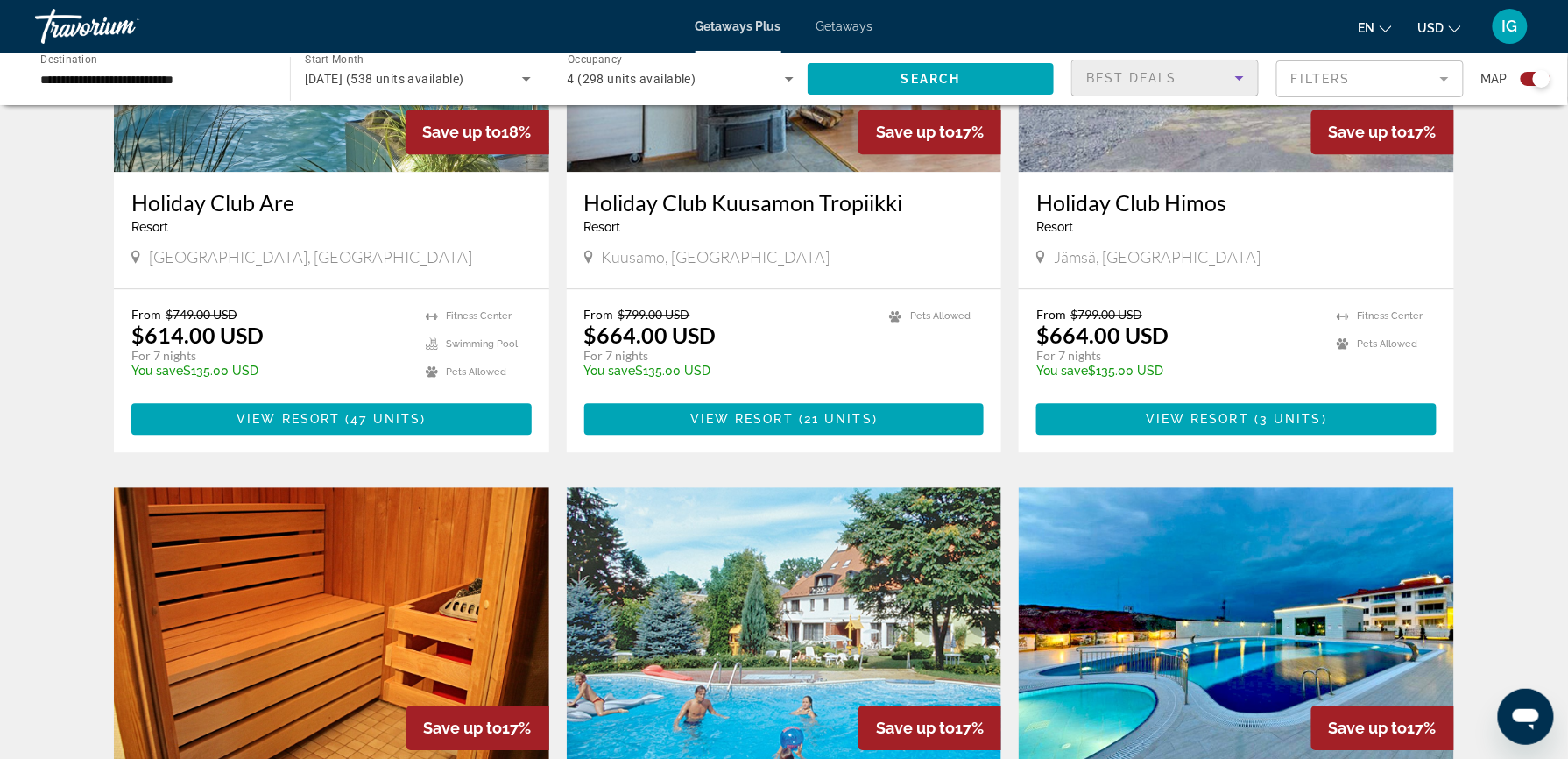
click at [1235, 67] on div "Best Deals" at bounding box center [1160, 77] width 149 height 21
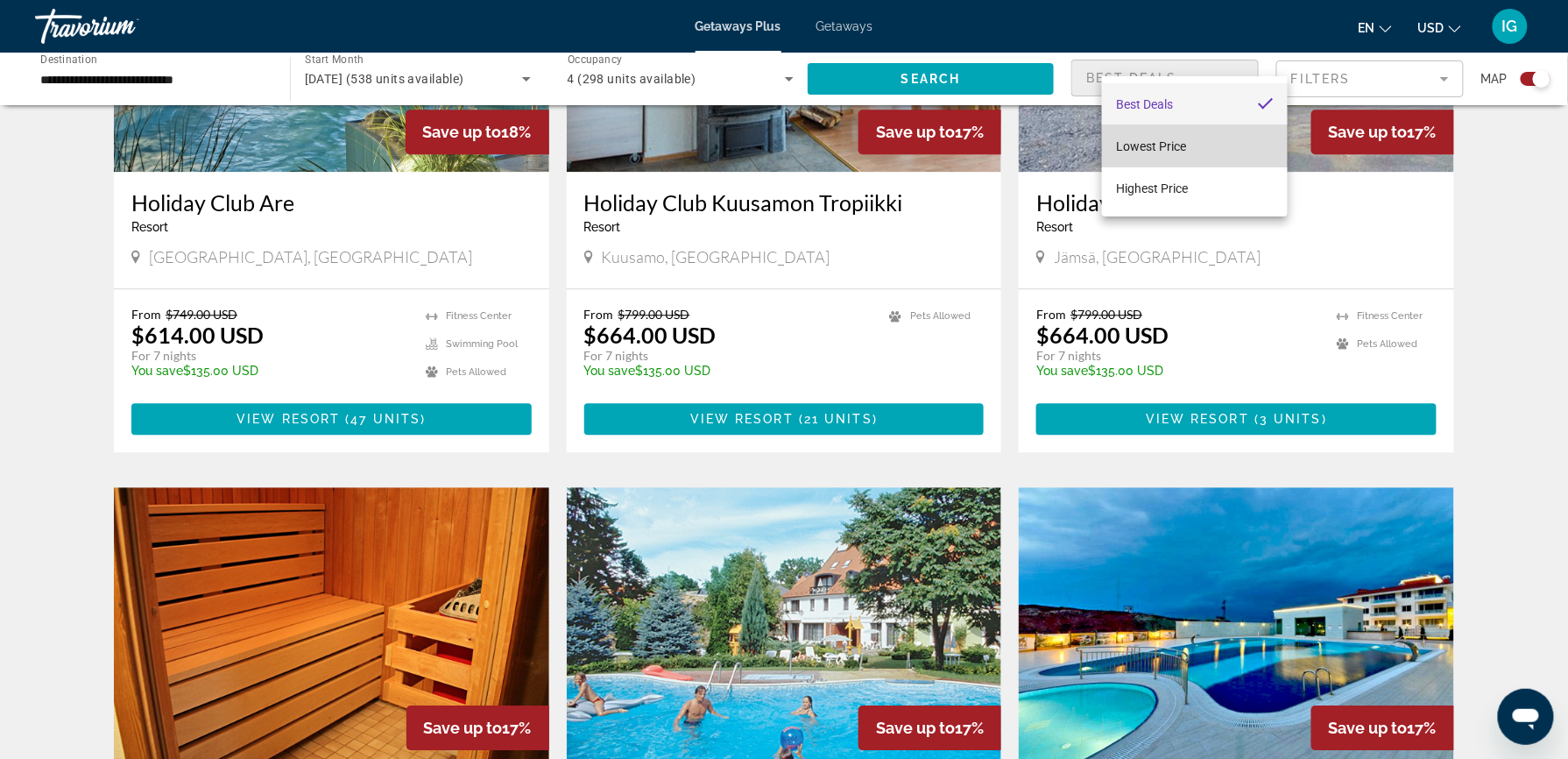
click at [1193, 149] on mat-option "Lowest Price" at bounding box center [1194, 146] width 185 height 42
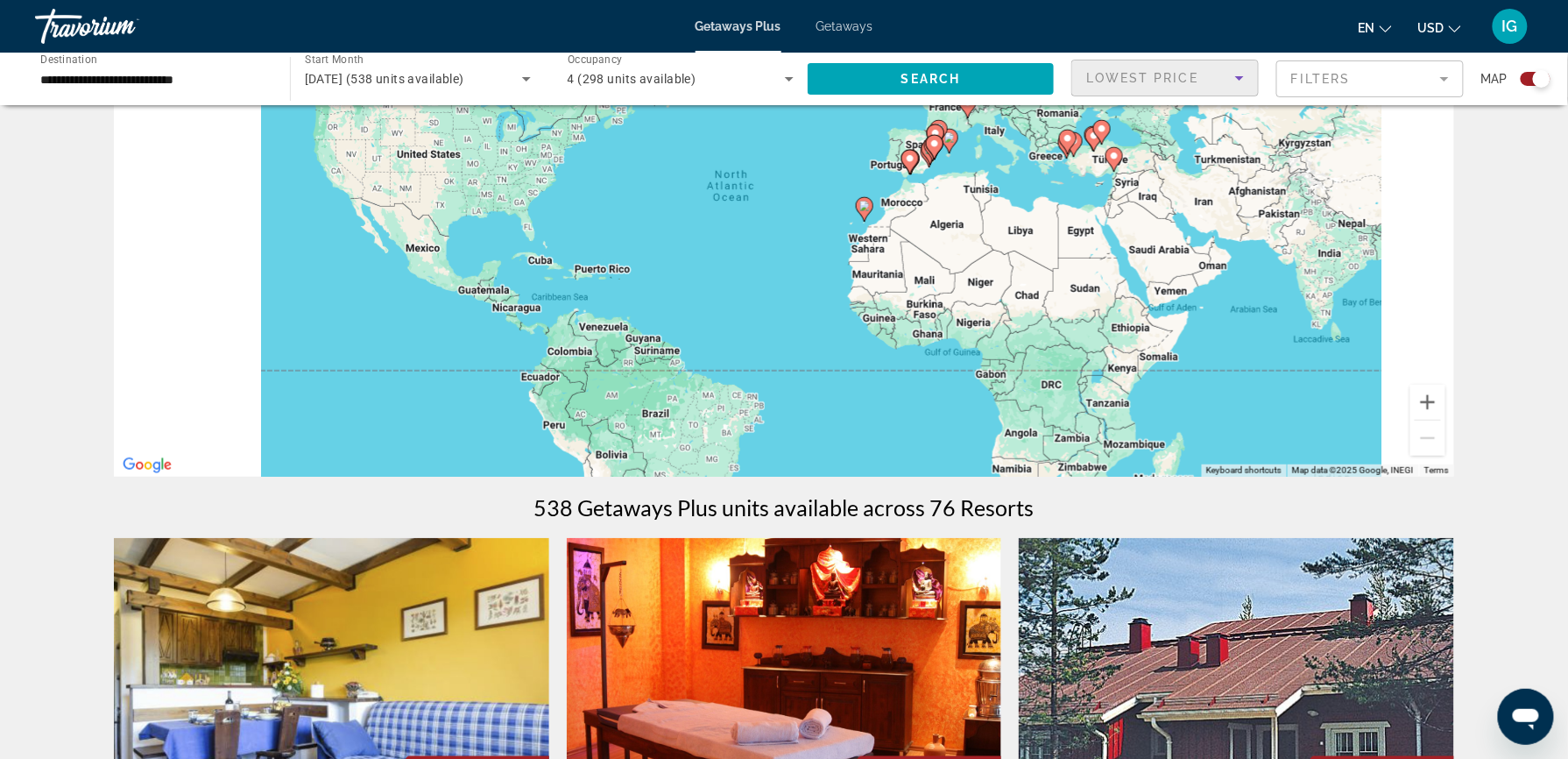
scroll to position [124, 0]
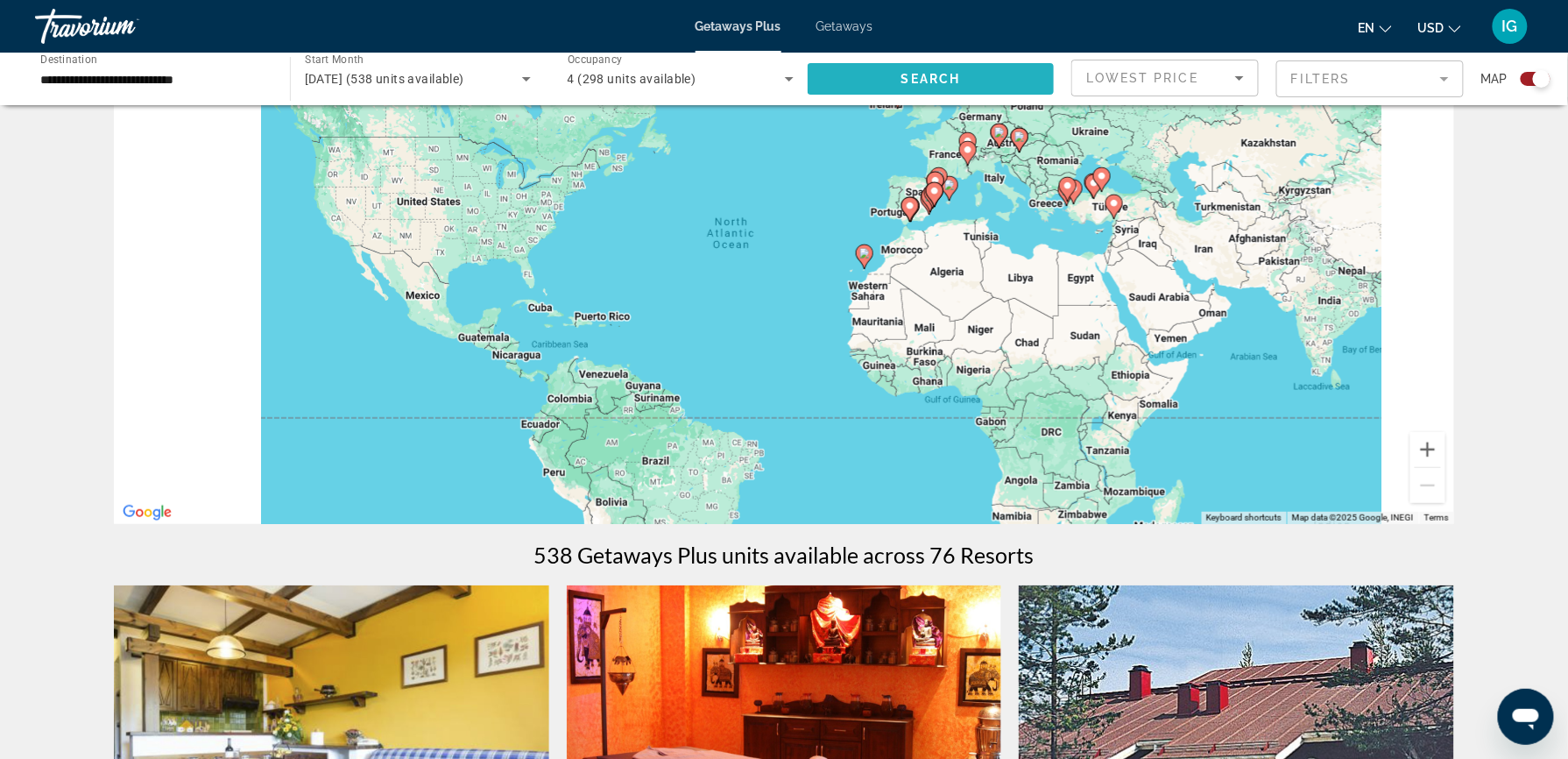
click at [1010, 58] on span "Search widget" at bounding box center [930, 79] width 246 height 42
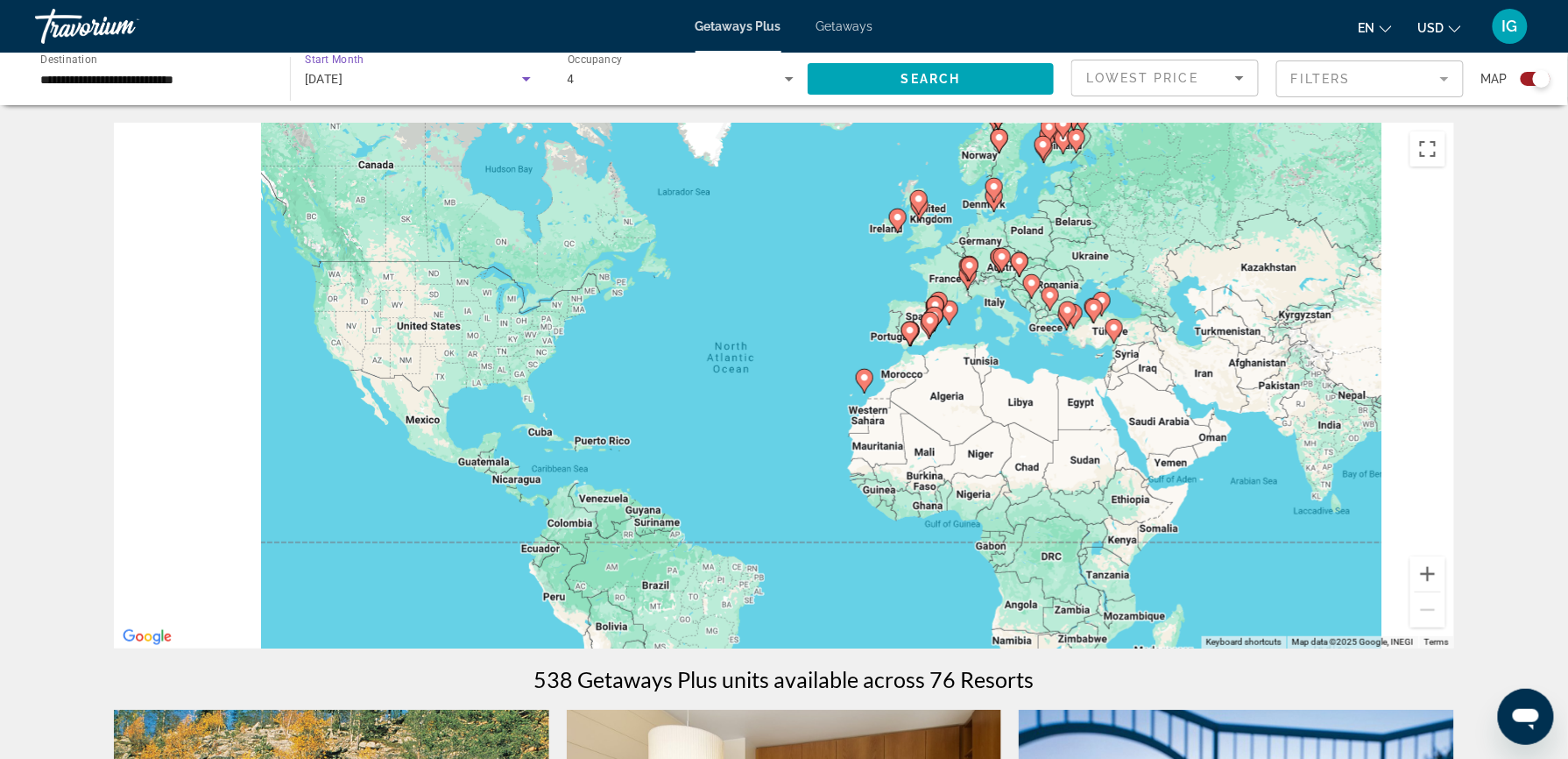
click at [537, 68] on icon "Search widget" at bounding box center [525, 78] width 21 height 21
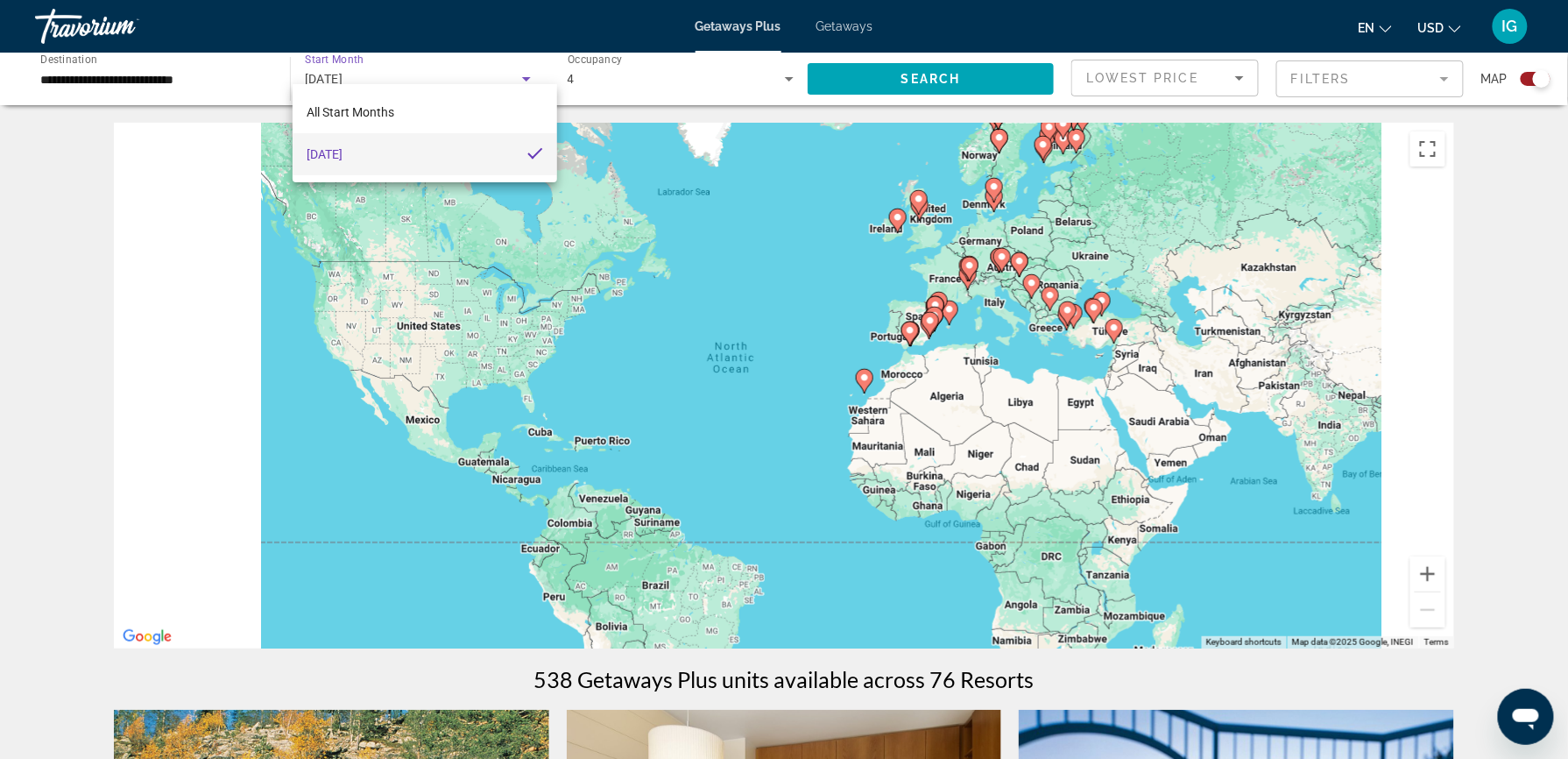
click at [531, 58] on div at bounding box center [784, 380] width 1568 height 759
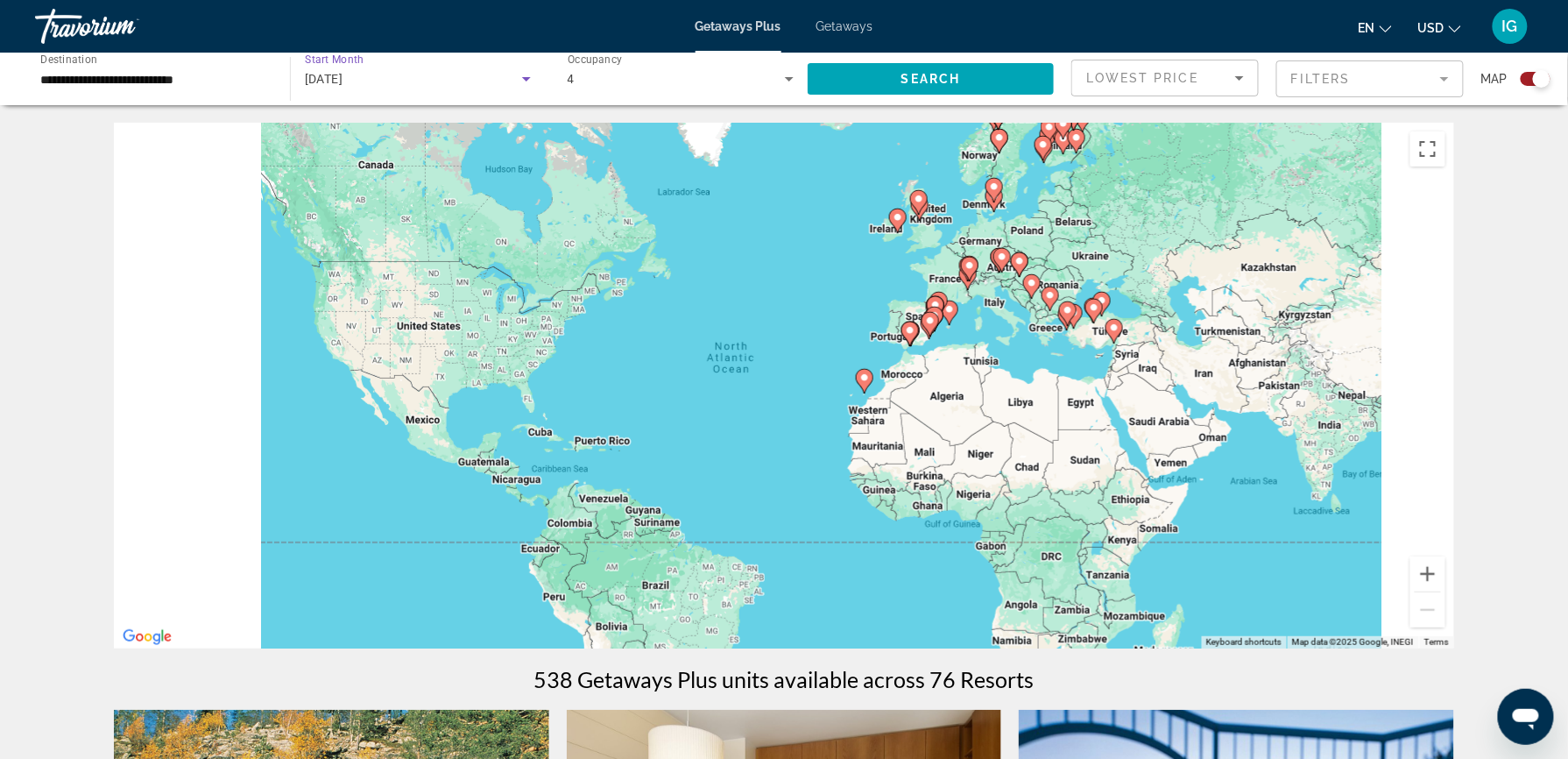
click at [530, 68] on icon "Search widget" at bounding box center [525, 78] width 21 height 21
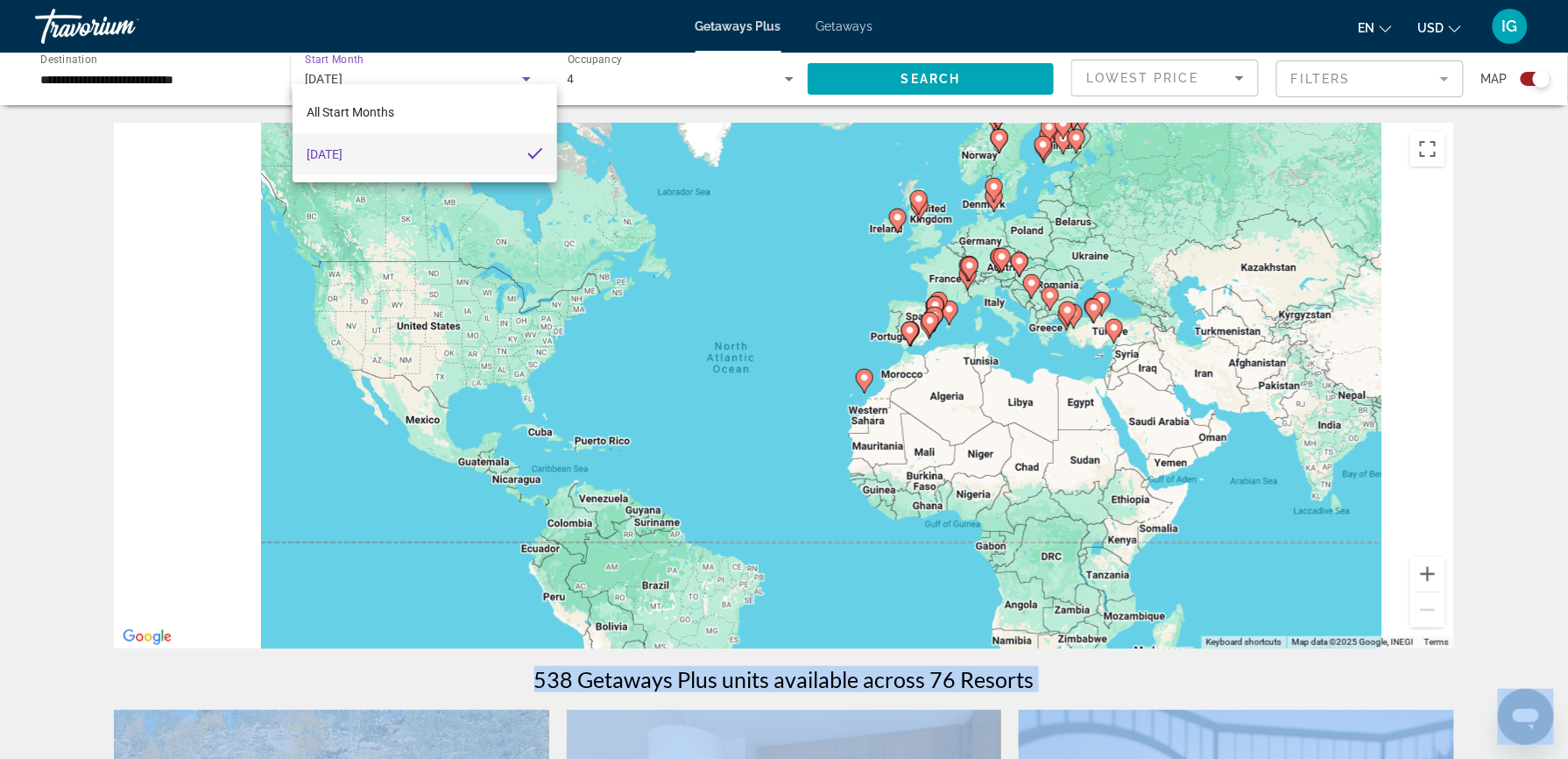
drag, startPoint x: 75, startPoint y: 19, endPoint x: 64, endPoint y: -31, distance: 51.2
click at [64, 0] on html "**********" at bounding box center [784, 380] width 1568 height 759
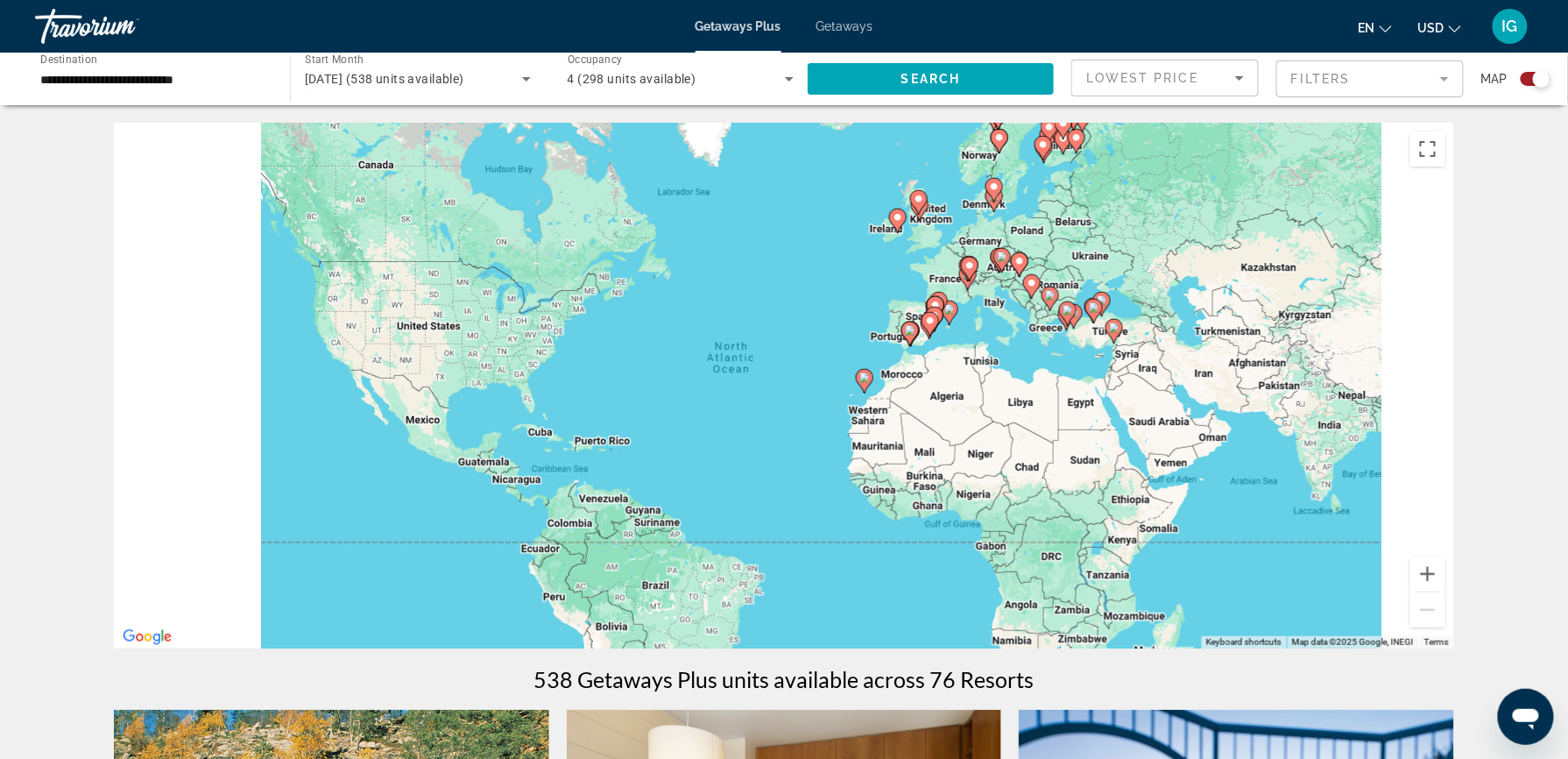
click at [913, 325] on image "Main content" at bounding box center [910, 330] width 11 height 11
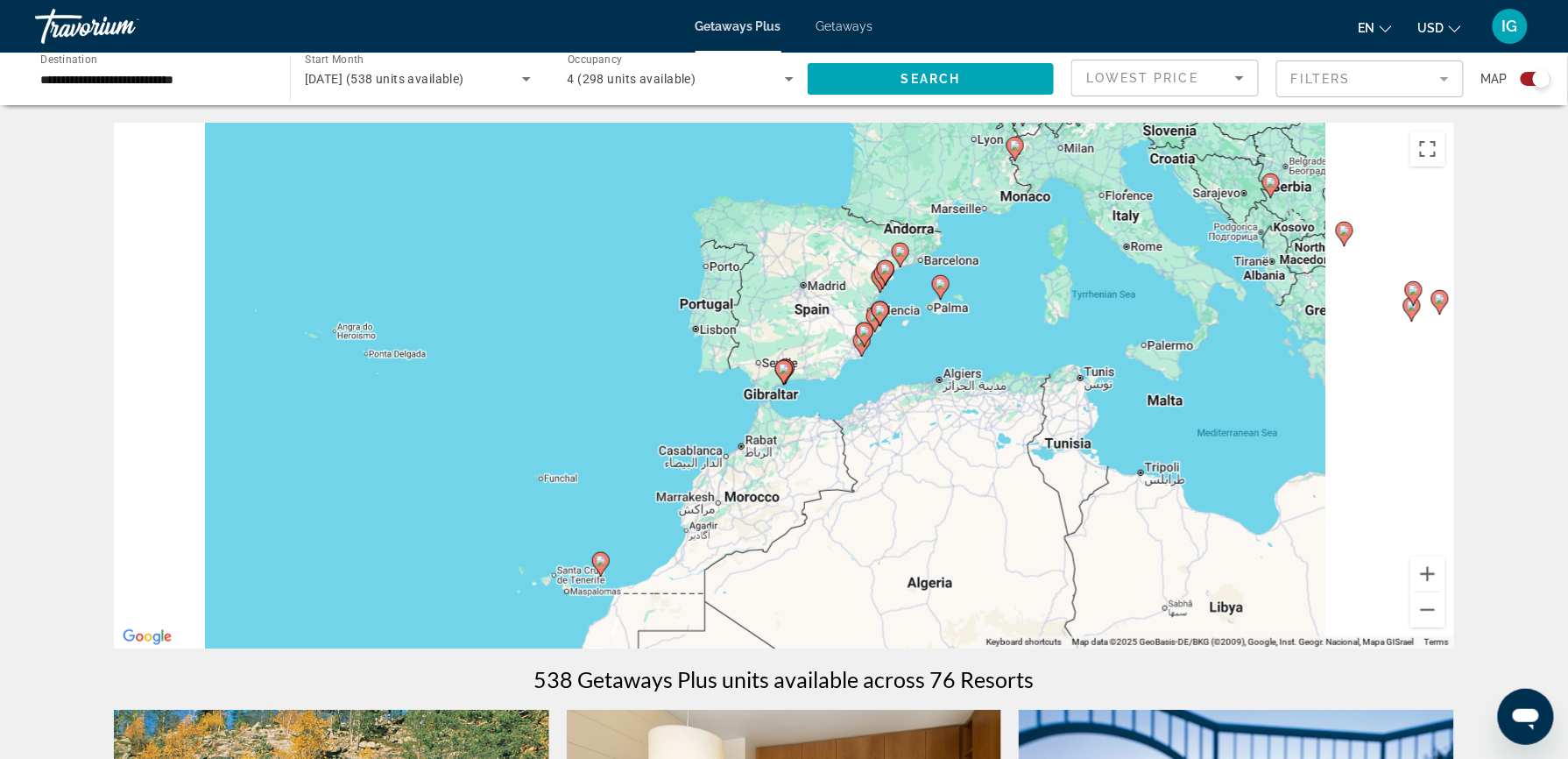
click at [783, 361] on icon "Main content" at bounding box center [784, 372] width 16 height 23
type input "**********"
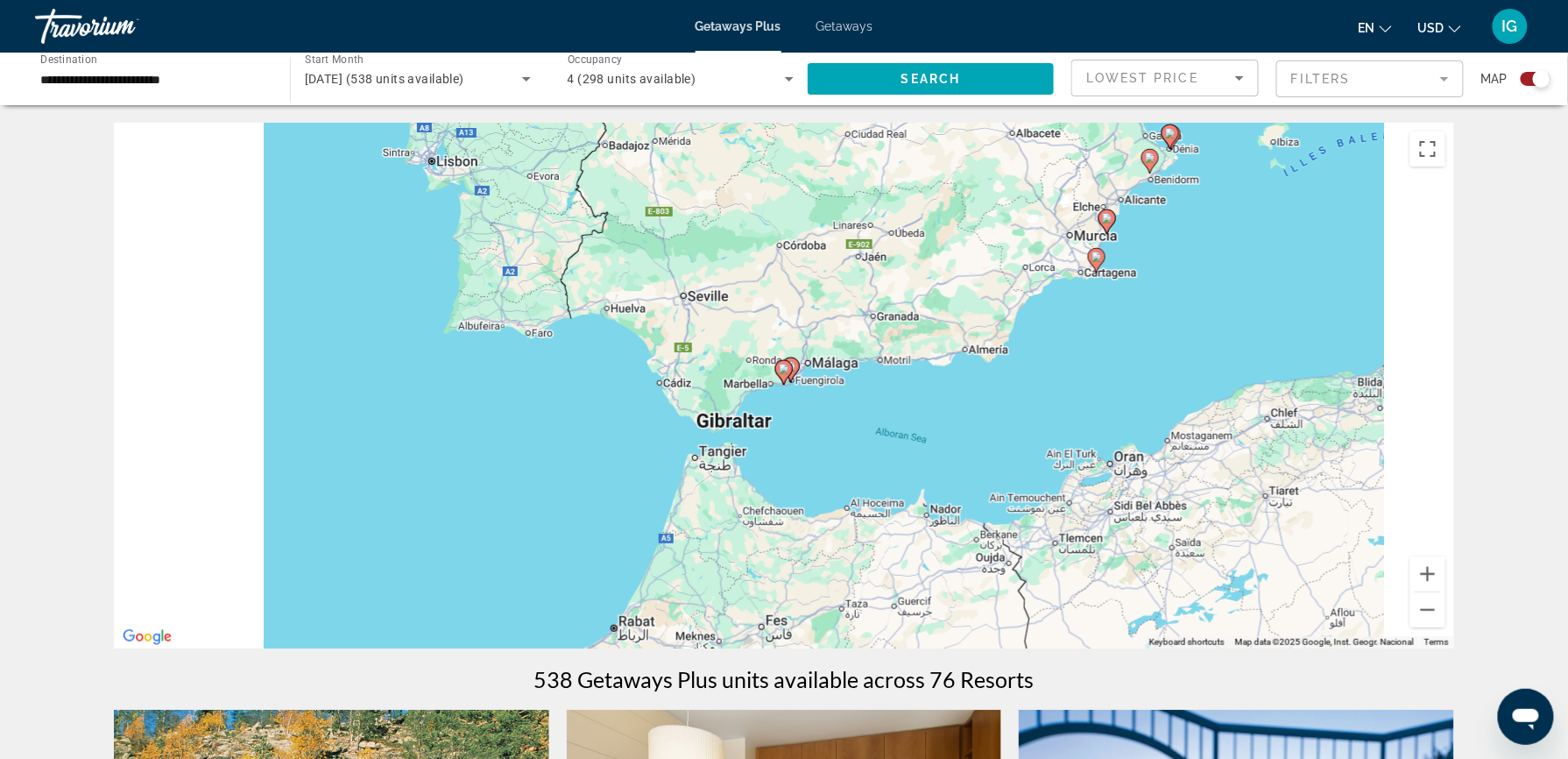
click at [783, 361] on icon "Main content" at bounding box center [784, 372] width 16 height 23
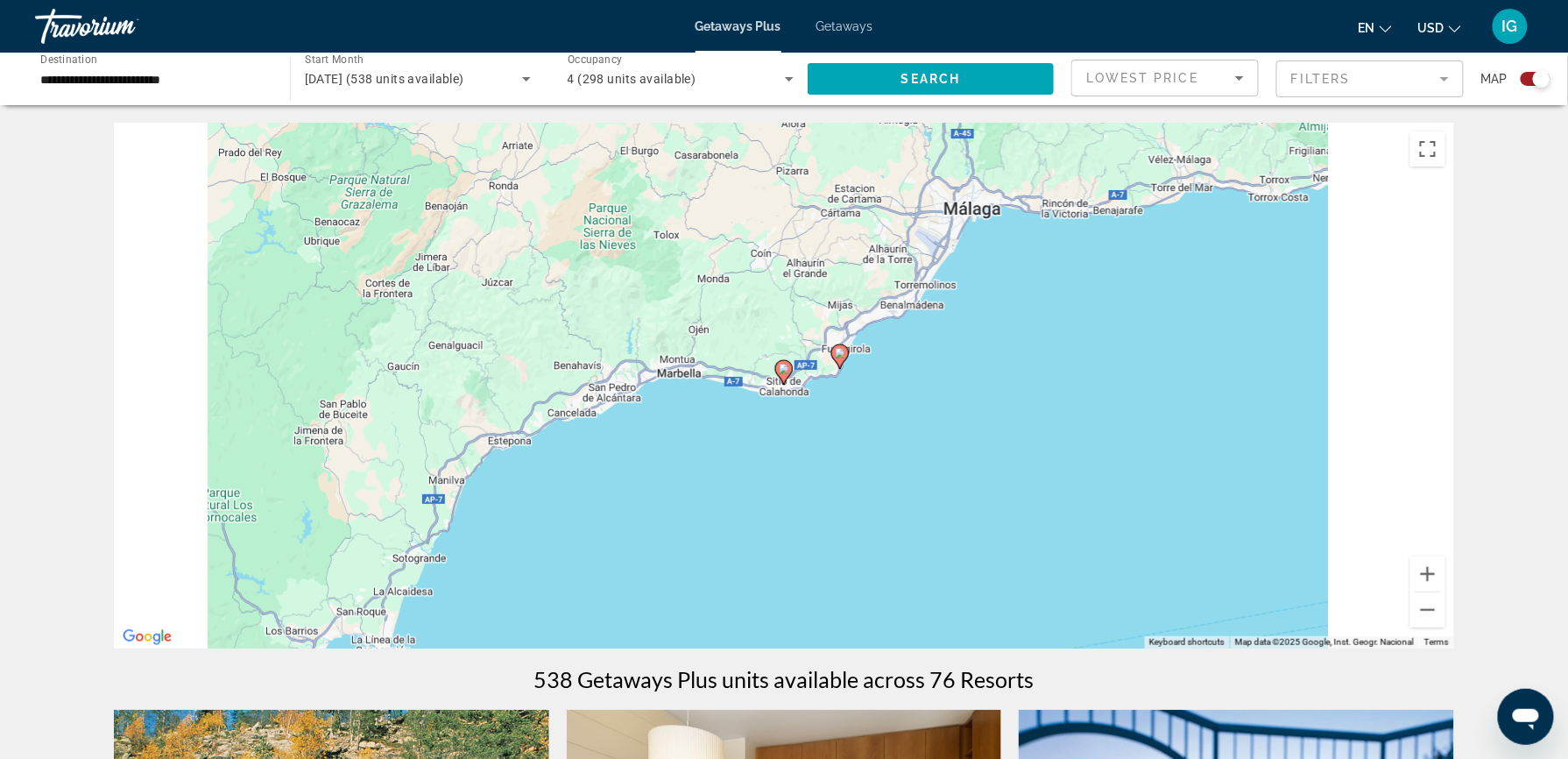
click at [839, 345] on icon "Main content" at bounding box center [840, 356] width 16 height 23
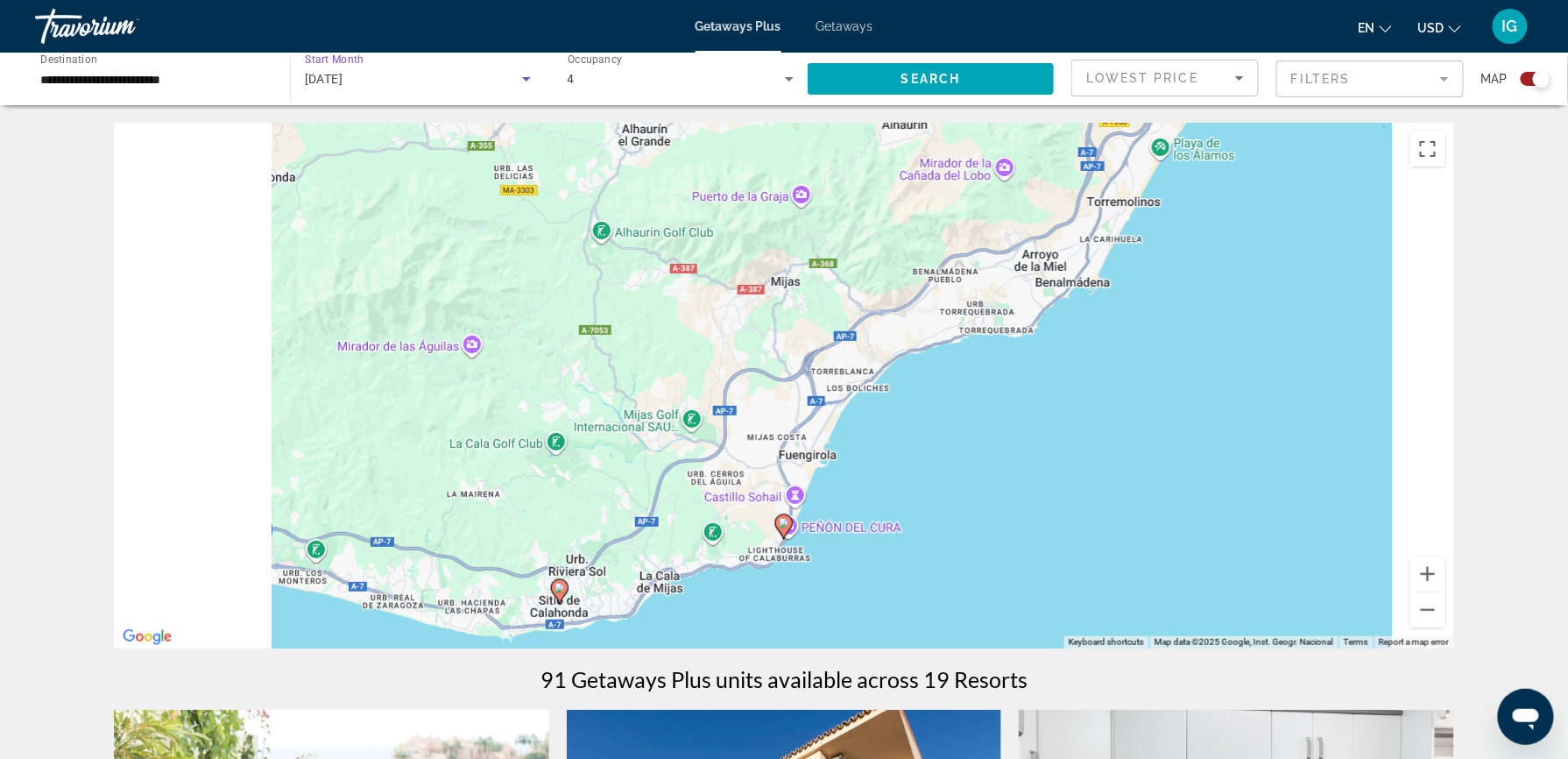
click at [463, 68] on div "November 2025" at bounding box center [413, 78] width 217 height 21
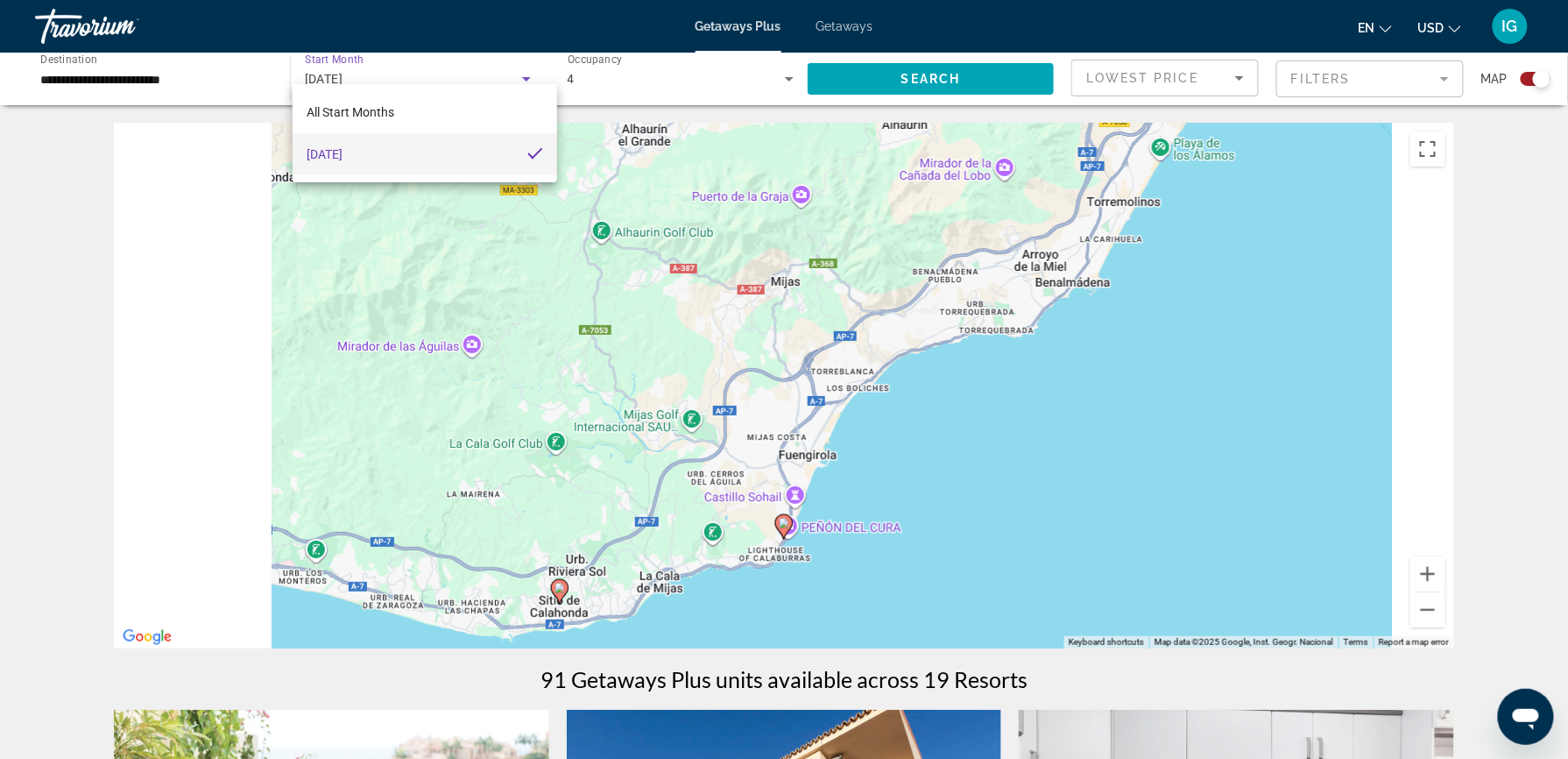
click at [544, 61] on div at bounding box center [784, 380] width 1568 height 759
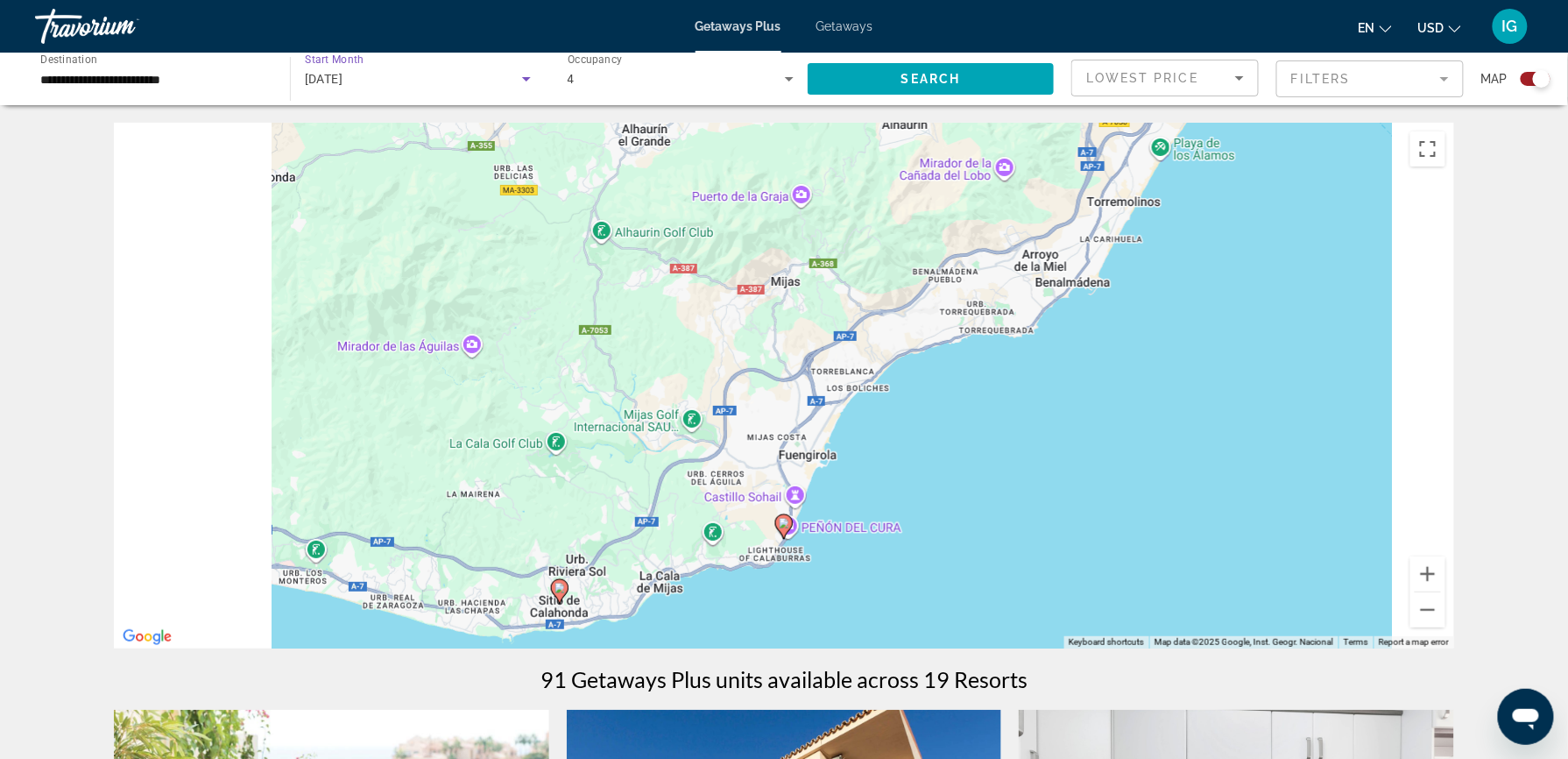
click at [537, 68] on icon "Search widget" at bounding box center [525, 78] width 21 height 21
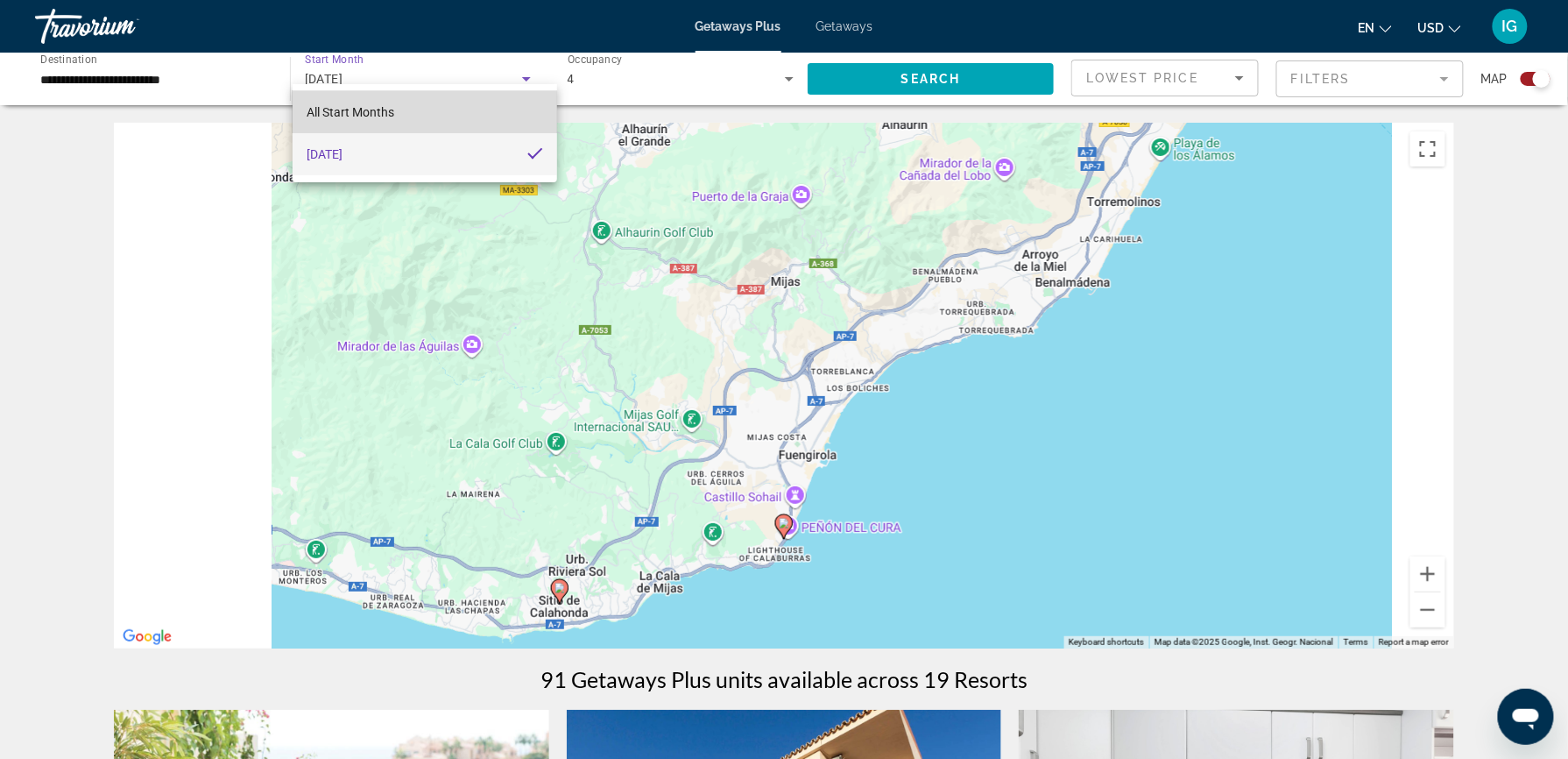
click at [413, 112] on mat-option "All Start Months" at bounding box center [425, 111] width 264 height 42
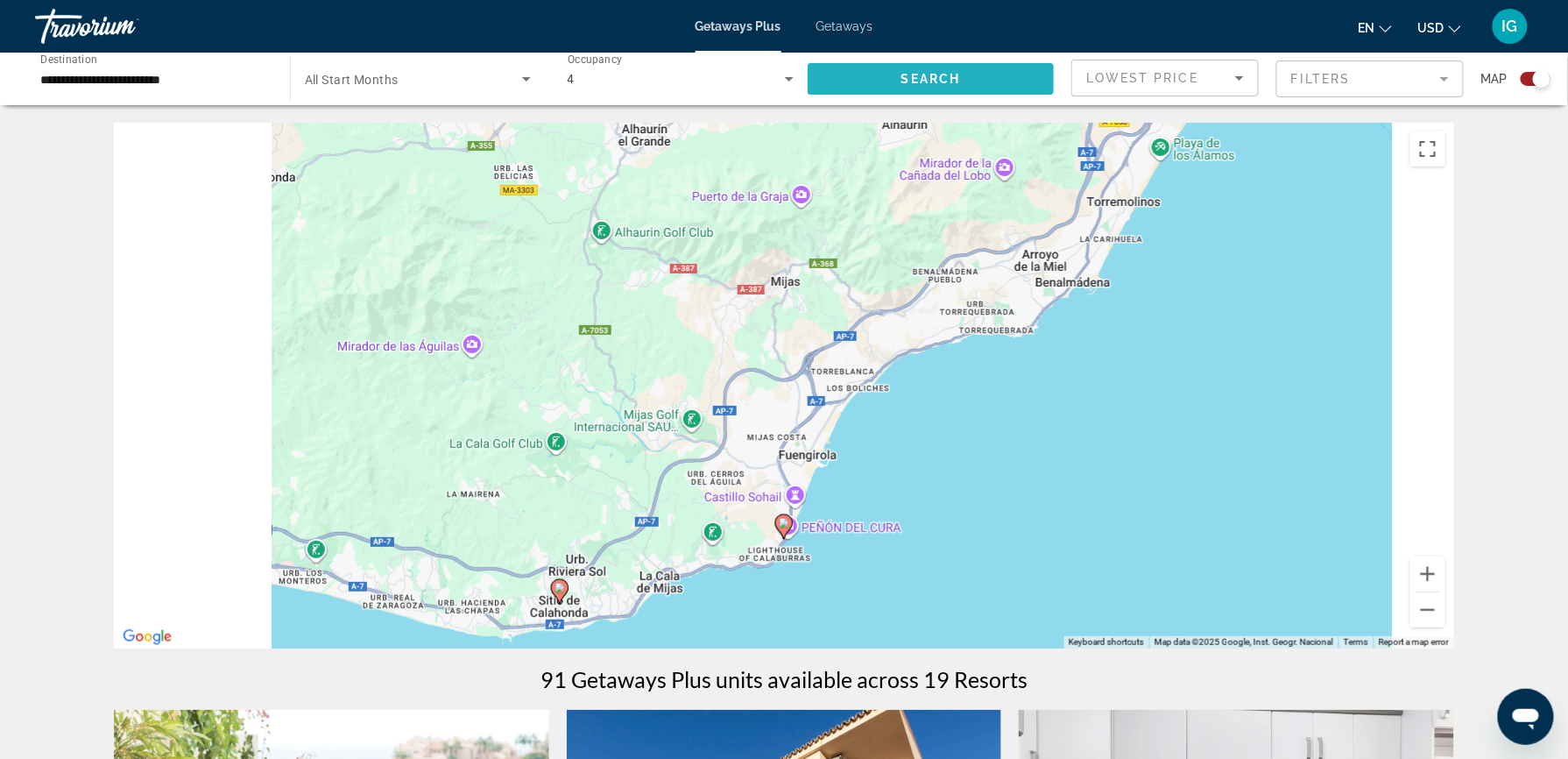
click at [961, 72] on span "Search" at bounding box center [930, 79] width 59 height 14
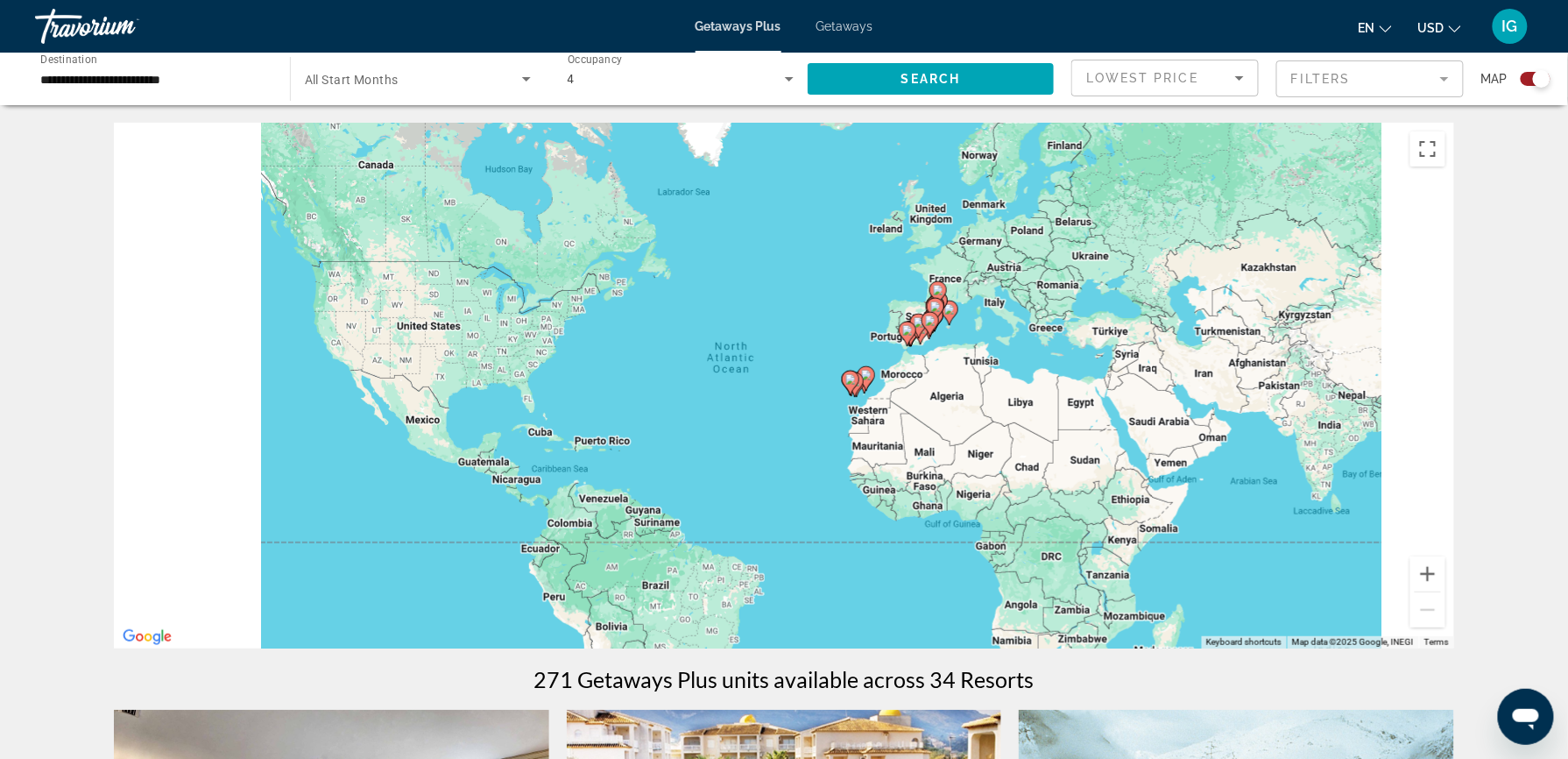
click at [74, 9] on div "Travorium" at bounding box center [123, 27] width 175 height 45
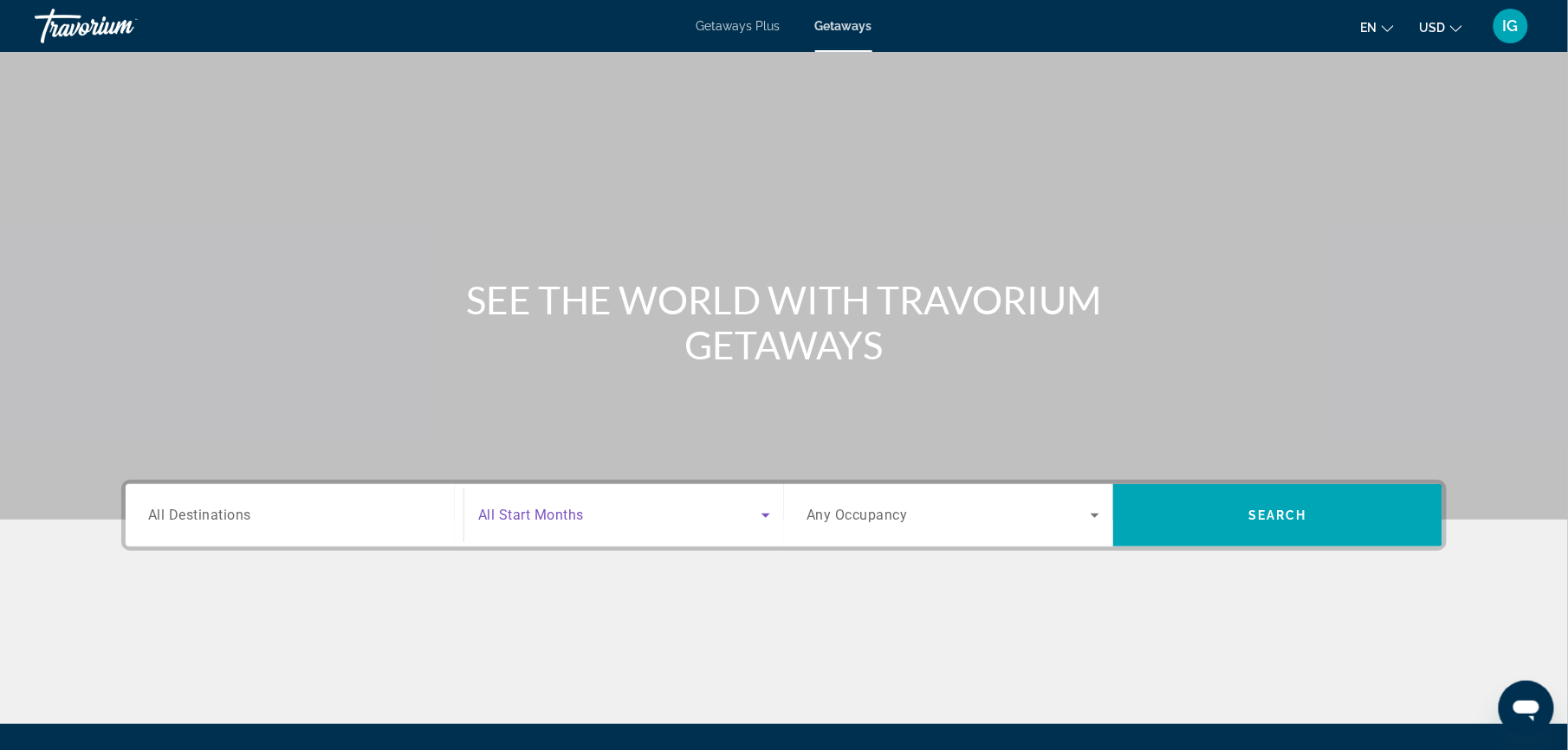
click at [700, 505] on span "Search widget" at bounding box center [620, 514] width 284 height 20
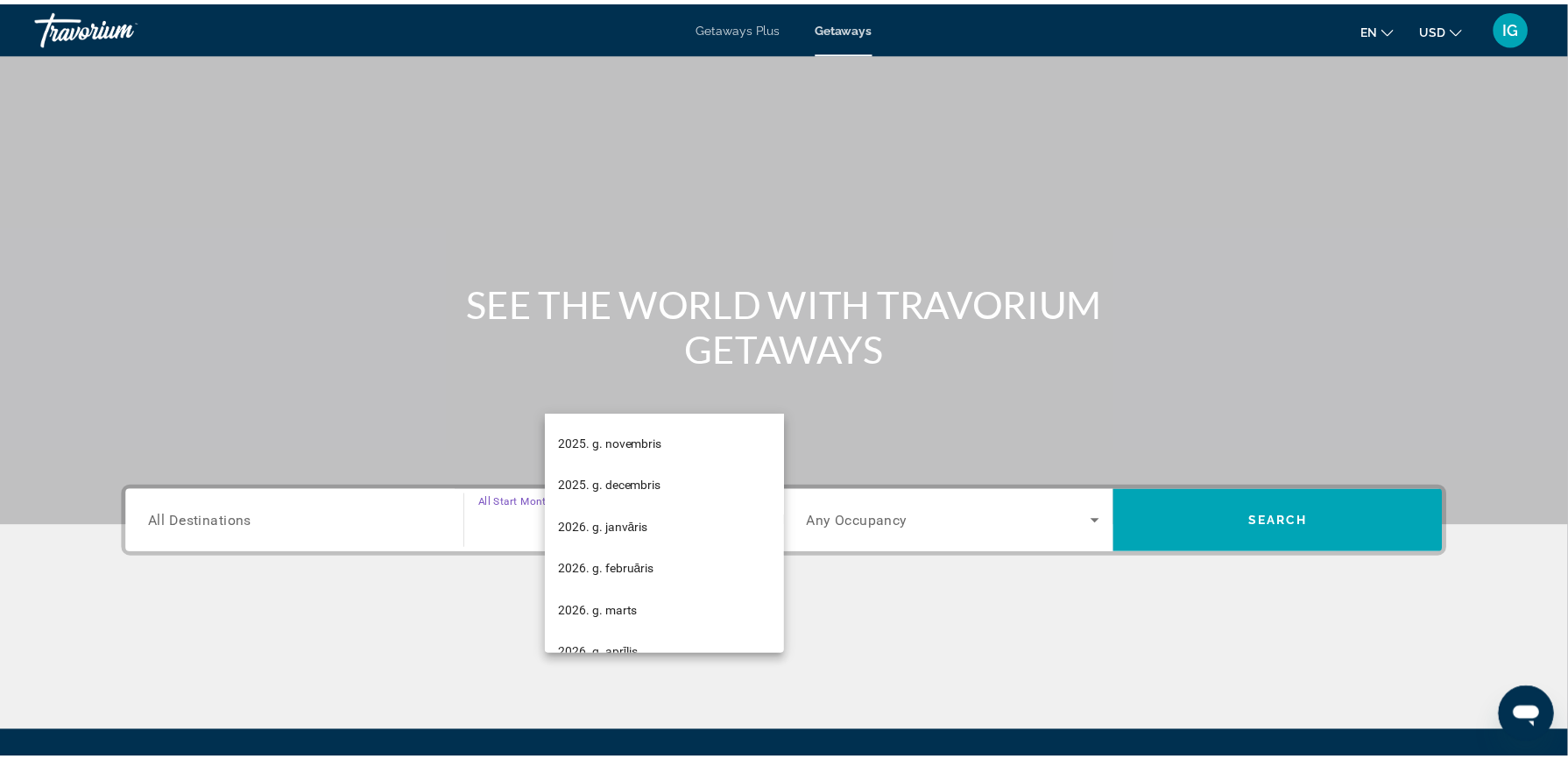
scroll to position [172, 0]
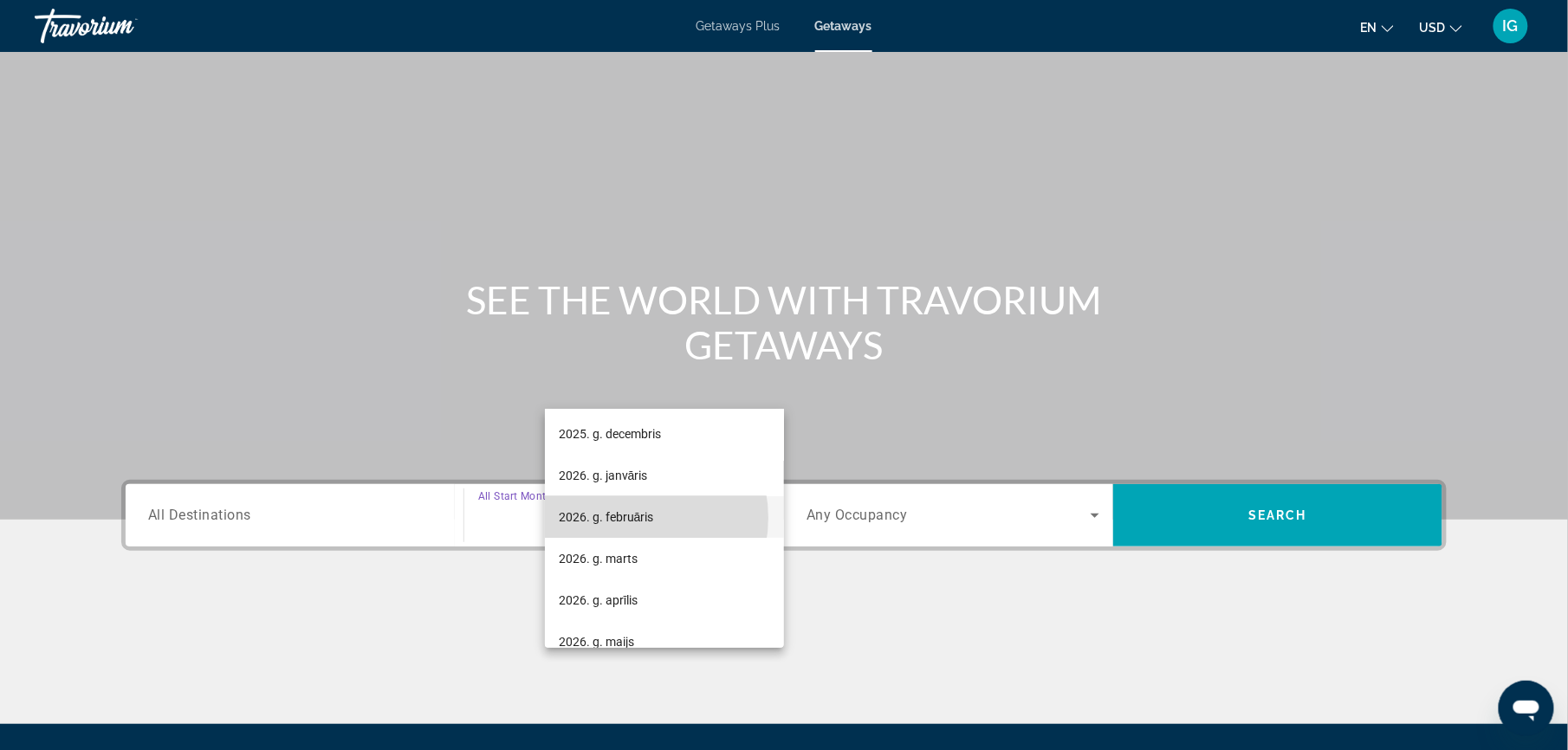
click at [626, 517] on span "2026. g. februāris" at bounding box center [606, 516] width 96 height 20
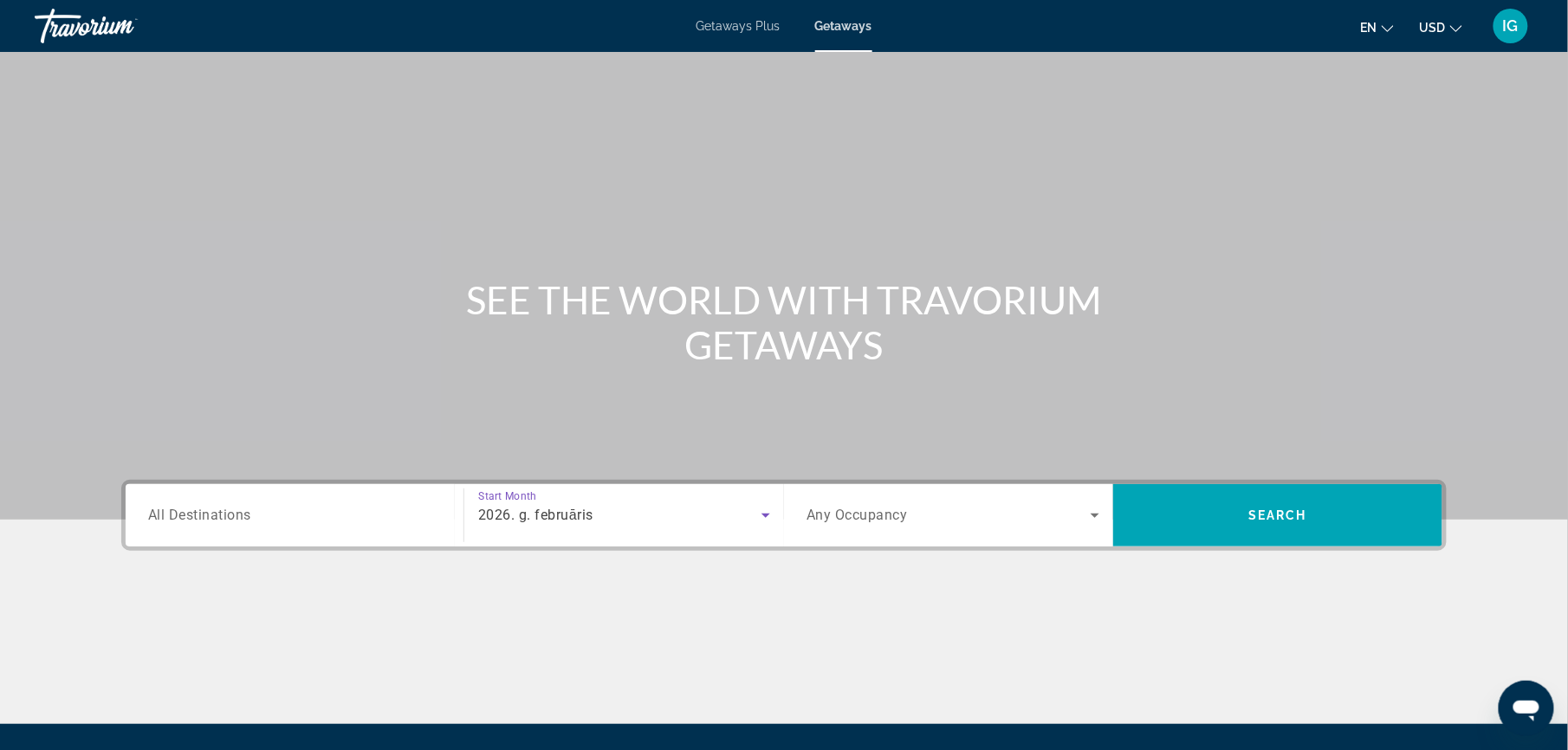
click at [889, 505] on span "Search widget" at bounding box center [948, 514] width 285 height 20
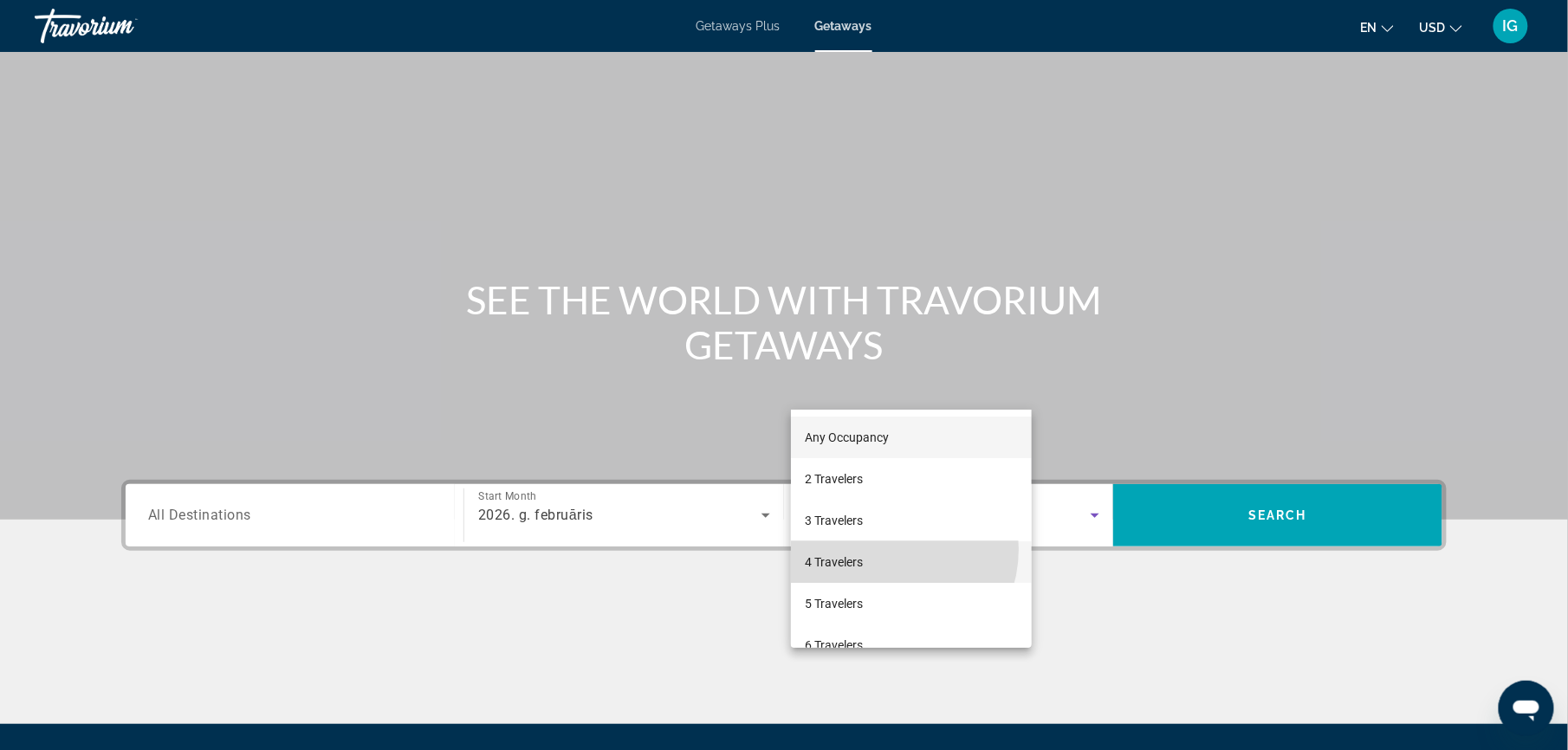
click at [883, 548] on mat-option "4 Travelers" at bounding box center [910, 561] width 241 height 42
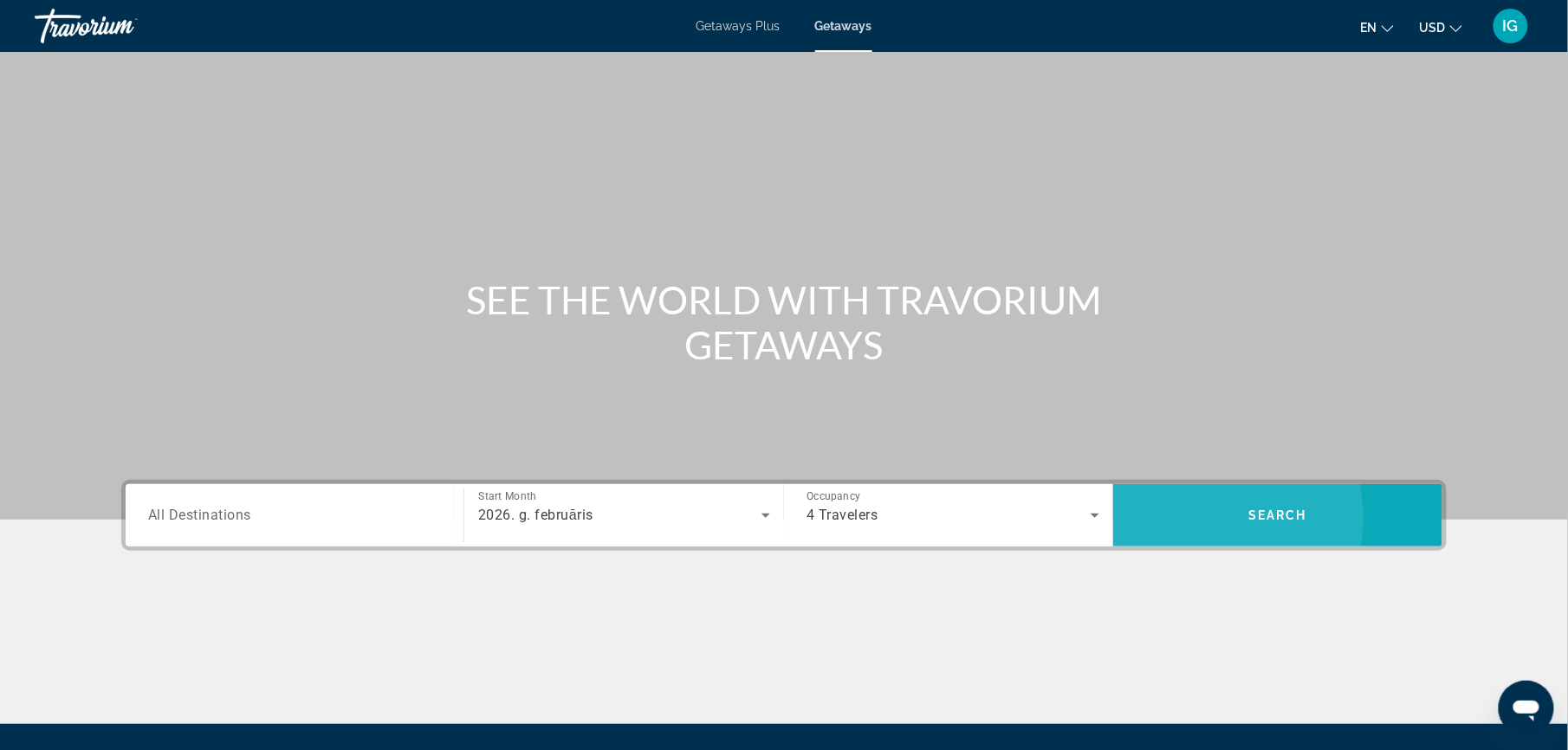
click at [1113, 494] on span "Search widget" at bounding box center [1278, 514] width 329 height 42
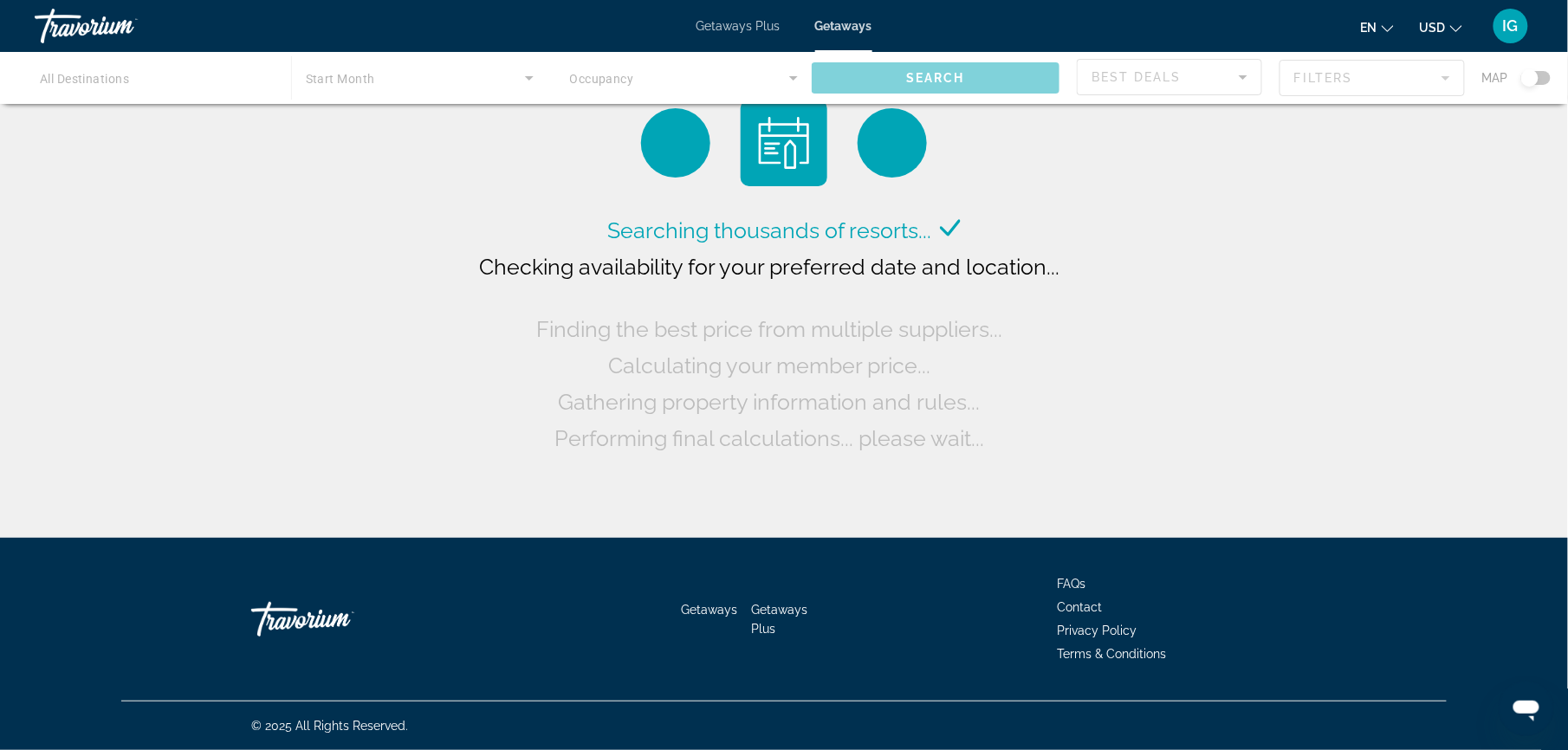
click at [1445, 25] on span "USD" at bounding box center [1433, 27] width 26 height 14
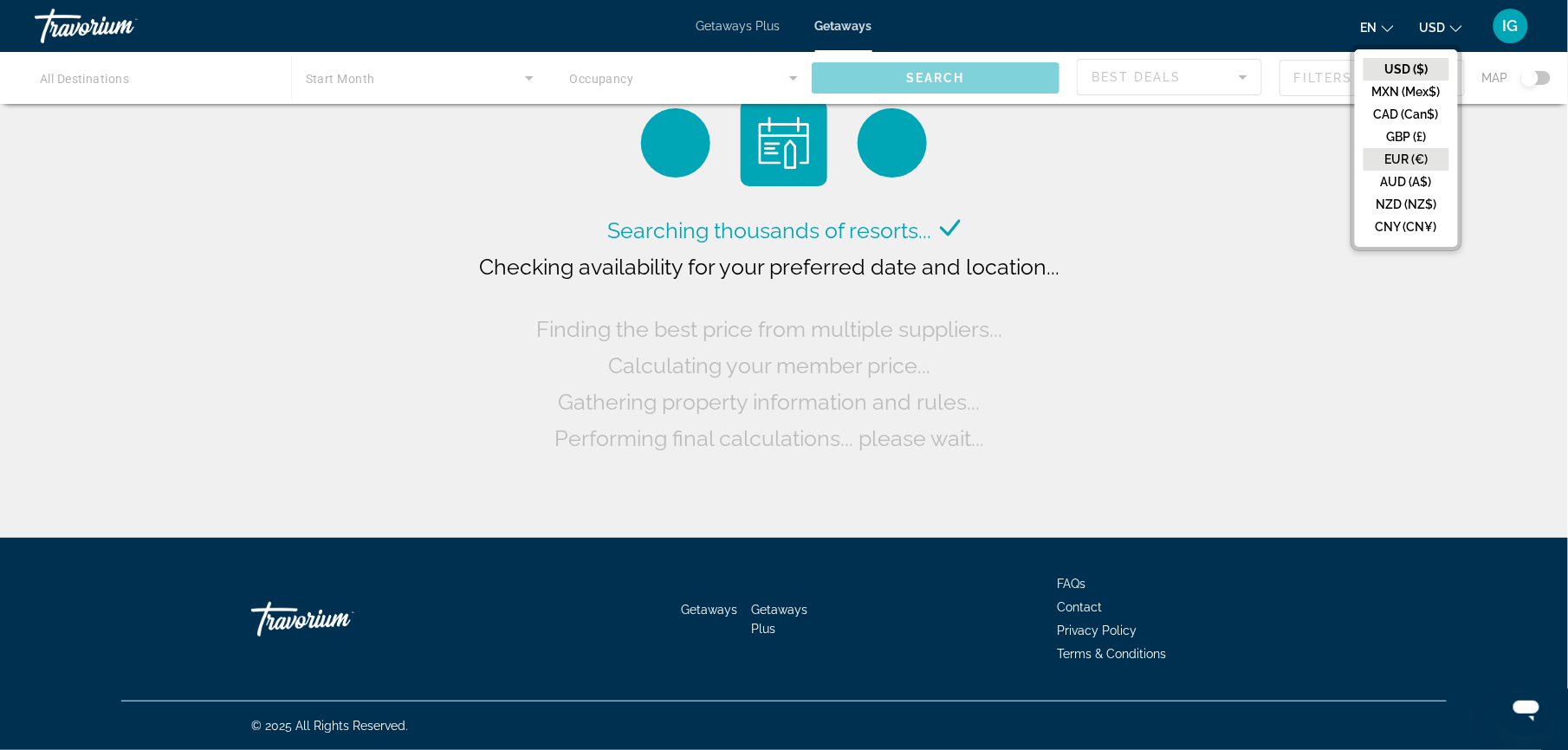
click at [1449, 148] on button "EUR (€)" at bounding box center [1406, 159] width 86 height 22
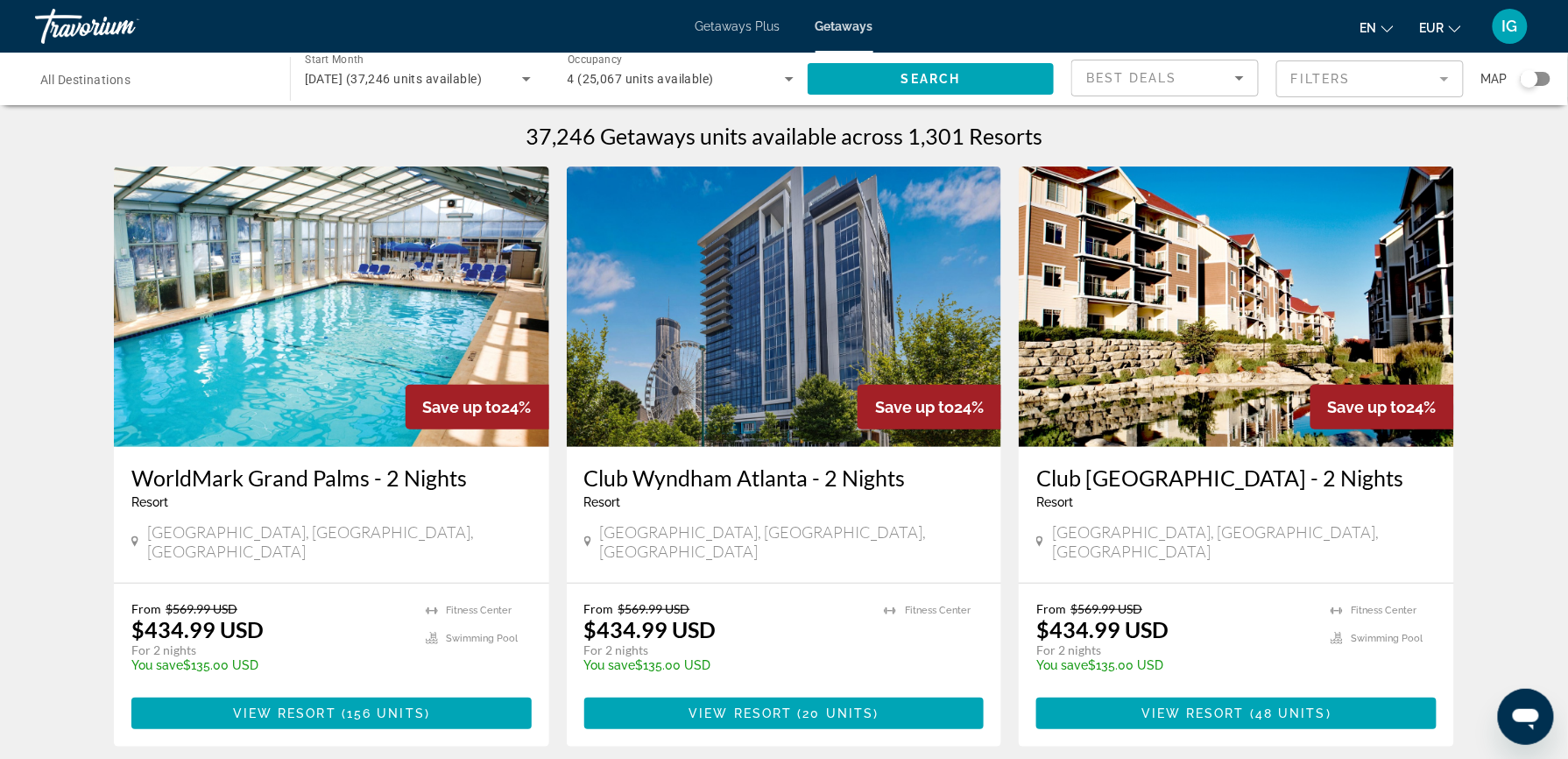
click at [84, 14] on div "Travorium" at bounding box center [123, 27] width 175 height 45
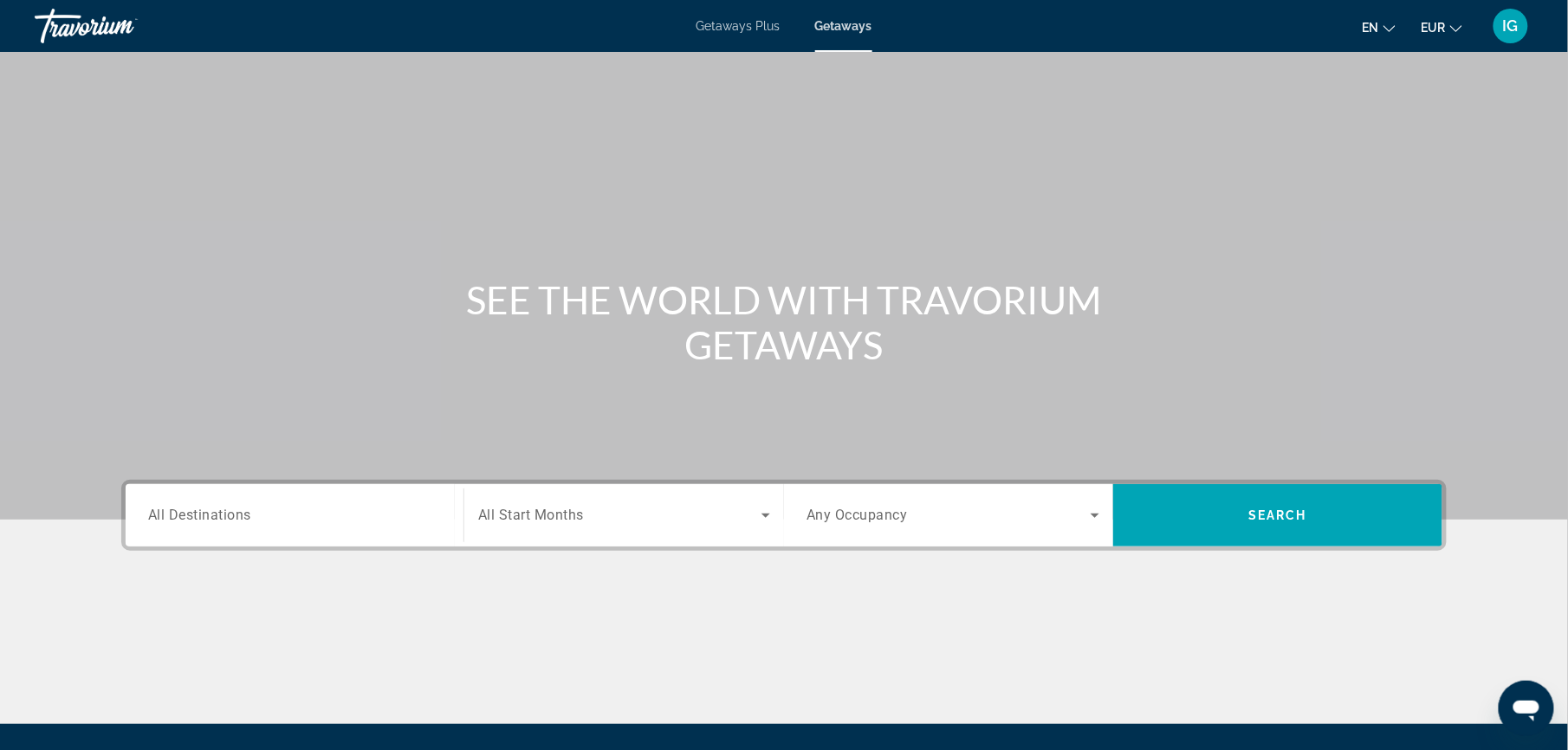
click at [83, 14] on div "Travorium" at bounding box center [122, 26] width 173 height 45
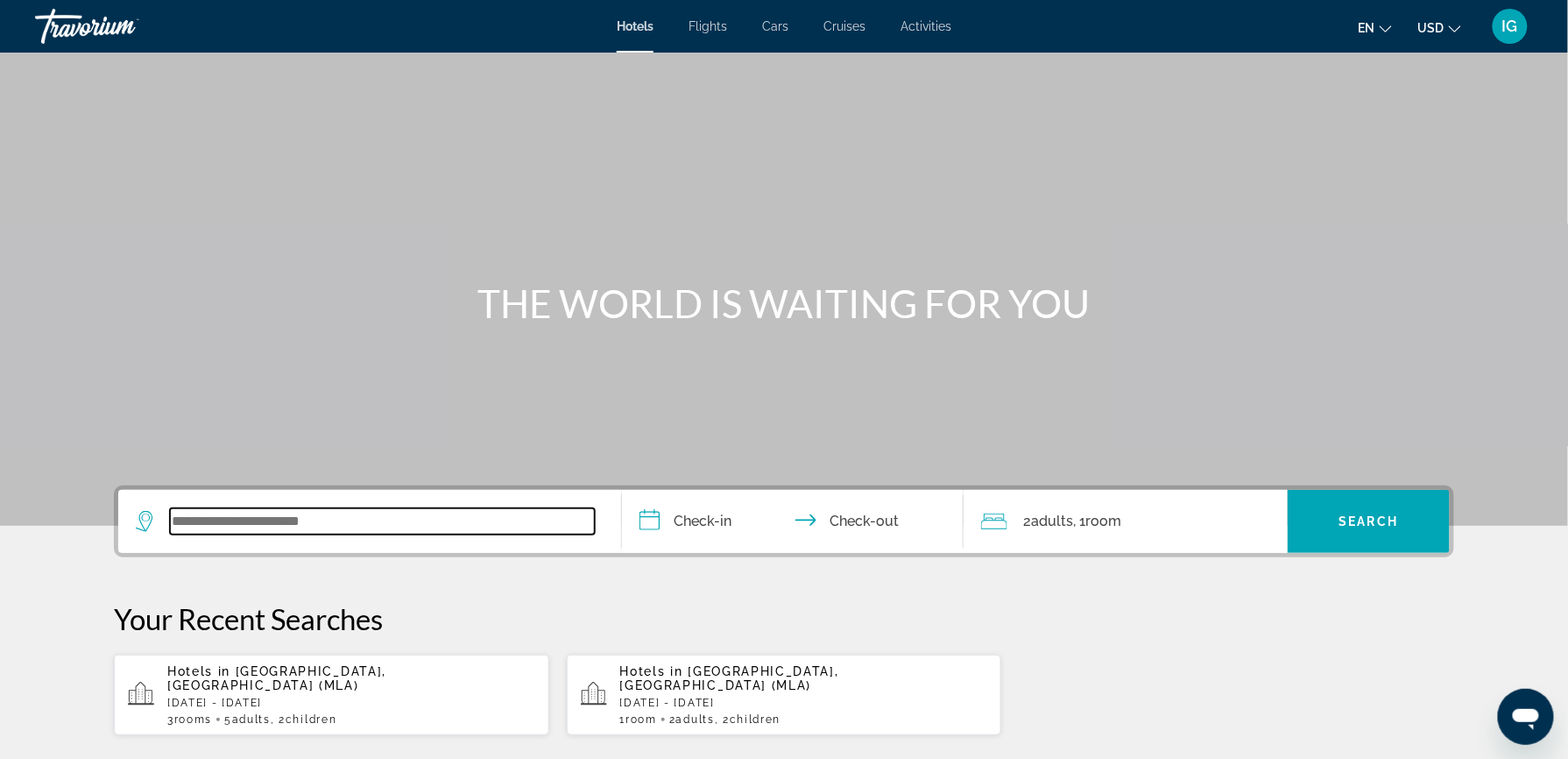
click at [424, 508] on input "Search widget" at bounding box center [381, 520] width 425 height 27
click at [345, 508] on input "Search widget" at bounding box center [381, 520] width 425 height 27
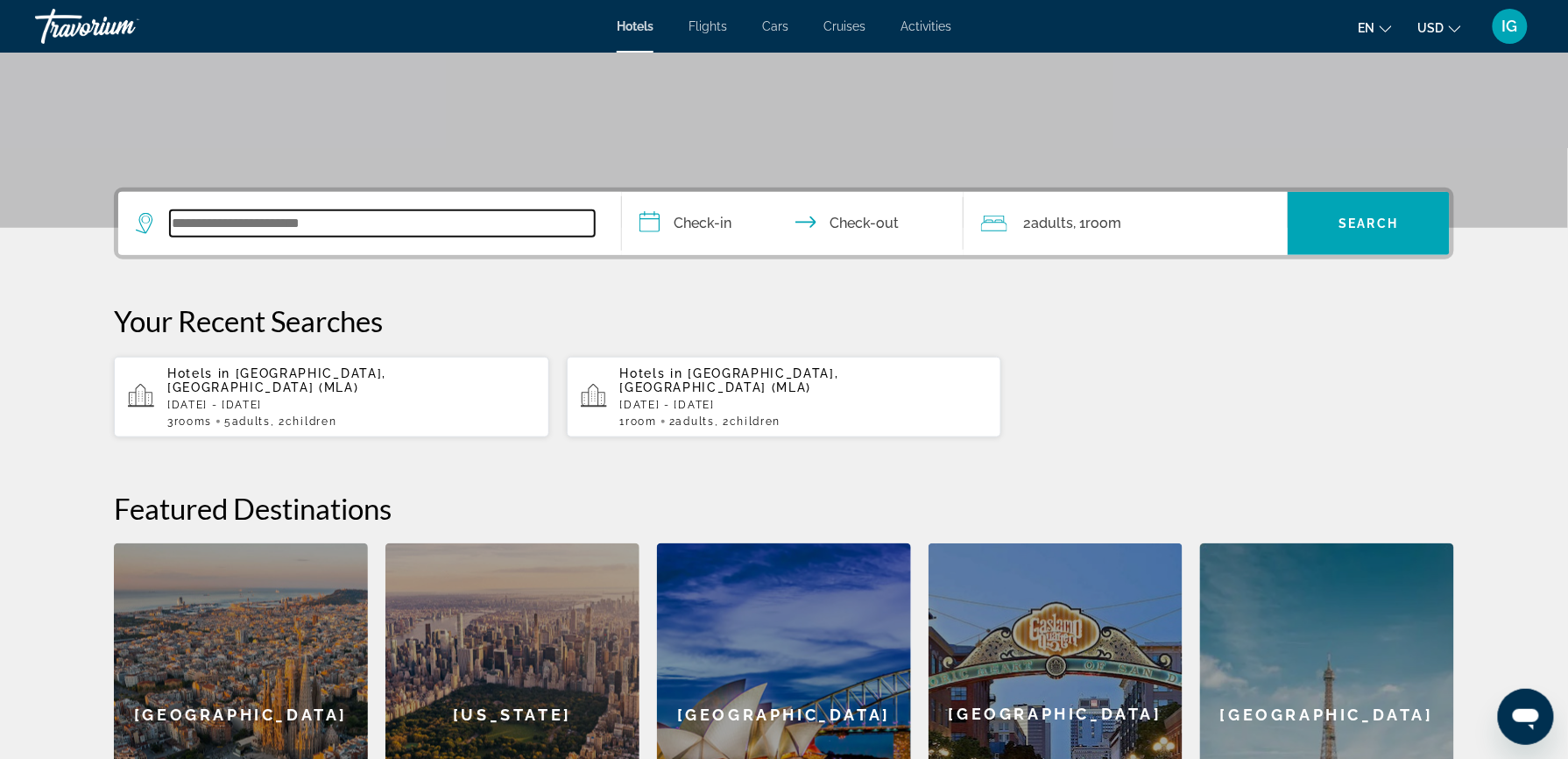
scroll to position [310, 0]
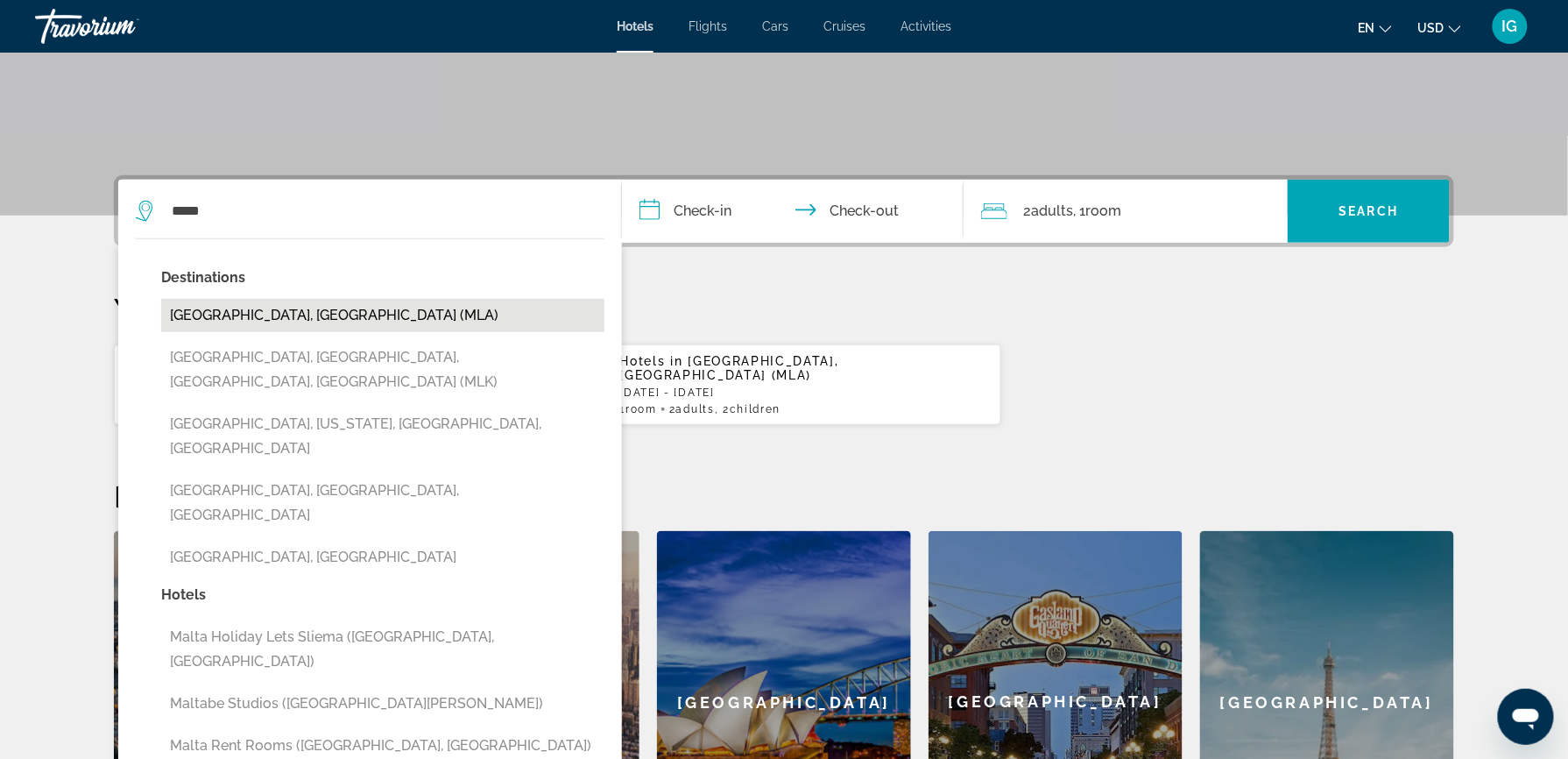
click at [410, 299] on button "[GEOGRAPHIC_DATA], [GEOGRAPHIC_DATA] (MLA)" at bounding box center [383, 315] width 443 height 34
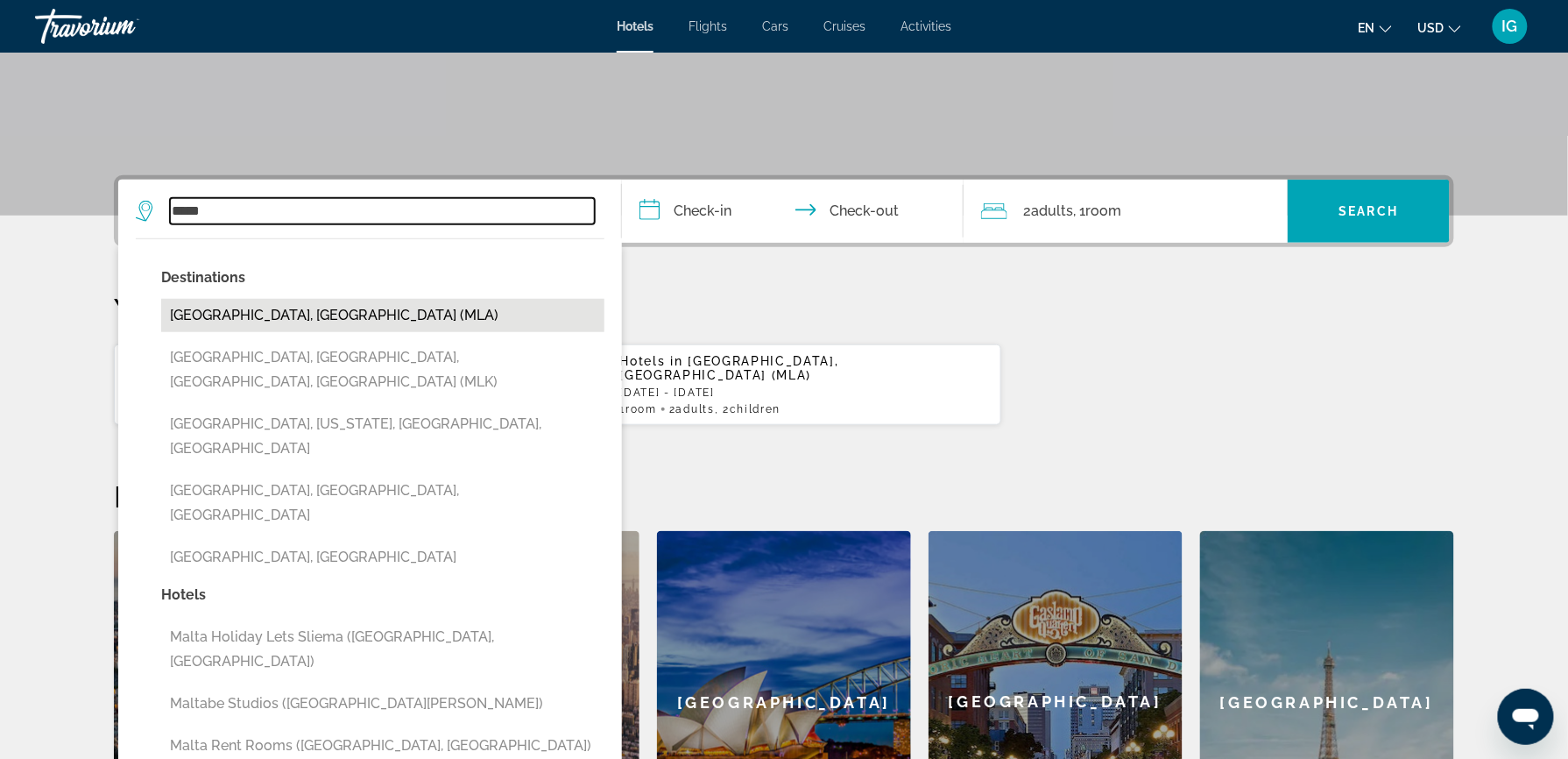
type input "**********"
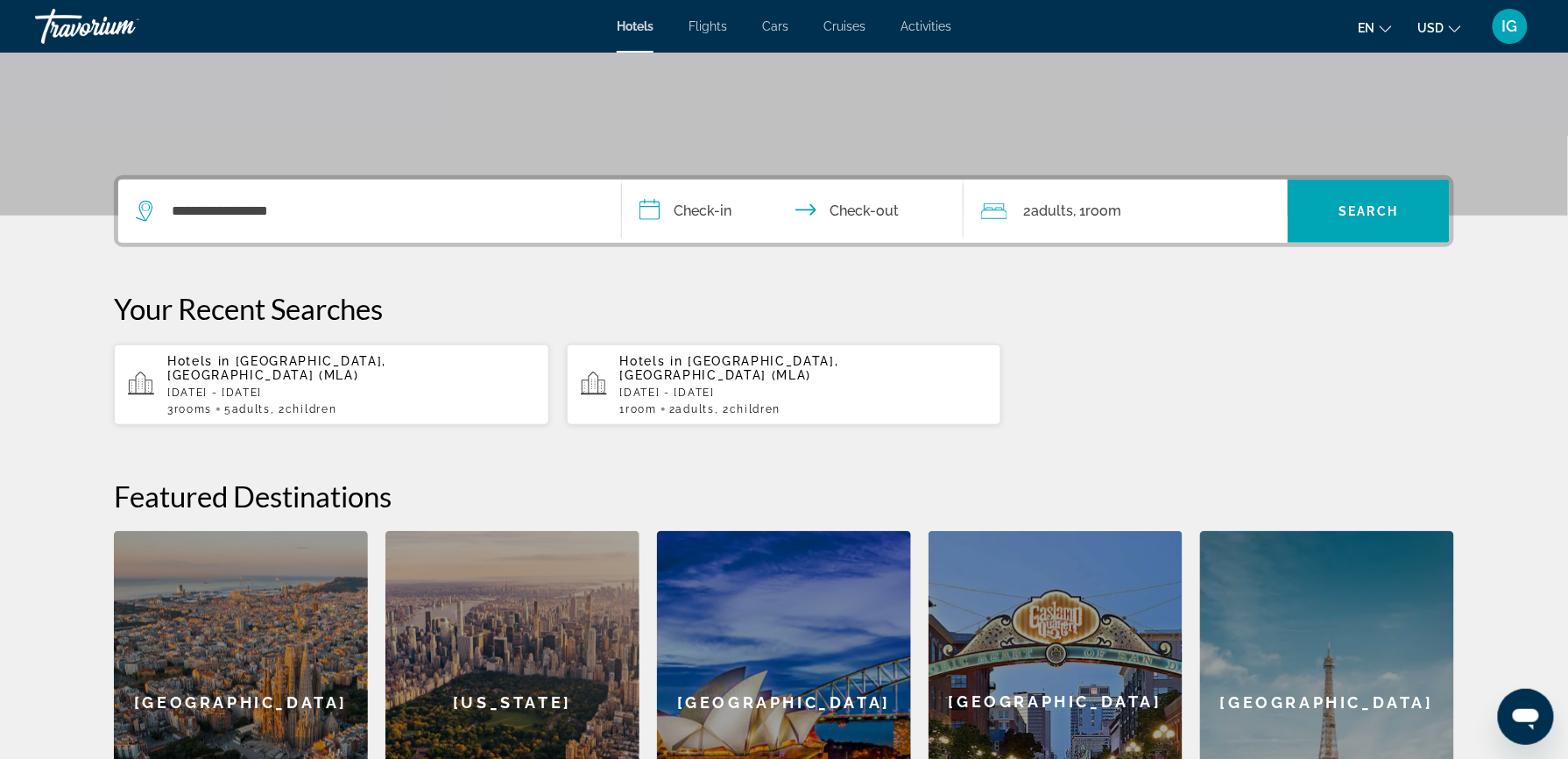
click at [733, 179] on input "**********" at bounding box center [796, 213] width 349 height 68
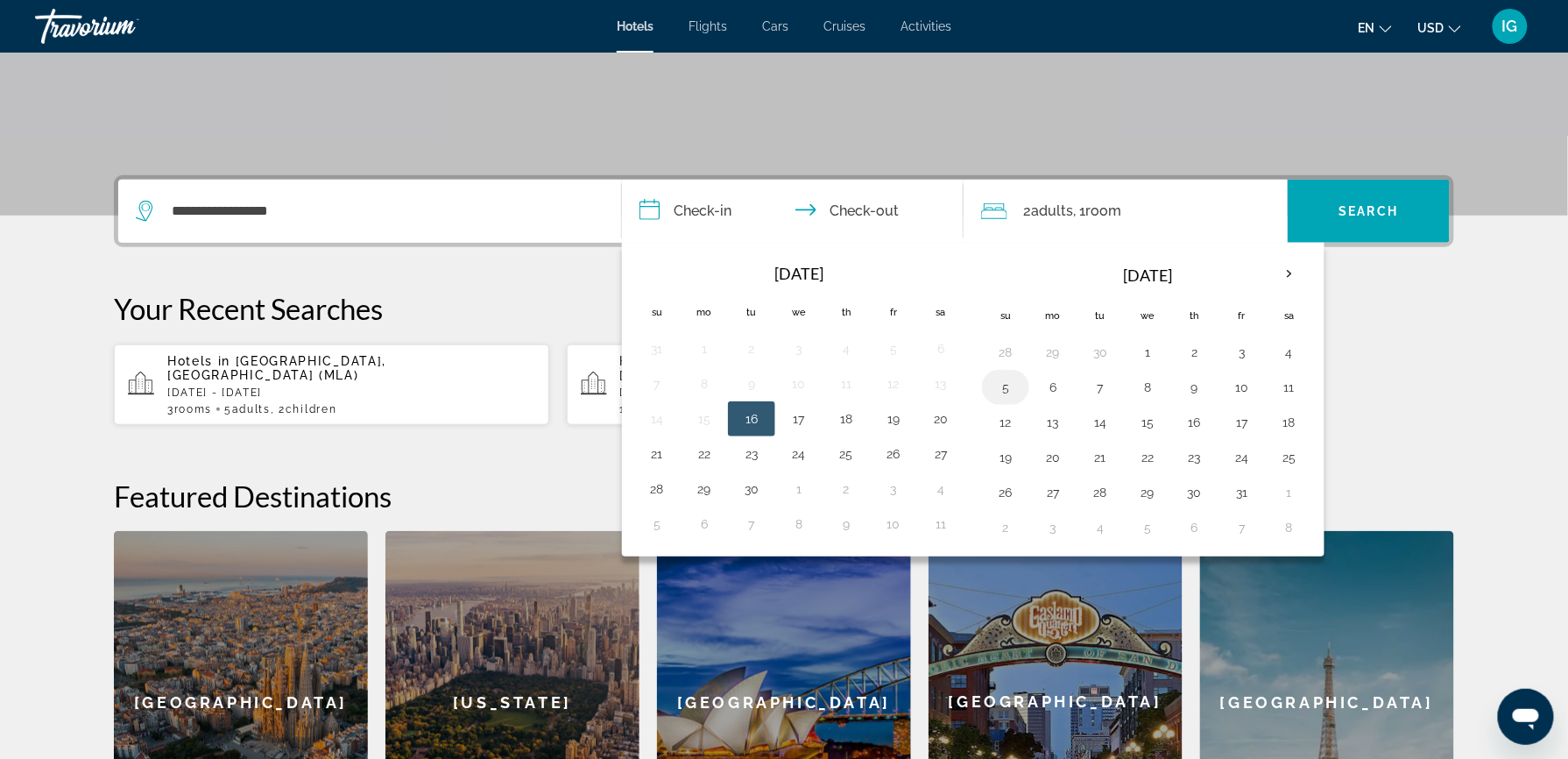
click at [1019, 375] on button "5" at bounding box center [1005, 386] width 28 height 25
click at [1181, 375] on button "9" at bounding box center [1194, 386] width 28 height 25
type input "**********"
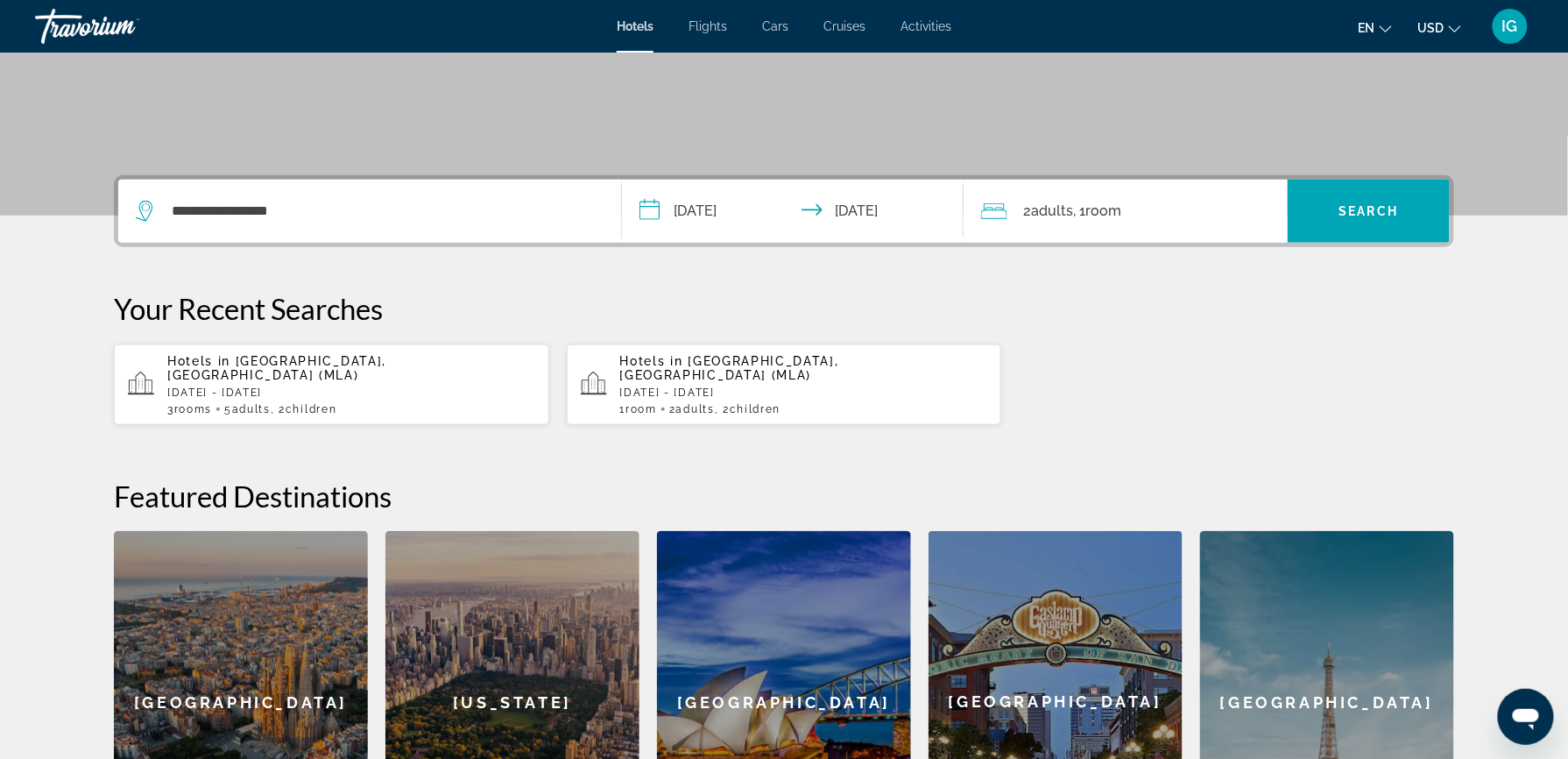
click at [1072, 199] on div "2 Adult Adults , 1 Room rooms" at bounding box center [1133, 211] width 307 height 25
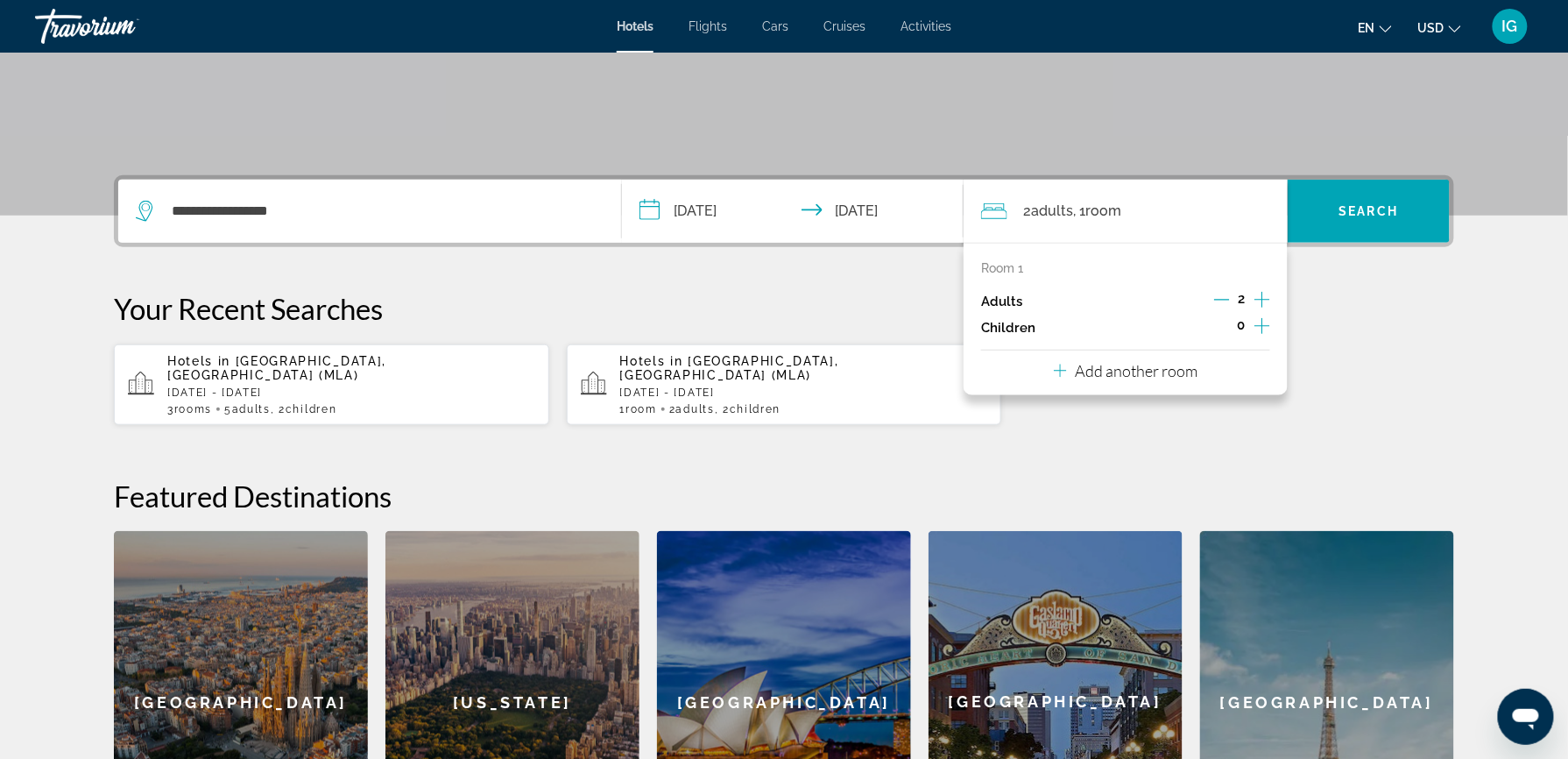
click at [1255, 315] on icon "Increment children" at bounding box center [1262, 325] width 16 height 21
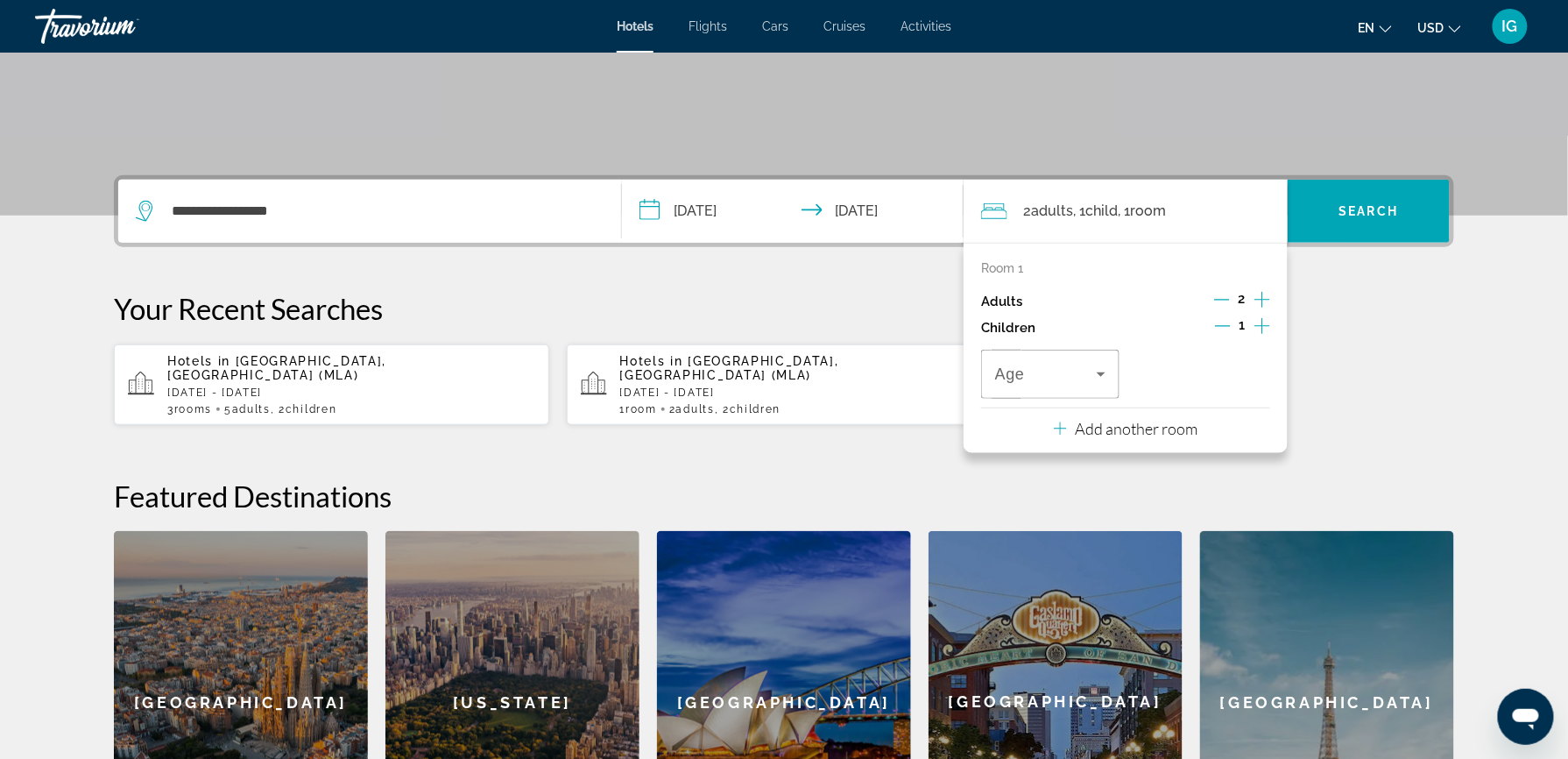
click at [1255, 315] on icon "Increment children" at bounding box center [1262, 325] width 16 height 21
click at [1090, 364] on icon "Travelers: 2 adults, 2 children" at bounding box center [1100, 374] width 21 height 21
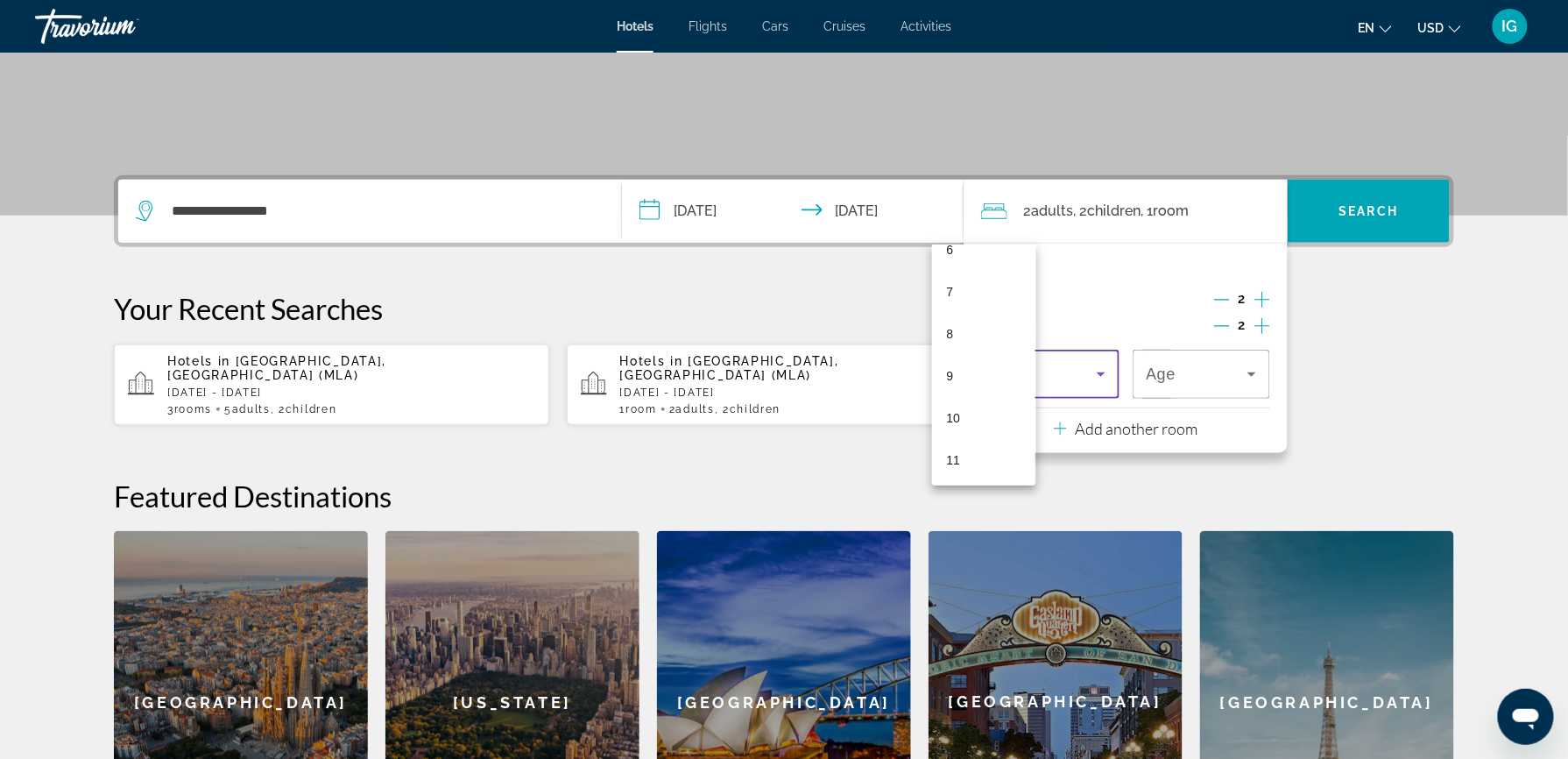
scroll to position [296, 0]
click at [951, 435] on span "11" at bounding box center [953, 439] width 14 height 21
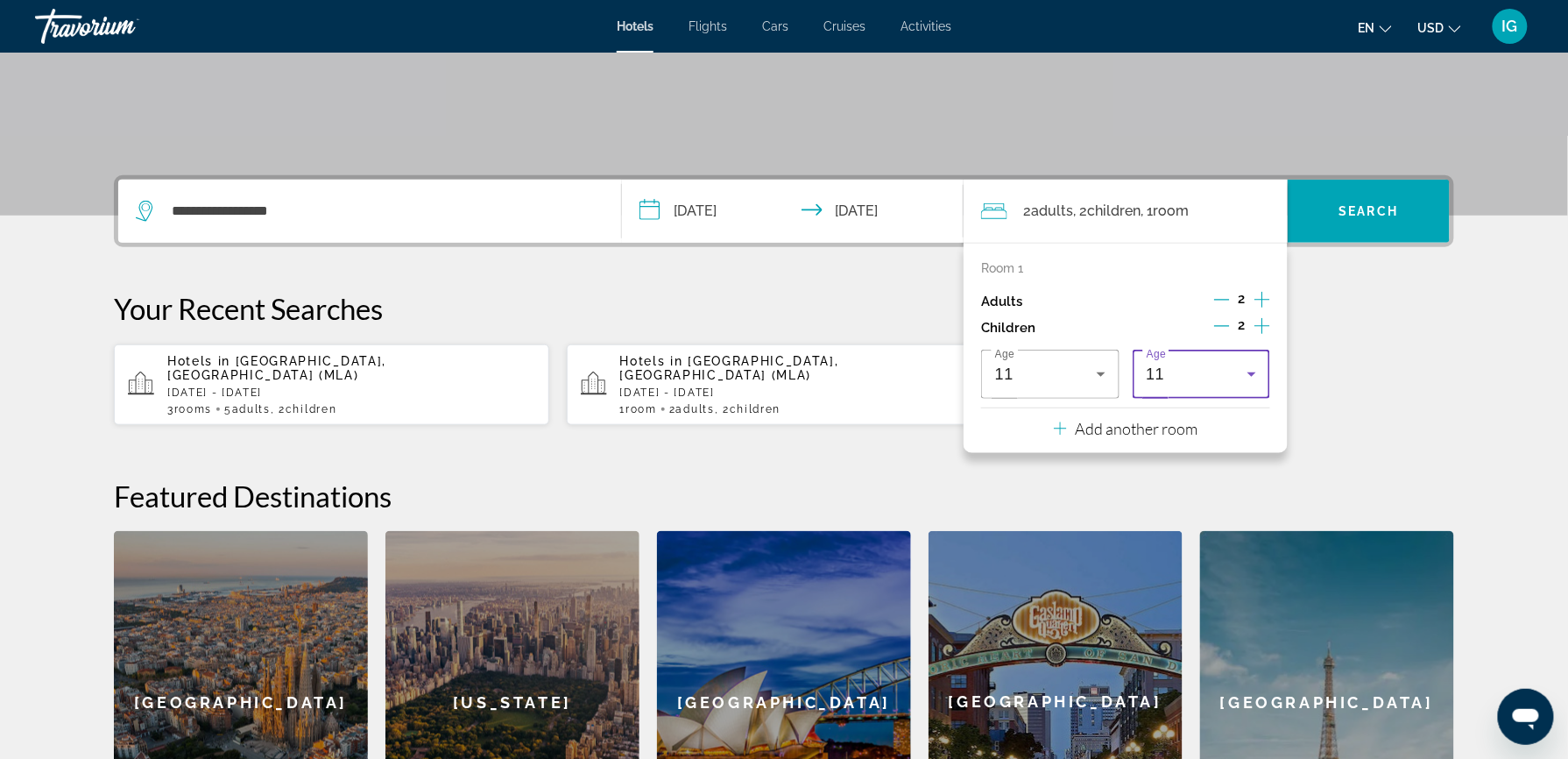
click at [1241, 364] on icon "Travelers: 2 adults, 2 children" at bounding box center [1251, 374] width 21 height 21
click at [1083, 444] on mat-option "15" at bounding box center [1097, 446] width 103 height 42
click at [1075, 419] on p "Add another room" at bounding box center [1136, 429] width 122 height 20
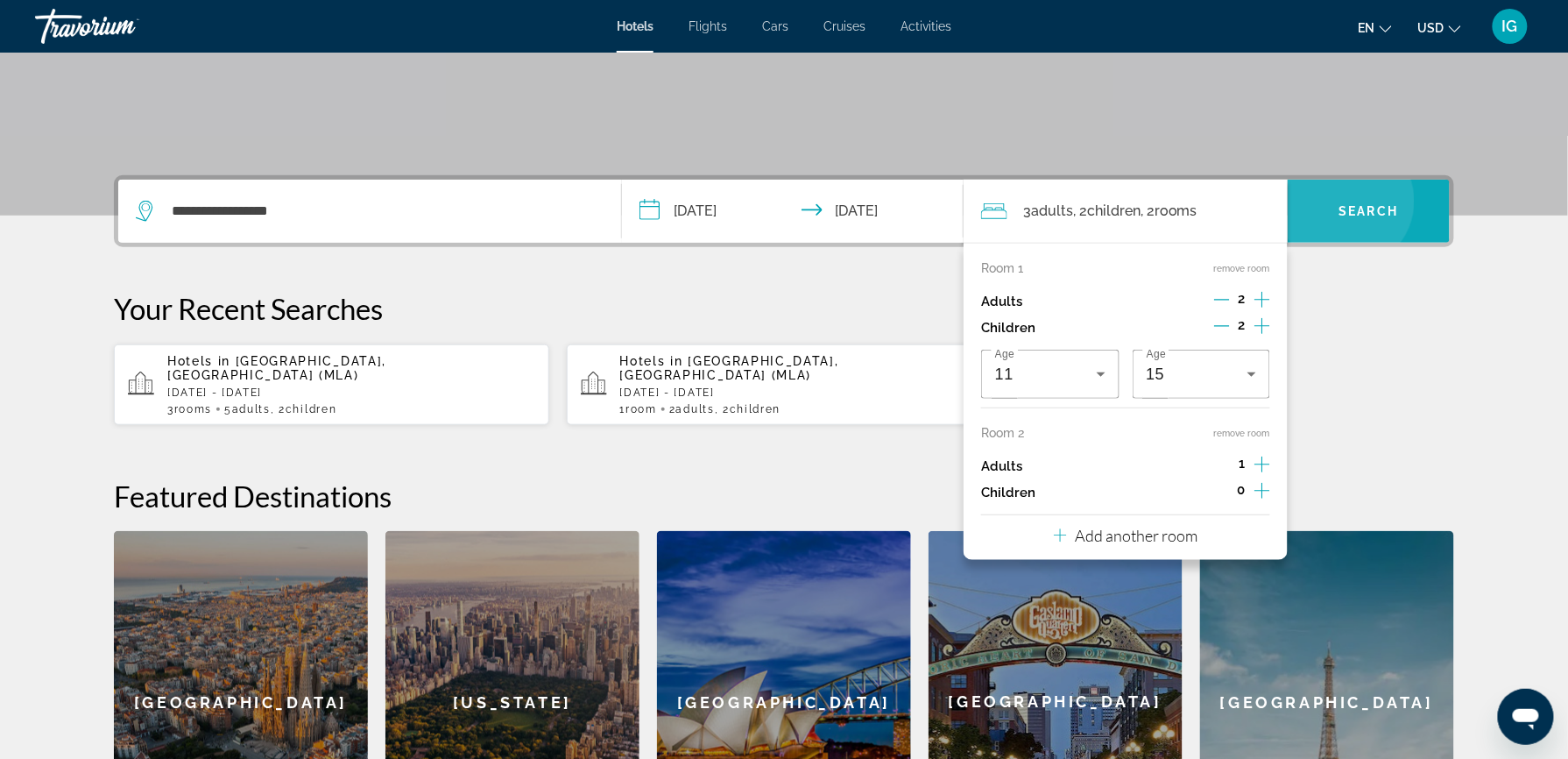
click at [1339, 204] on span "Search" at bounding box center [1369, 211] width 59 height 14
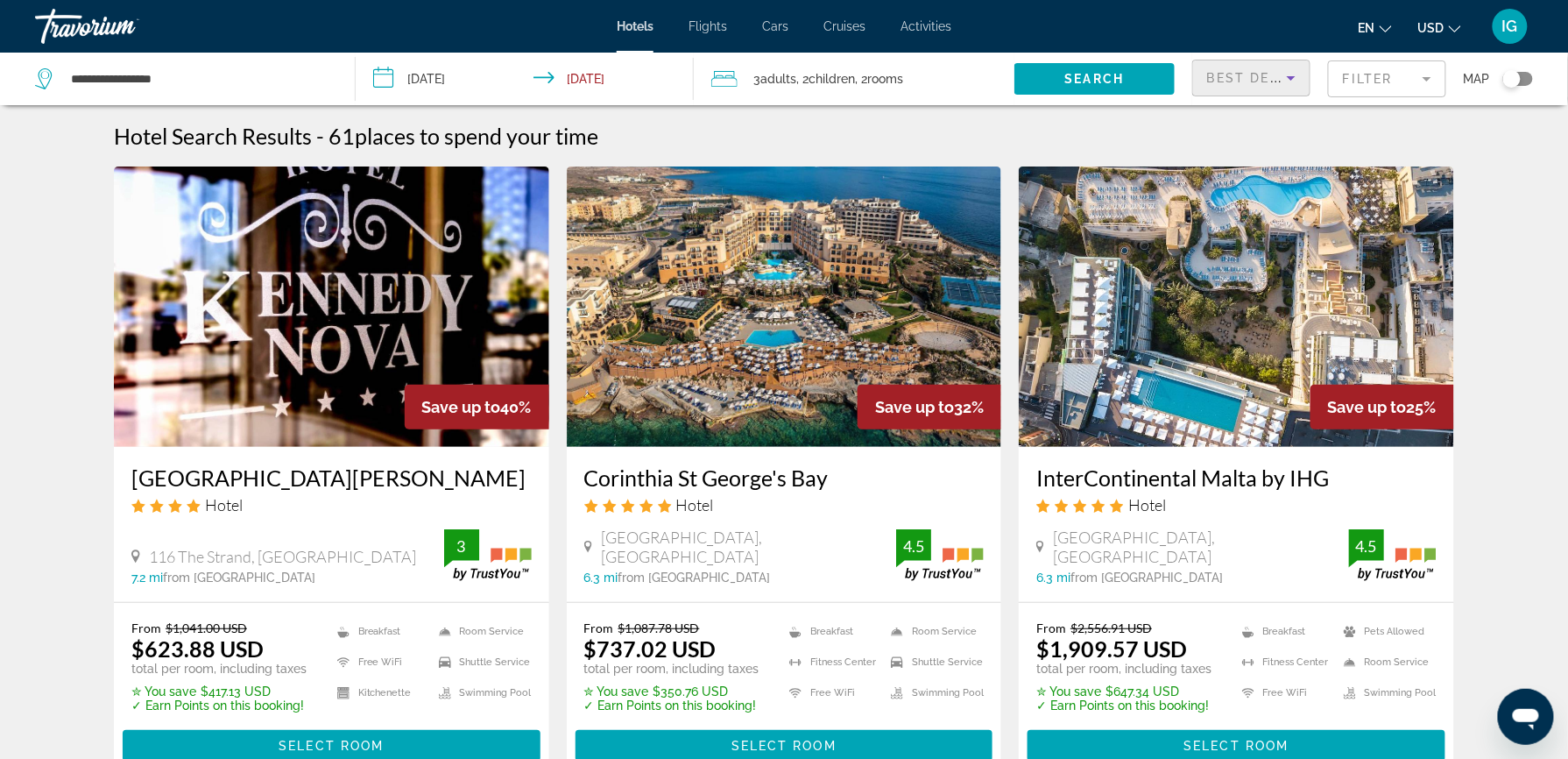
click at [1280, 67] on icon "Sort by" at bounding box center [1290, 77] width 21 height 21
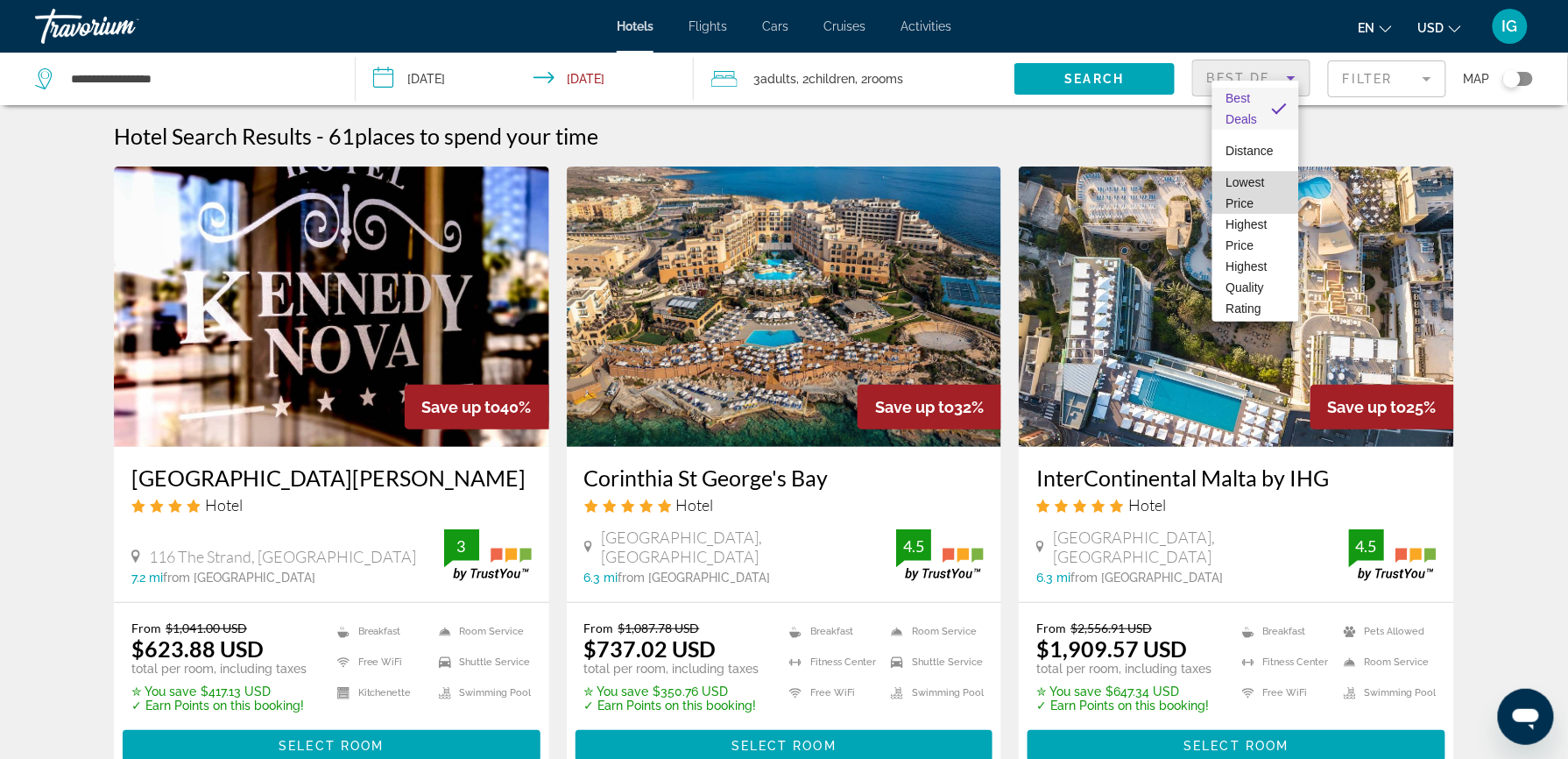
click at [1256, 190] on span "Lowest Price" at bounding box center [1256, 192] width 59 height 42
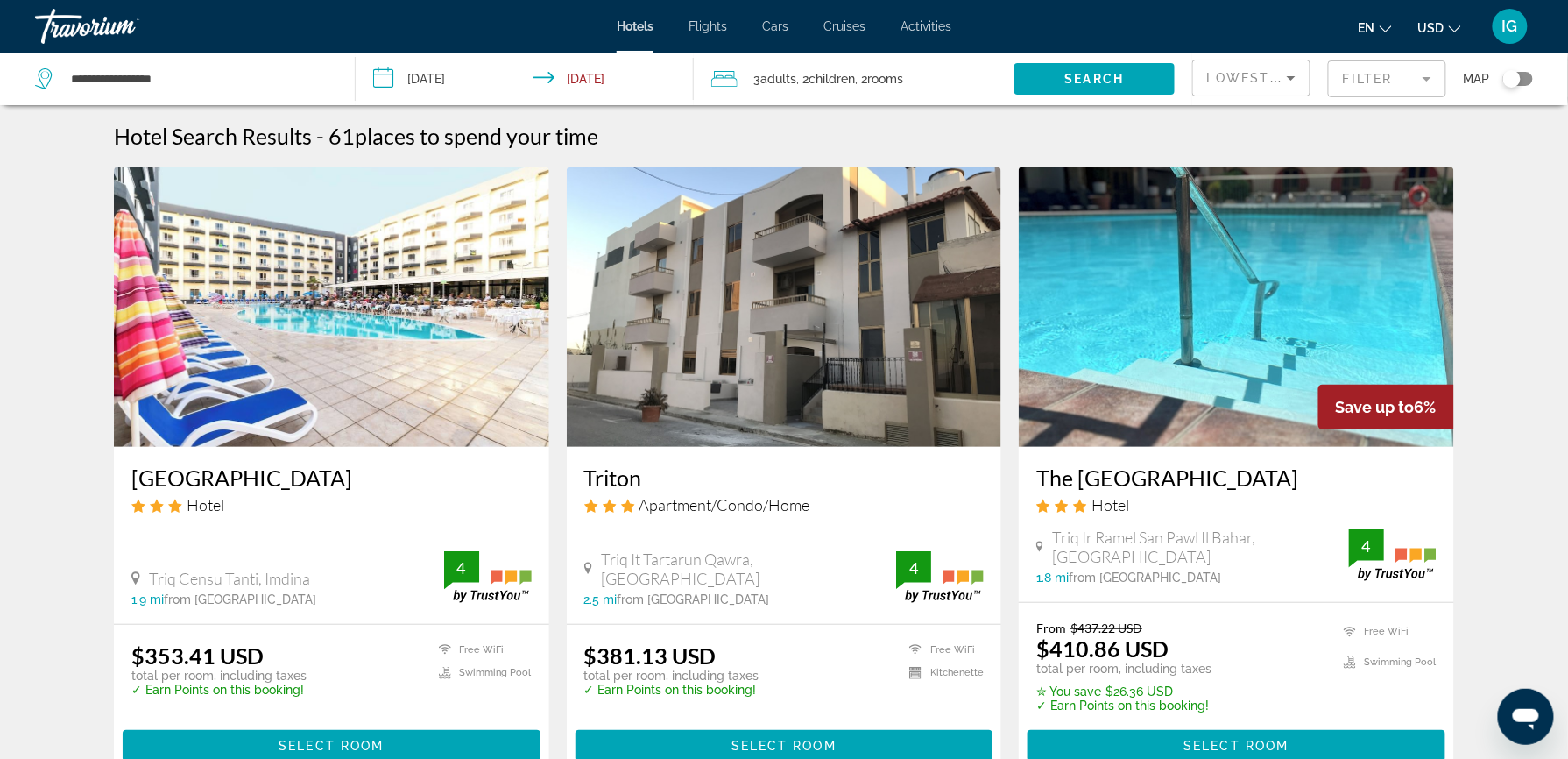
click at [1445, 21] on span "USD" at bounding box center [1431, 28] width 27 height 14
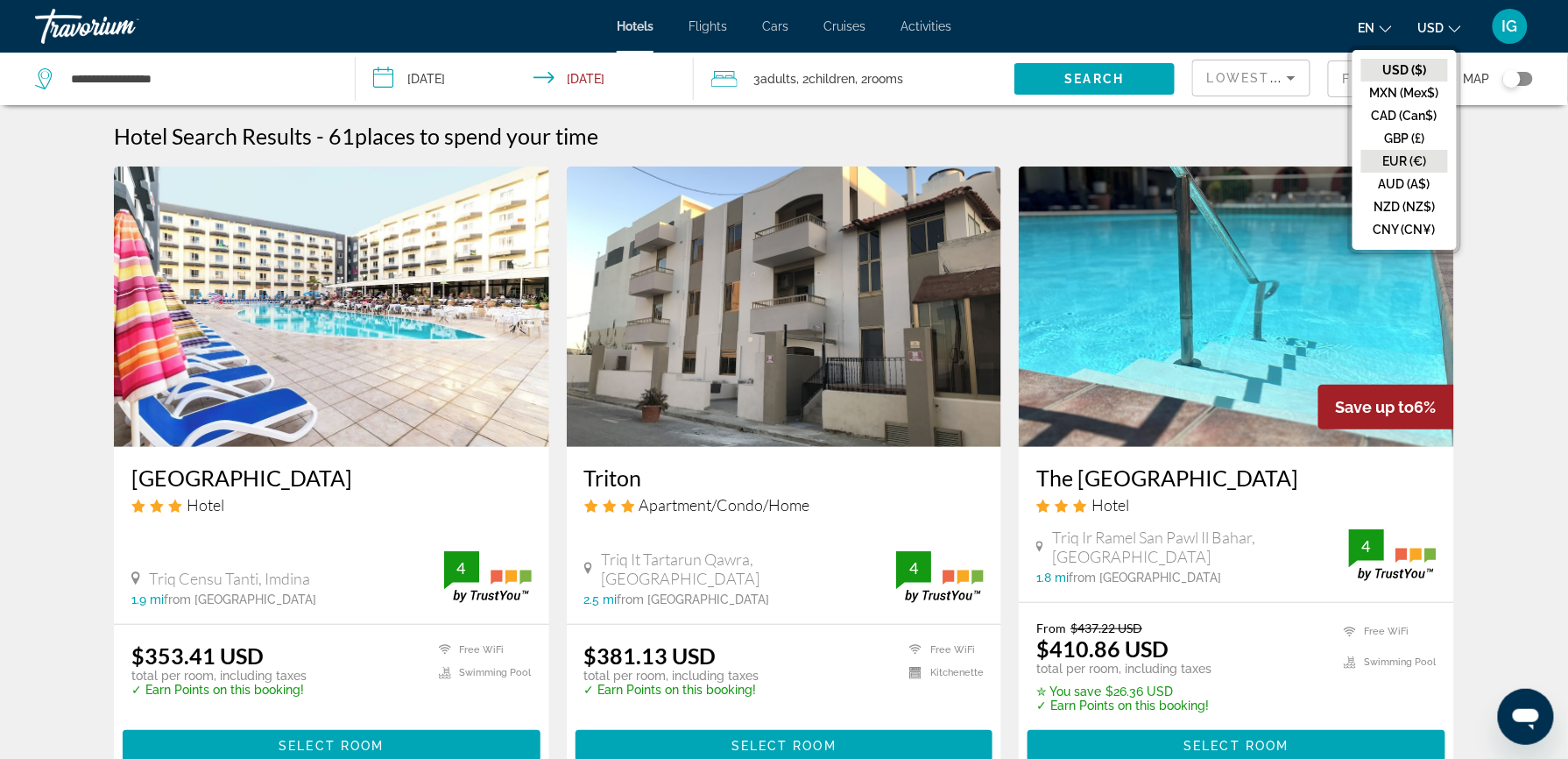
click at [1445, 150] on button "EUR (€)" at bounding box center [1404, 161] width 87 height 23
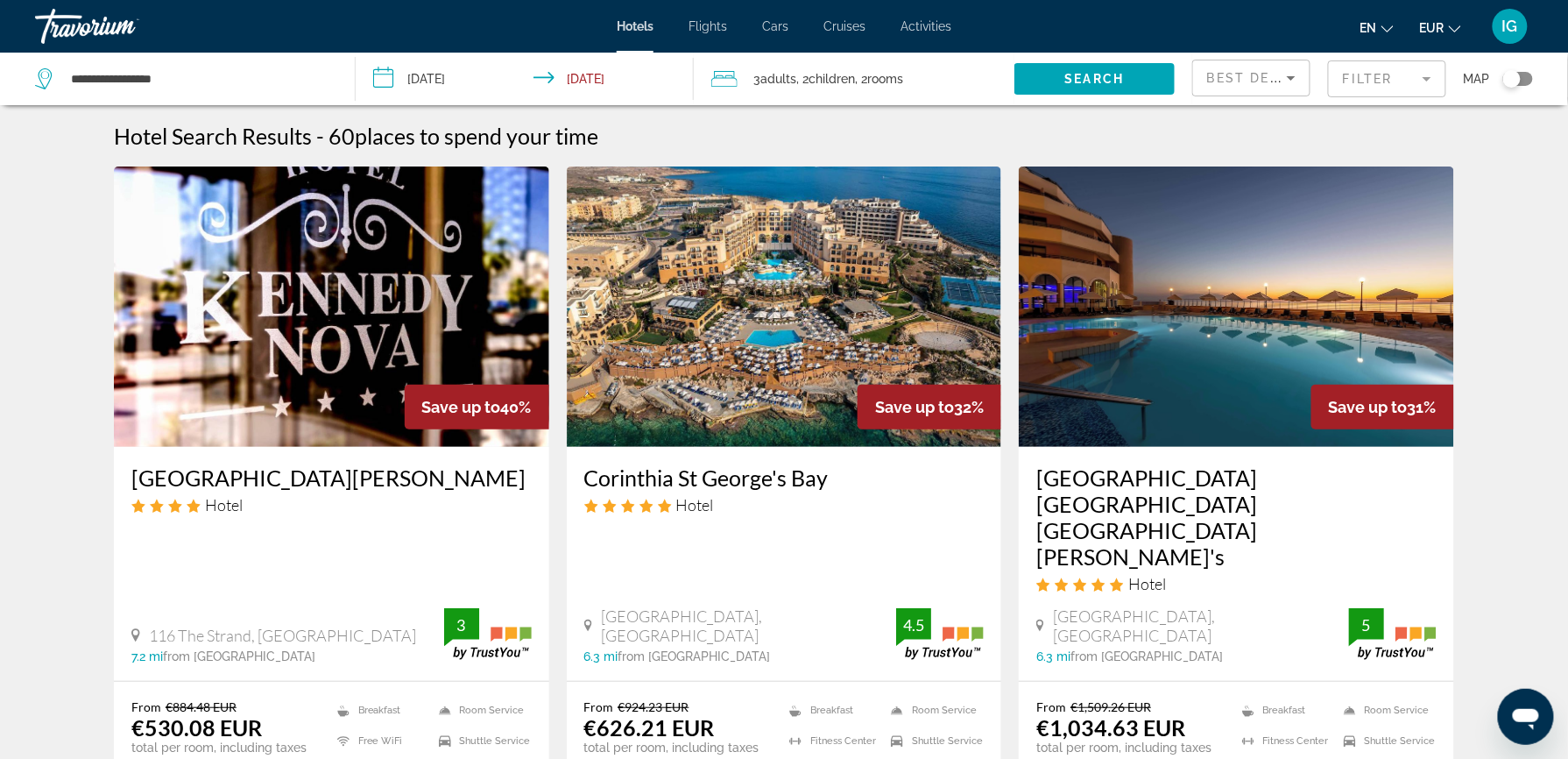
click at [1277, 72] on div "Best Deals" at bounding box center [1252, 85] width 89 height 49
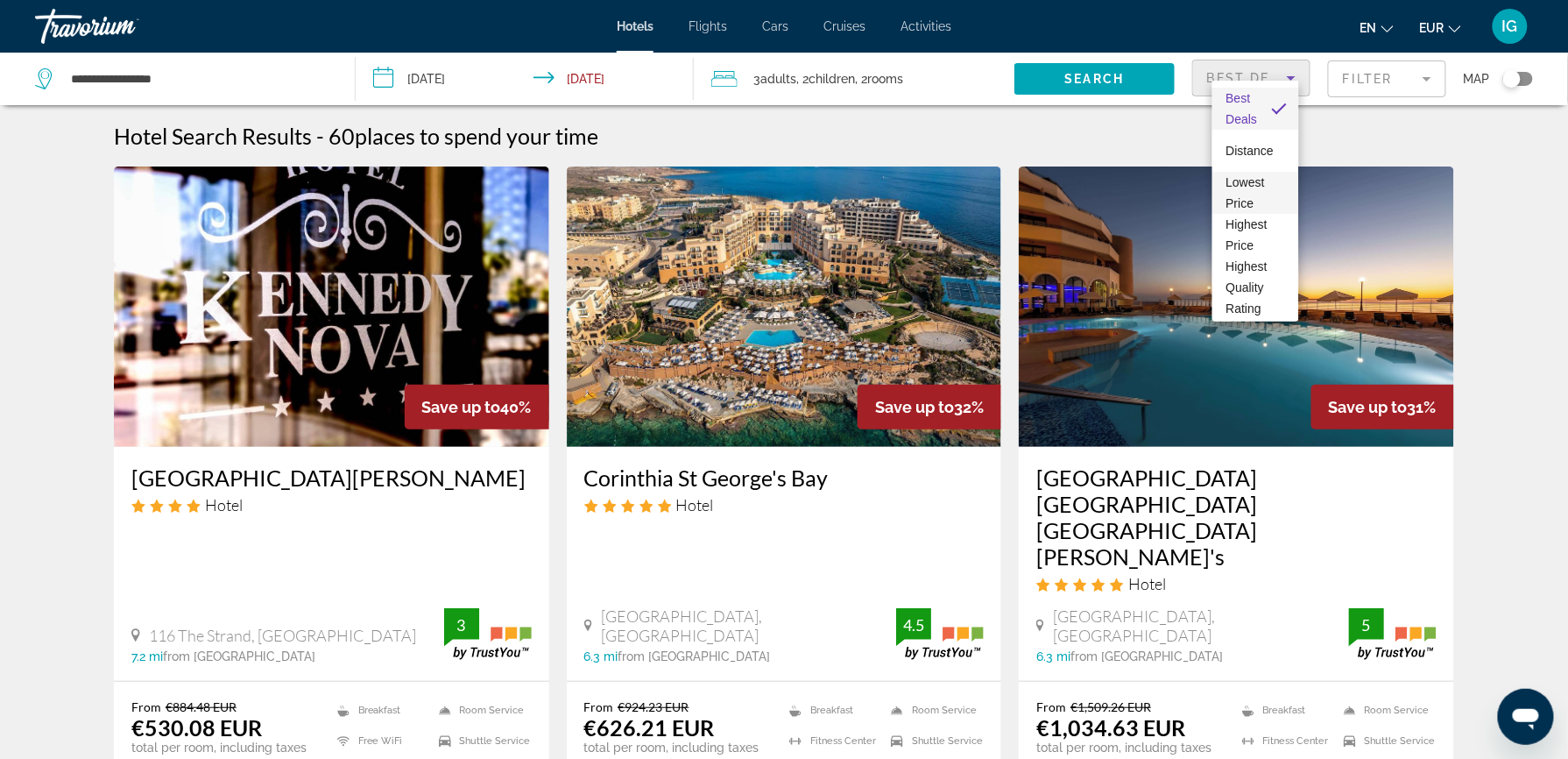
click at [1253, 183] on span "Lowest Price" at bounding box center [1245, 193] width 38 height 35
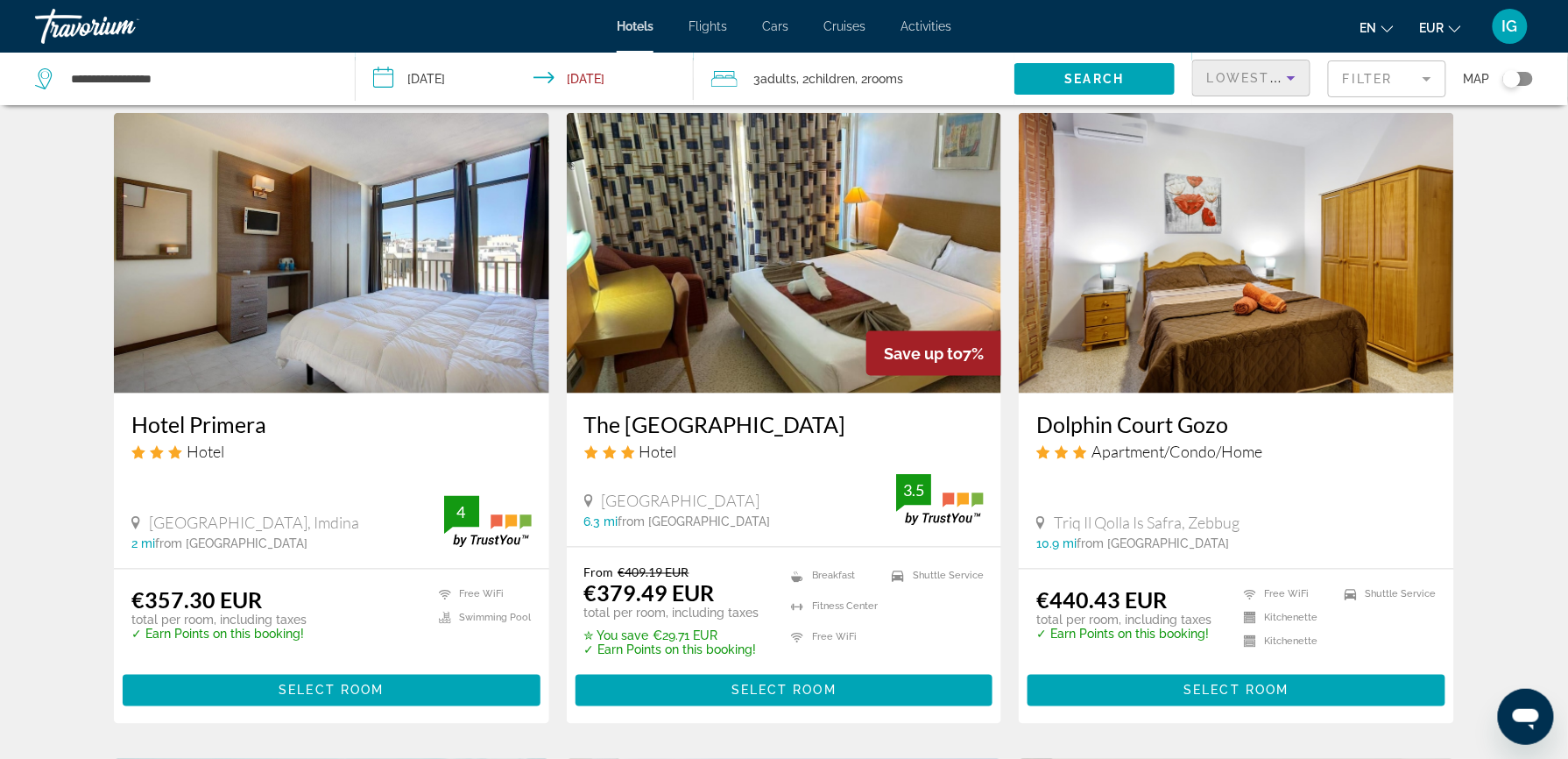
scroll to position [654, 0]
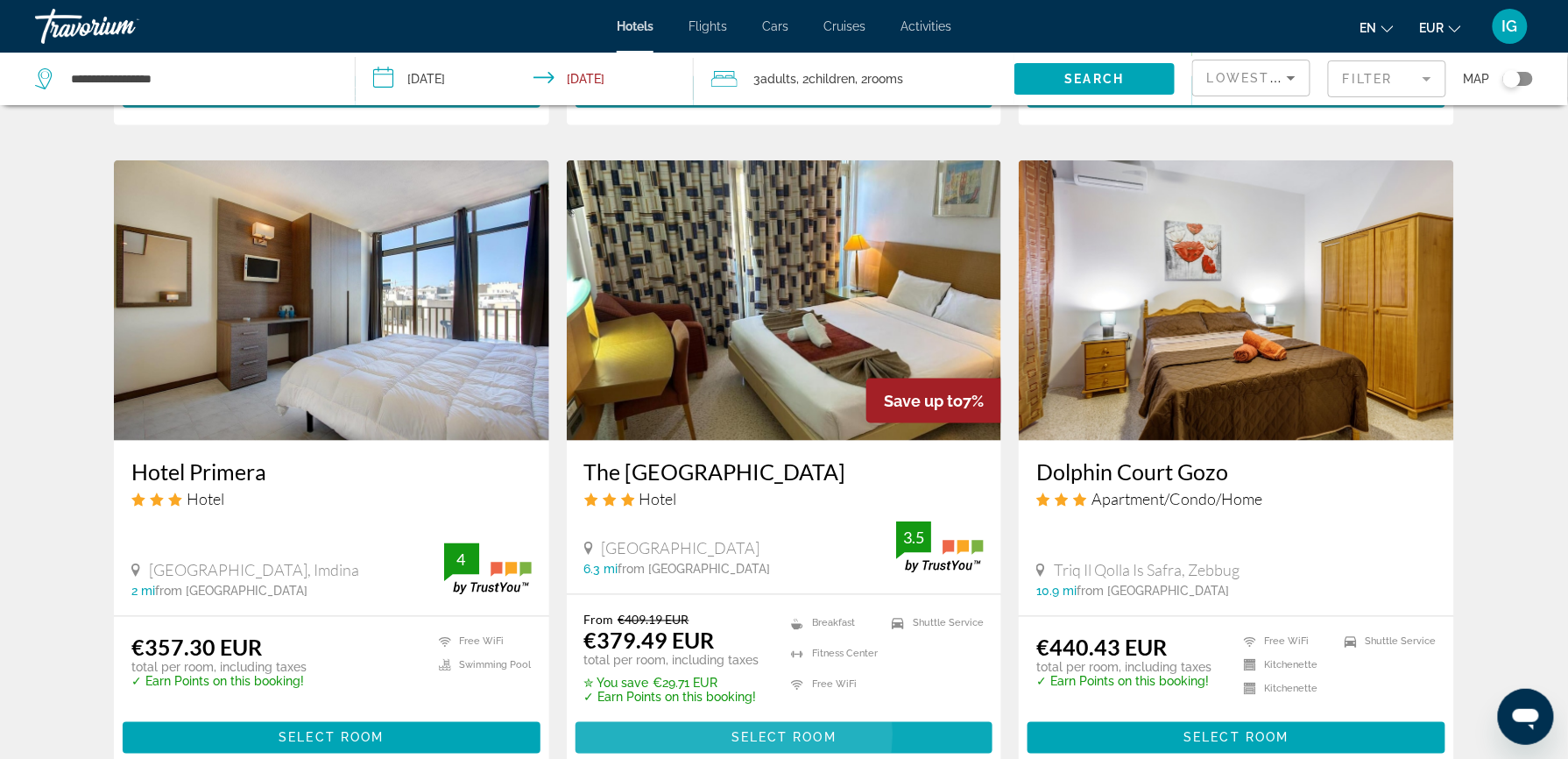
click at [785, 730] on span "Select Room" at bounding box center [784, 737] width 105 height 14
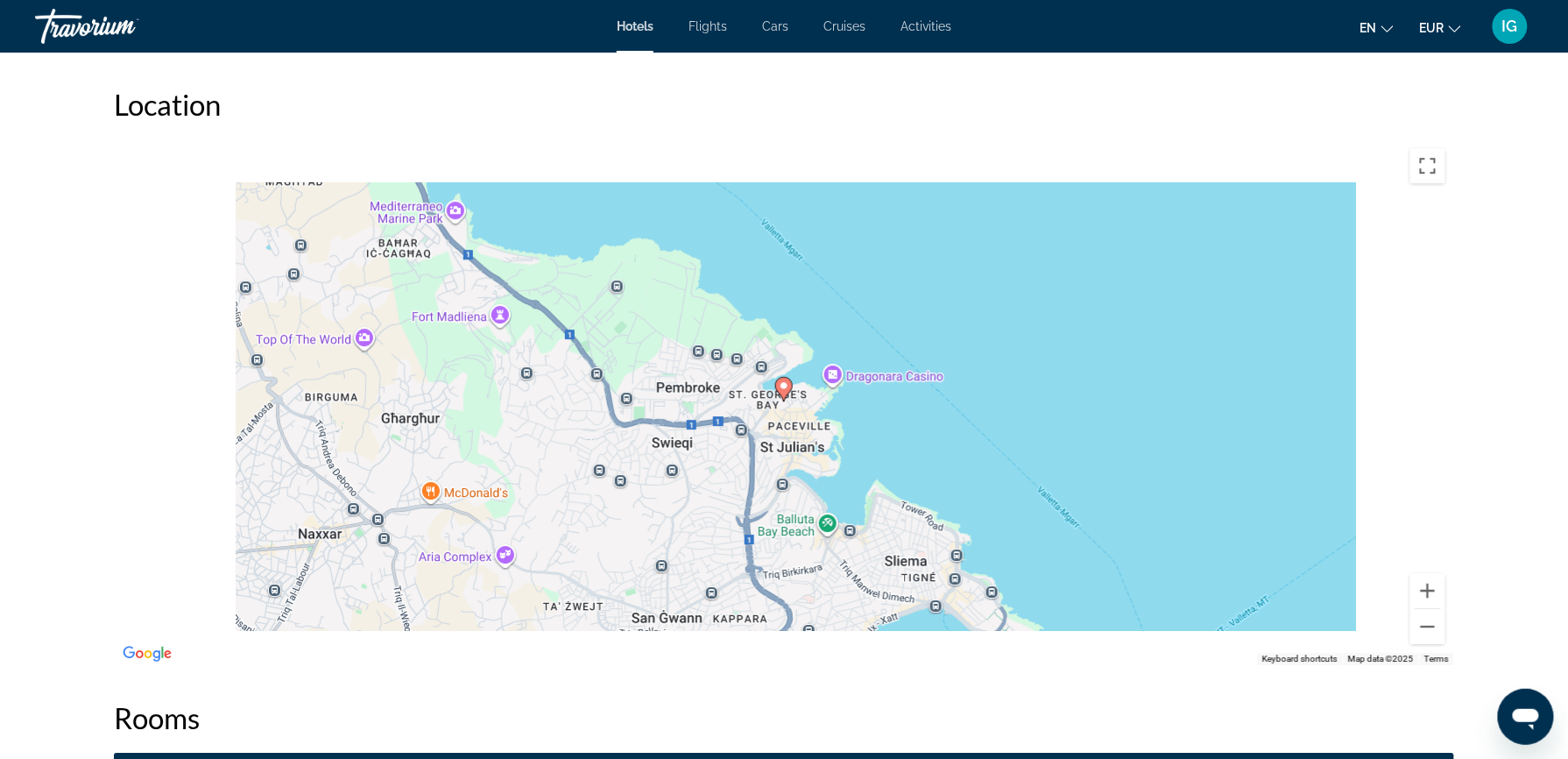
scroll to position [1650, 0]
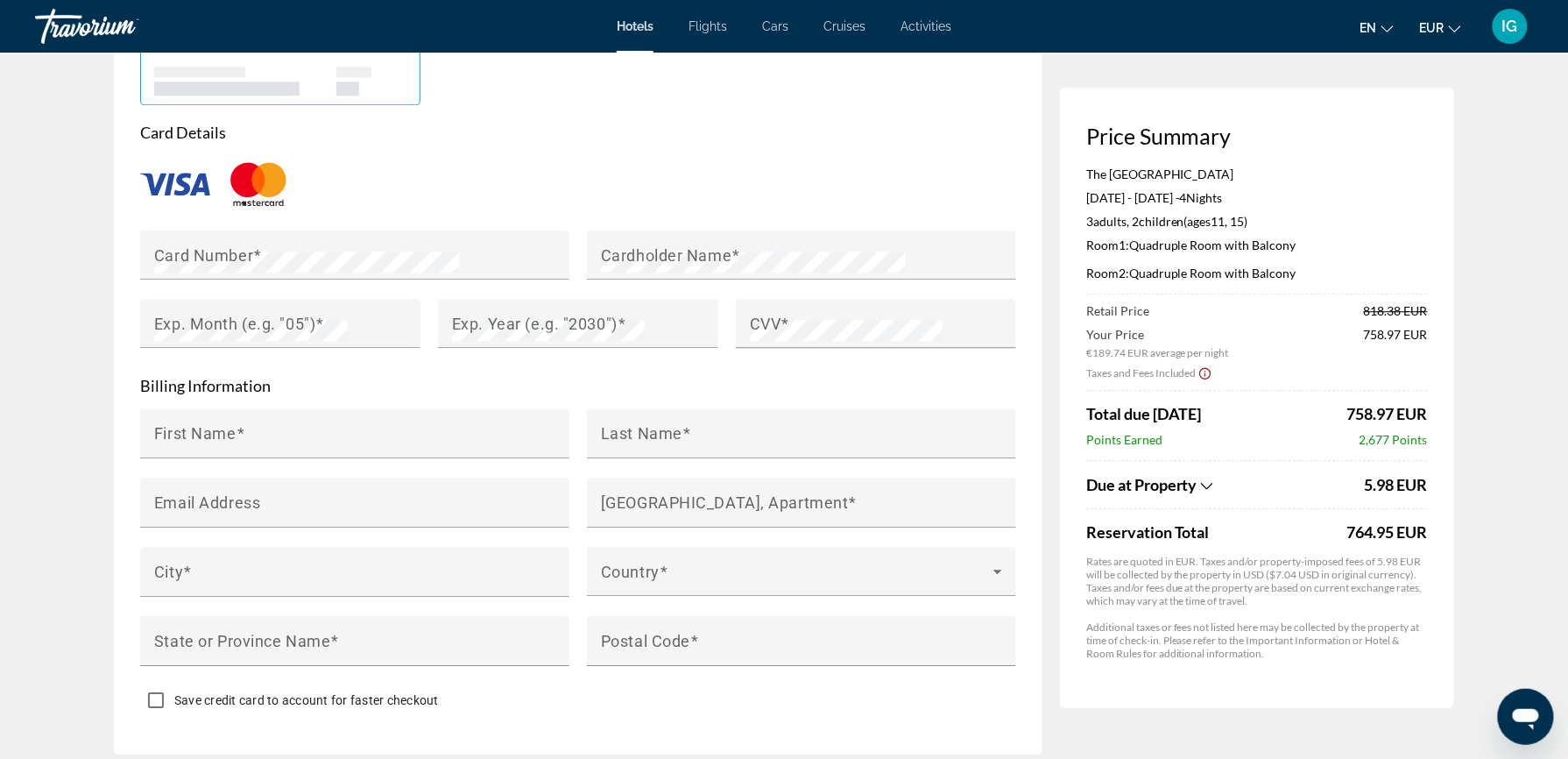
scroll to position [1354, 0]
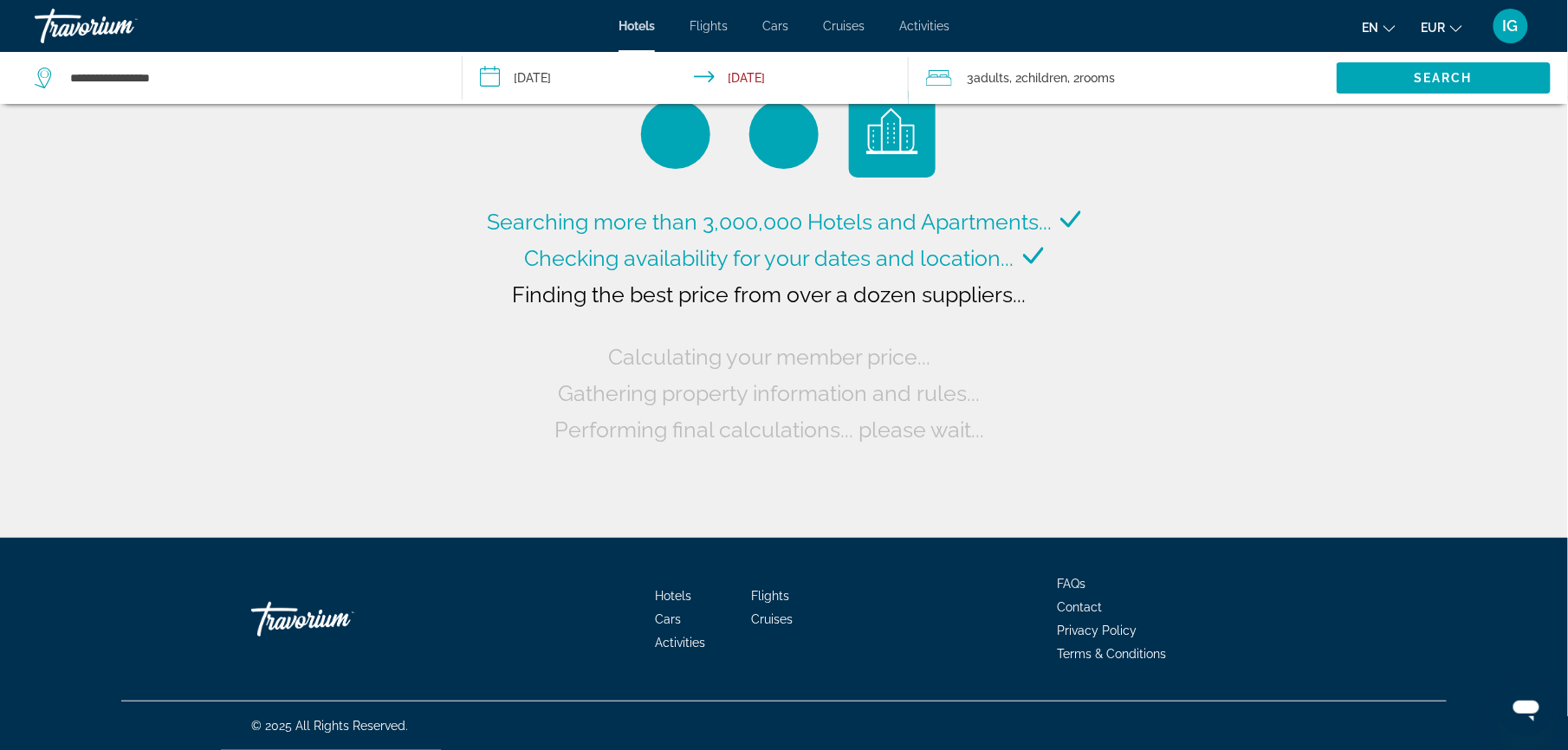
click at [1563, 53] on div "Search" at bounding box center [1451, 77] width 231 height 52
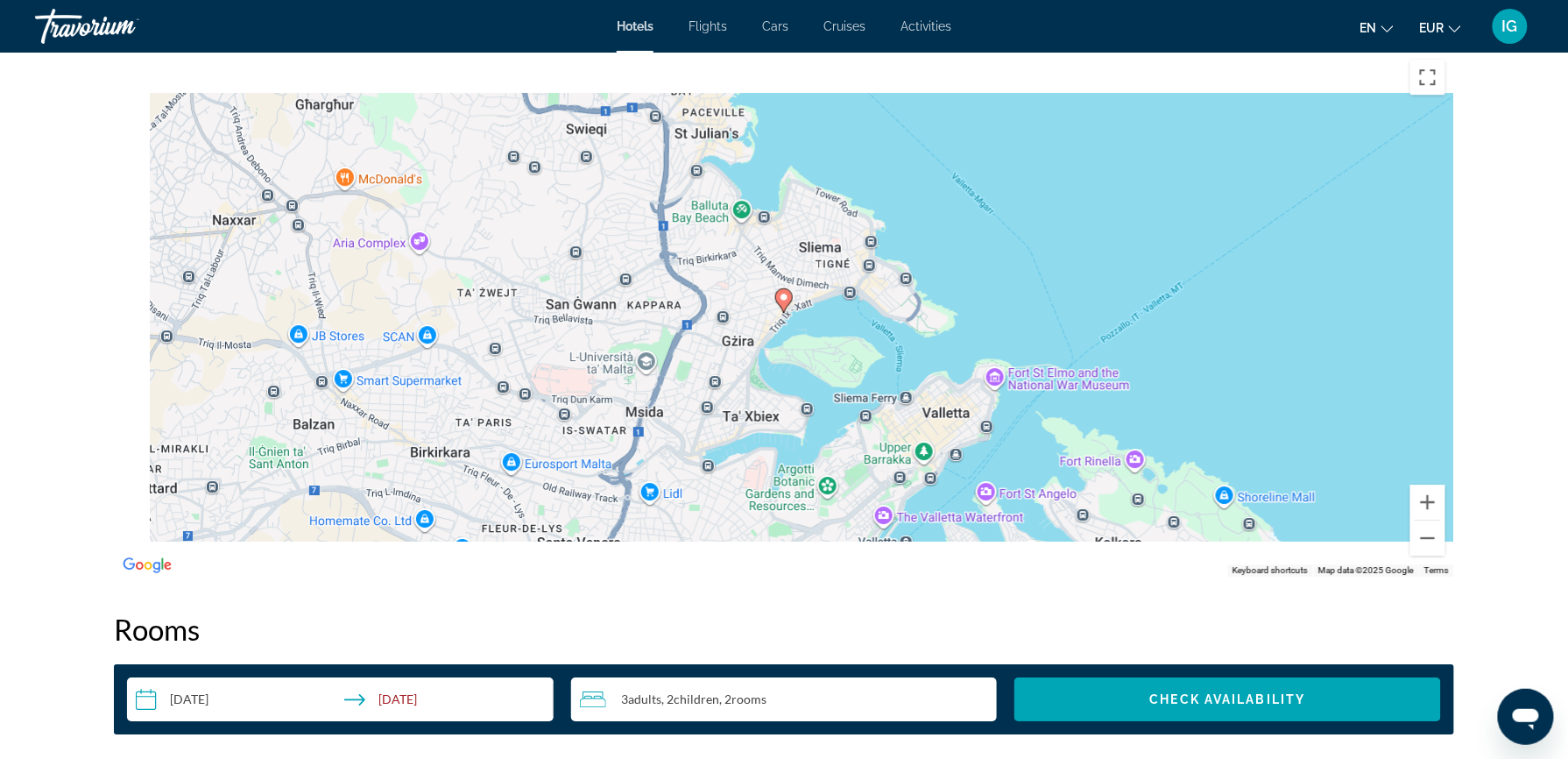
scroll to position [1713, 0]
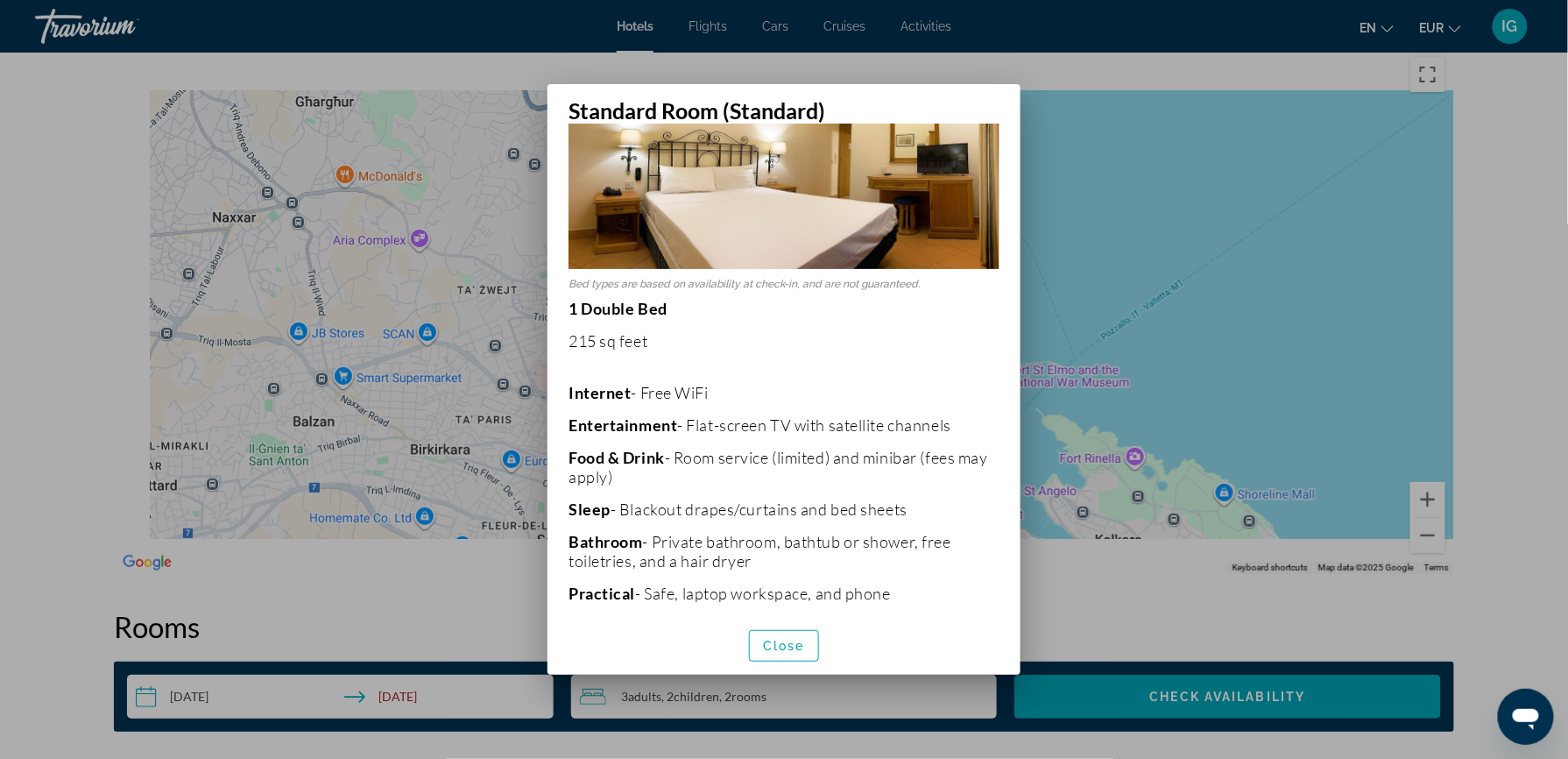
scroll to position [89, 0]
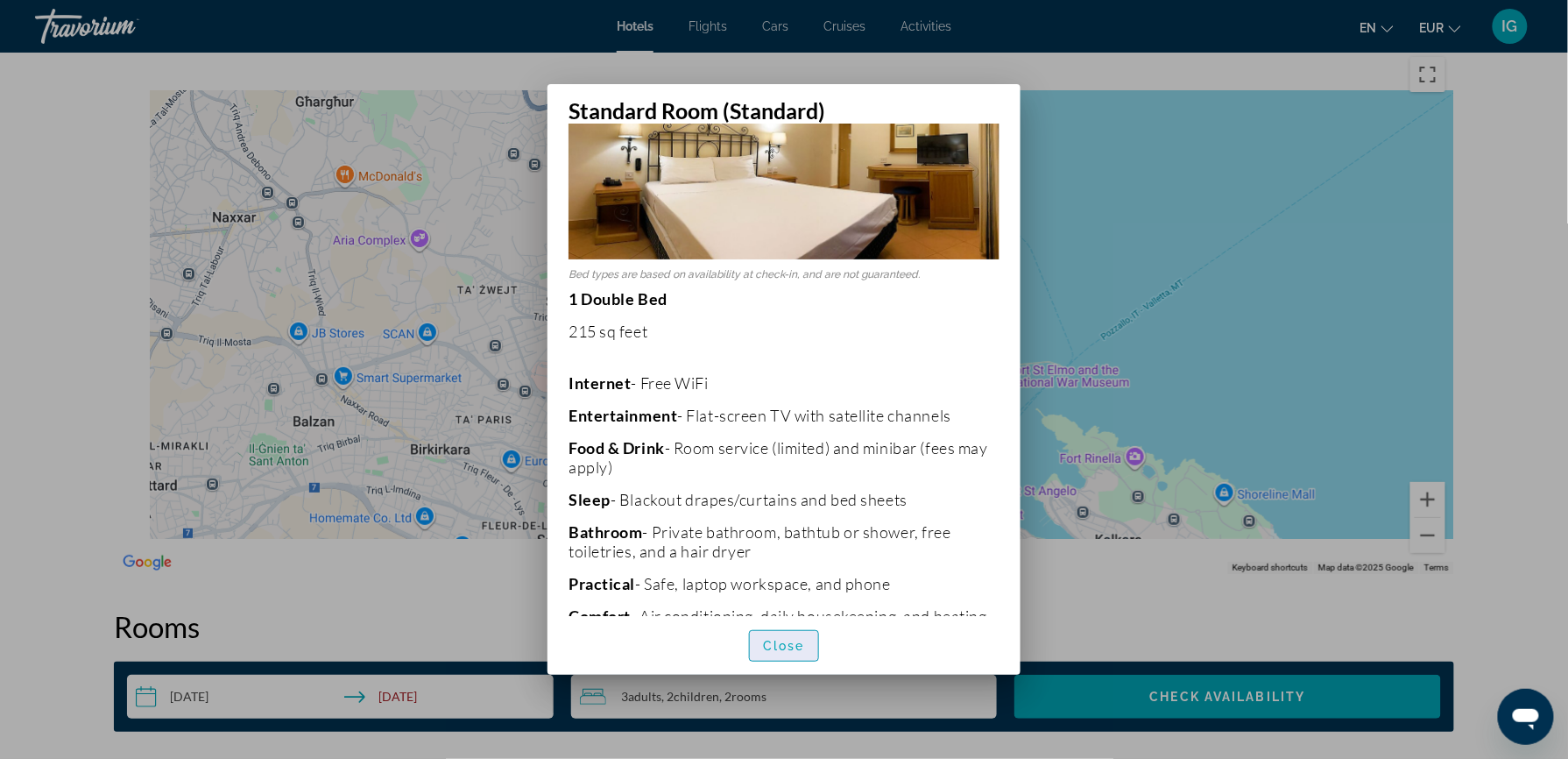
click at [795, 642] on span "Close" at bounding box center [784, 646] width 42 height 14
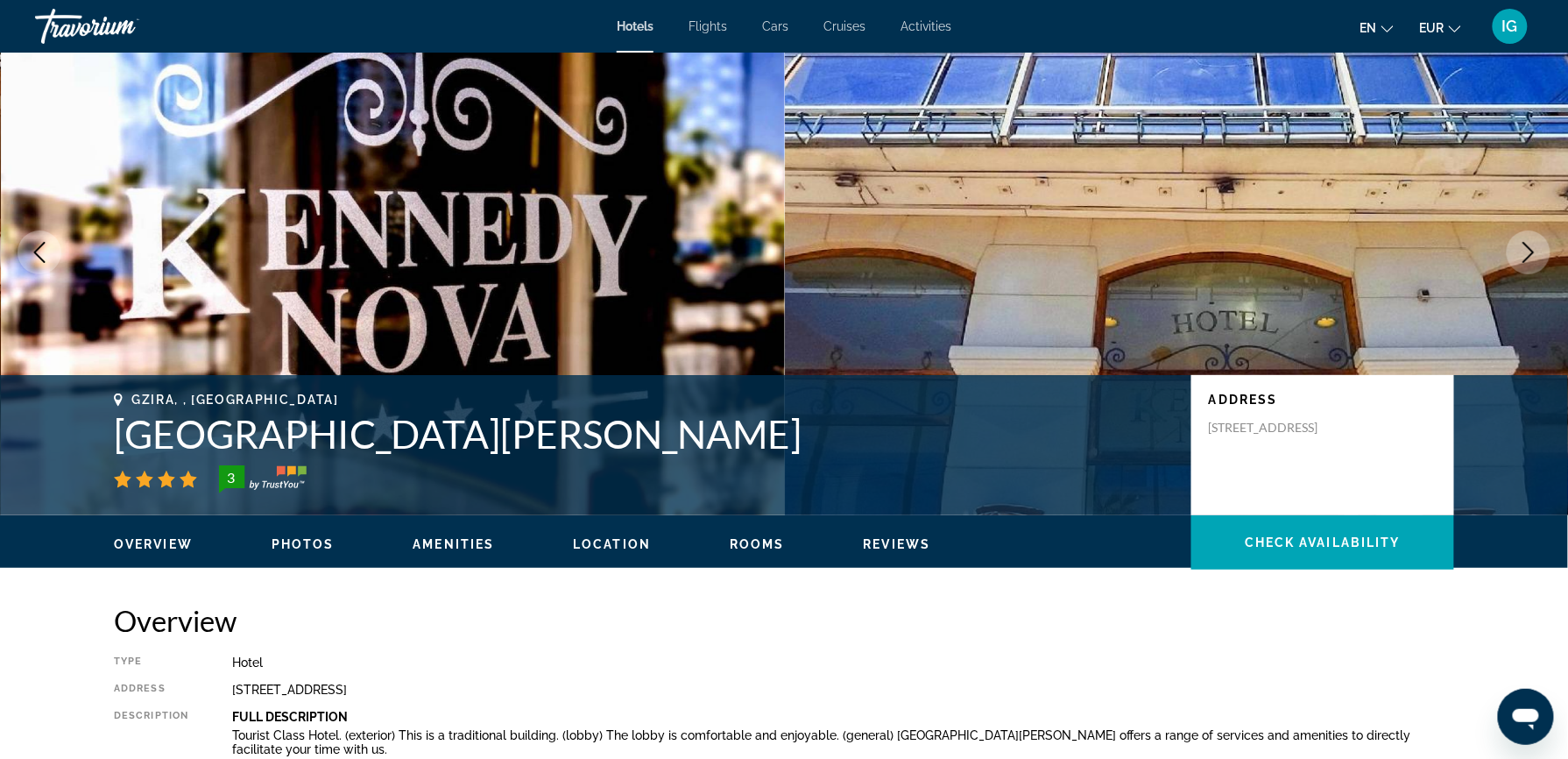
scroll to position [0, 0]
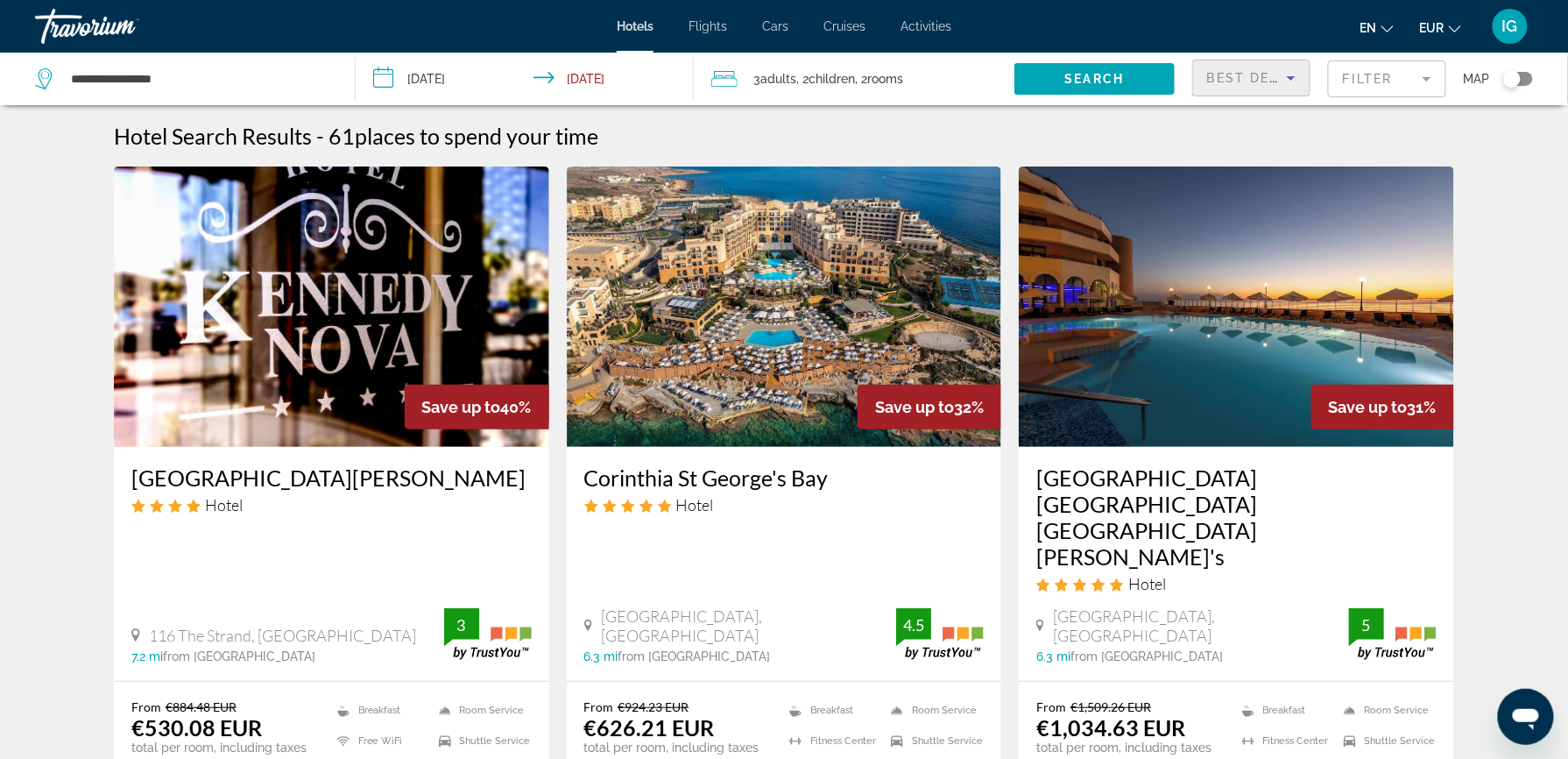
click at [1268, 71] on span "Best Deals" at bounding box center [1253, 78] width 91 height 14
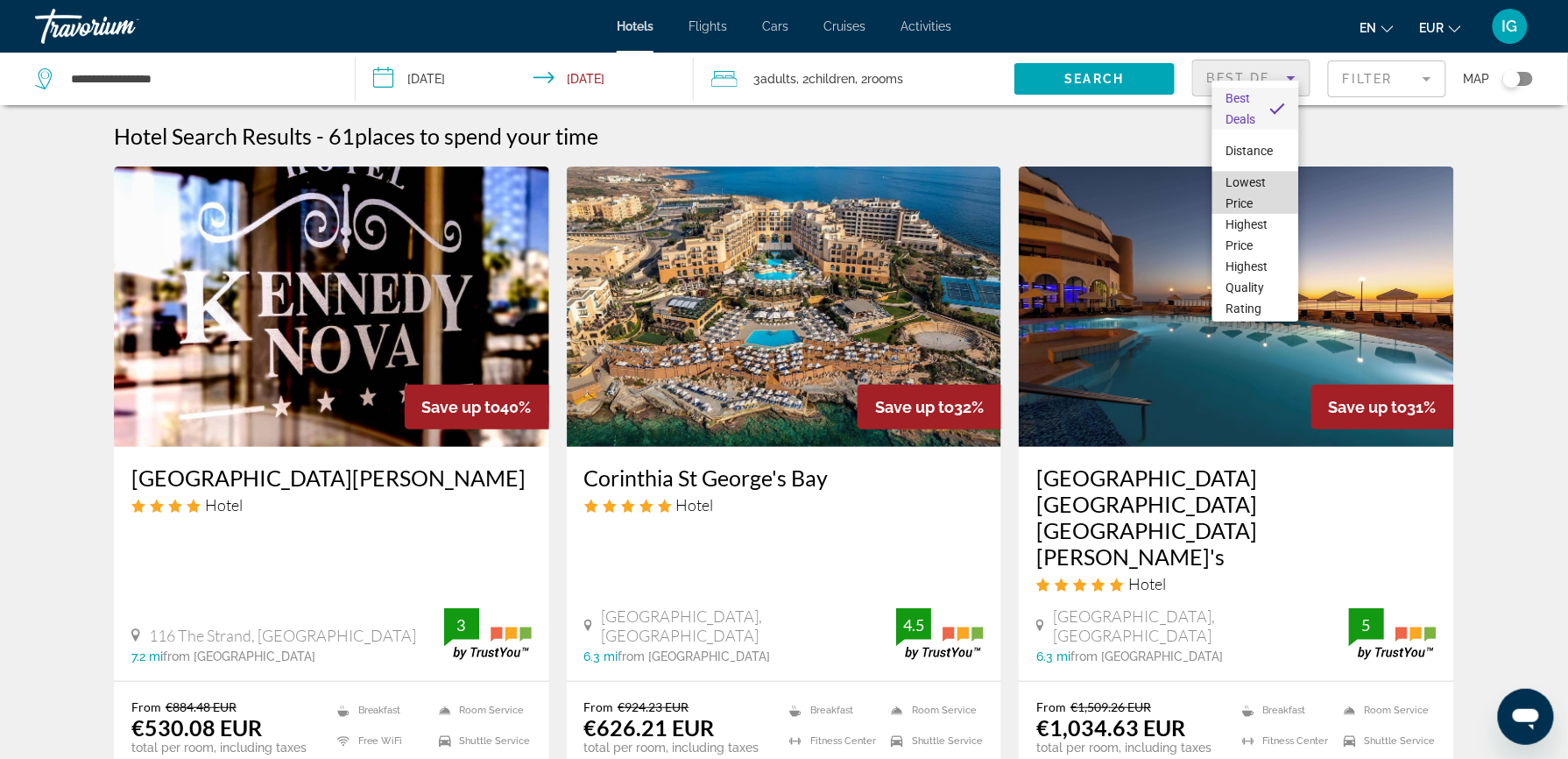
click at [1256, 180] on span "Lowest Price" at bounding box center [1246, 193] width 40 height 35
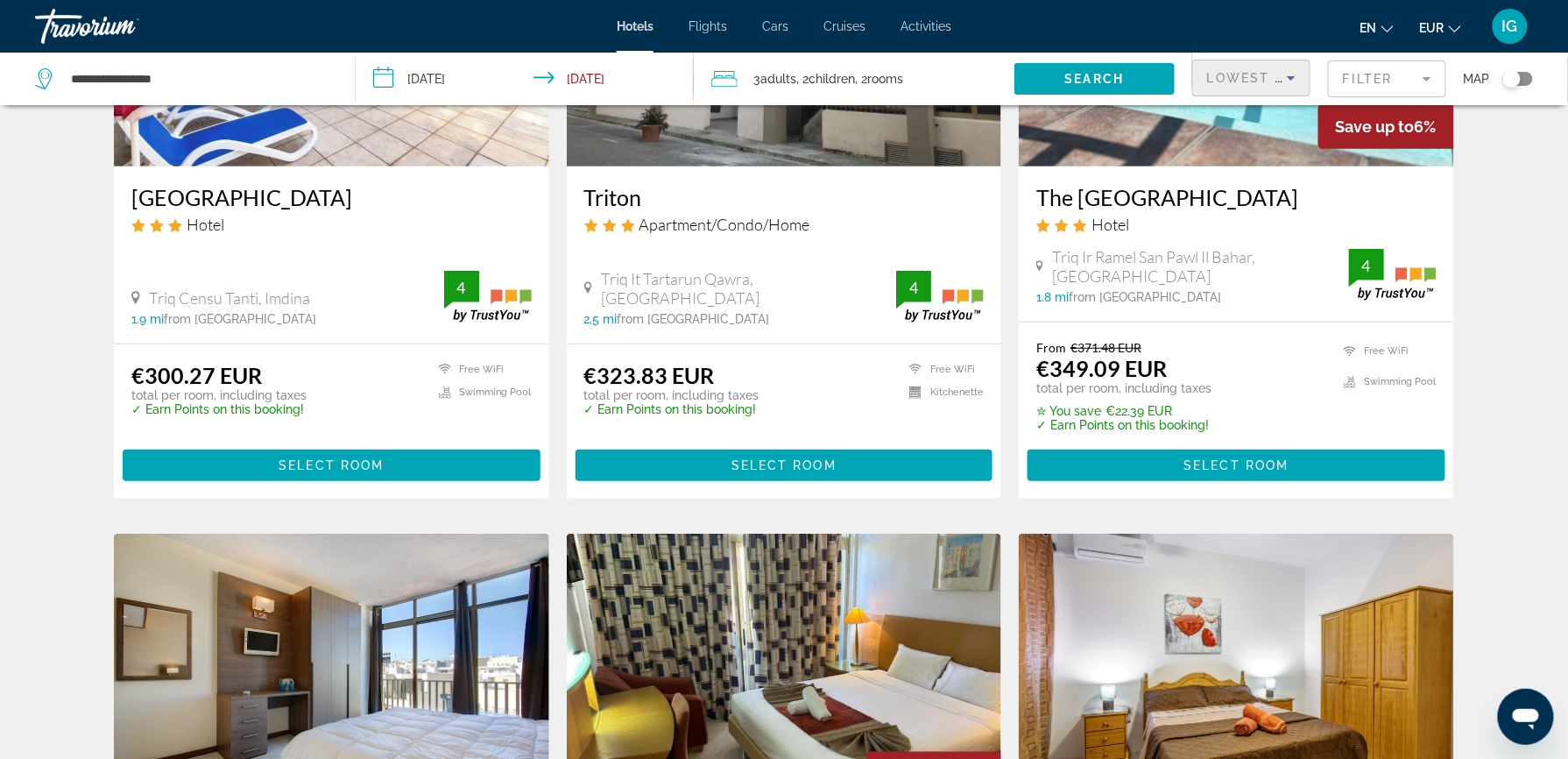
scroll to position [326, 0]
